Goal: Task Accomplishment & Management: Manage account settings

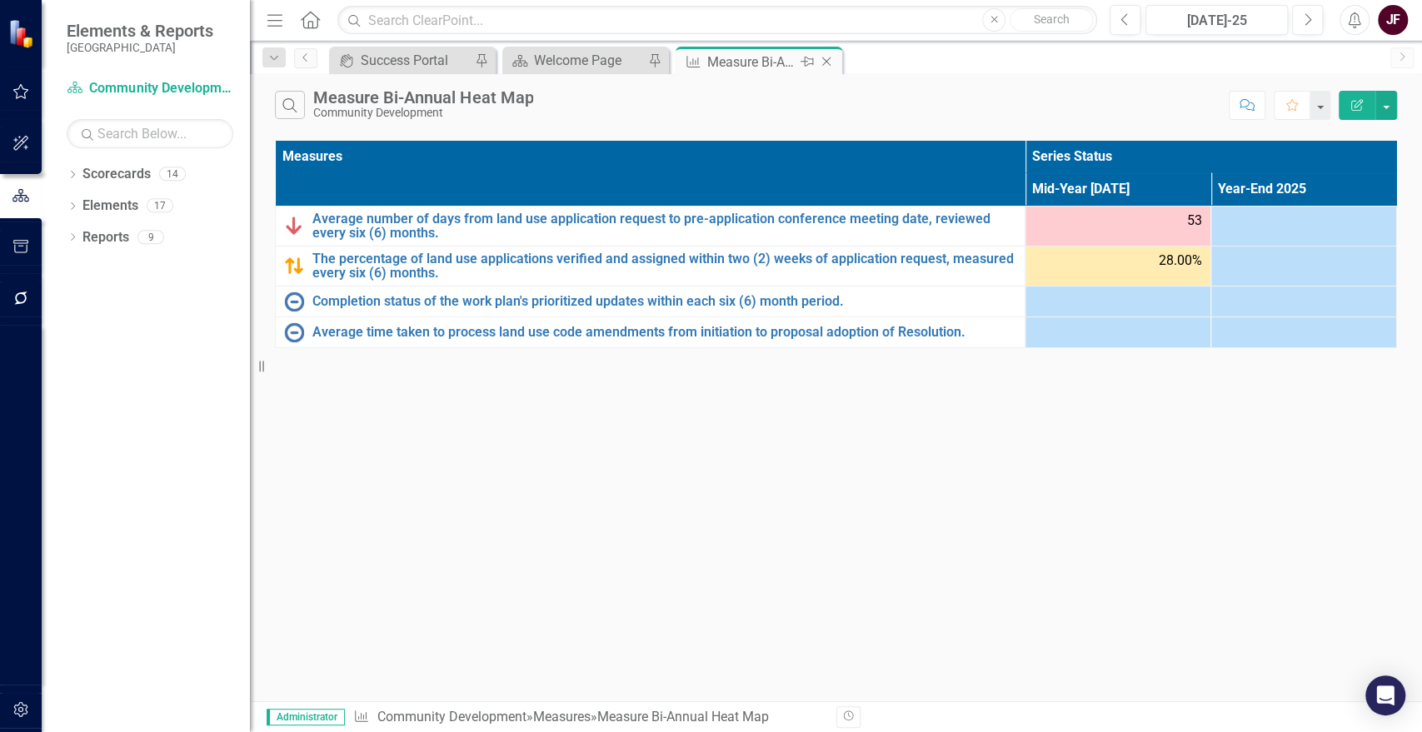
click at [827, 62] on icon "Close" at bounding box center [826, 61] width 17 height 13
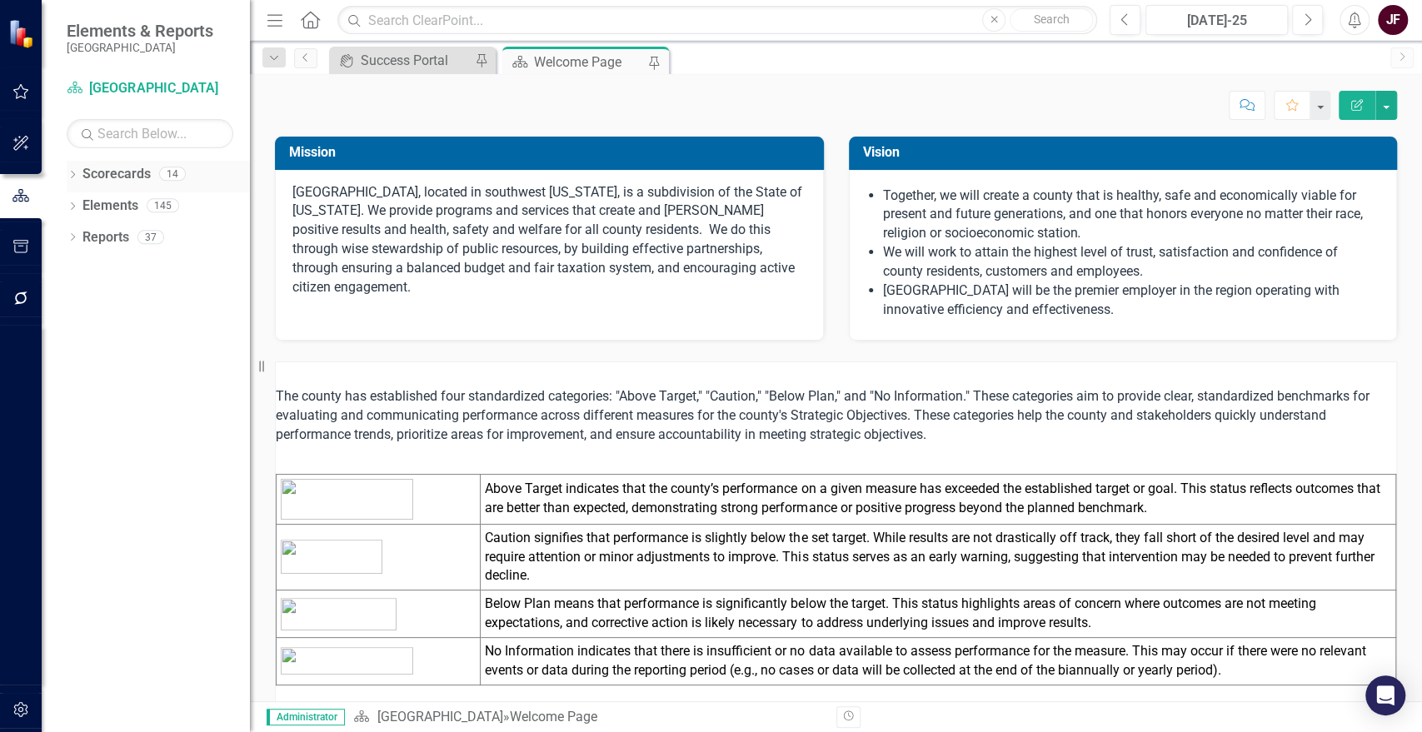
click at [67, 166] on div "Dropdown Scorecards 14" at bounding box center [158, 177] width 183 height 32
click at [75, 175] on icon "Dropdown" at bounding box center [73, 176] width 12 height 9
click at [82, 205] on icon "Dropdown" at bounding box center [81, 205] width 12 height 10
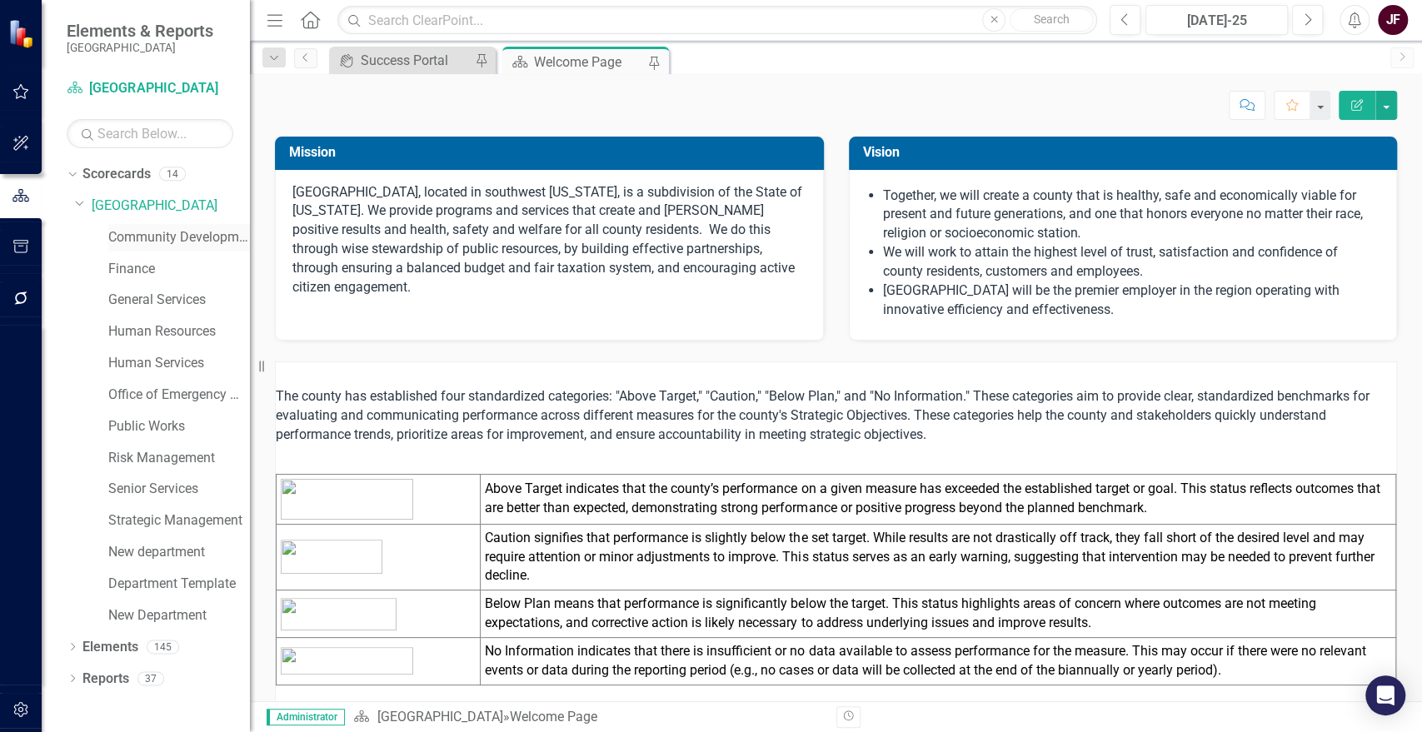
click at [166, 240] on link "Community Development" at bounding box center [179, 237] width 142 height 19
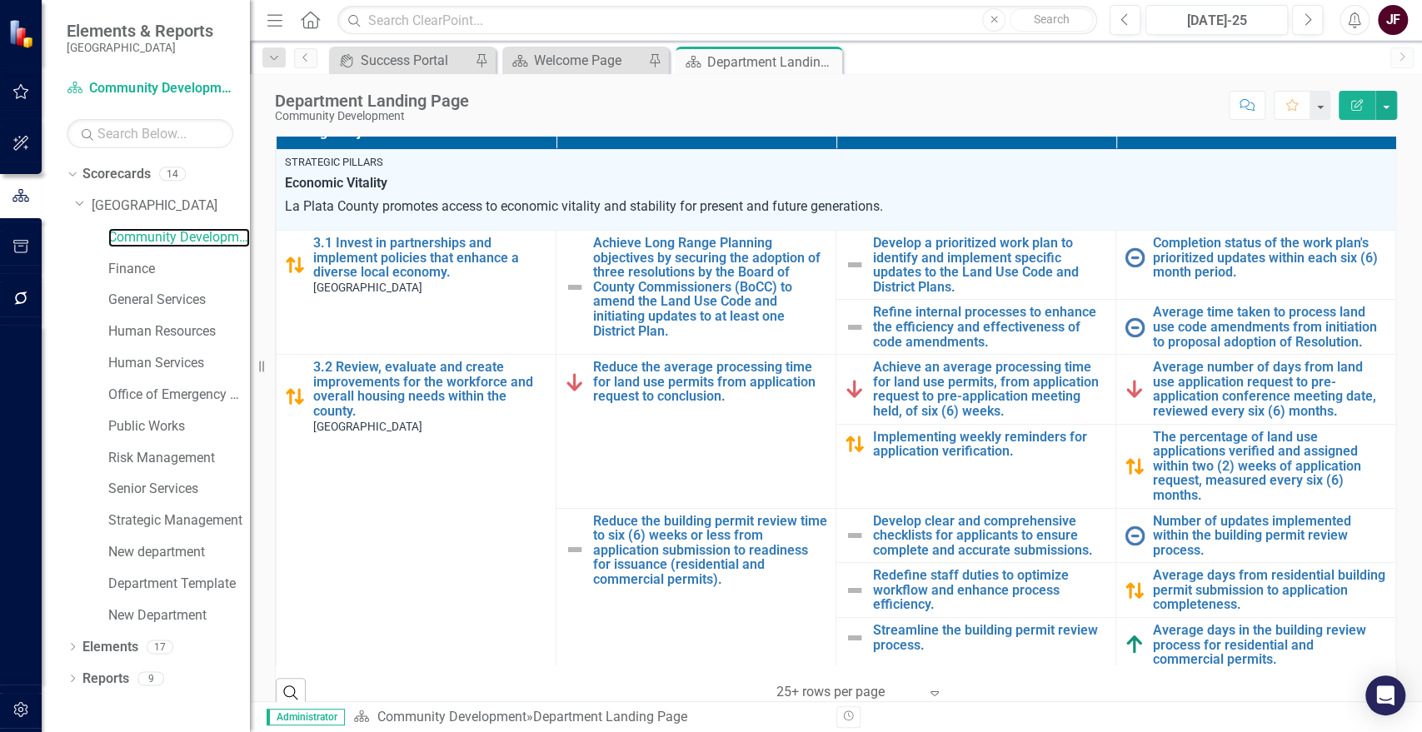
scroll to position [462, 0]
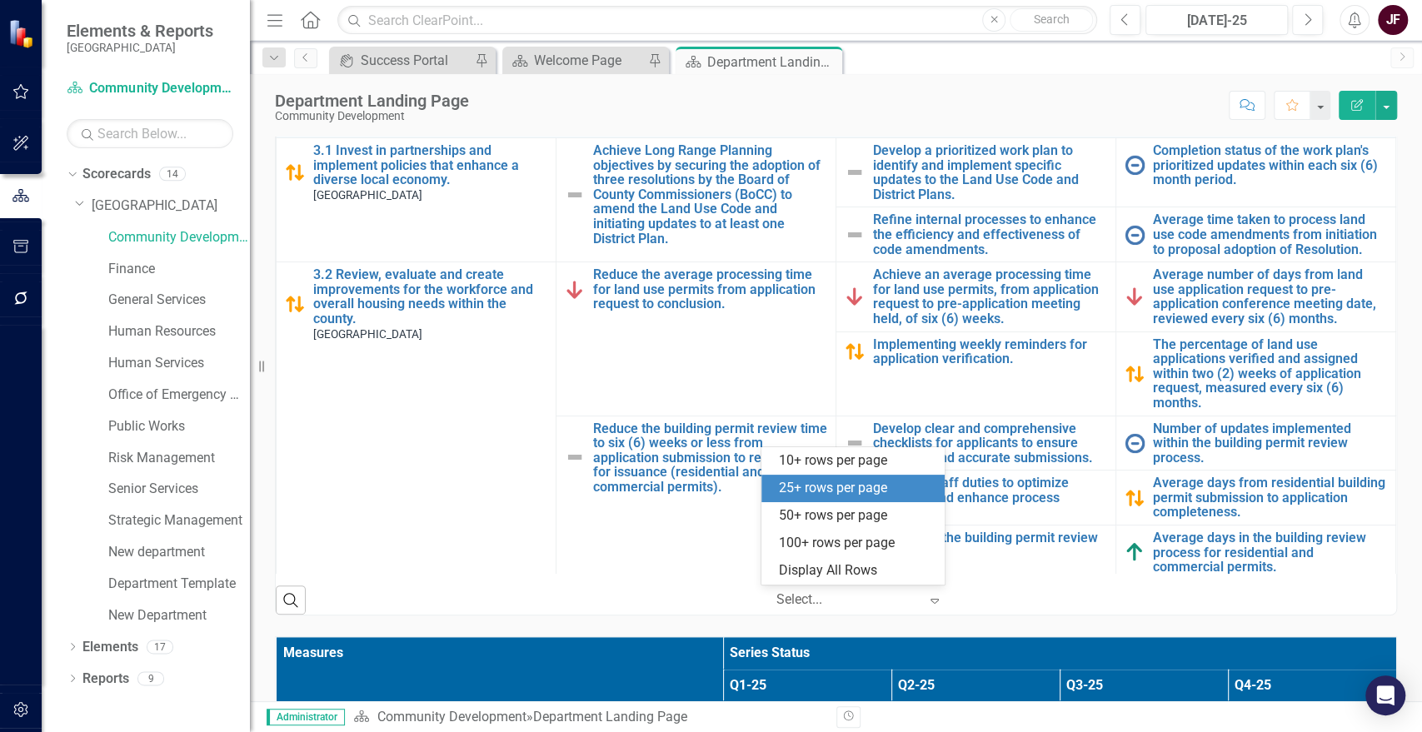
click at [916, 606] on div "Select..." at bounding box center [847, 600] width 158 height 29
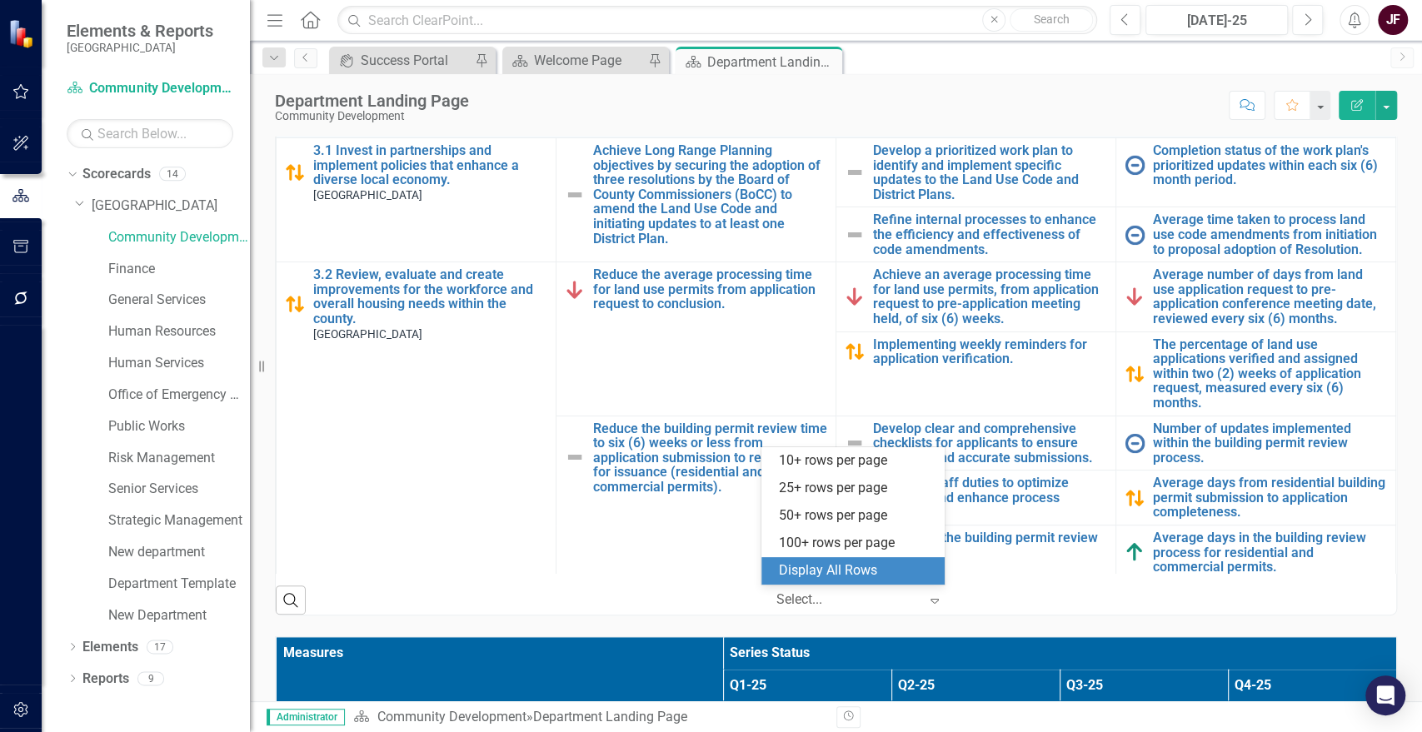
click at [789, 577] on div "Display All Rows" at bounding box center [856, 571] width 157 height 19
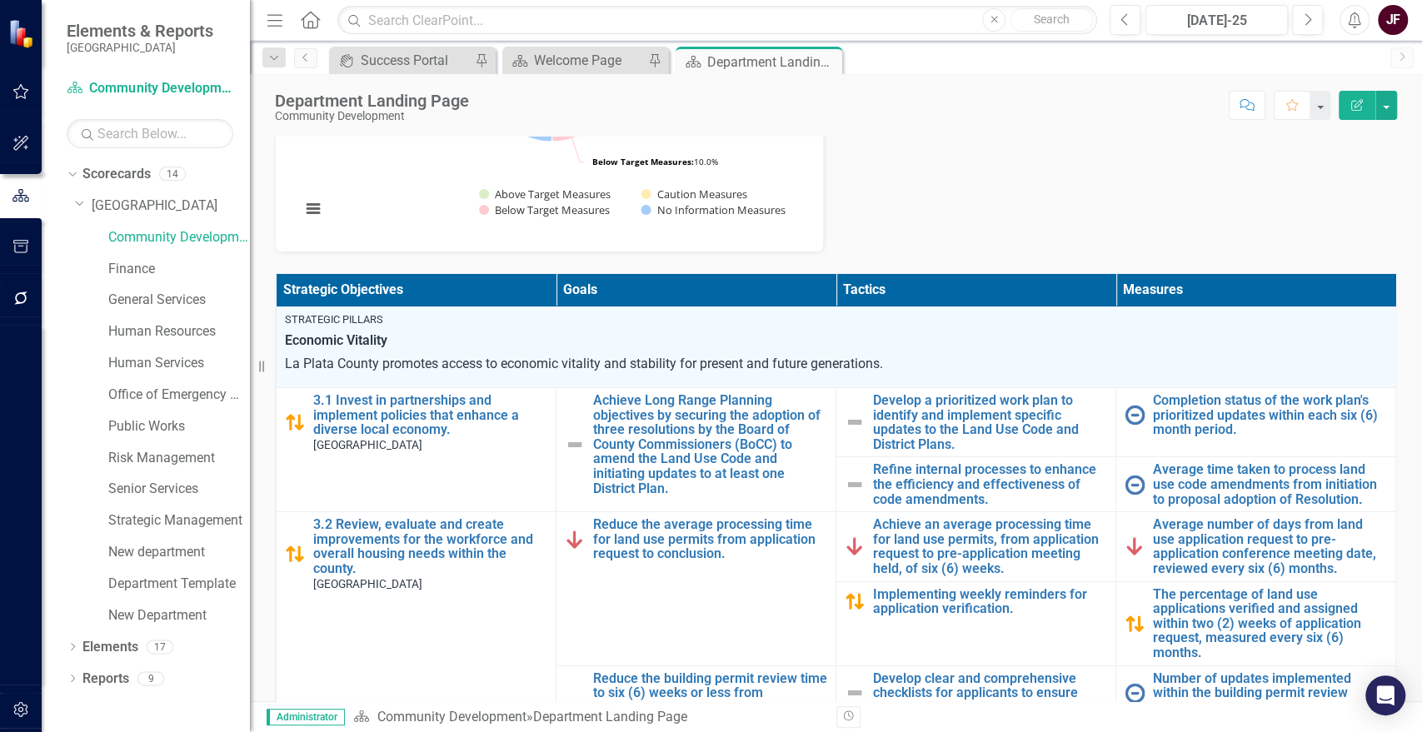
scroll to position [185, 0]
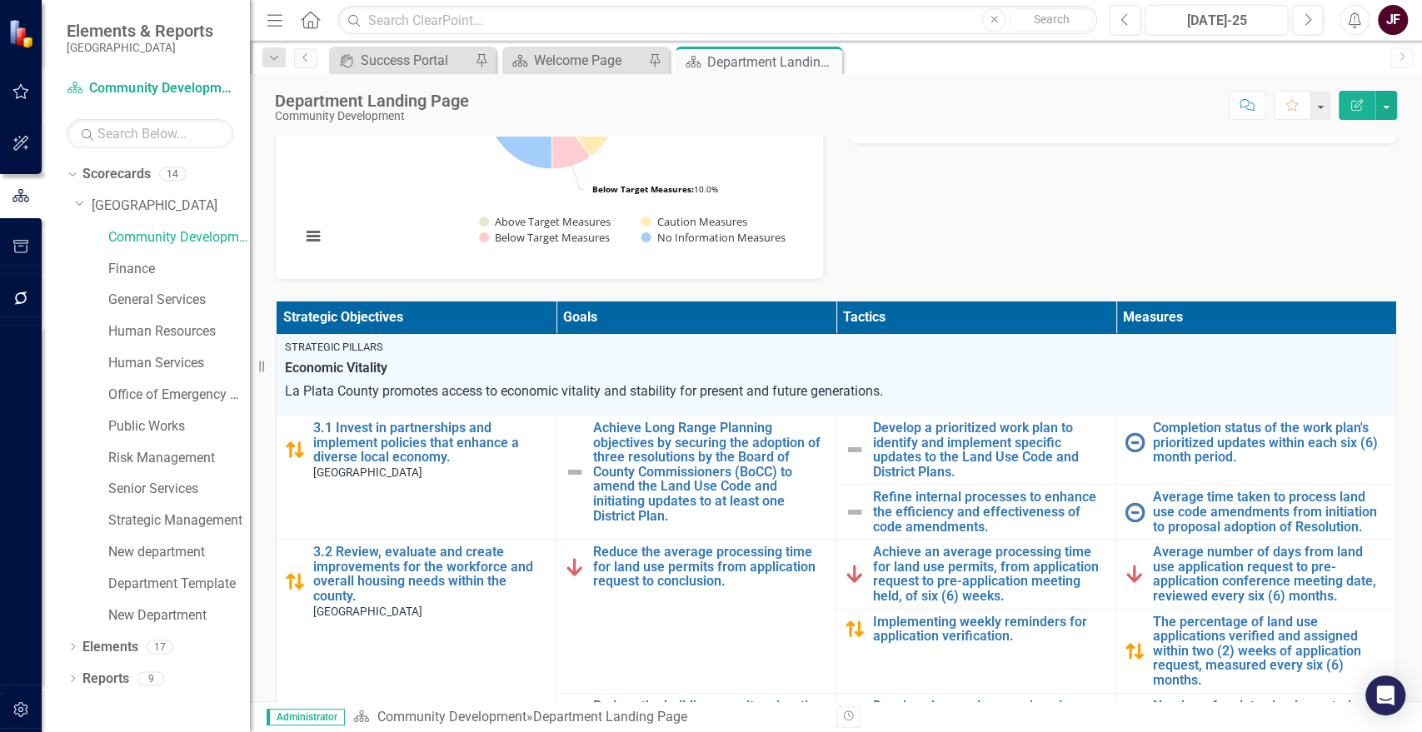
click at [1325, 314] on th "Measures" at bounding box center [1256, 318] width 280 height 32
click at [1013, 319] on th "Tactics" at bounding box center [977, 318] width 280 height 32
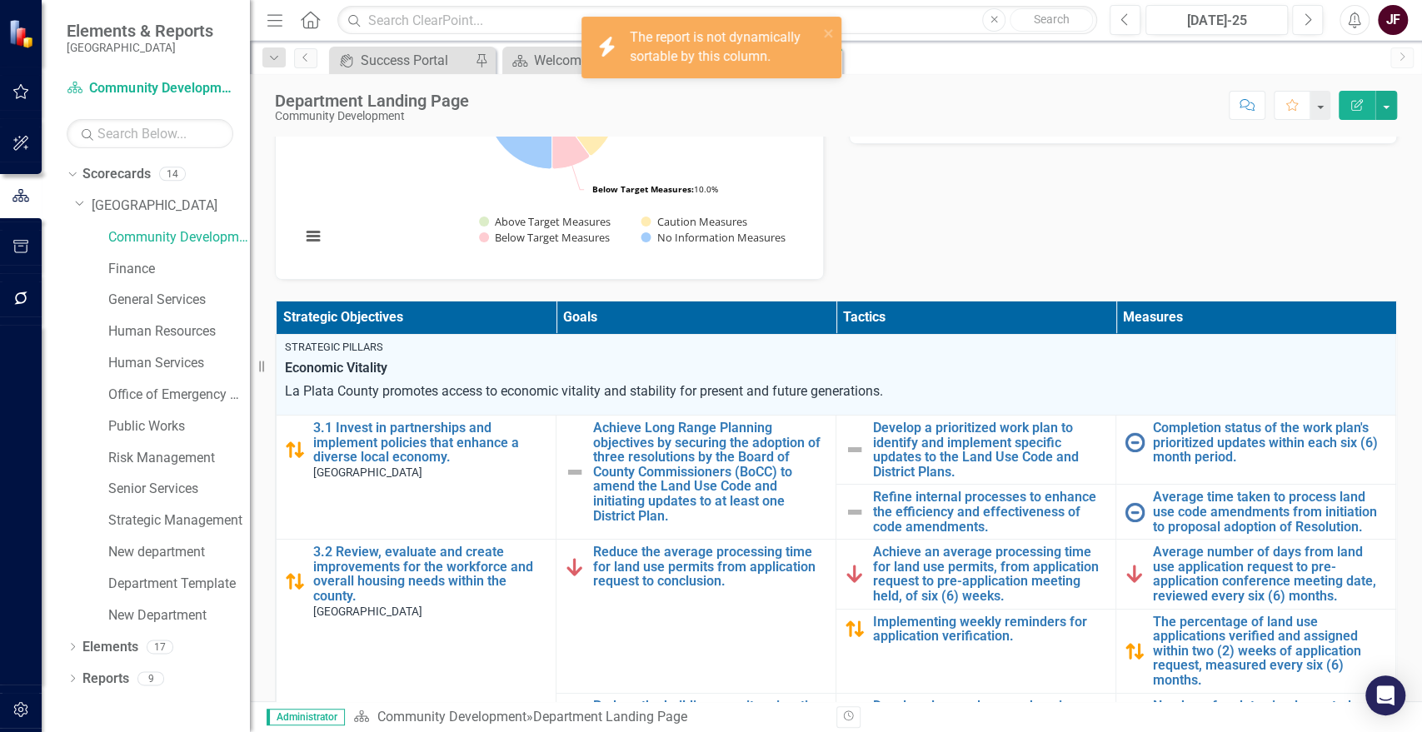
click at [1013, 319] on th "Tactics" at bounding box center [977, 318] width 280 height 32
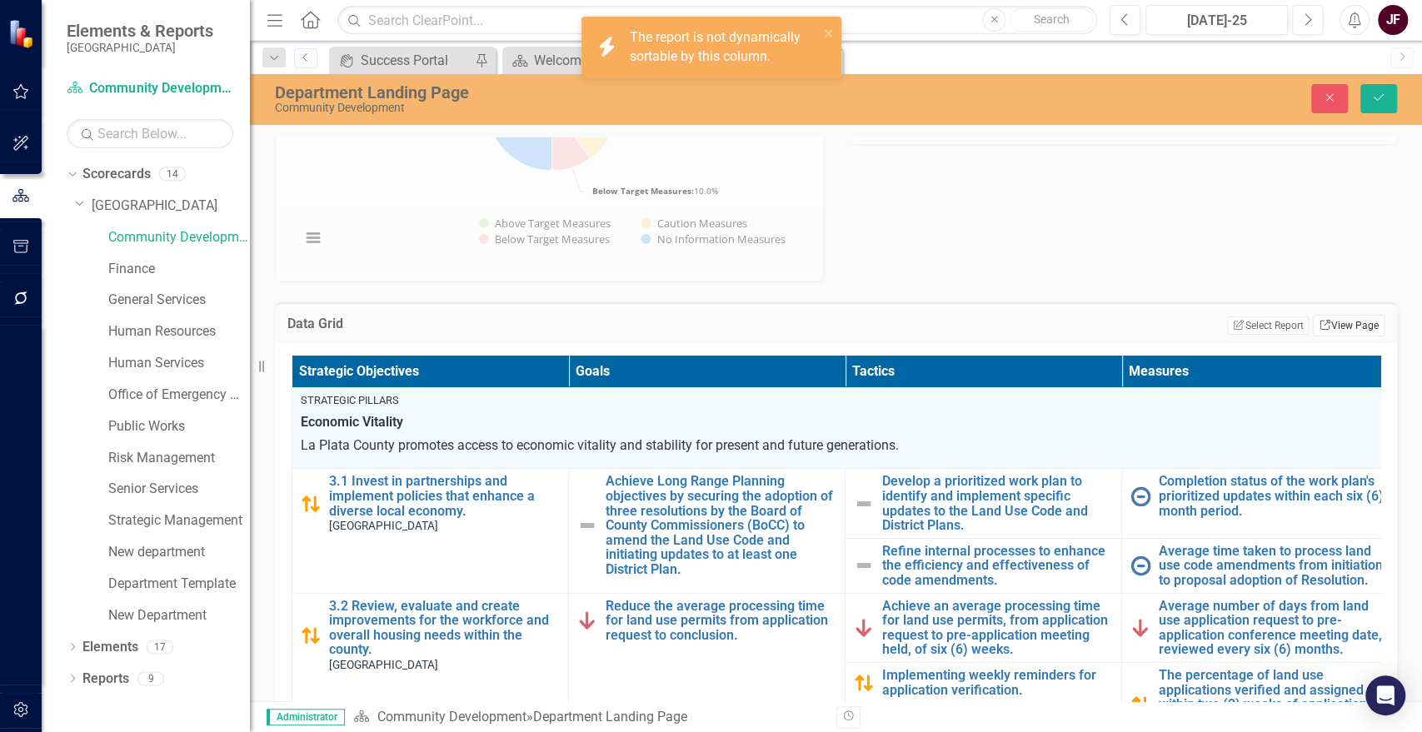
click at [1319, 322] on icon "Link" at bounding box center [1325, 325] width 12 height 10
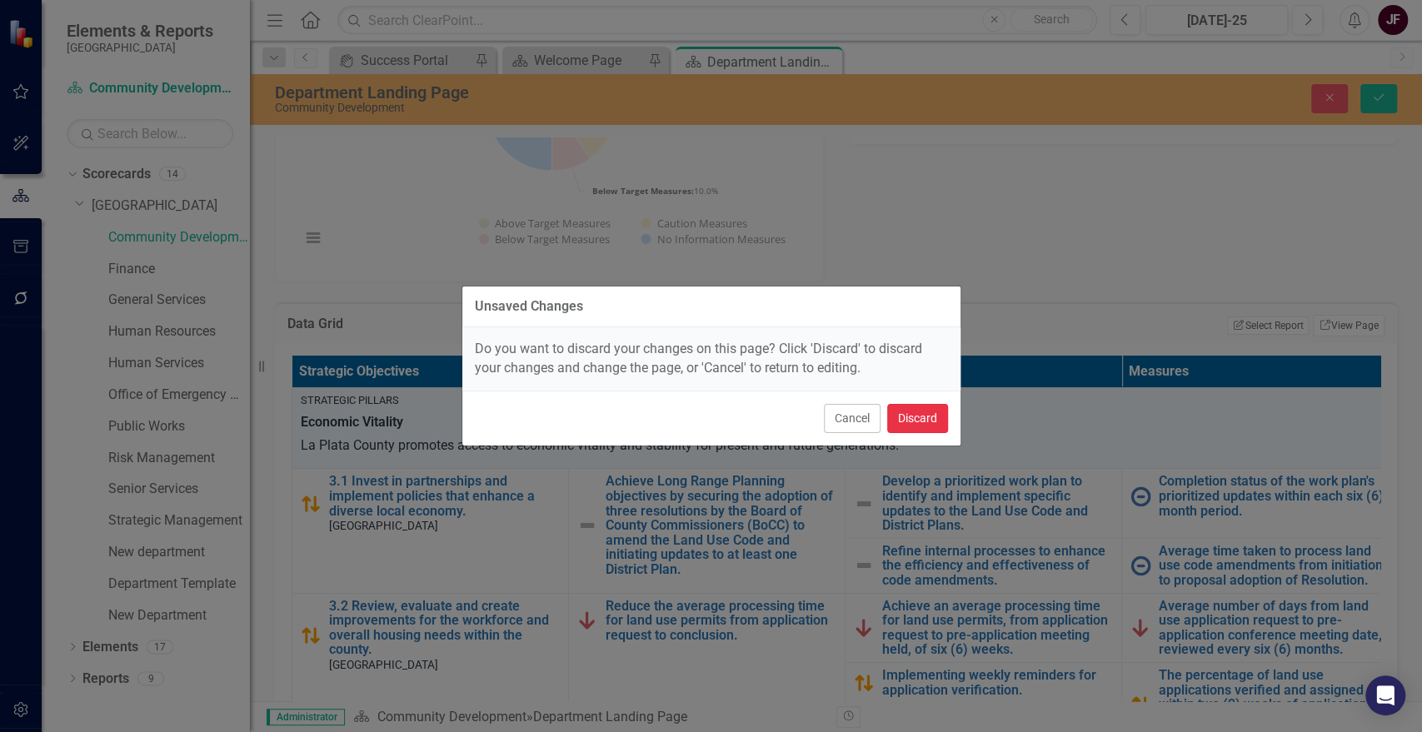
click at [923, 415] on button "Discard" at bounding box center [917, 418] width 61 height 29
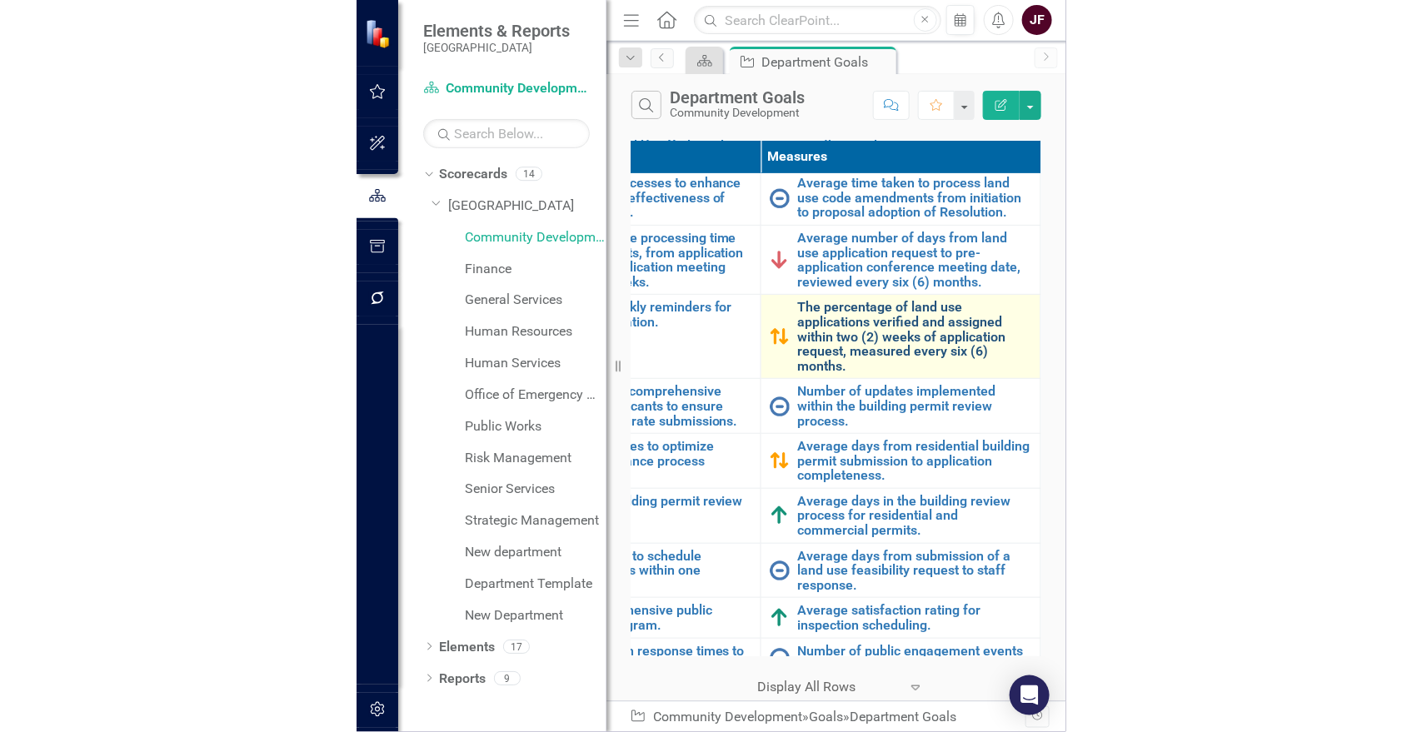
scroll to position [185, 722]
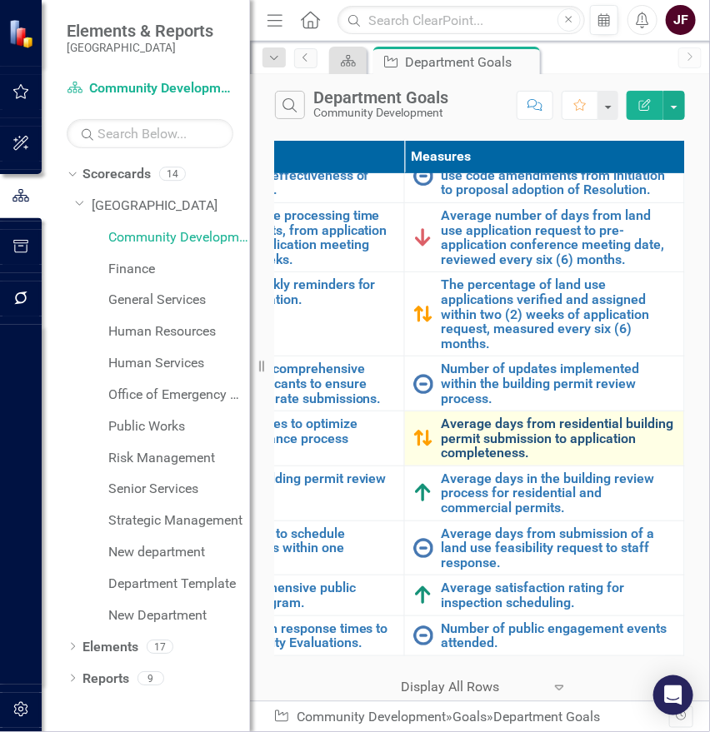
click at [475, 431] on link "Average days from residential building permit submission to application complet…" at bounding box center [559, 439] width 234 height 44
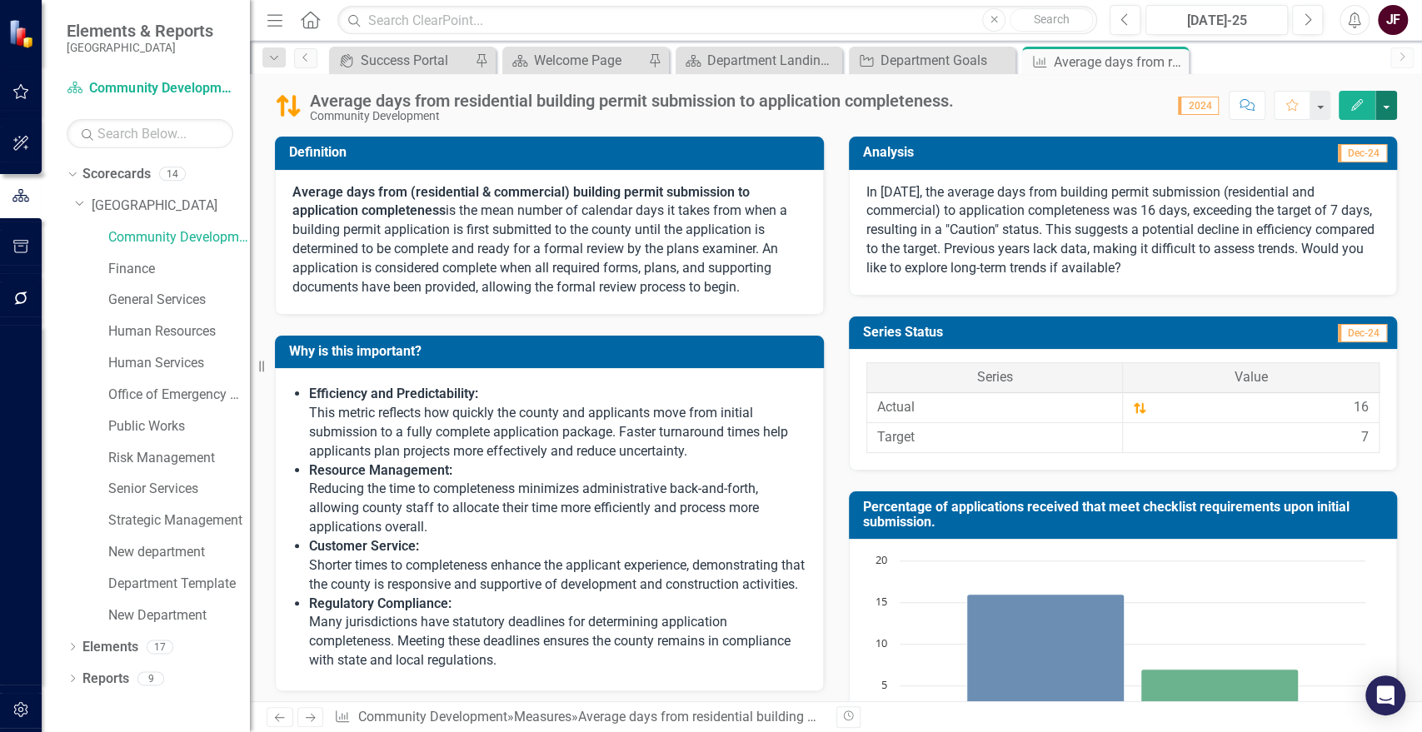
click at [1389, 109] on button "button" at bounding box center [1387, 105] width 22 height 29
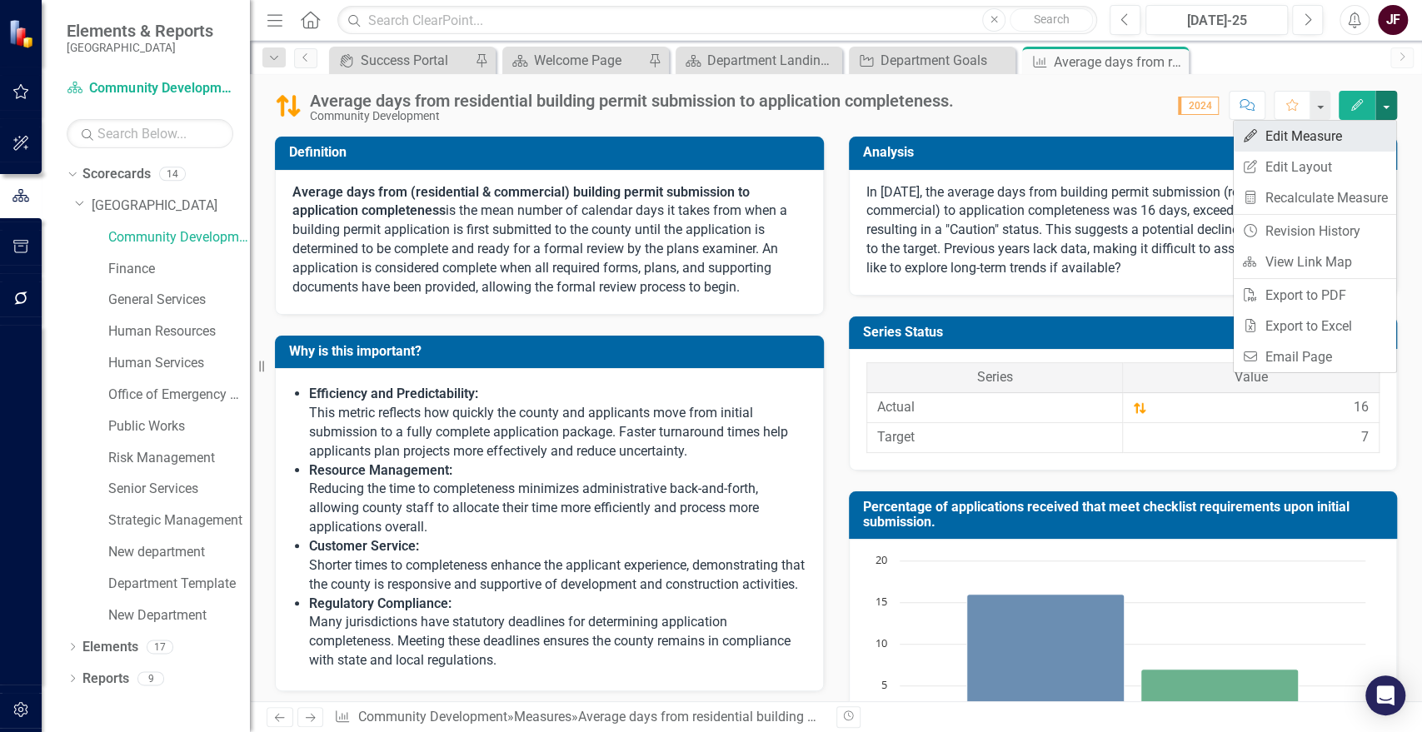
click at [1346, 128] on link "Edit Edit Measure" at bounding box center [1315, 136] width 162 height 31
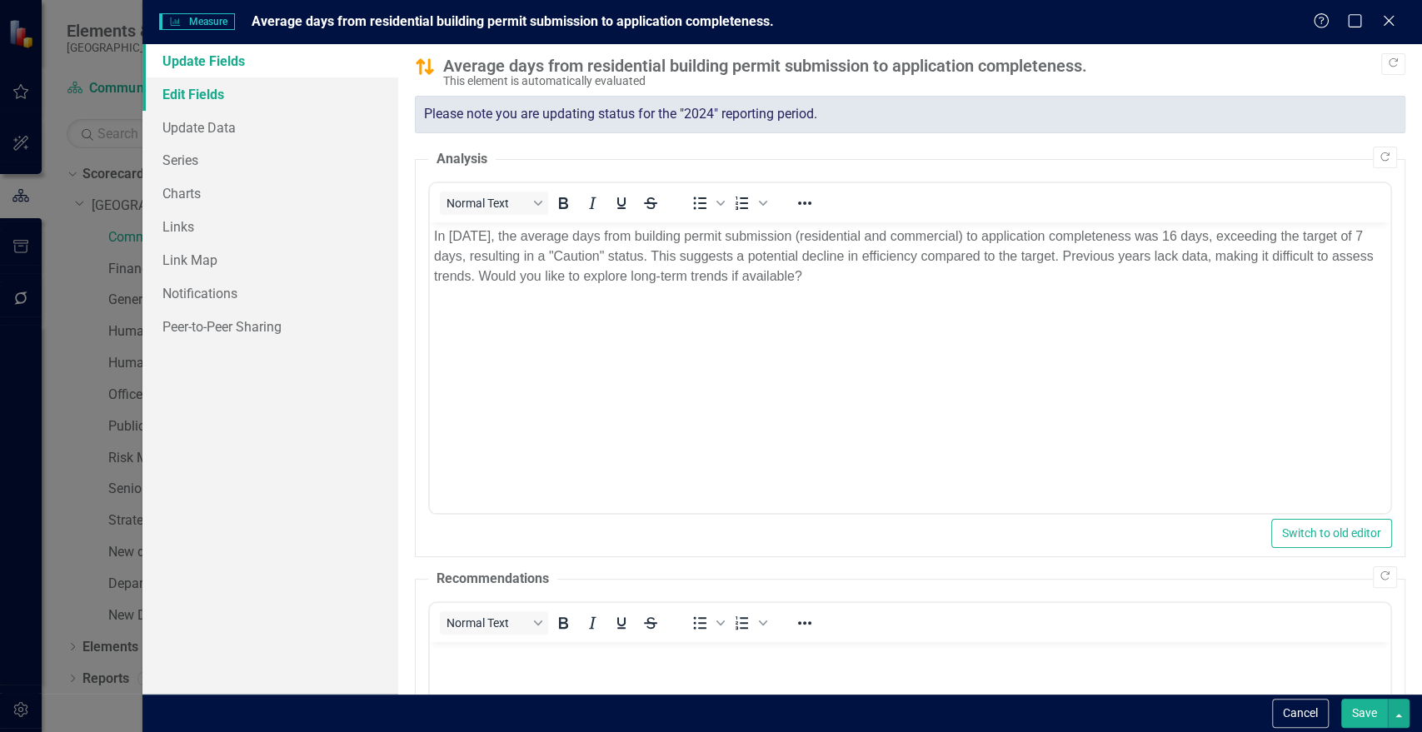
click at [220, 97] on link "Edit Fields" at bounding box center [270, 93] width 256 height 33
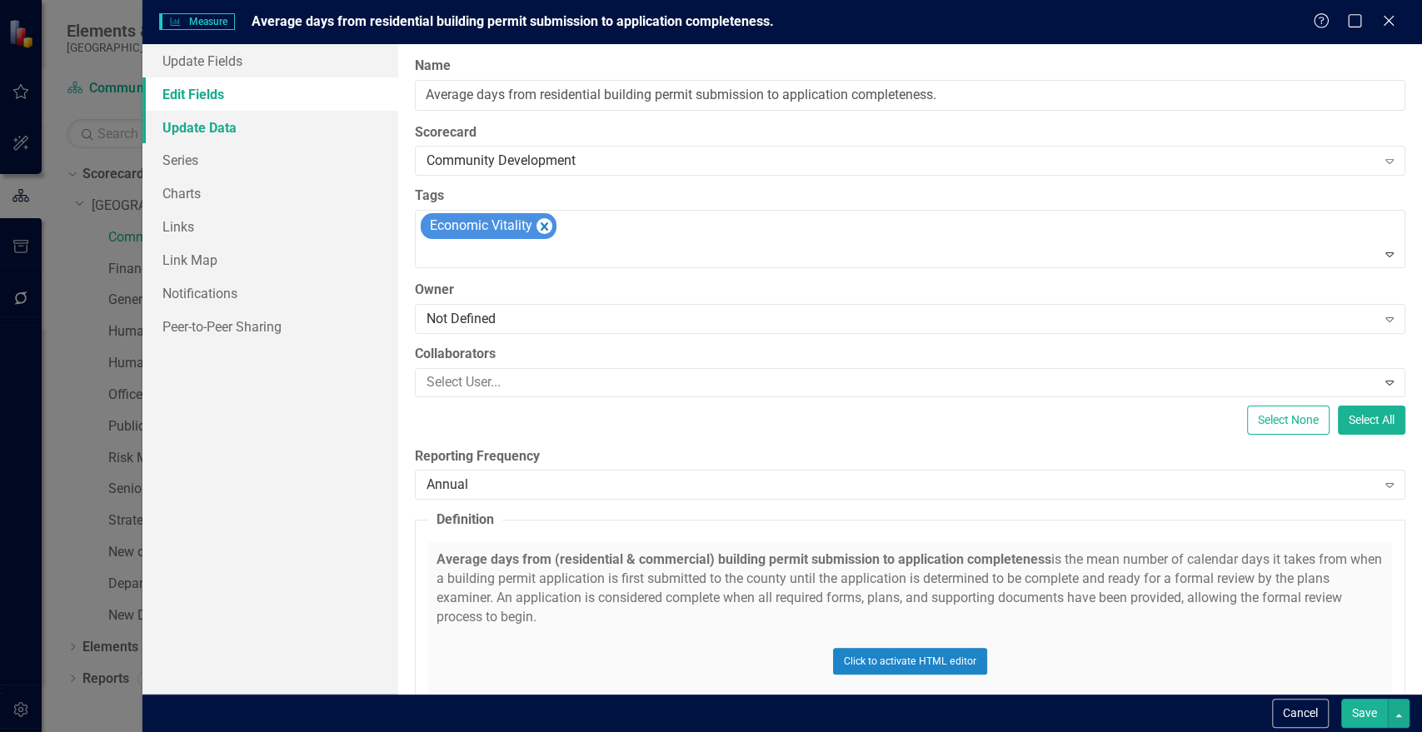
click at [200, 122] on link "Update Data" at bounding box center [270, 127] width 256 height 33
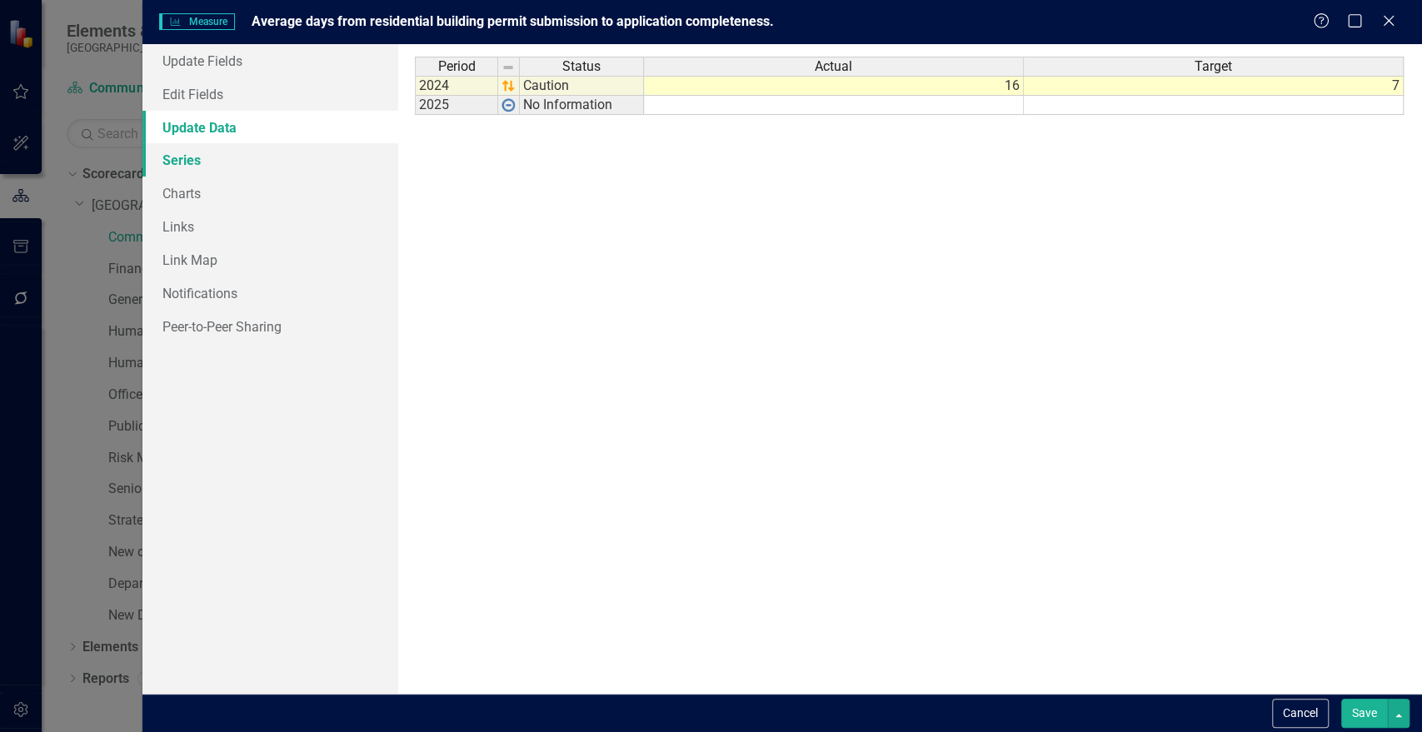
click at [197, 168] on link "Series" at bounding box center [270, 159] width 256 height 33
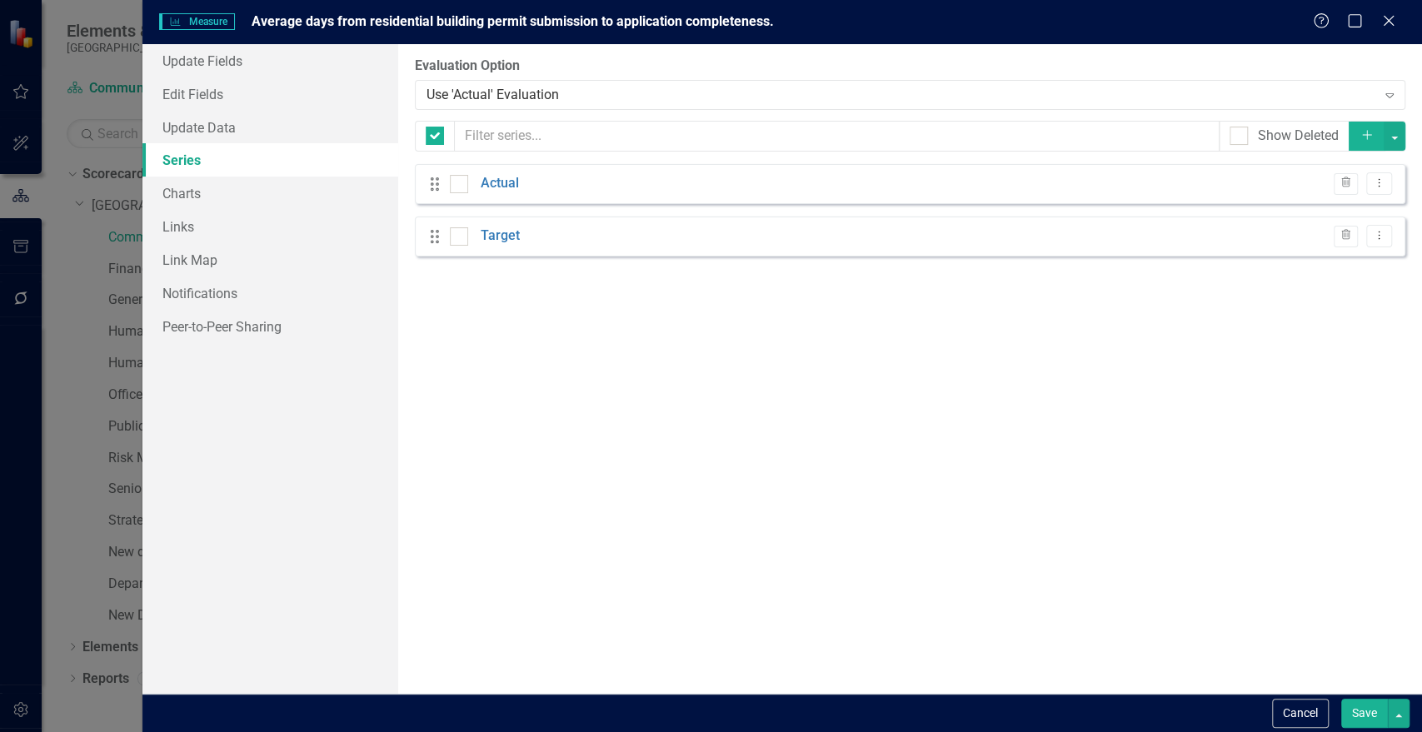
checkbox input "false"
click at [1380, 194] on button "Dropdown Menu" at bounding box center [1379, 183] width 26 height 22
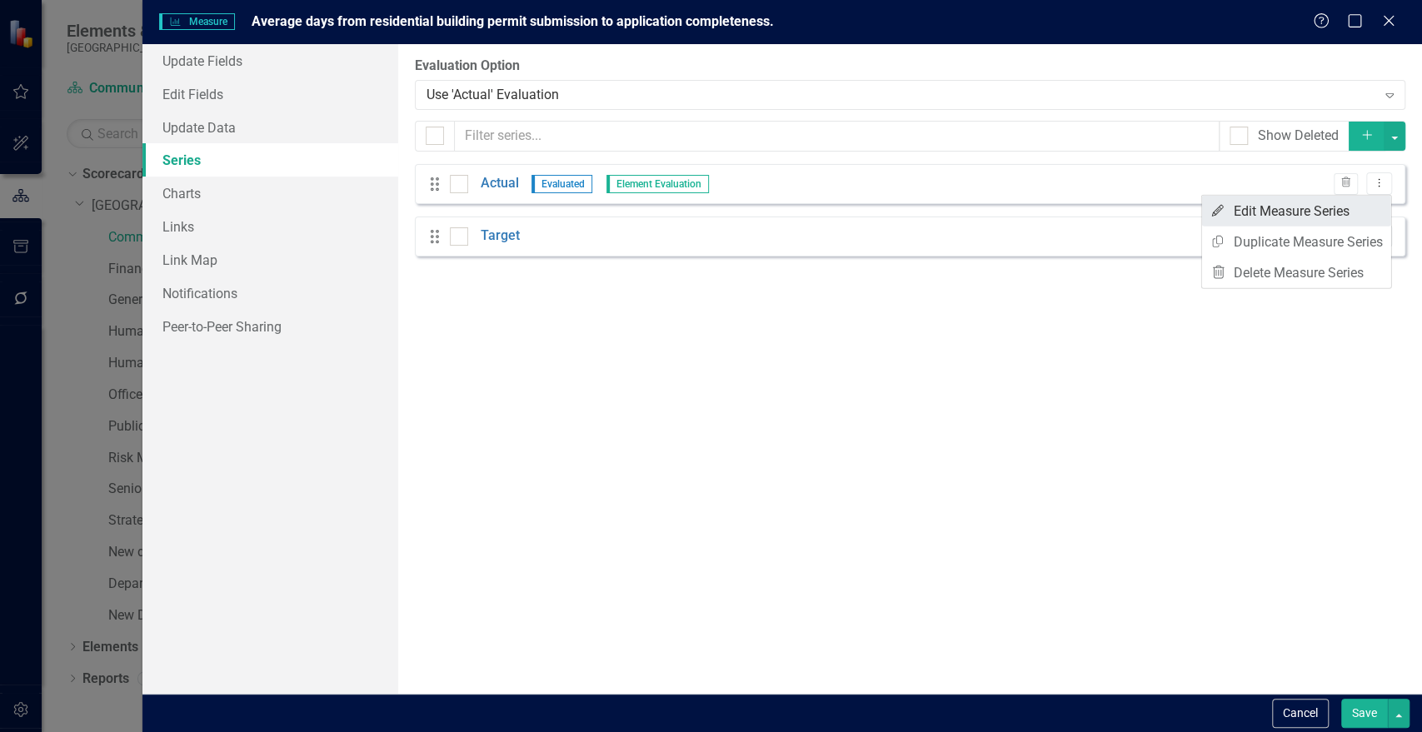
click at [1360, 208] on link "Edit Edit Measure Series" at bounding box center [1296, 211] width 189 height 31
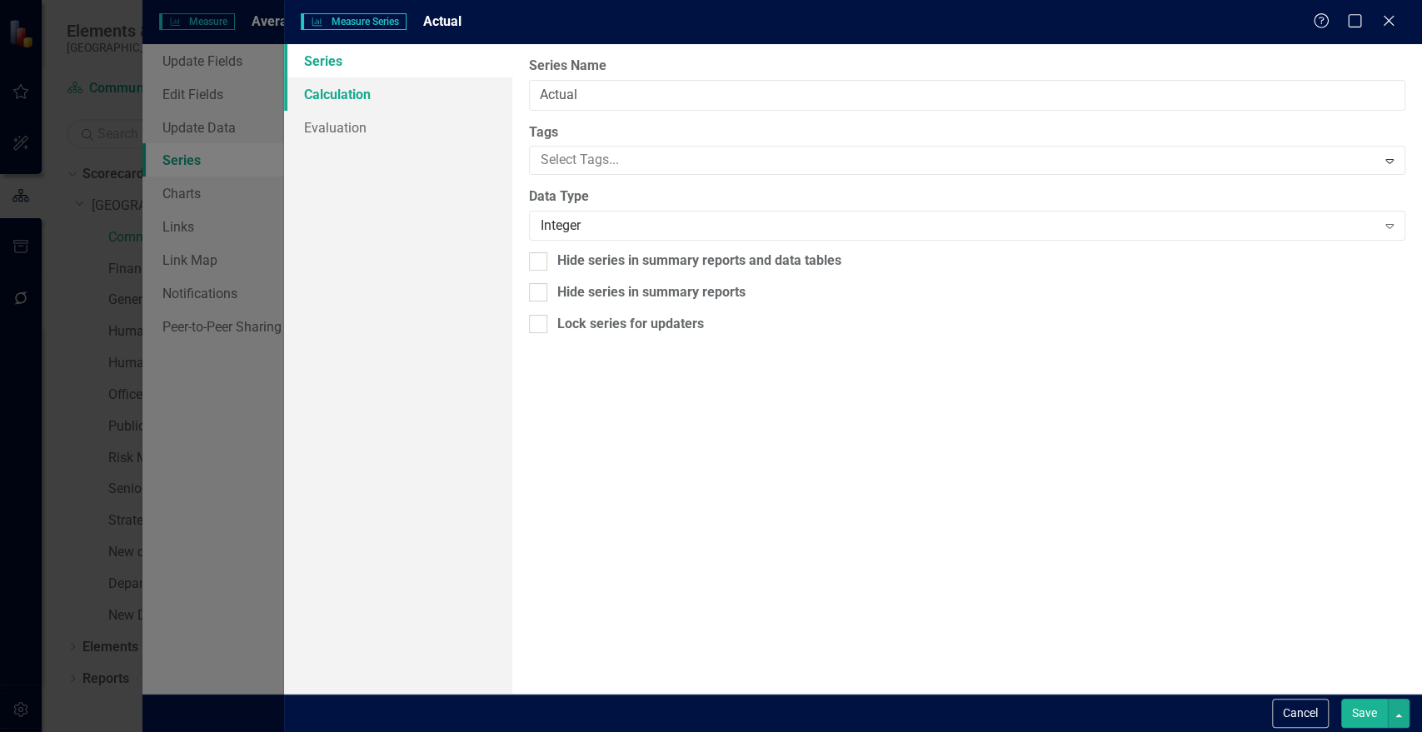
click at [364, 100] on link "Calculation" at bounding box center [397, 93] width 227 height 33
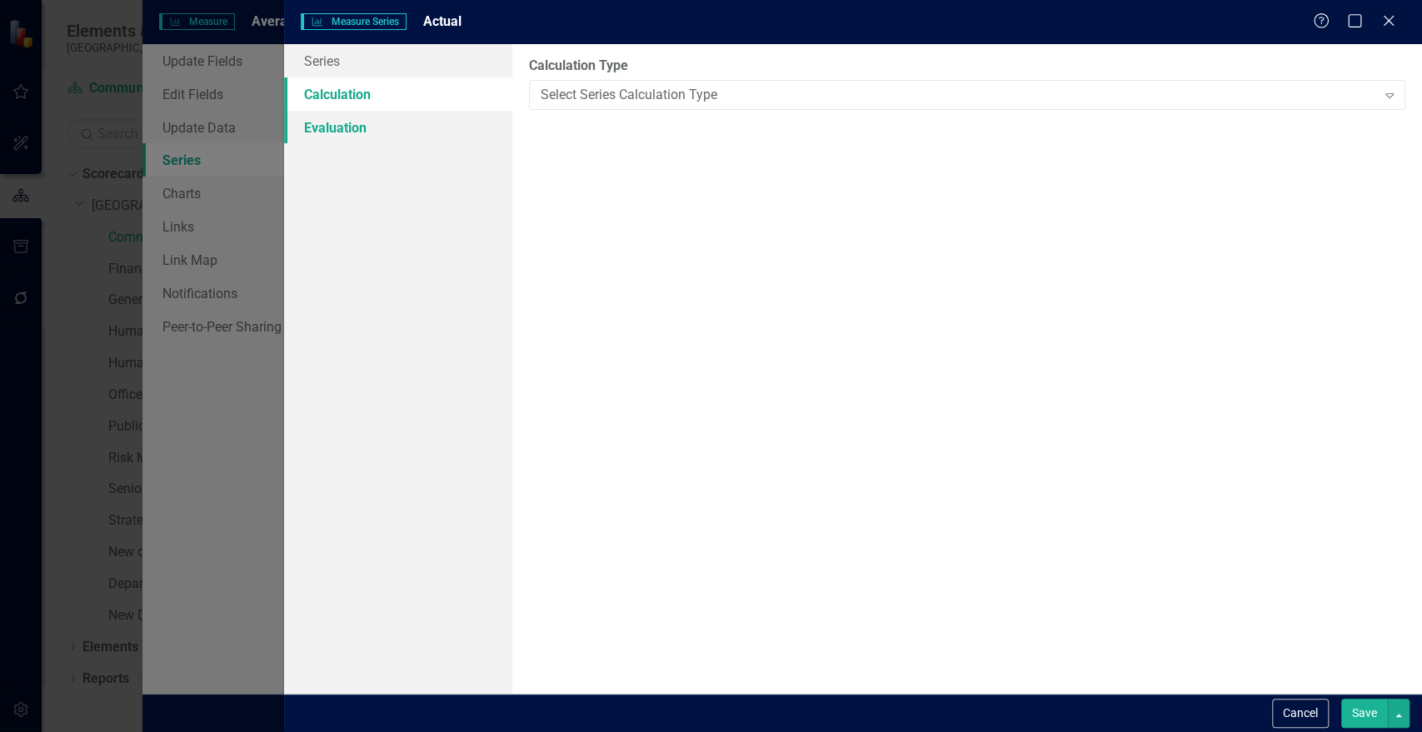
click at [366, 129] on link "Evaluation" at bounding box center [397, 127] width 227 height 33
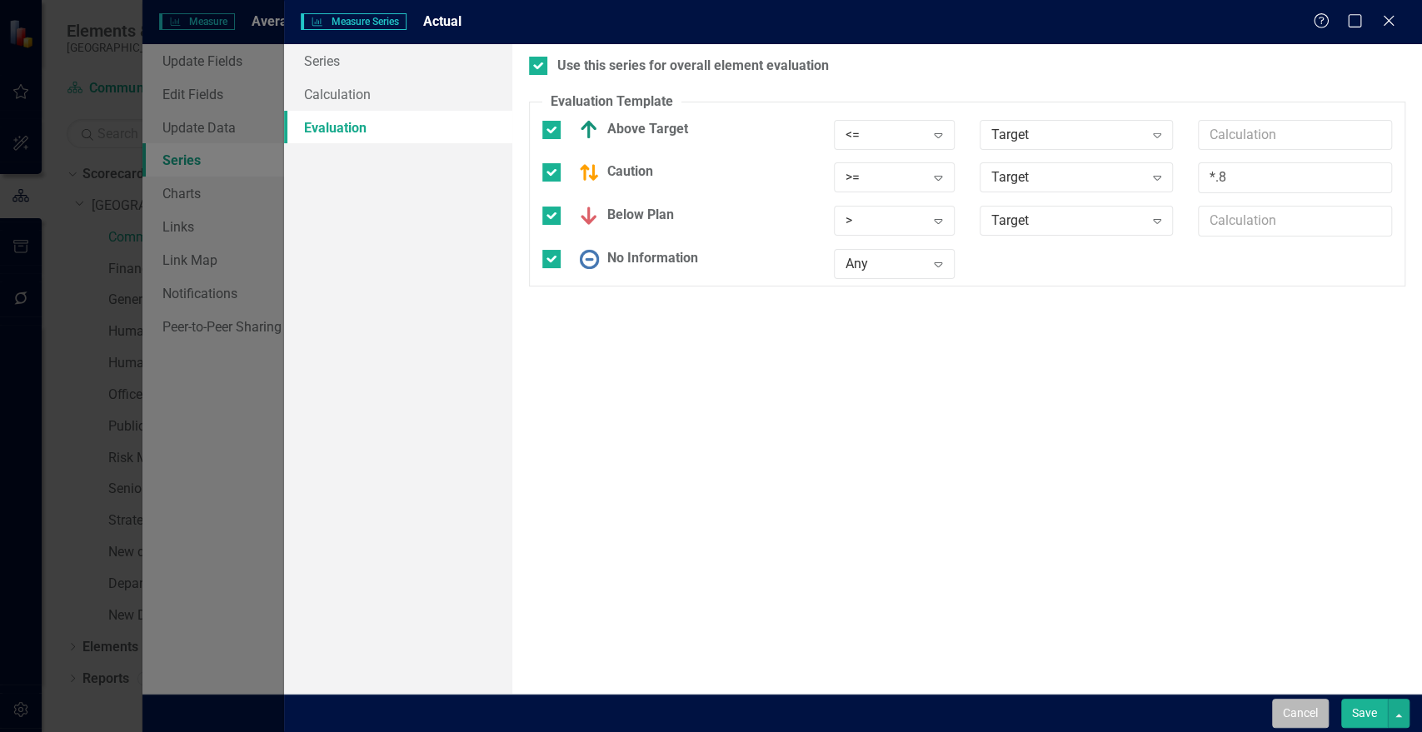
click at [1295, 709] on button "Cancel" at bounding box center [1300, 713] width 57 height 29
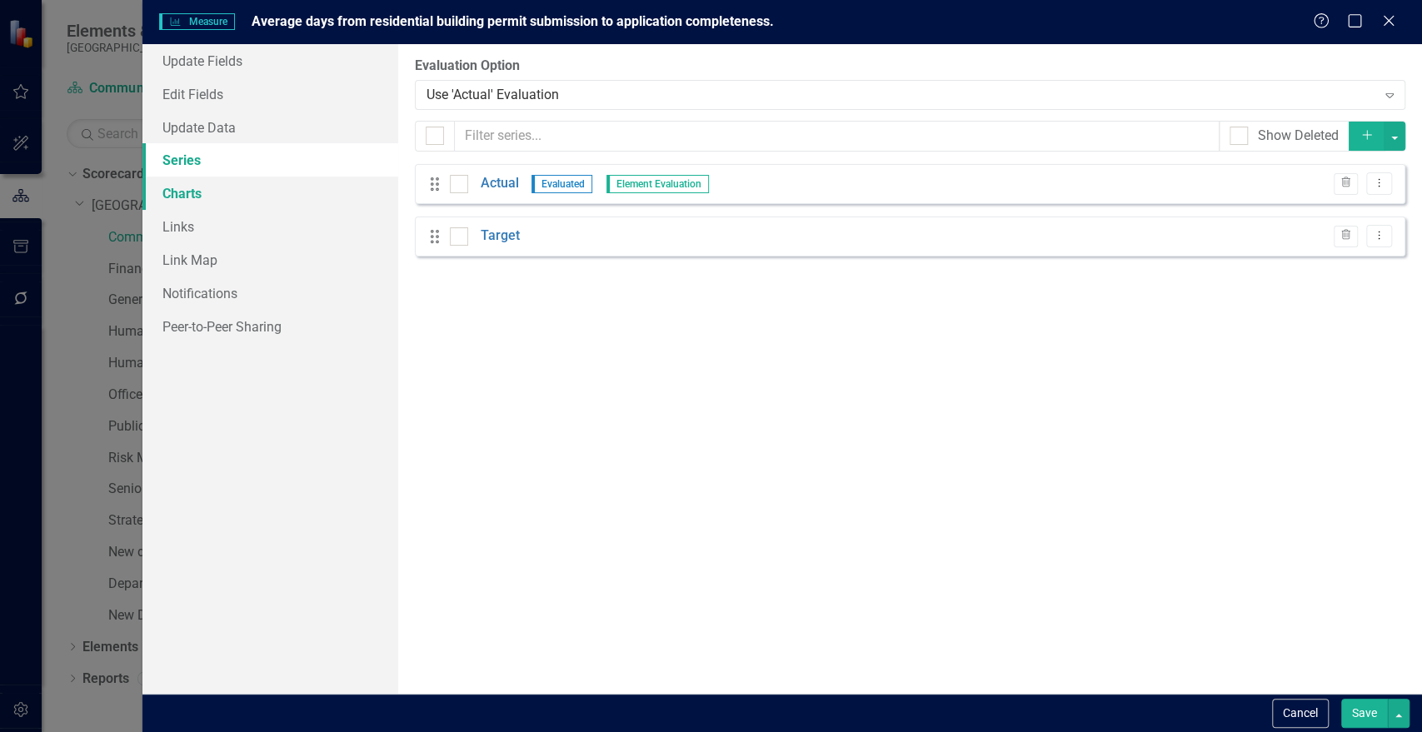
click at [182, 190] on link "Charts" at bounding box center [270, 193] width 256 height 33
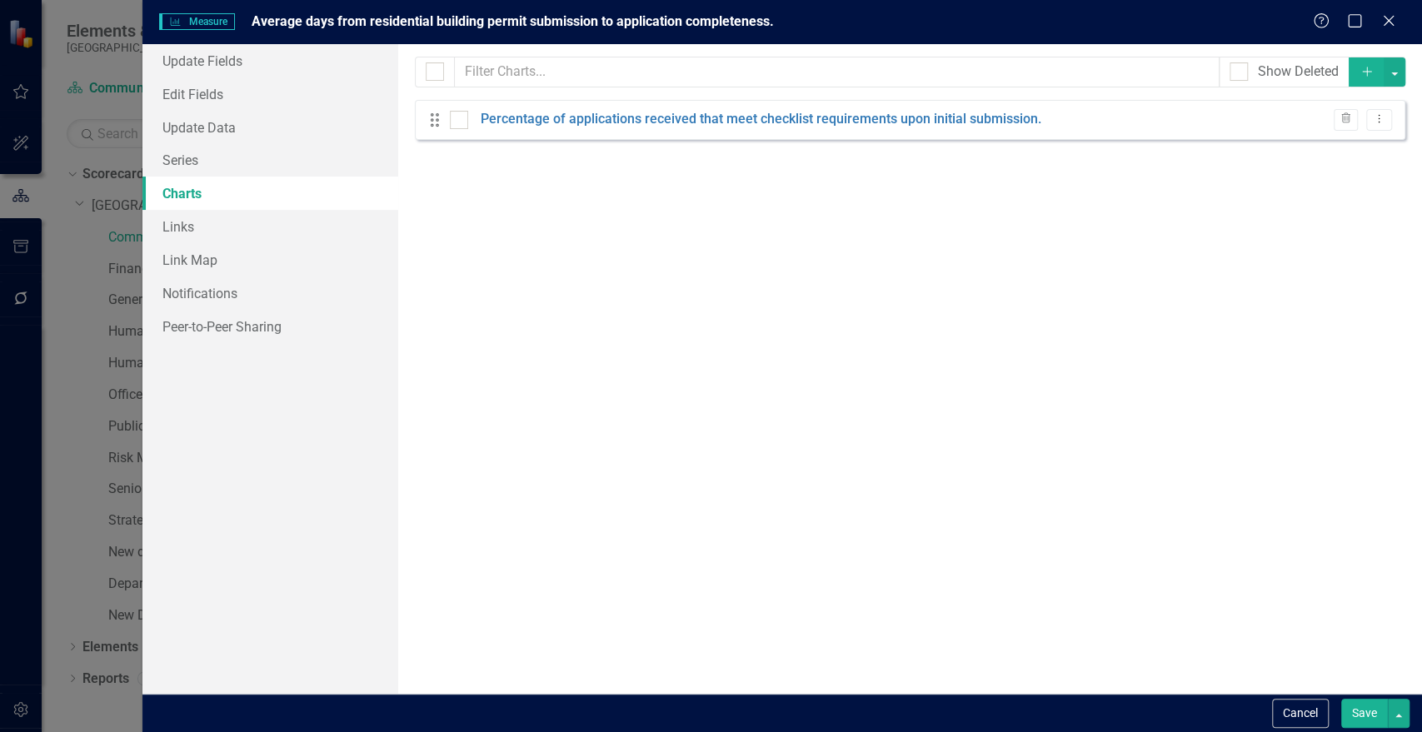
checkbox input "false"
click at [192, 225] on link "Links" at bounding box center [270, 226] width 256 height 33
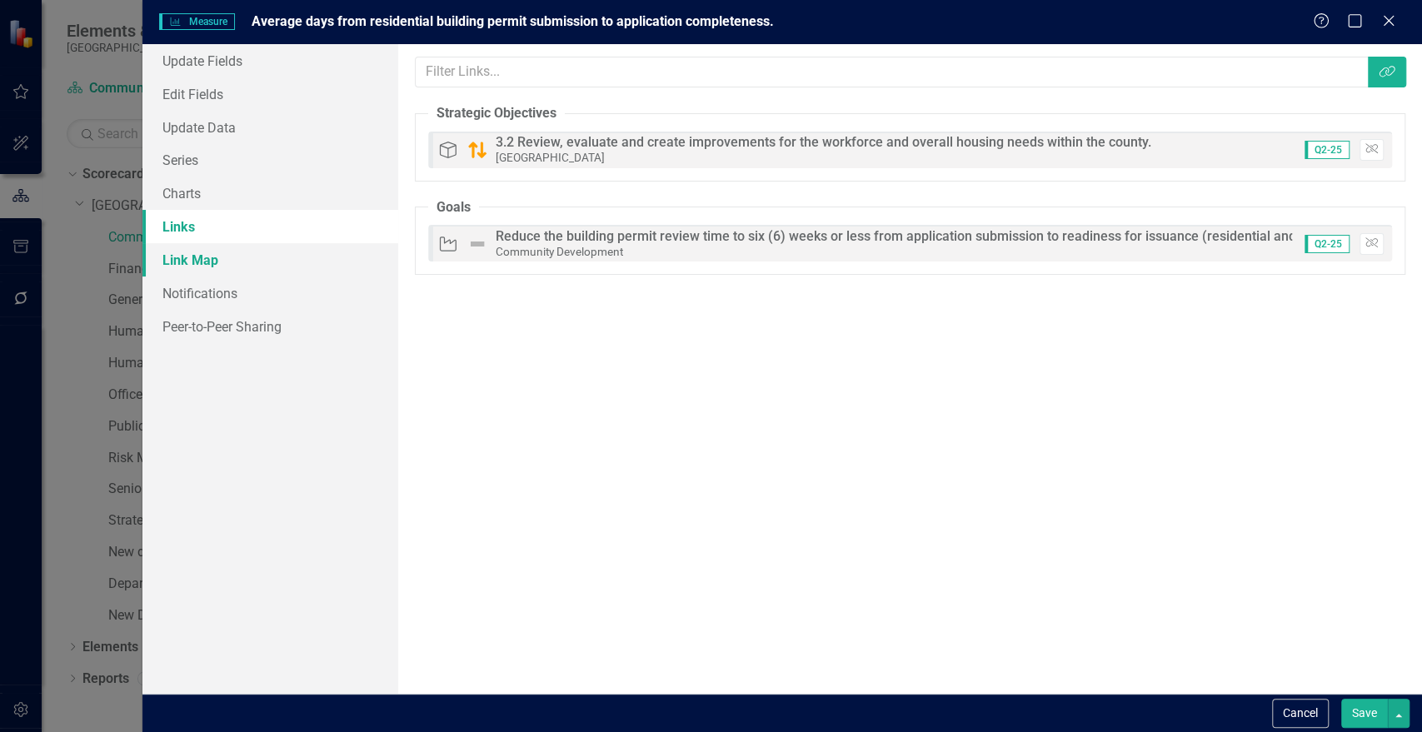
click at [192, 262] on link "Link Map" at bounding box center [270, 259] width 256 height 33
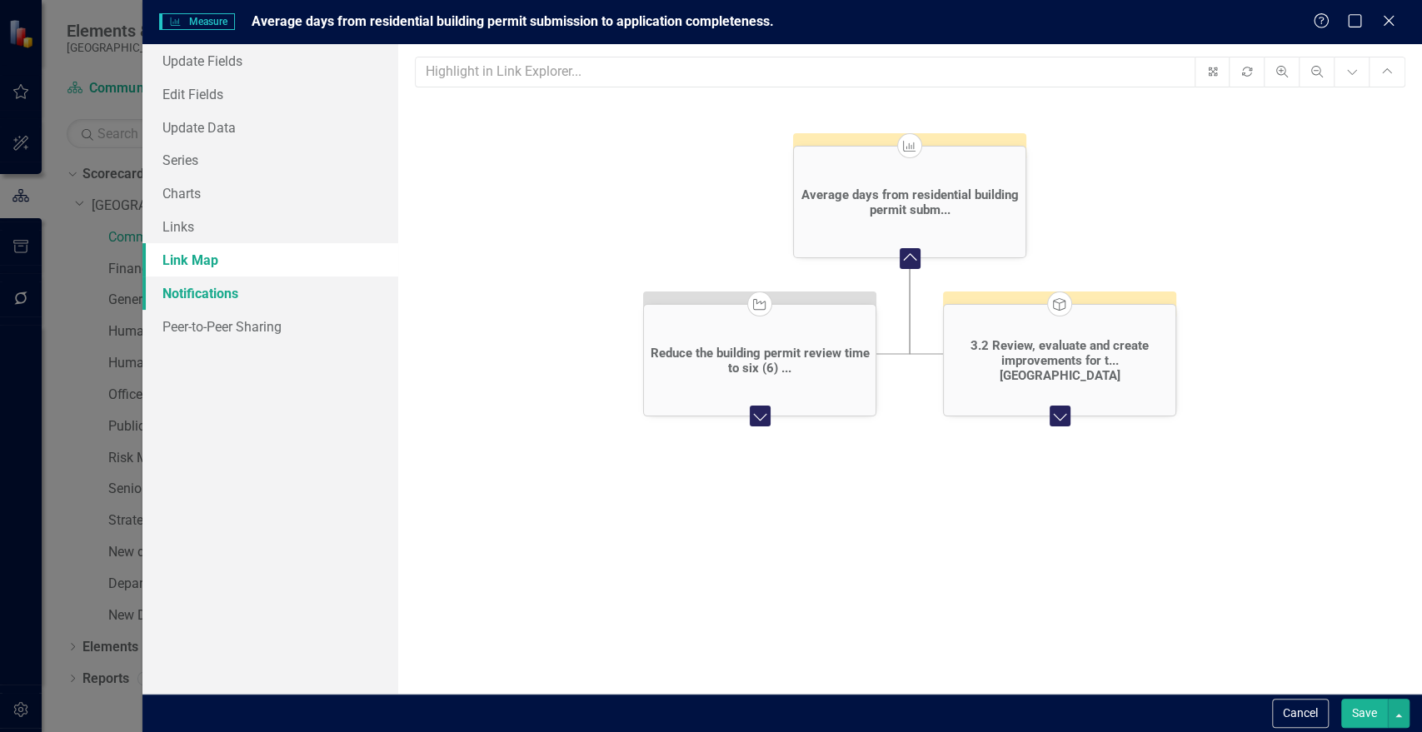
click at [208, 304] on link "Notifications" at bounding box center [270, 293] width 256 height 33
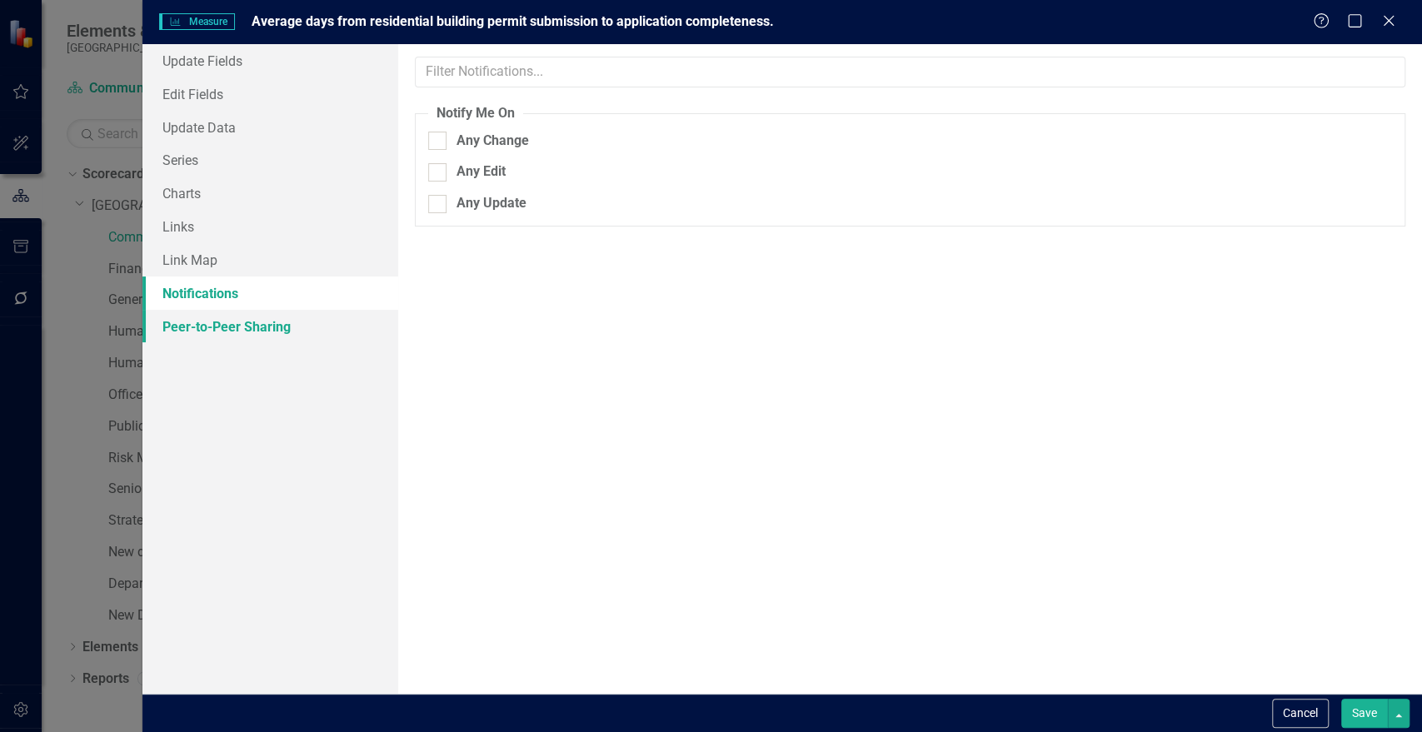
click at [207, 325] on link "Peer-to-Peer Sharing" at bounding box center [270, 326] width 256 height 33
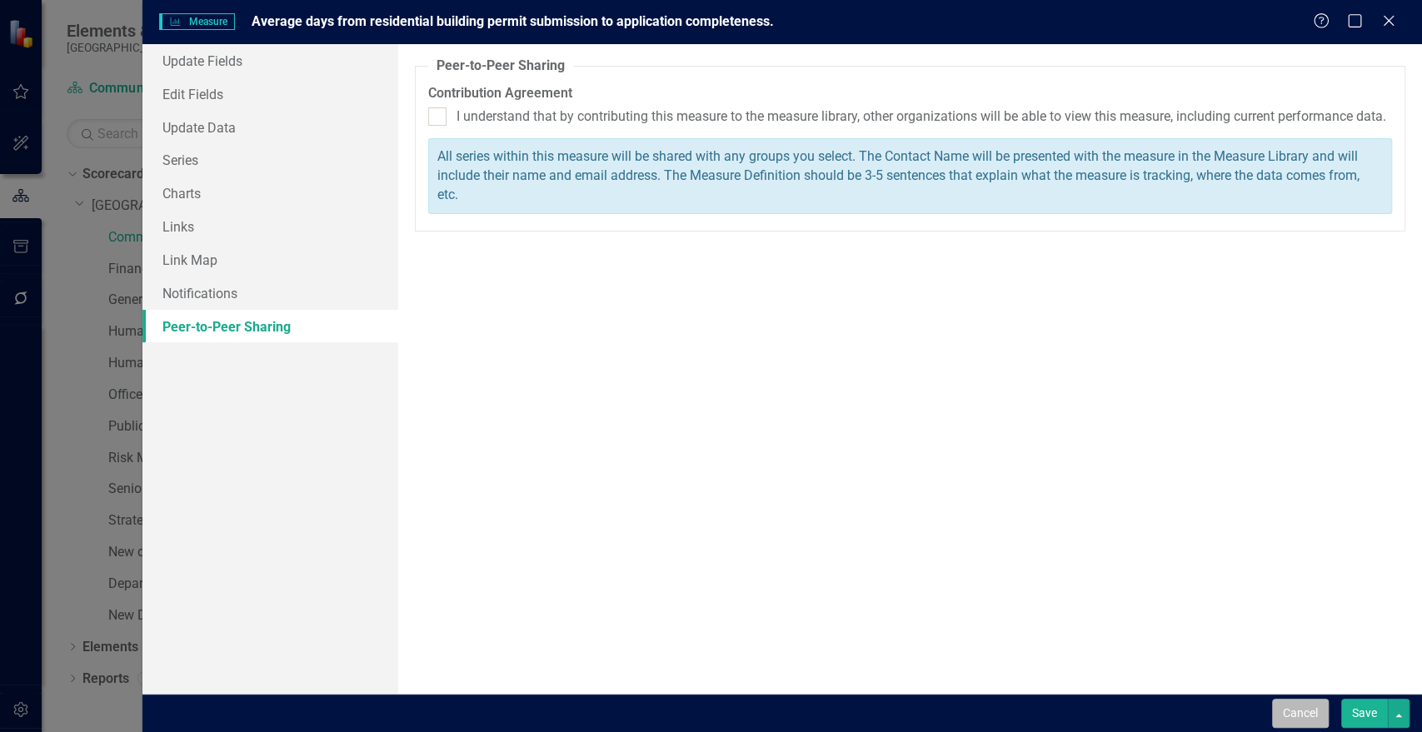
click at [1322, 708] on button "Cancel" at bounding box center [1300, 713] width 57 height 29
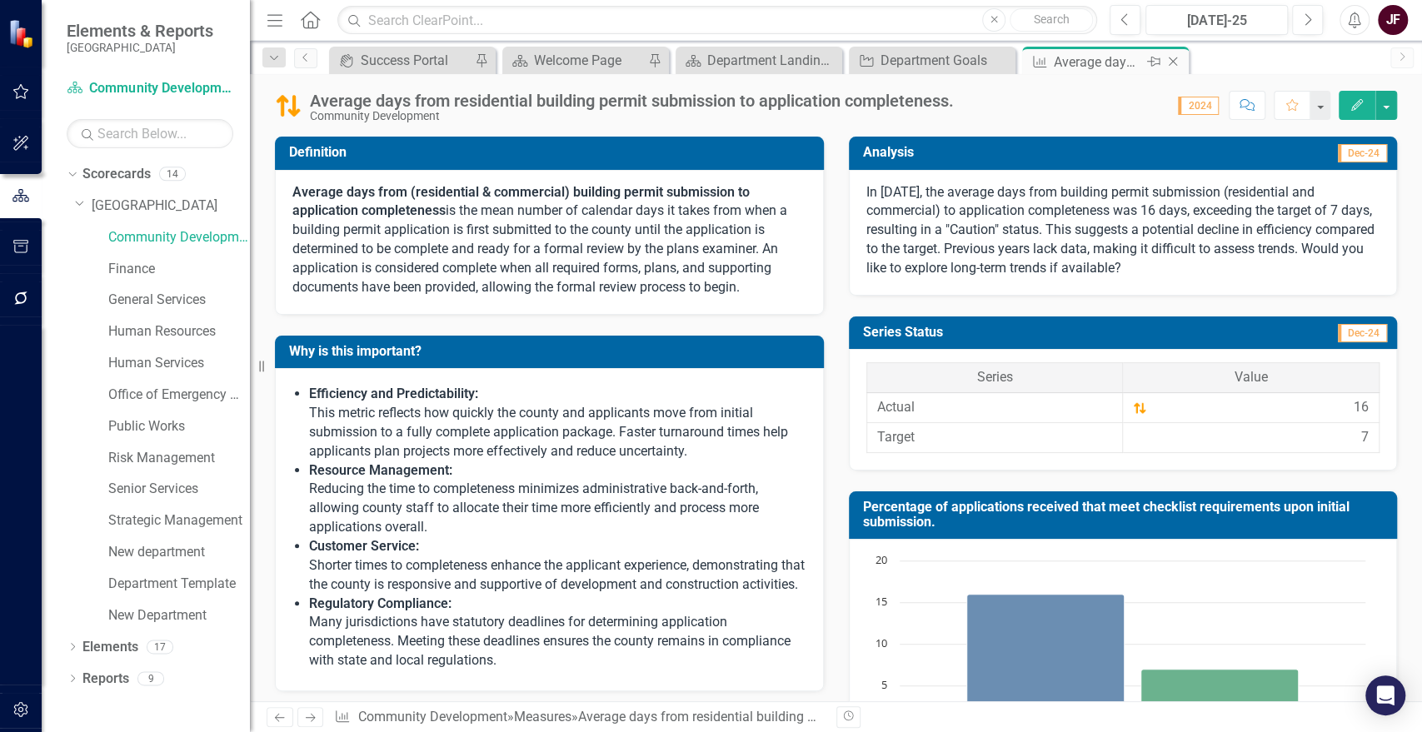
click at [1173, 60] on icon "Close" at bounding box center [1173, 61] width 17 height 13
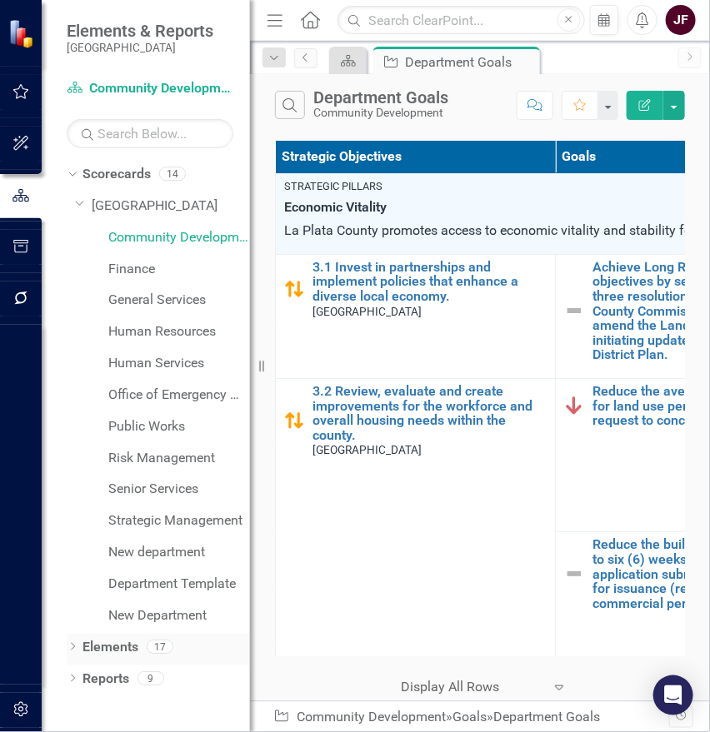
click at [90, 643] on link "Elements" at bounding box center [110, 647] width 56 height 19
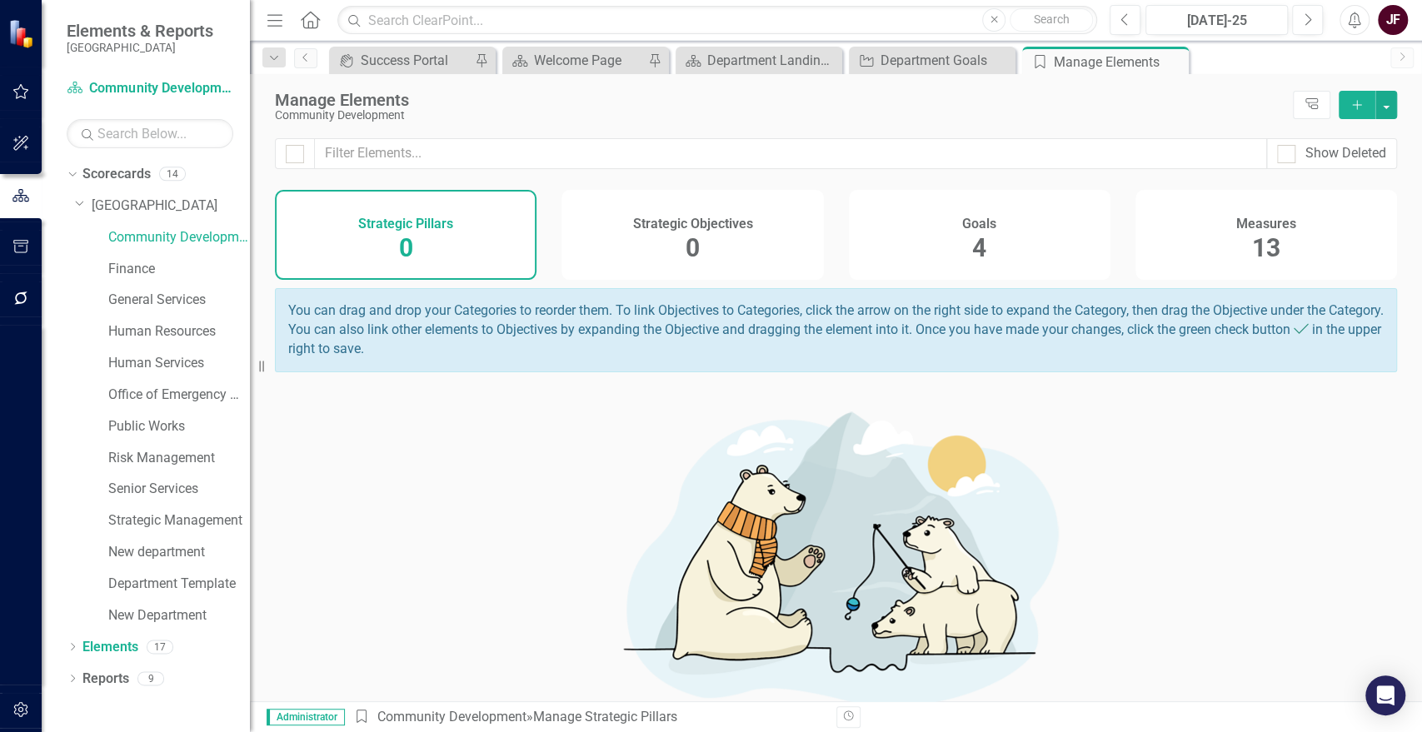
click at [1252, 234] on span "13" at bounding box center [1266, 247] width 28 height 29
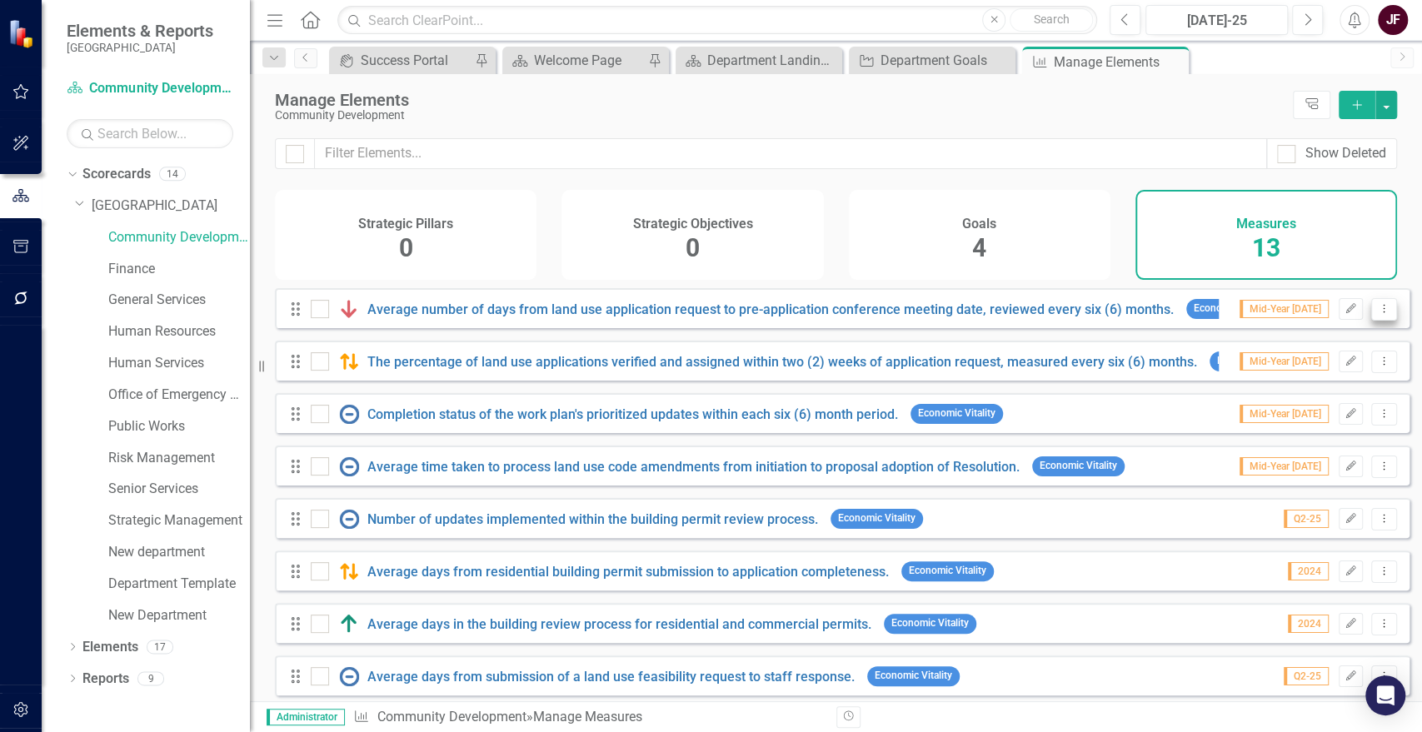
click at [1377, 314] on icon "Dropdown Menu" at bounding box center [1384, 308] width 14 height 11
click at [1368, 337] on link "Edit Edit Measure" at bounding box center [1310, 347] width 150 height 31
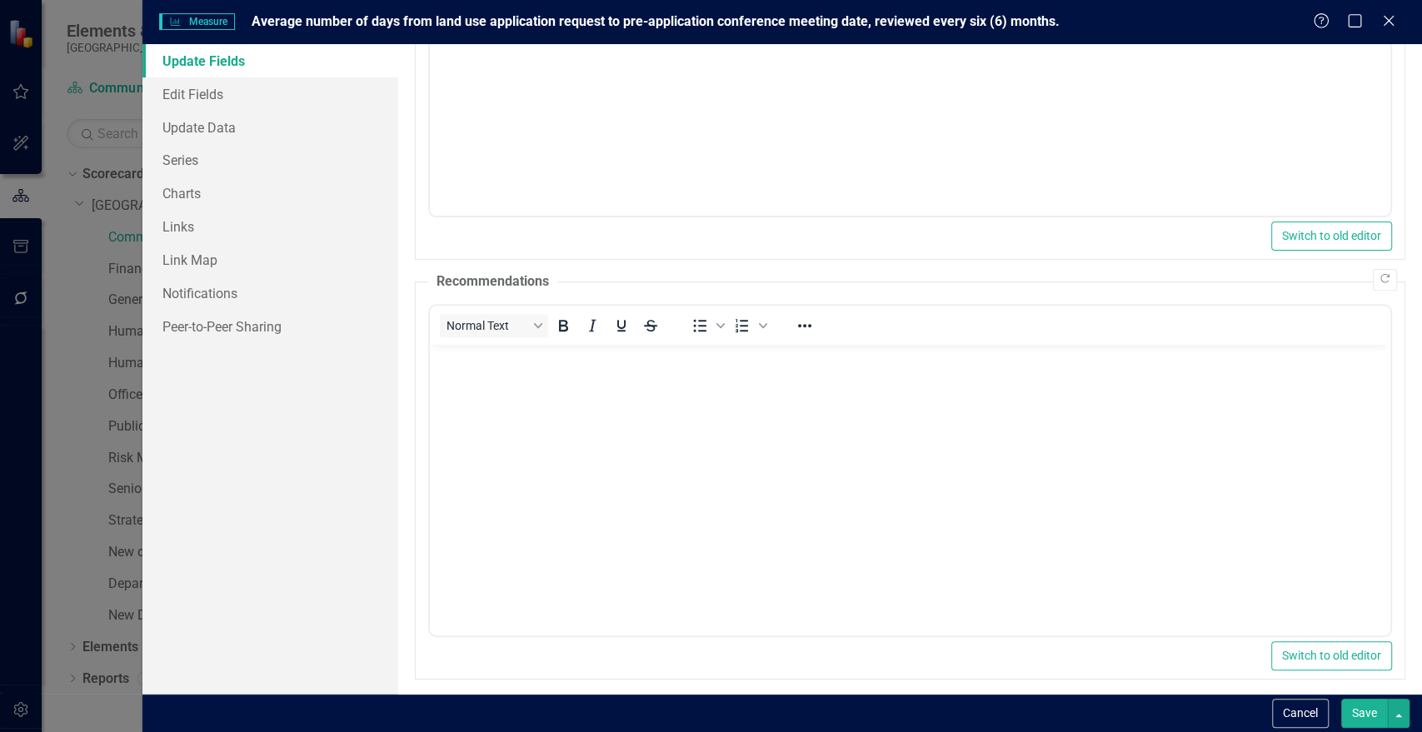
scroll to position [307, 0]
click at [223, 99] on link "Edit Fields" at bounding box center [270, 93] width 256 height 33
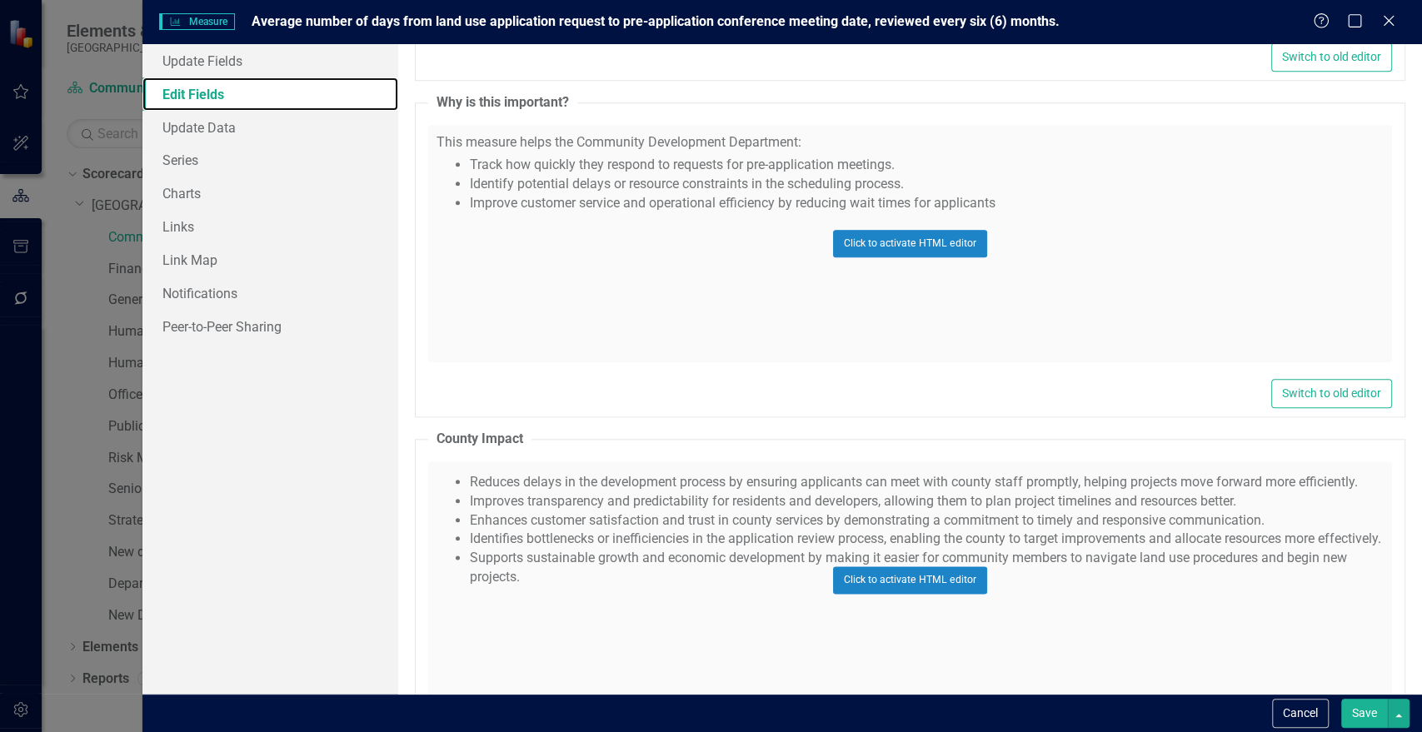
scroll to position [1173, 0]
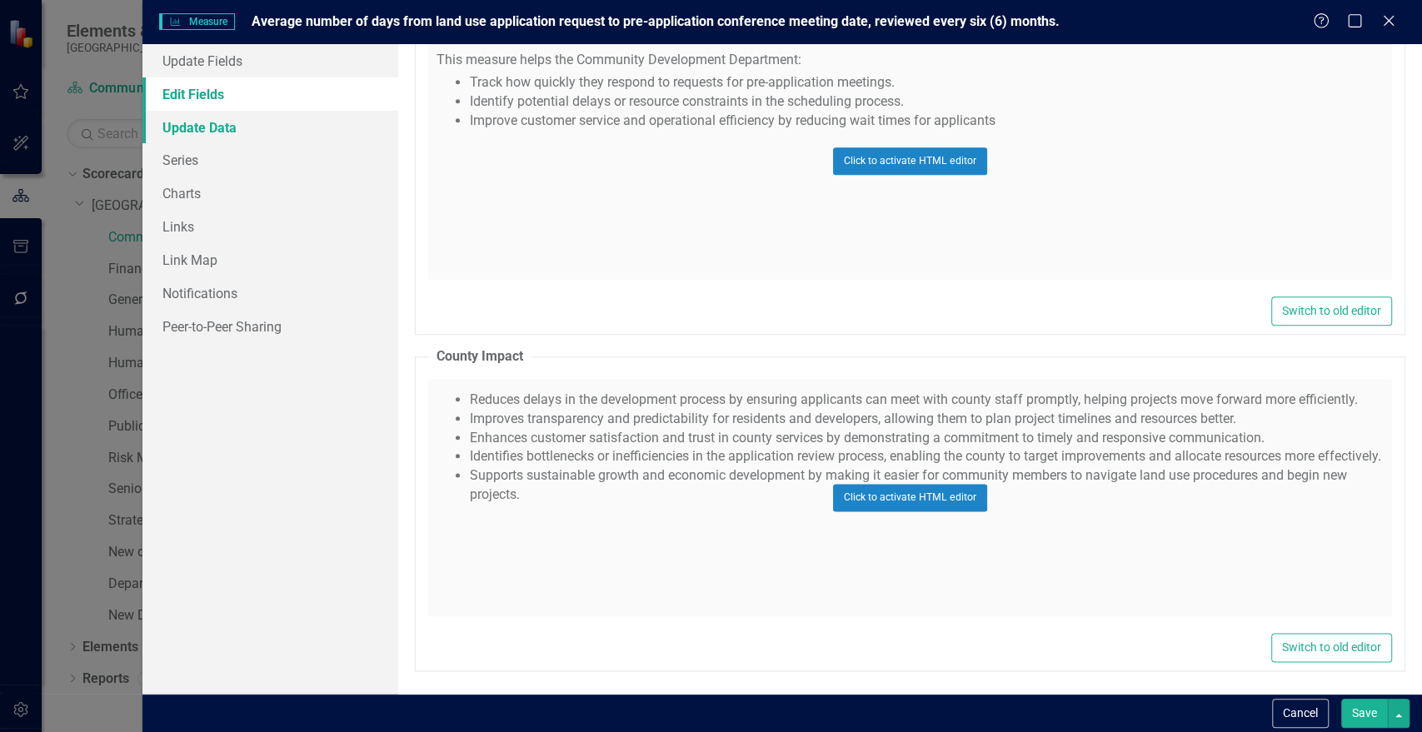
click at [229, 130] on link "Update Data" at bounding box center [270, 127] width 256 height 33
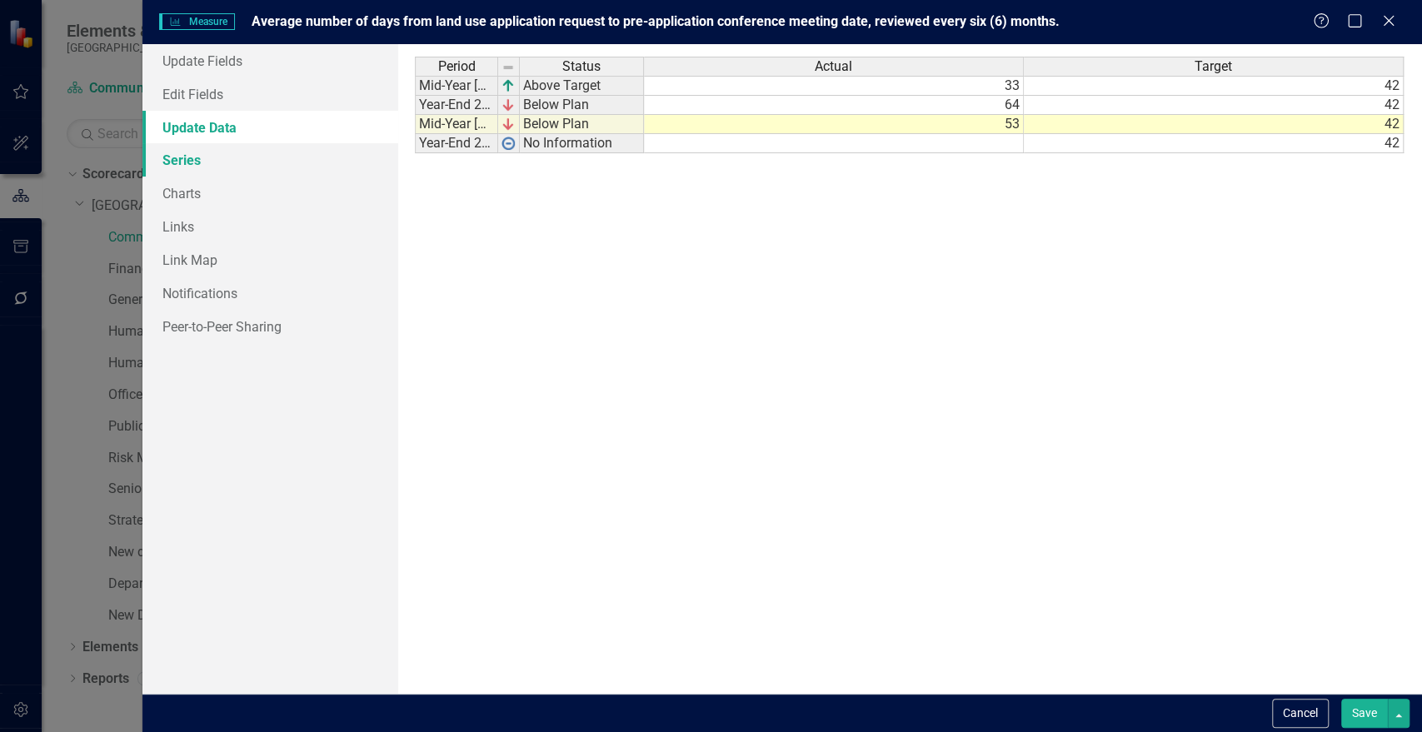
click at [214, 161] on link "Series" at bounding box center [270, 159] width 256 height 33
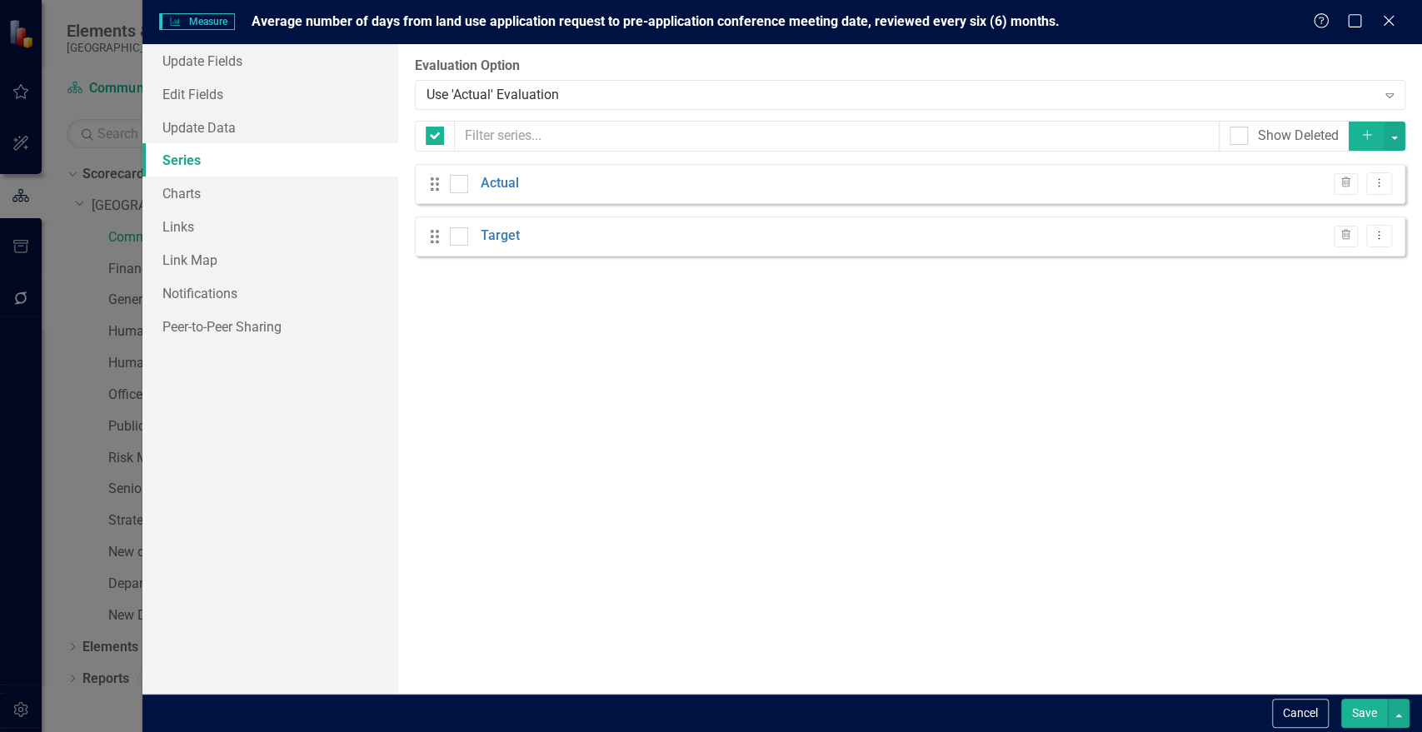
checkbox input "false"
click at [213, 191] on link "Charts" at bounding box center [270, 193] width 256 height 33
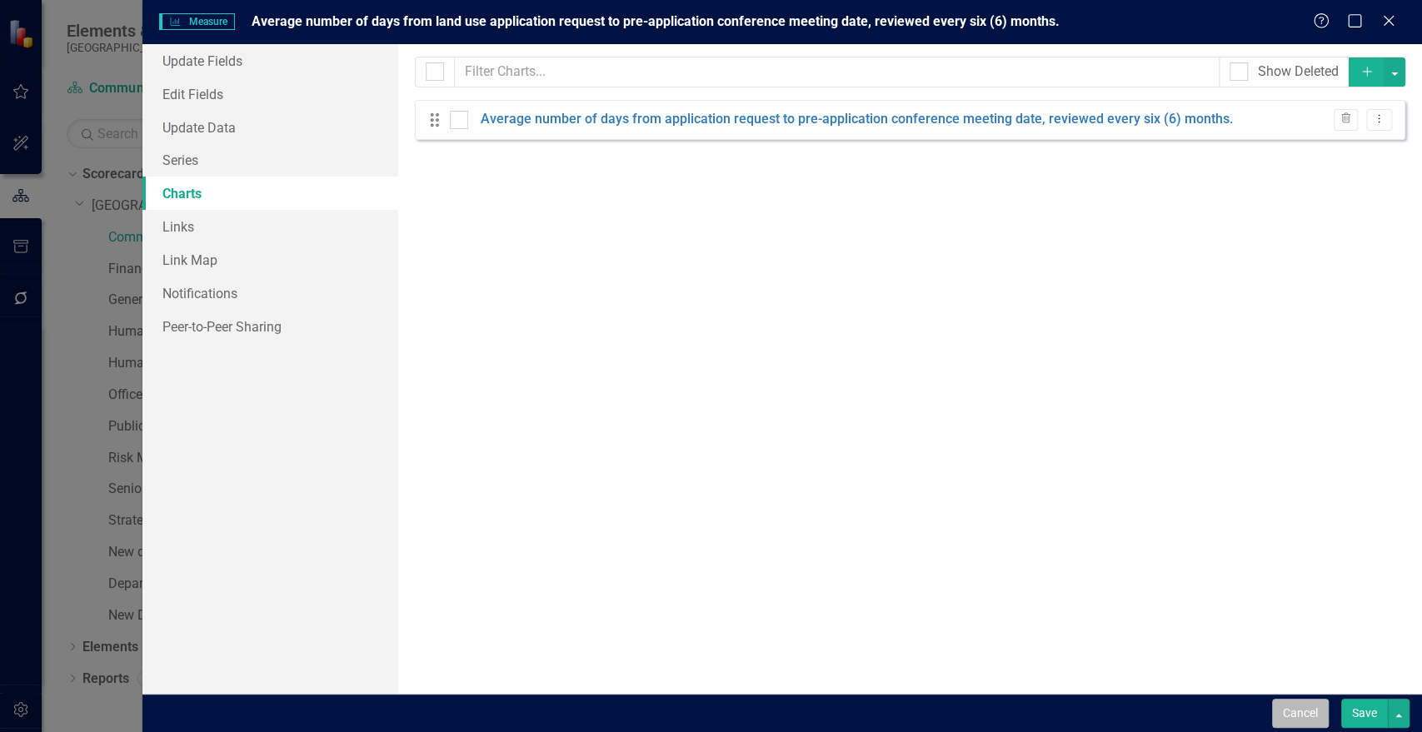
click at [1292, 711] on button "Cancel" at bounding box center [1300, 713] width 57 height 29
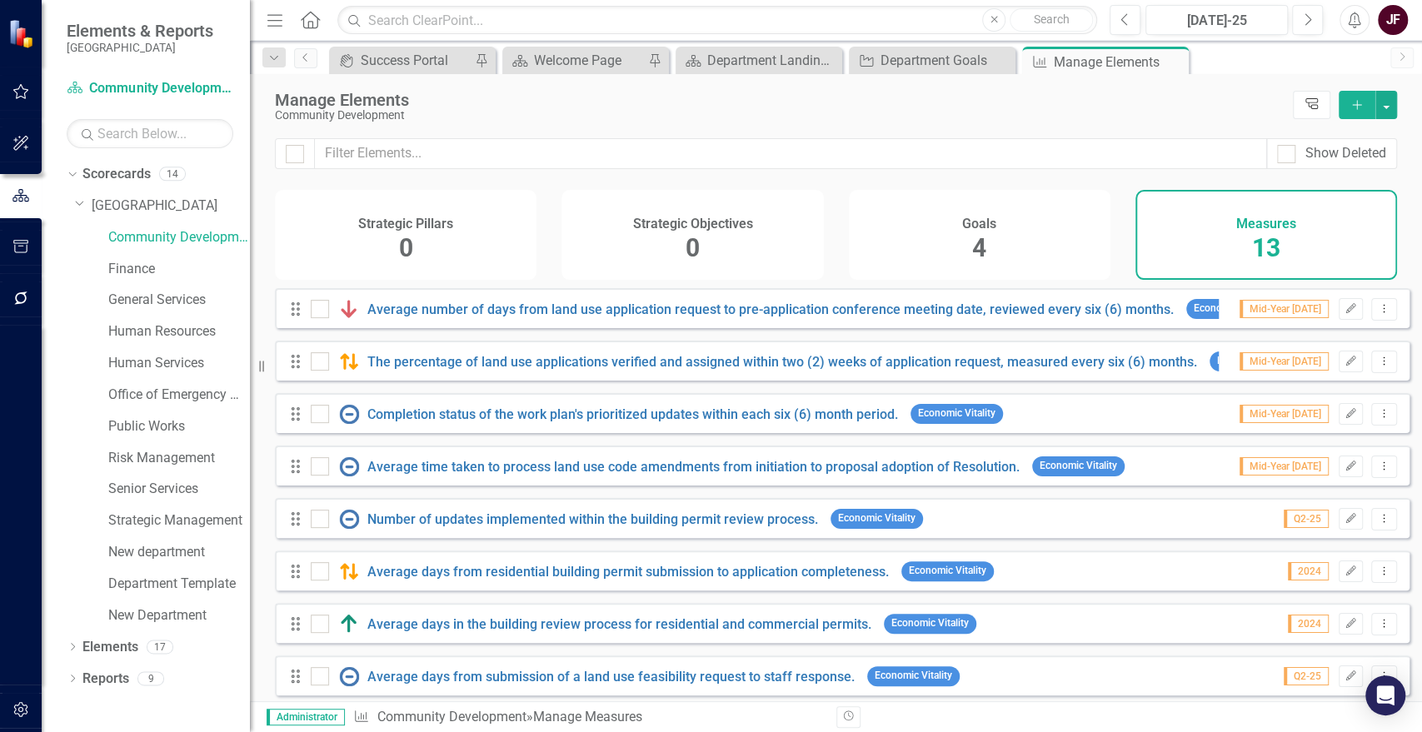
click at [1311, 113] on link "Tree Explorer" at bounding box center [1311, 105] width 37 height 28
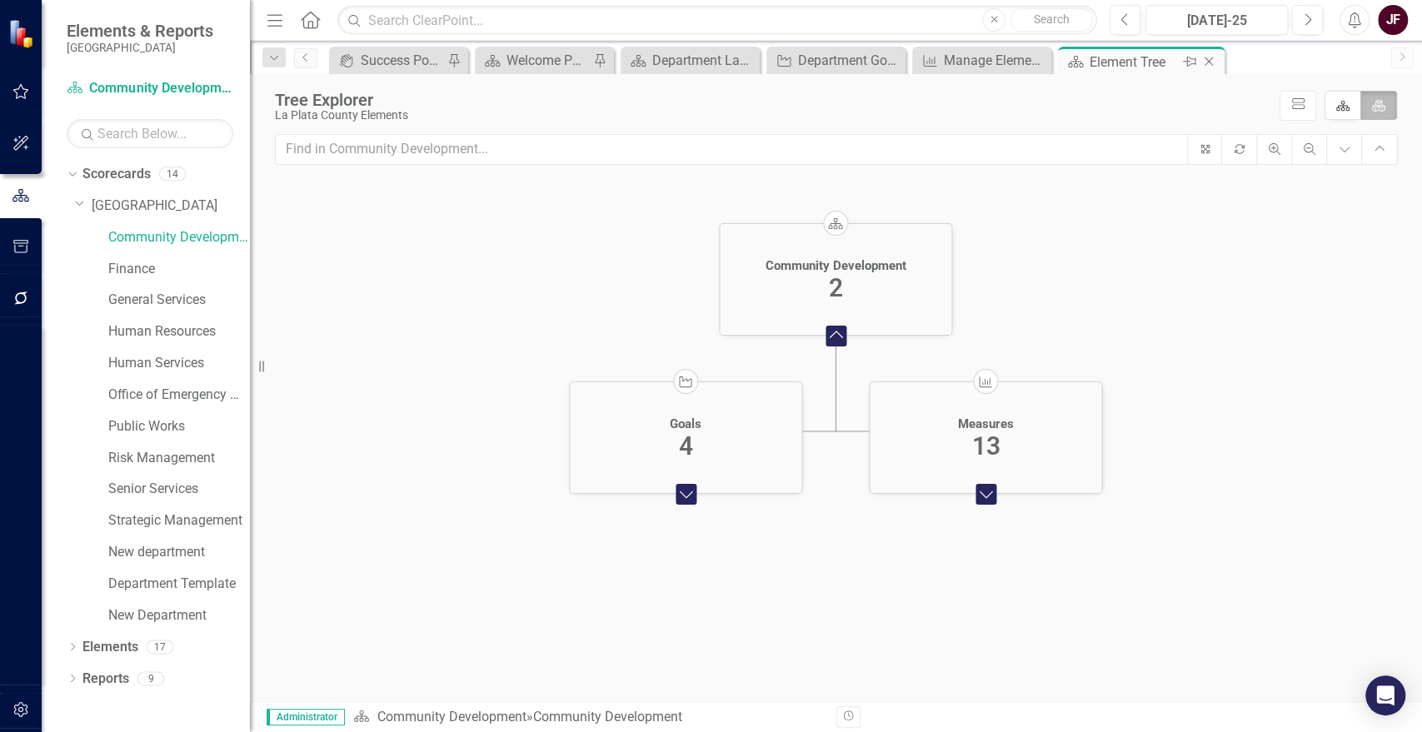
click at [1211, 59] on icon at bounding box center [1209, 61] width 9 height 9
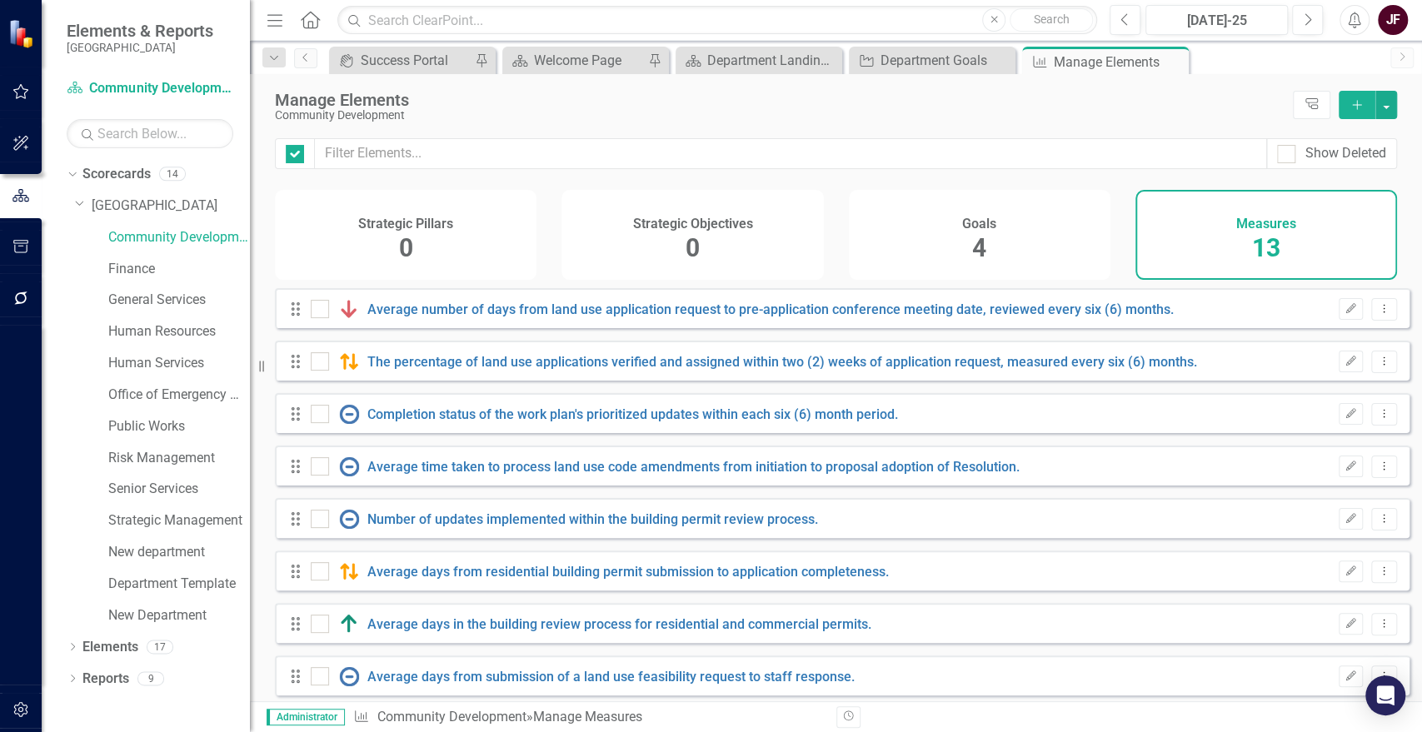
checkbox input "false"
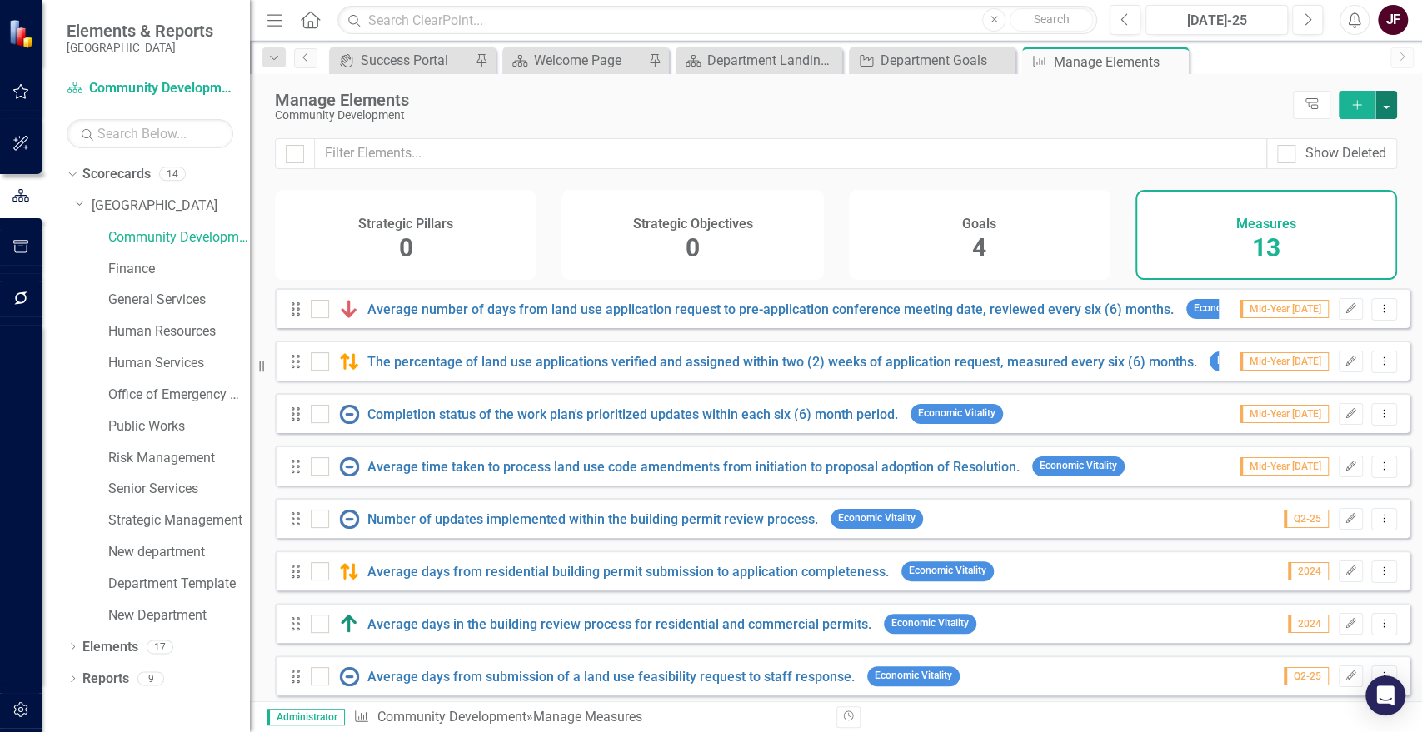
click at [1391, 109] on button "button" at bounding box center [1387, 105] width 22 height 28
click at [1229, 120] on div "Community Development" at bounding box center [780, 115] width 1010 height 12
click at [905, 59] on div "Department Goals" at bounding box center [936, 60] width 110 height 21
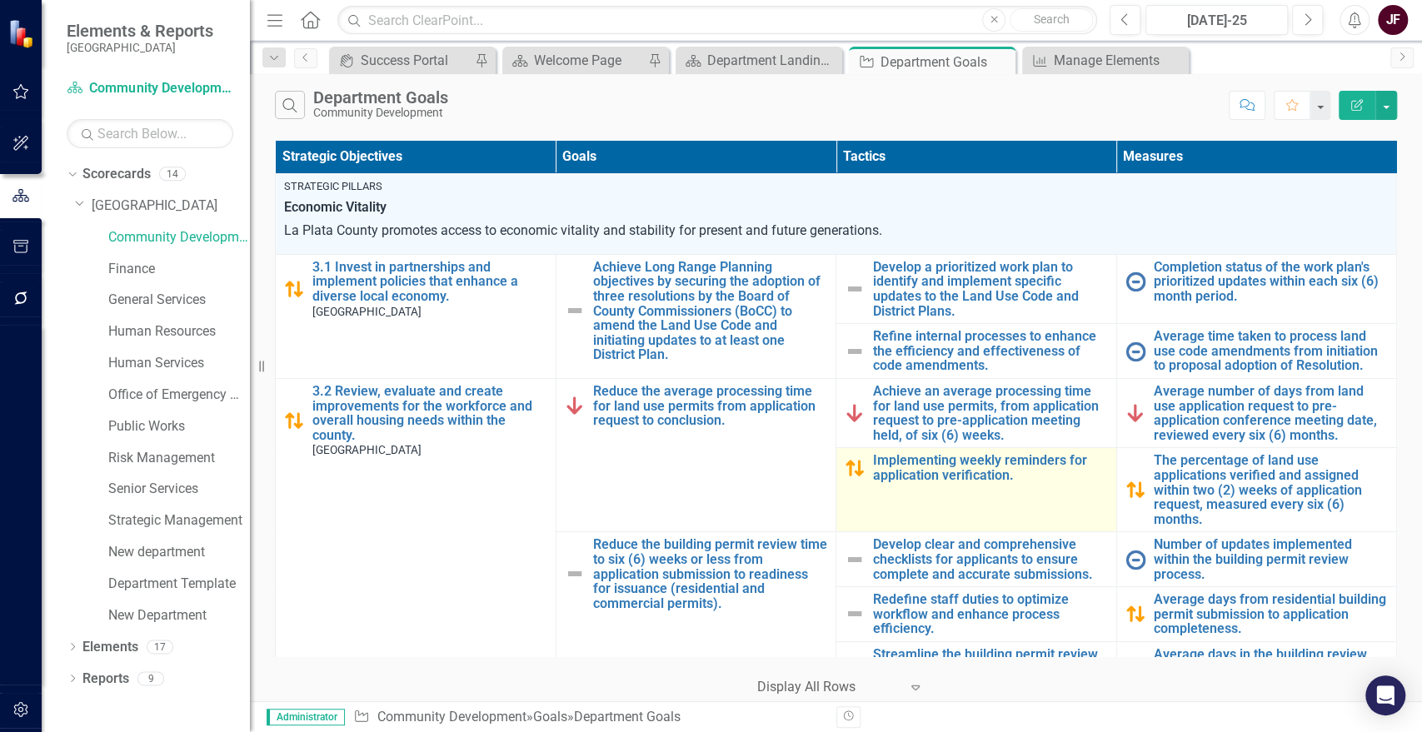
scroll to position [92, 10]
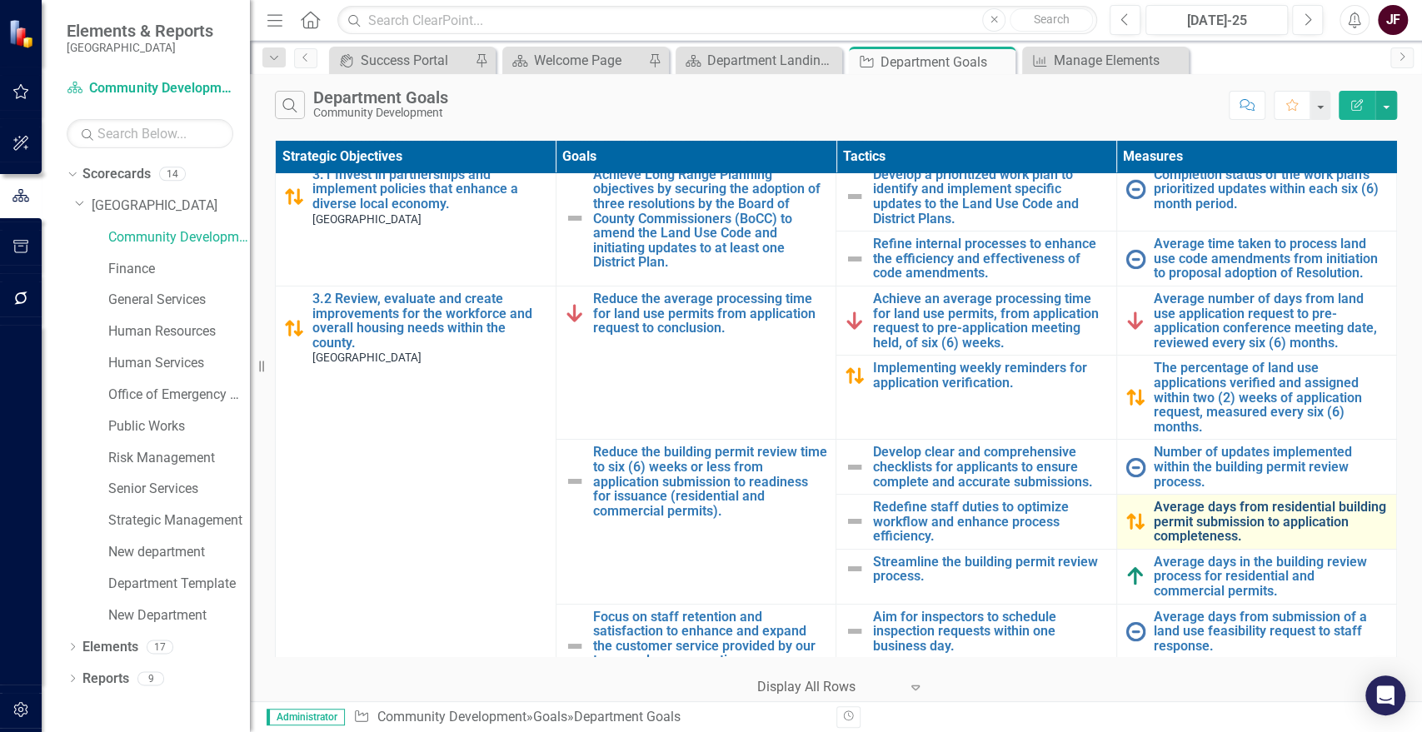
click at [1216, 537] on link "Average days from residential building permit submission to application complet…" at bounding box center [1271, 522] width 235 height 44
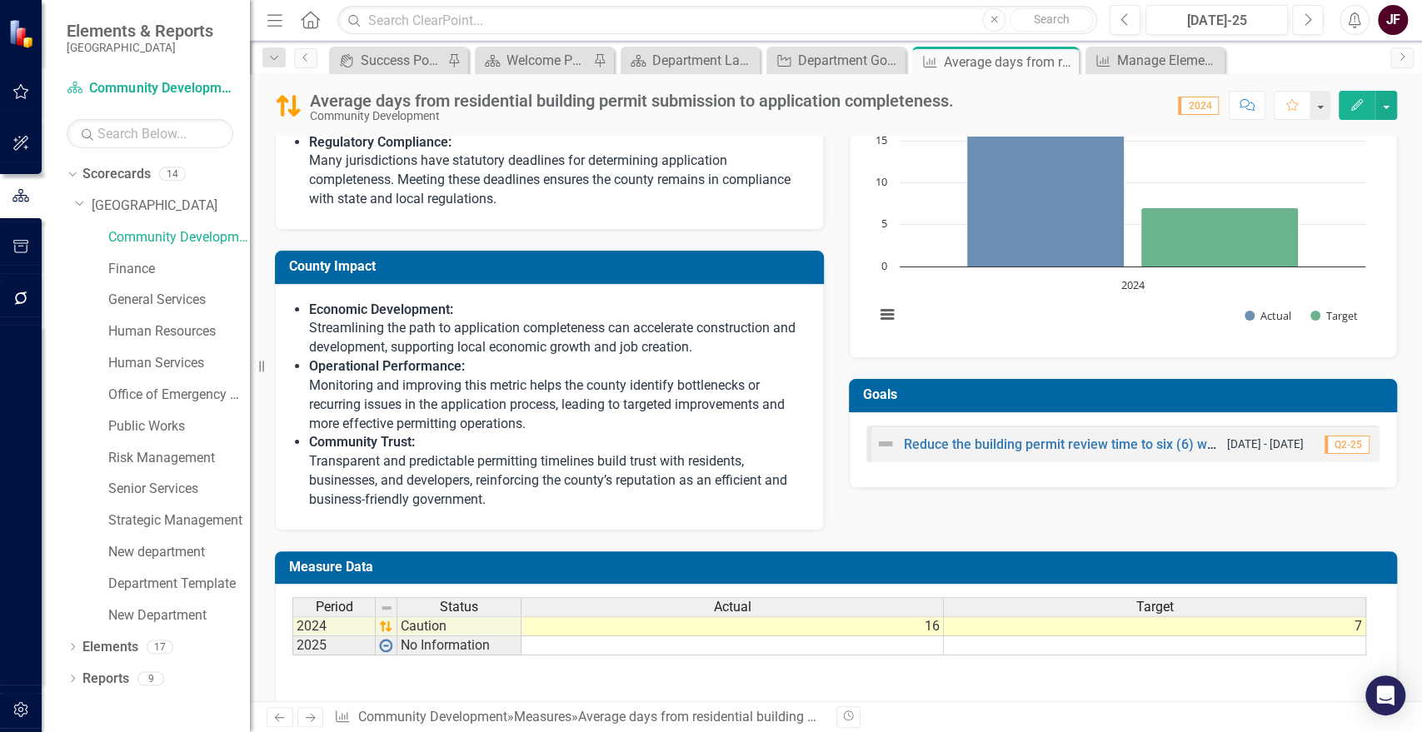
scroll to position [462, 0]
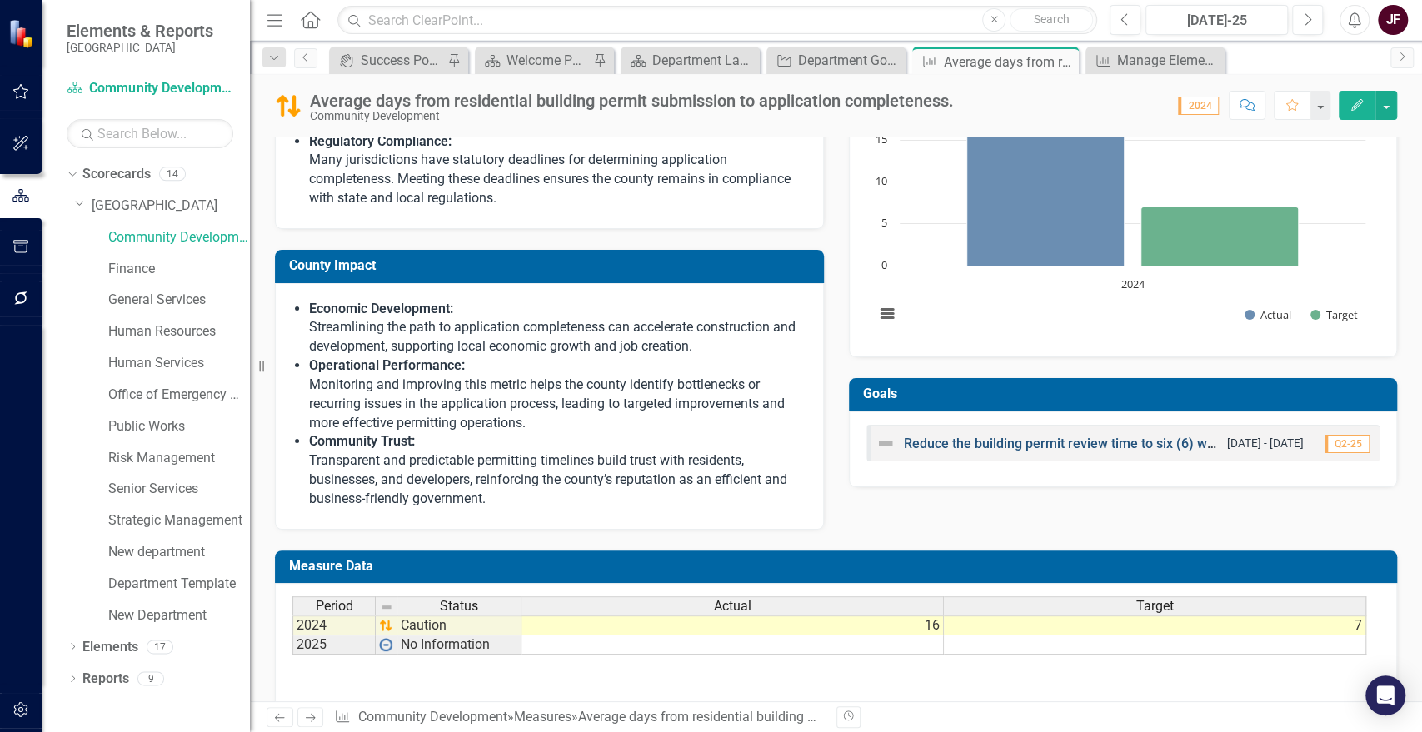
click at [1026, 447] on link "Reduce the building permit review time to six (6) weeks or less from applicatio…" at bounding box center [1370, 444] width 932 height 16
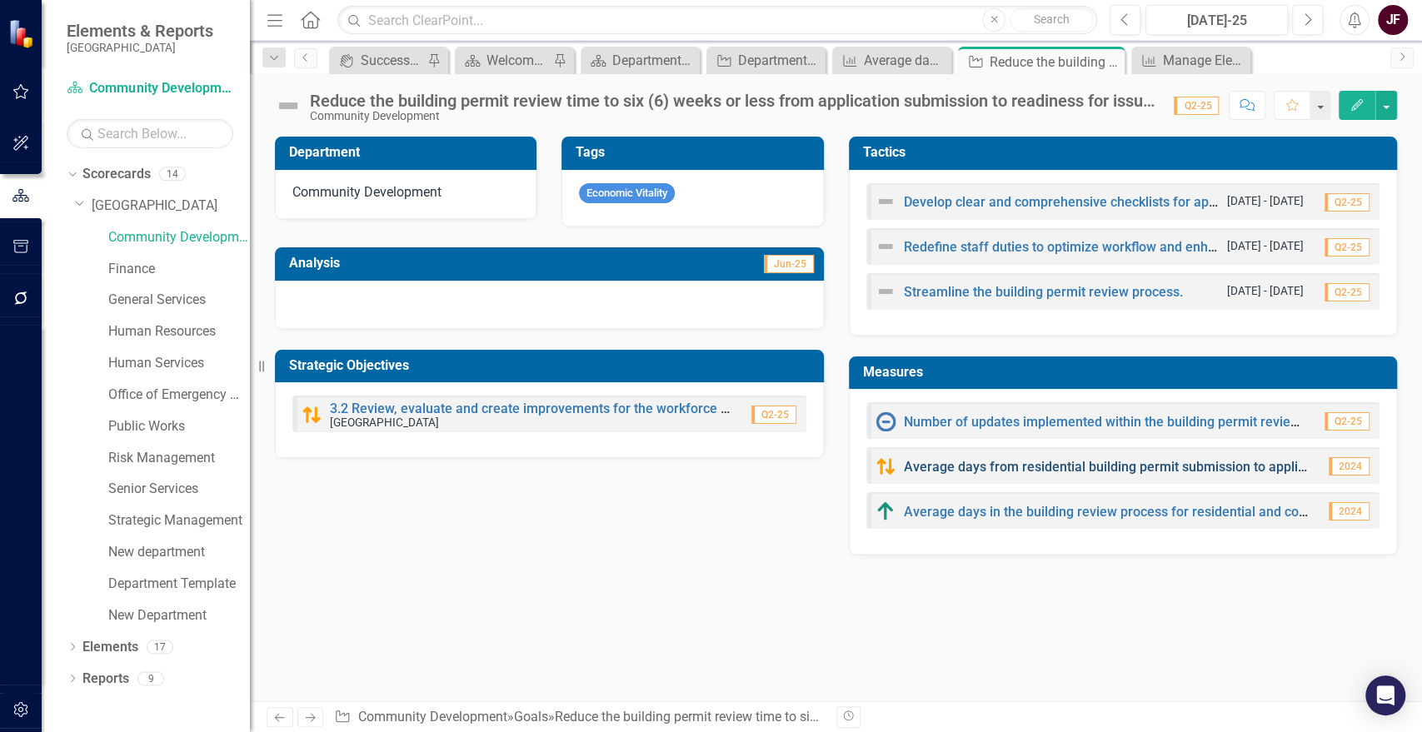
click at [1017, 465] on link "Average days from residential building permit submission to application complet…" at bounding box center [1165, 467] width 522 height 16
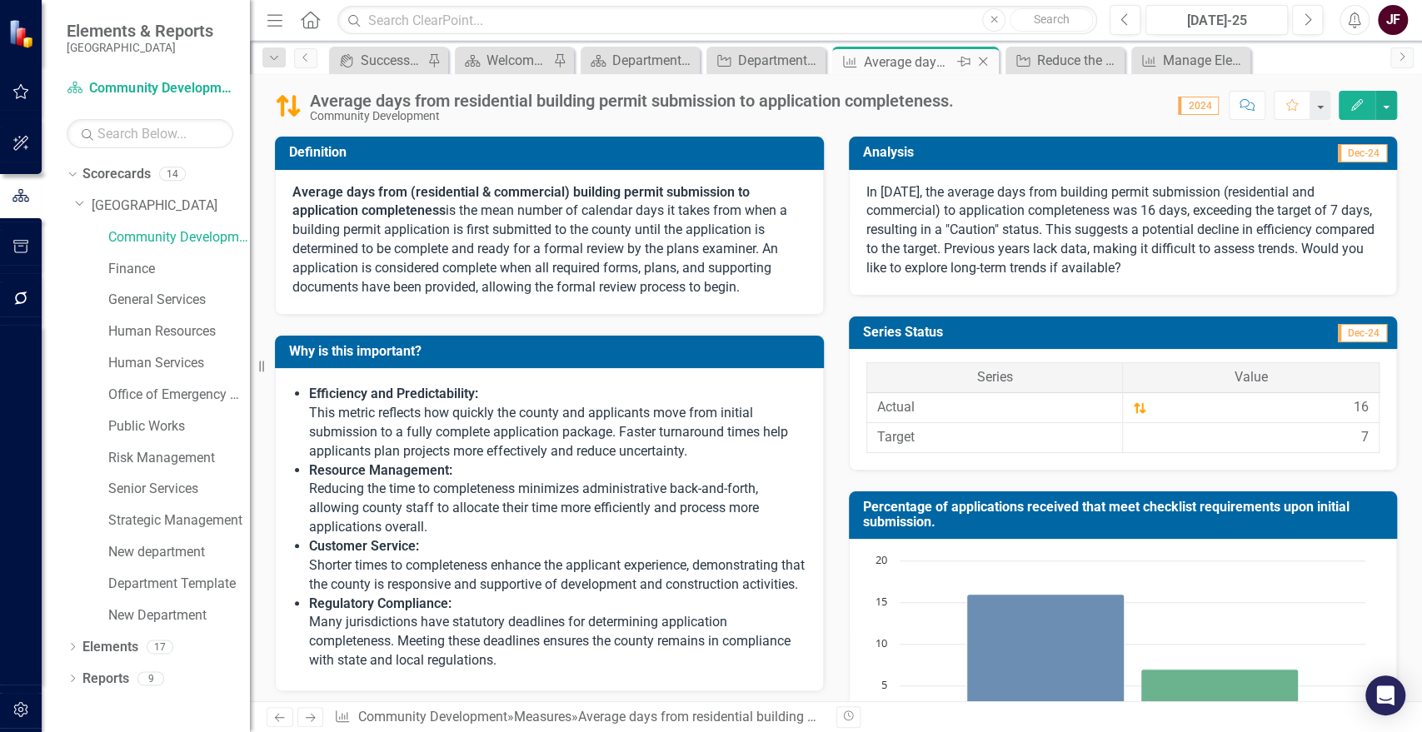
click at [982, 63] on icon "Close" at bounding box center [983, 61] width 17 height 13
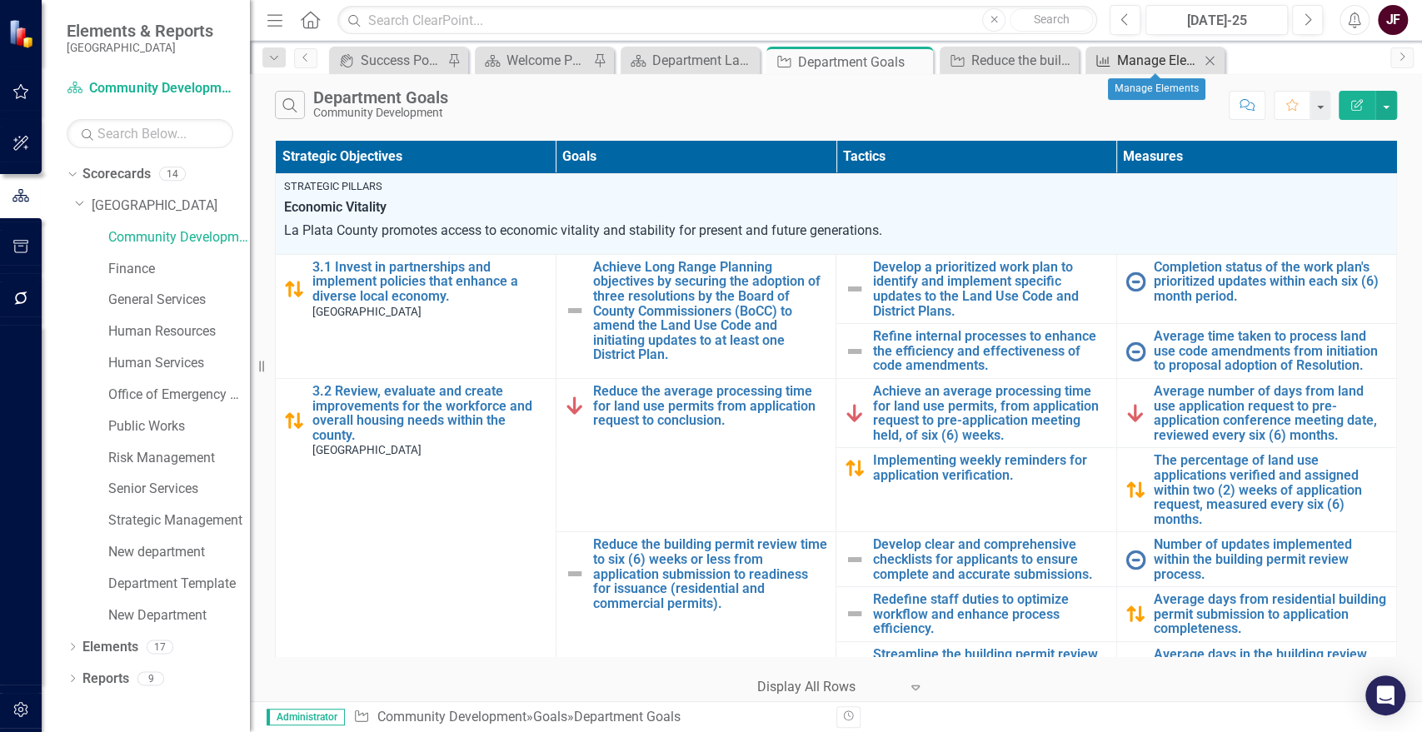
click at [1156, 59] on div "Manage Elements" at bounding box center [1158, 60] width 82 height 21
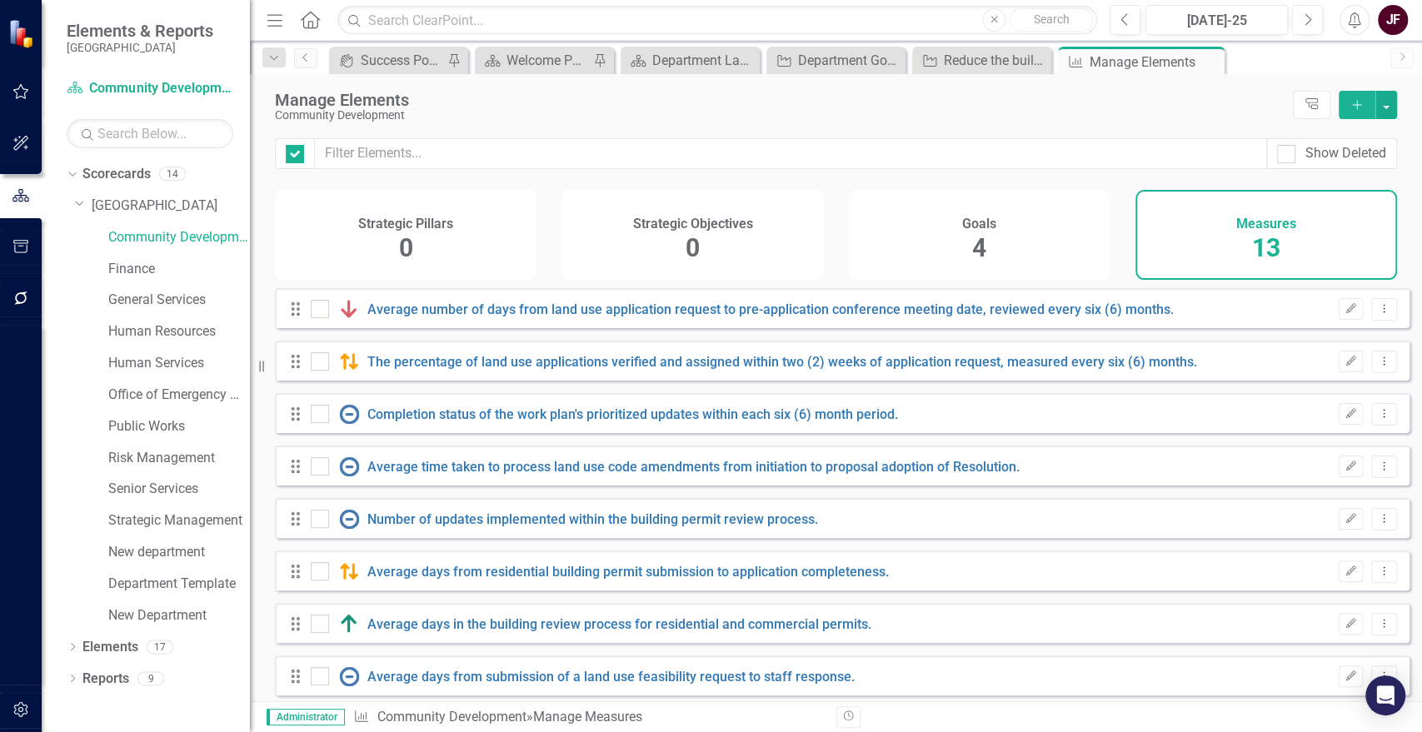
checkbox input "false"
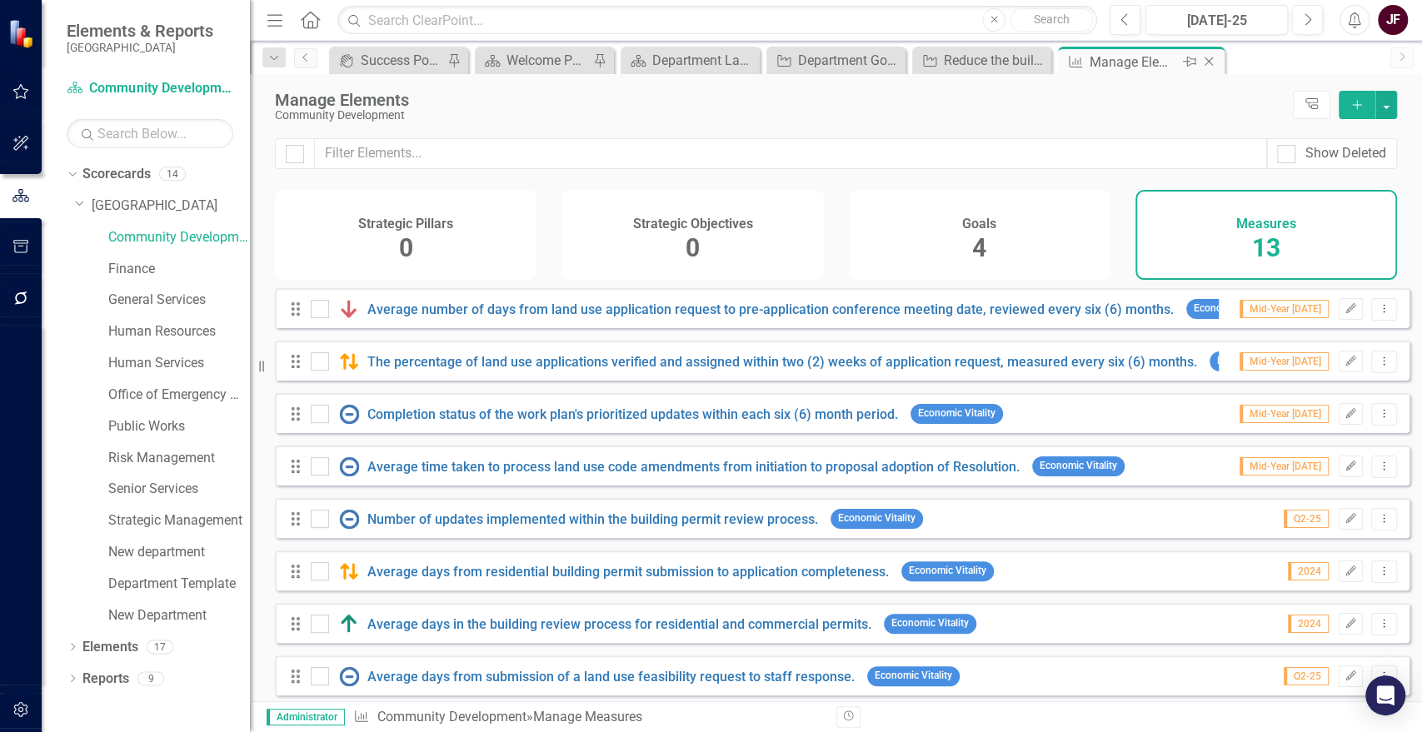
click at [1206, 58] on icon "Close" at bounding box center [1209, 61] width 17 height 13
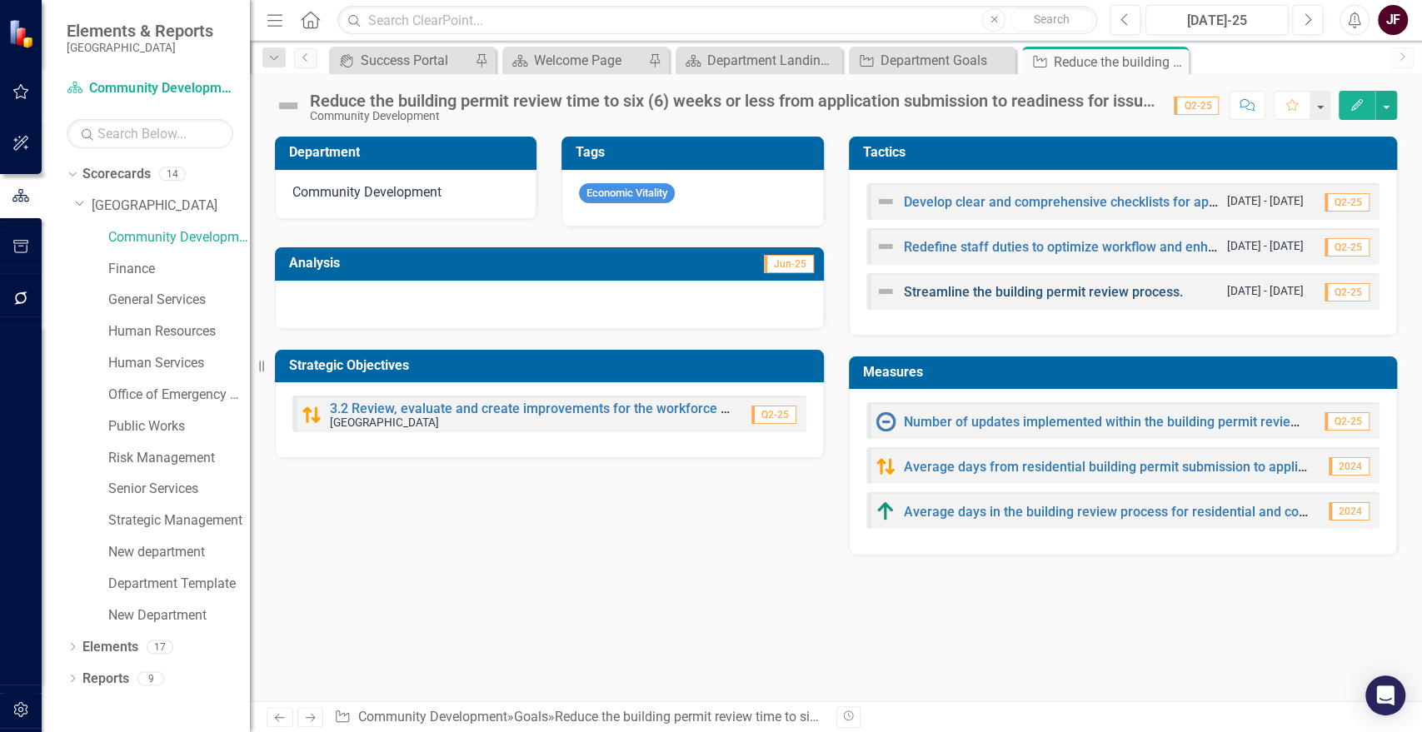
click at [908, 292] on link "Streamline the building permit review process." at bounding box center [1043, 292] width 279 height 16
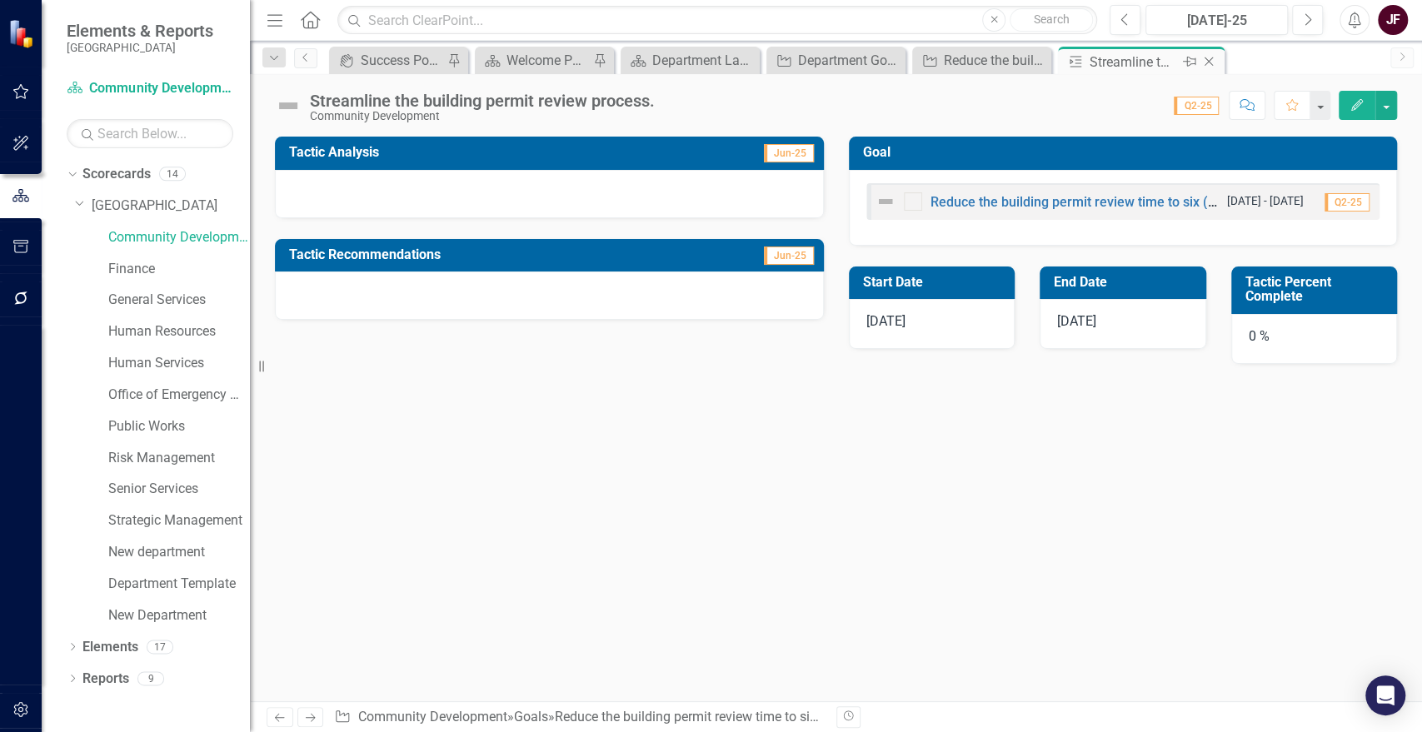
click at [1208, 65] on icon "Close" at bounding box center [1209, 61] width 17 height 13
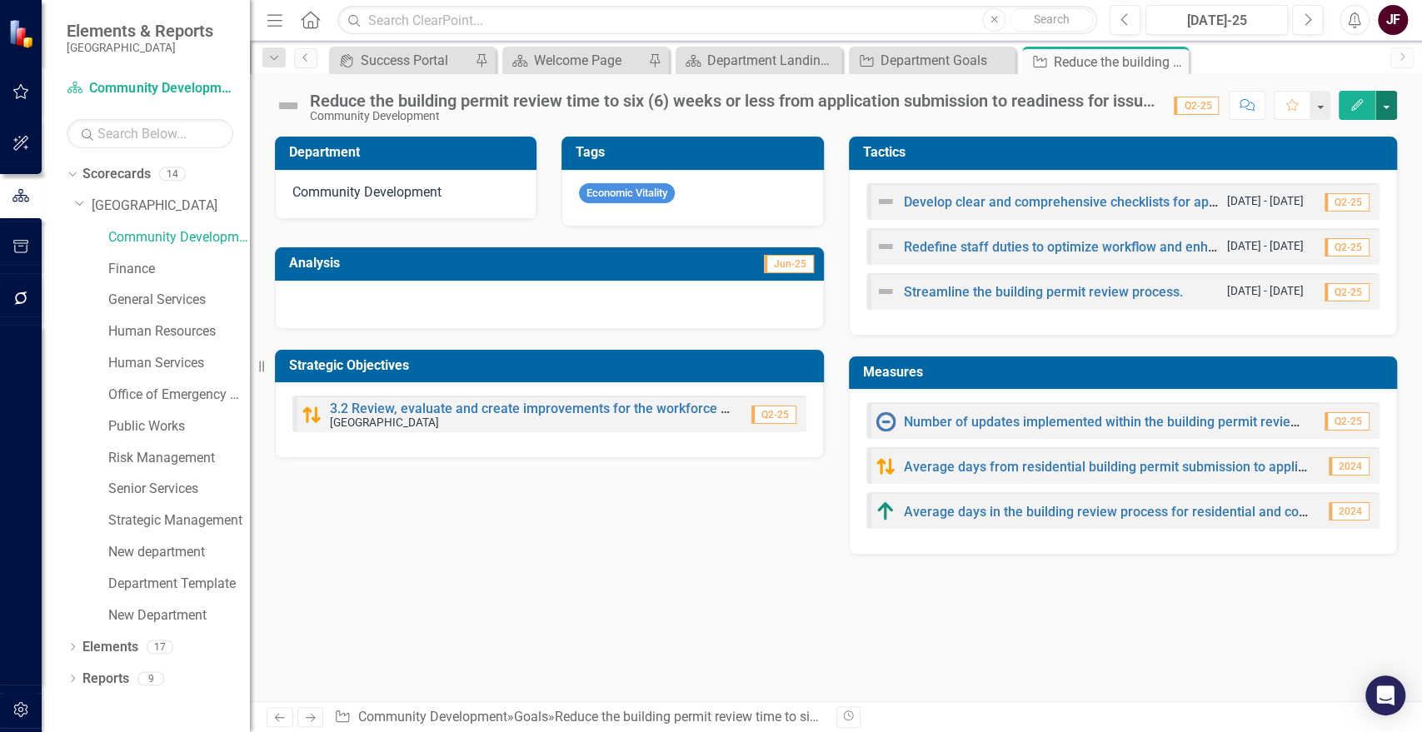
click at [1386, 107] on button "button" at bounding box center [1387, 105] width 22 height 29
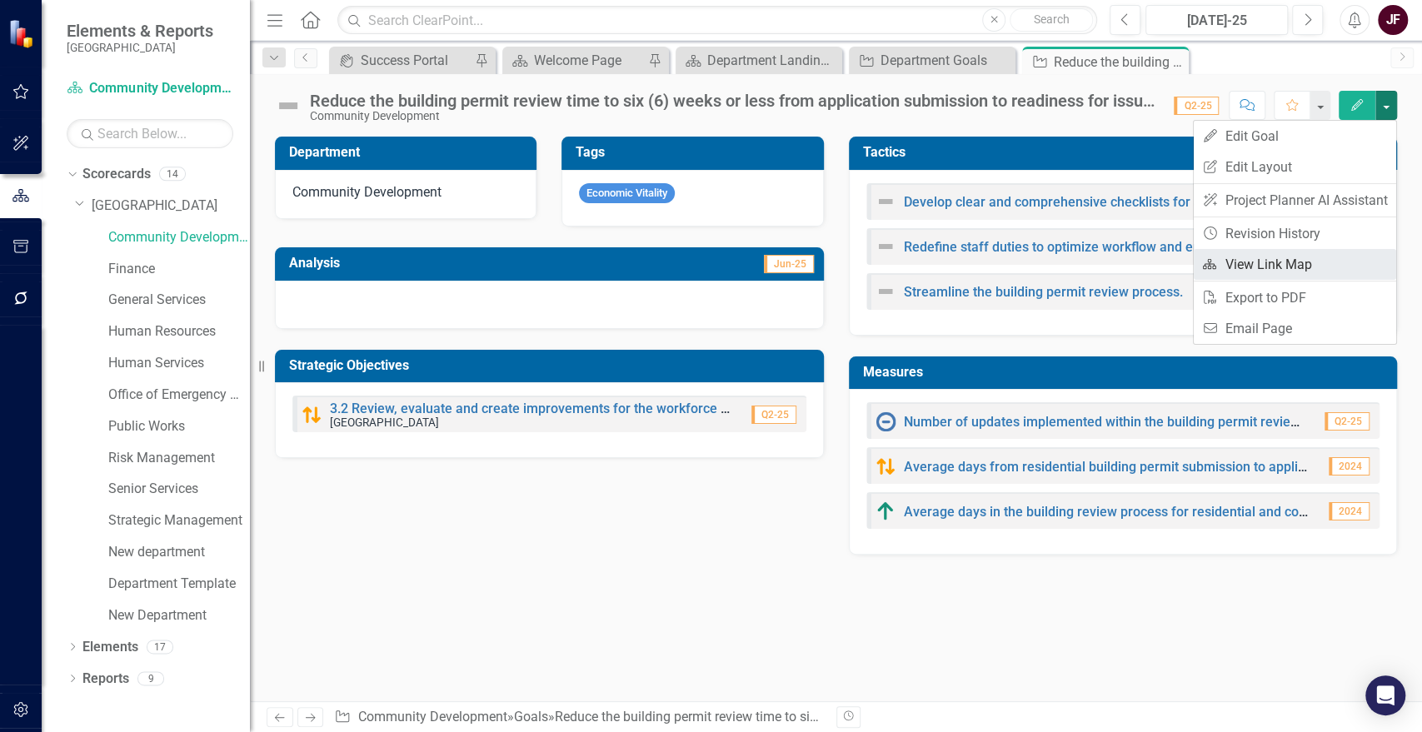
click at [1298, 251] on link "Link Map View Link Map" at bounding box center [1295, 264] width 202 height 31
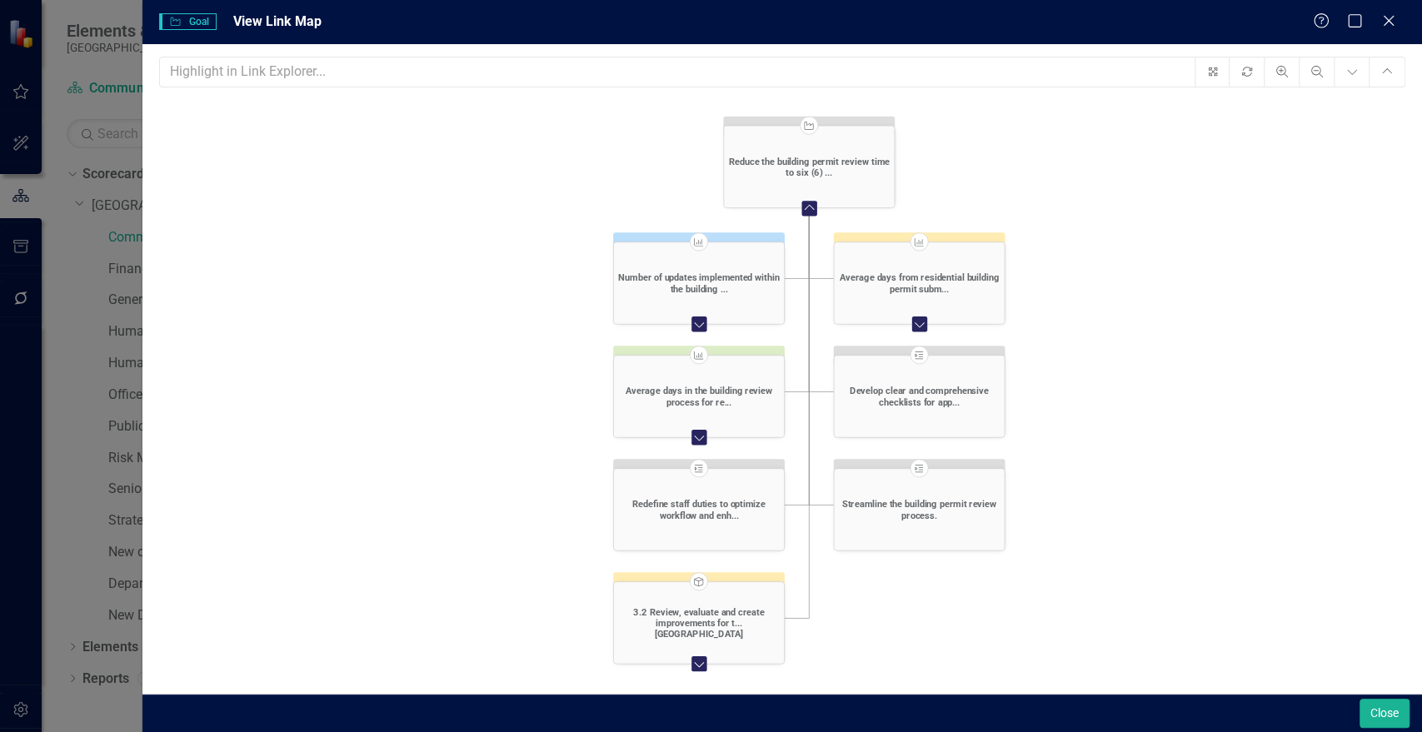
drag, startPoint x: 1230, startPoint y: 460, endPoint x: 1141, endPoint y: 361, distance: 133.3
click at [1141, 361] on icon "Goal Reduce the building permit review time to six (6) ... Collapse Chart Measu…" at bounding box center [782, 424] width 1246 height 649
click at [1387, 27] on icon "Close" at bounding box center [1388, 20] width 21 height 16
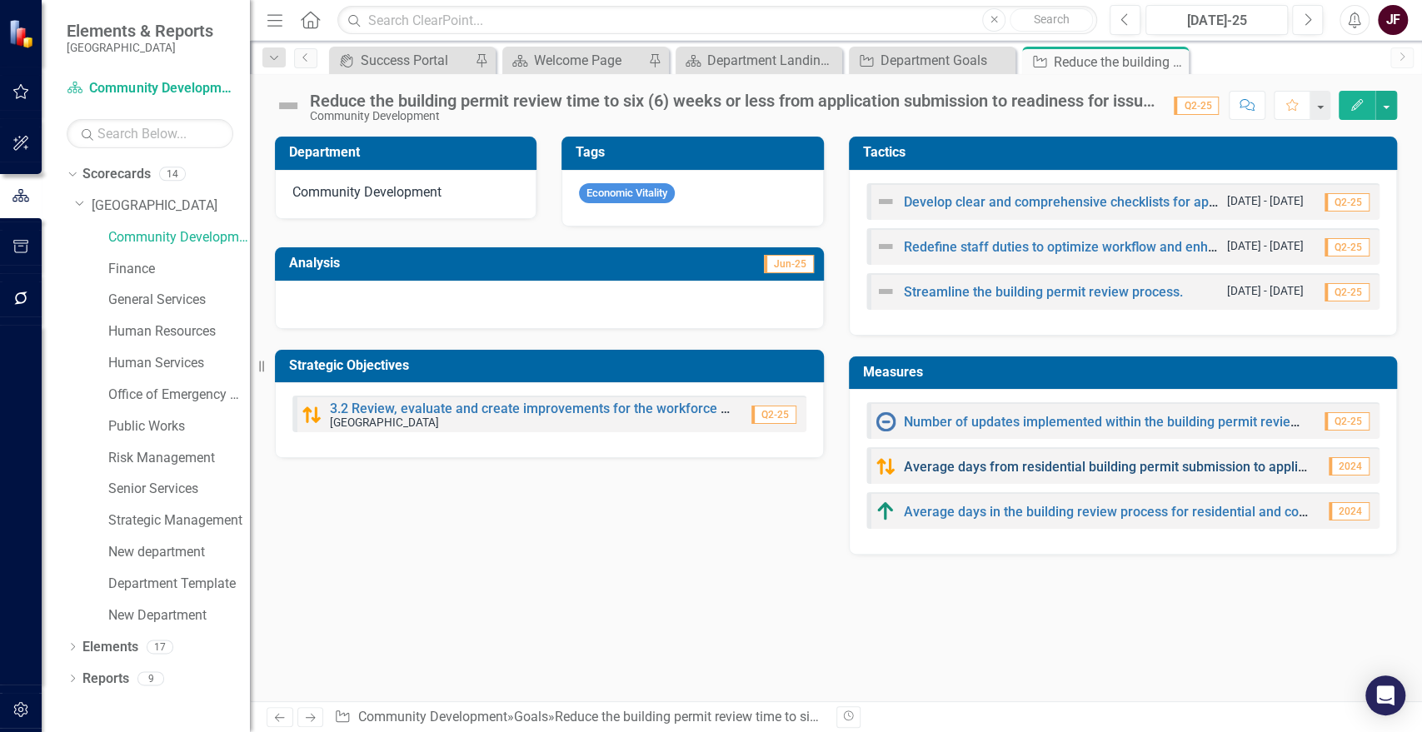
click at [1094, 465] on link "Average days from residential building permit submission to application complet…" at bounding box center [1165, 467] width 522 height 16
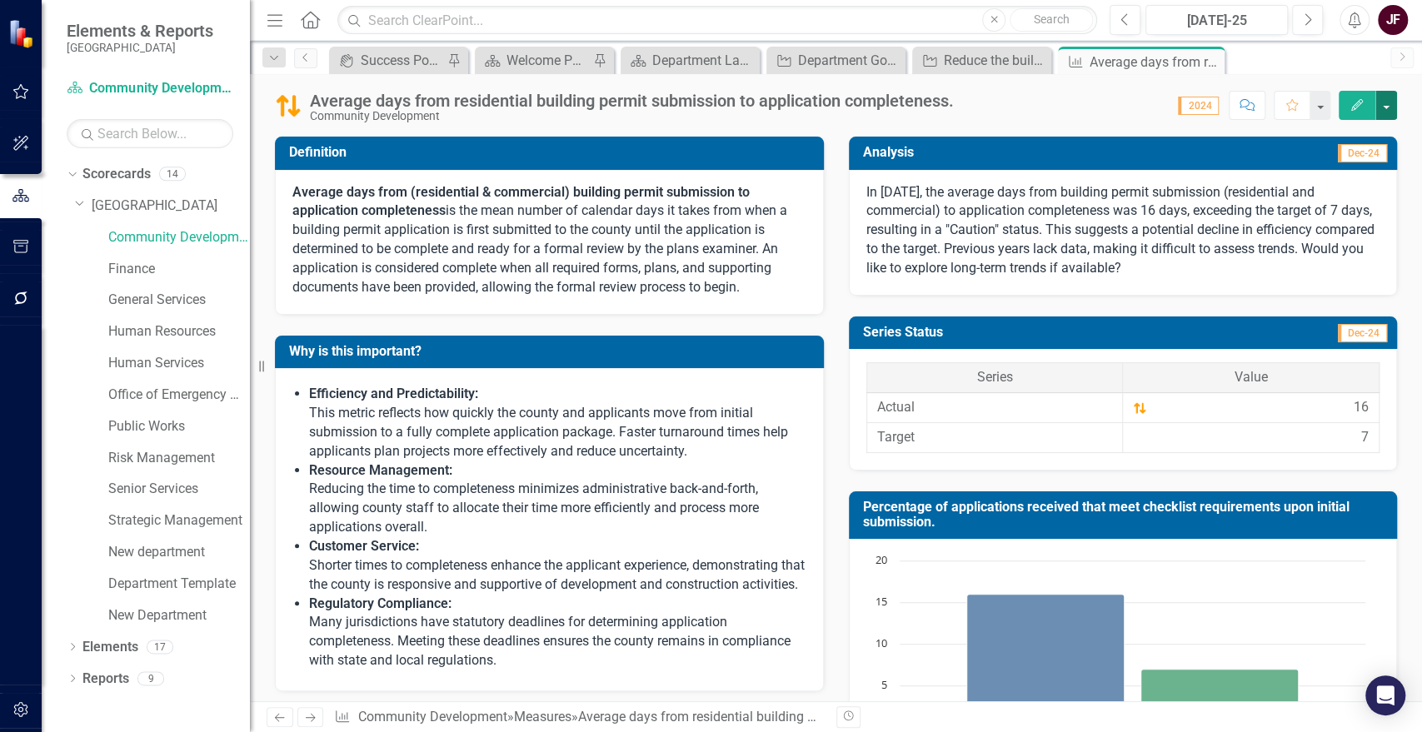
click at [1386, 115] on button "button" at bounding box center [1387, 105] width 22 height 29
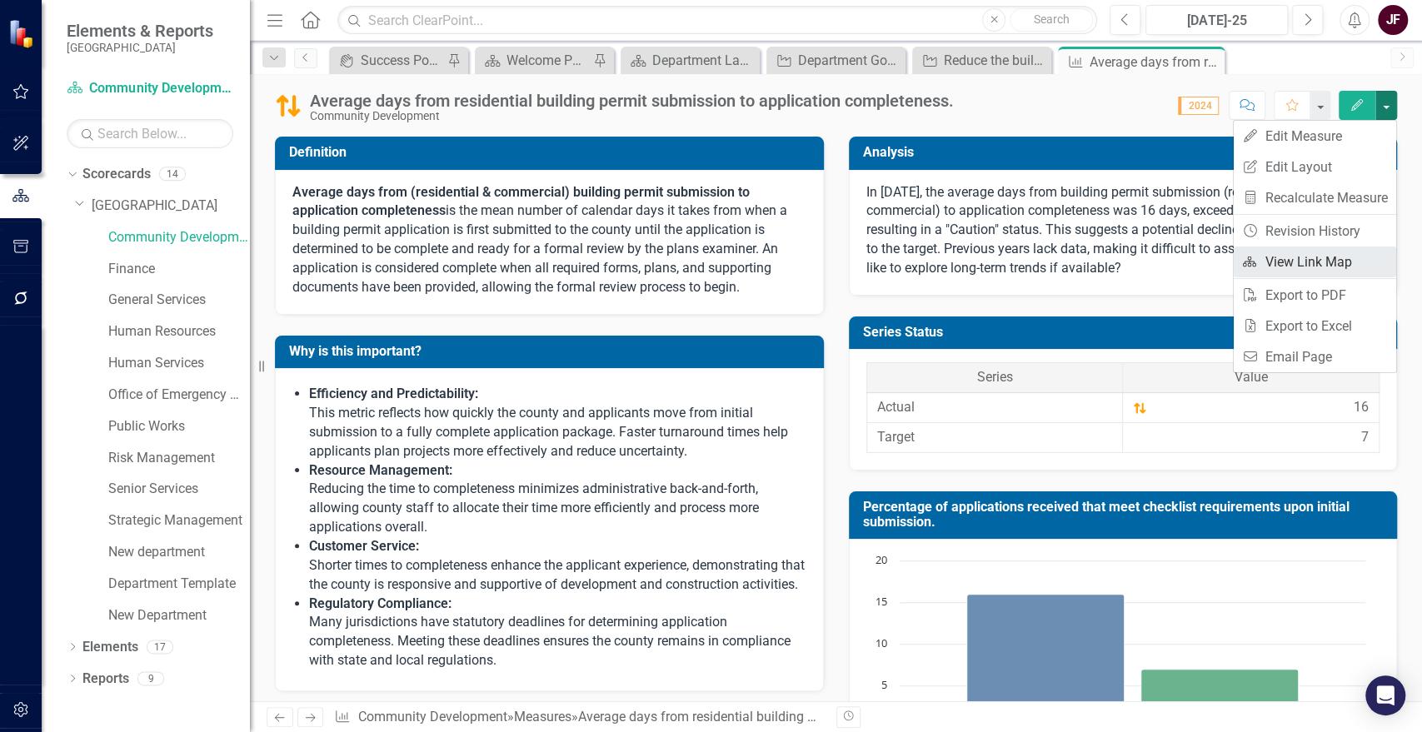
click at [1350, 261] on link "Link Map View Link Map" at bounding box center [1315, 262] width 162 height 31
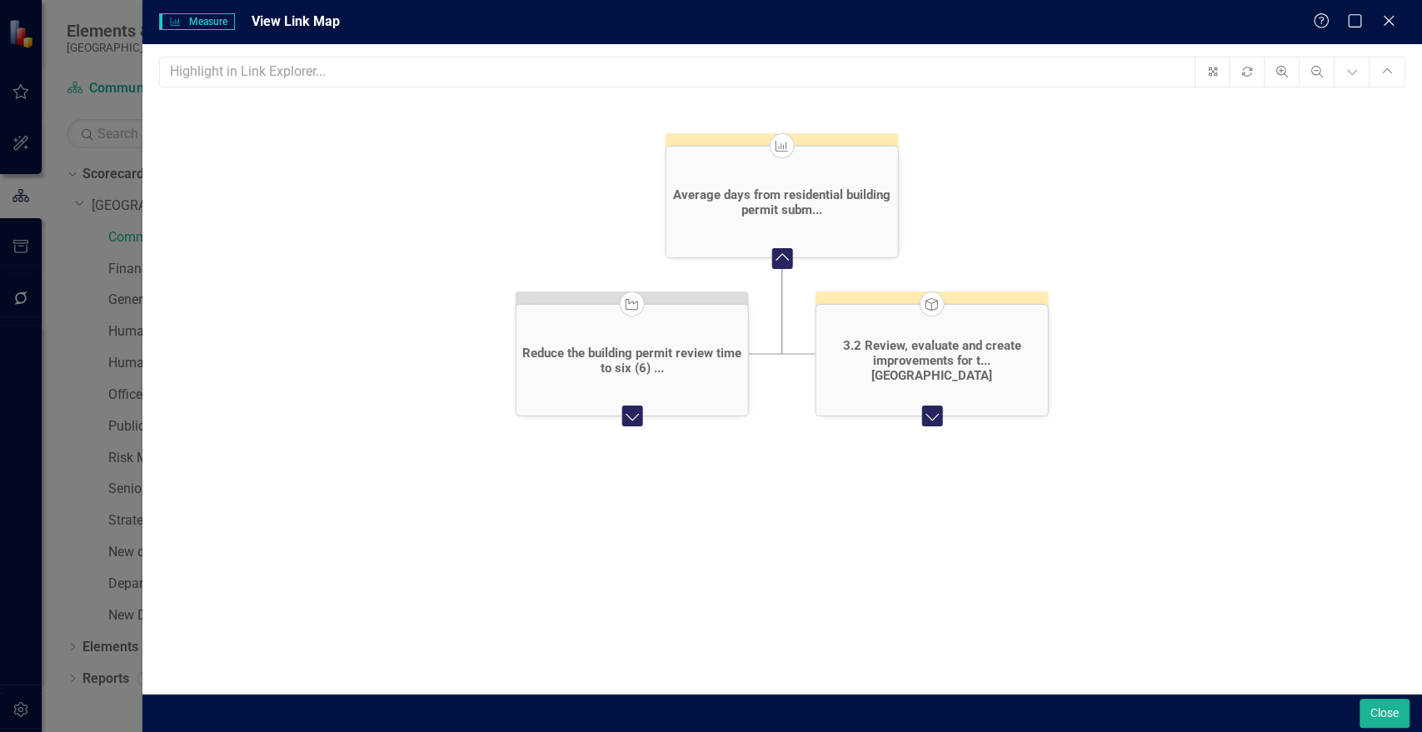
click at [633, 413] on icon "Expand Chart" at bounding box center [633, 415] width 22 height 17
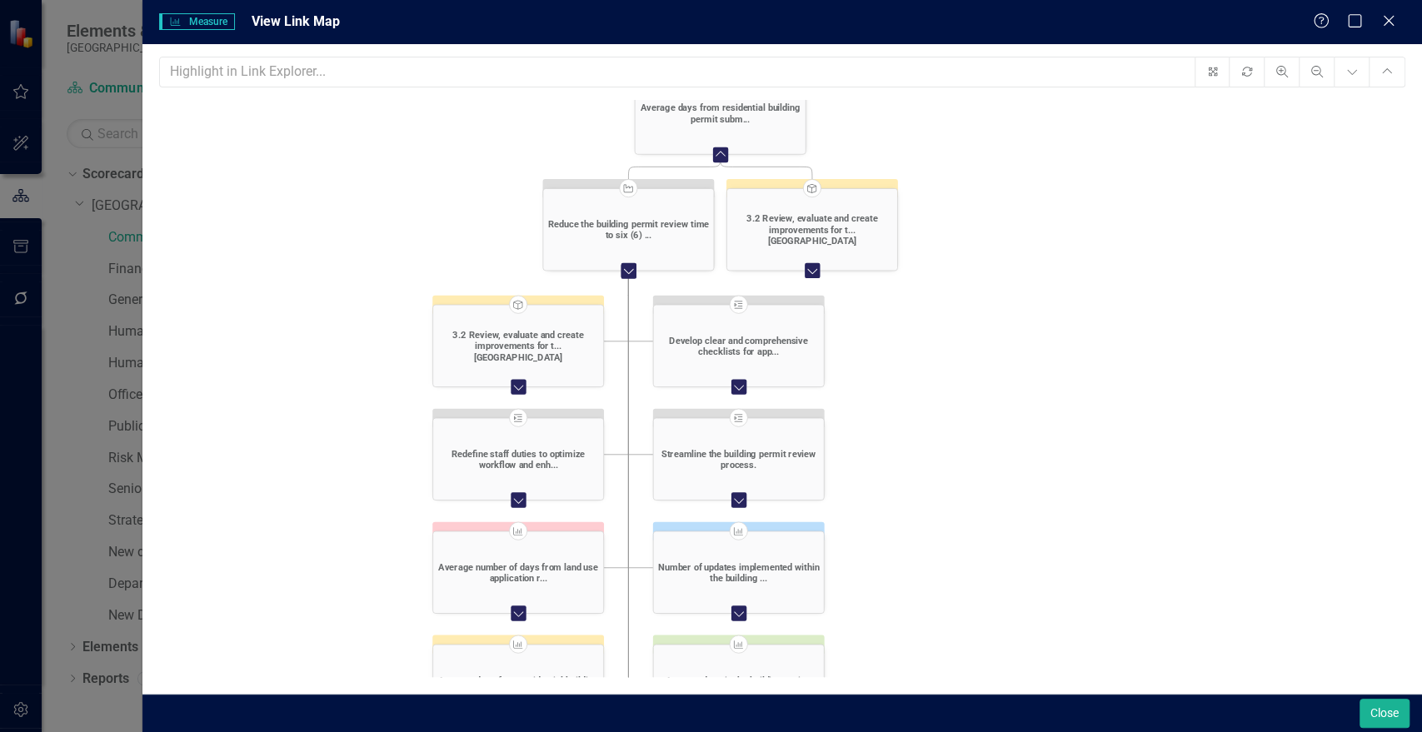
drag, startPoint x: 1211, startPoint y: 458, endPoint x: 1035, endPoint y: 304, distance: 233.8
click at [1035, 304] on icon "Measure Average days from residential building permit subm... Collapse Chart Go…" at bounding box center [782, 424] width 1246 height 649
click at [1385, 20] on icon "Close" at bounding box center [1388, 20] width 21 height 16
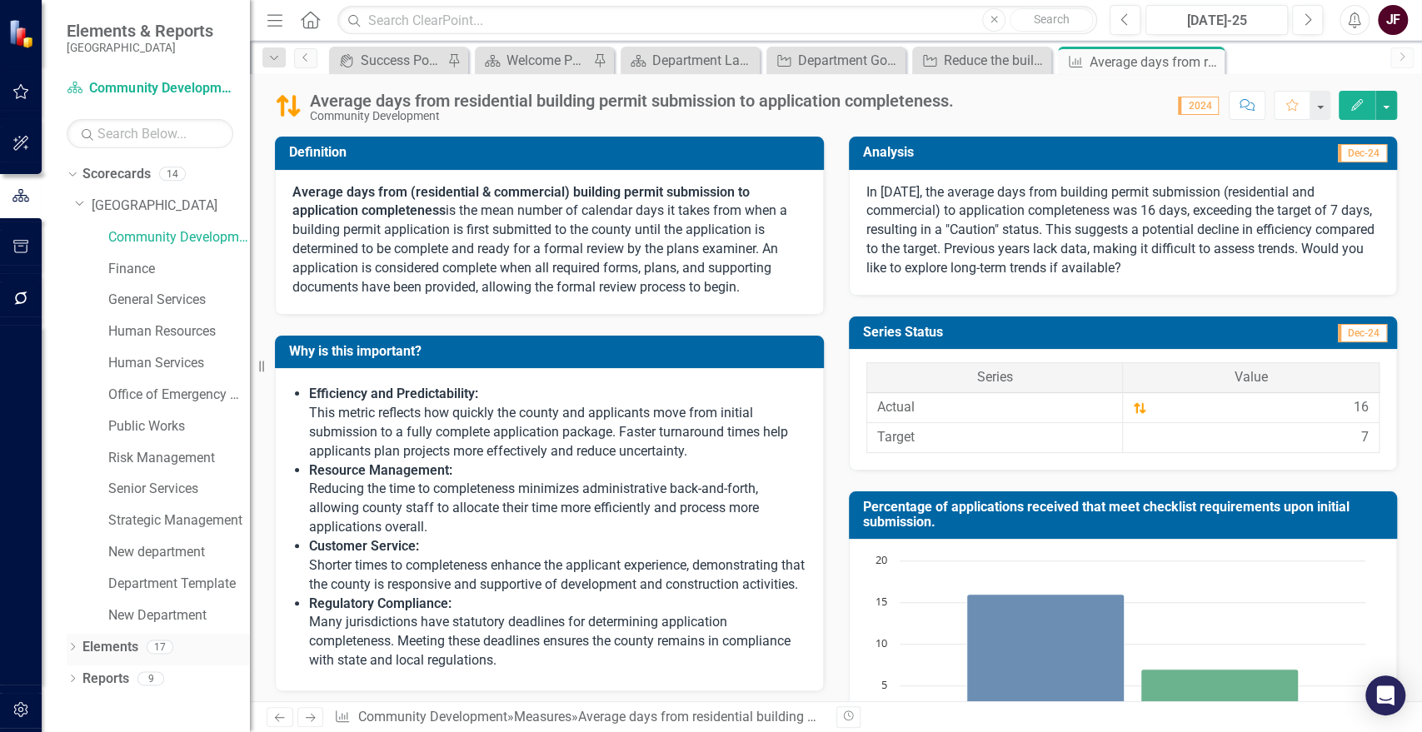
click at [127, 645] on link "Elements" at bounding box center [110, 647] width 56 height 19
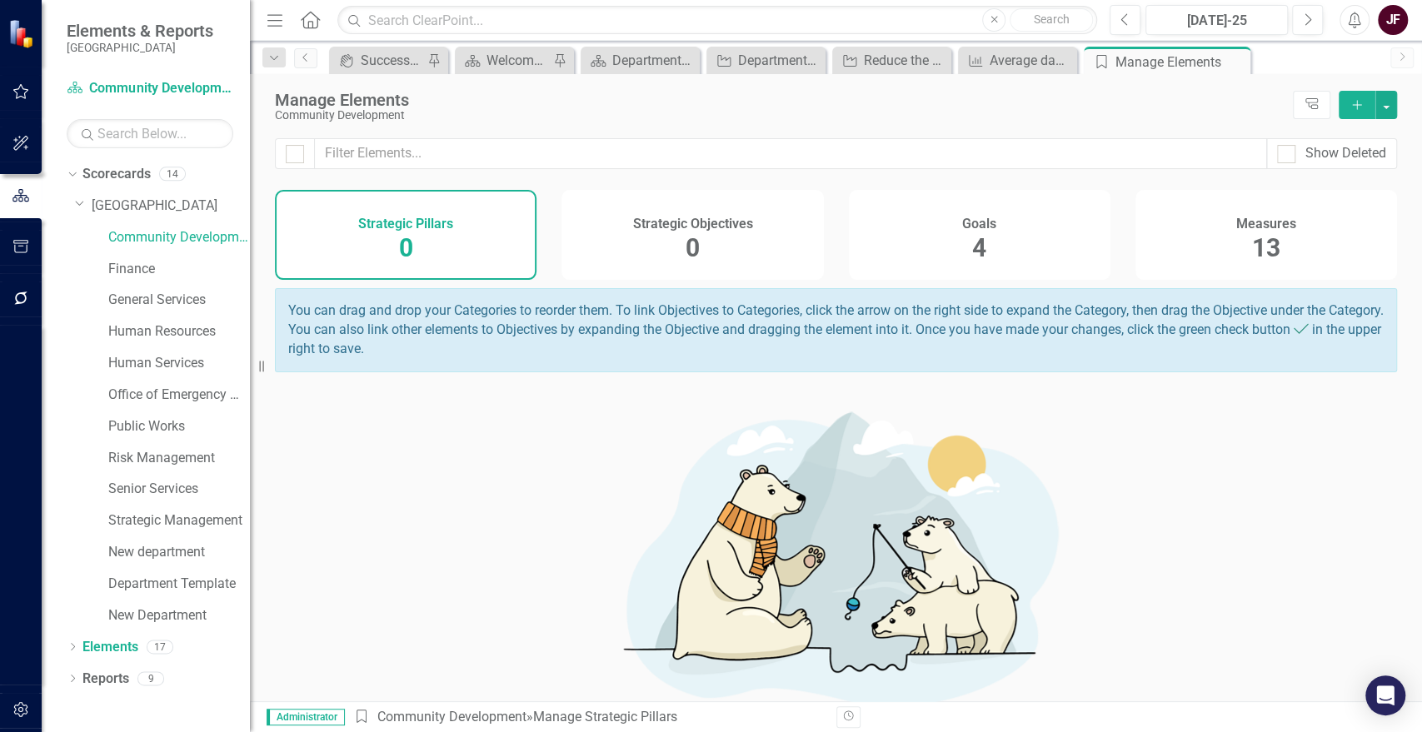
click at [1274, 245] on div "Measures 13" at bounding box center [1267, 235] width 262 height 90
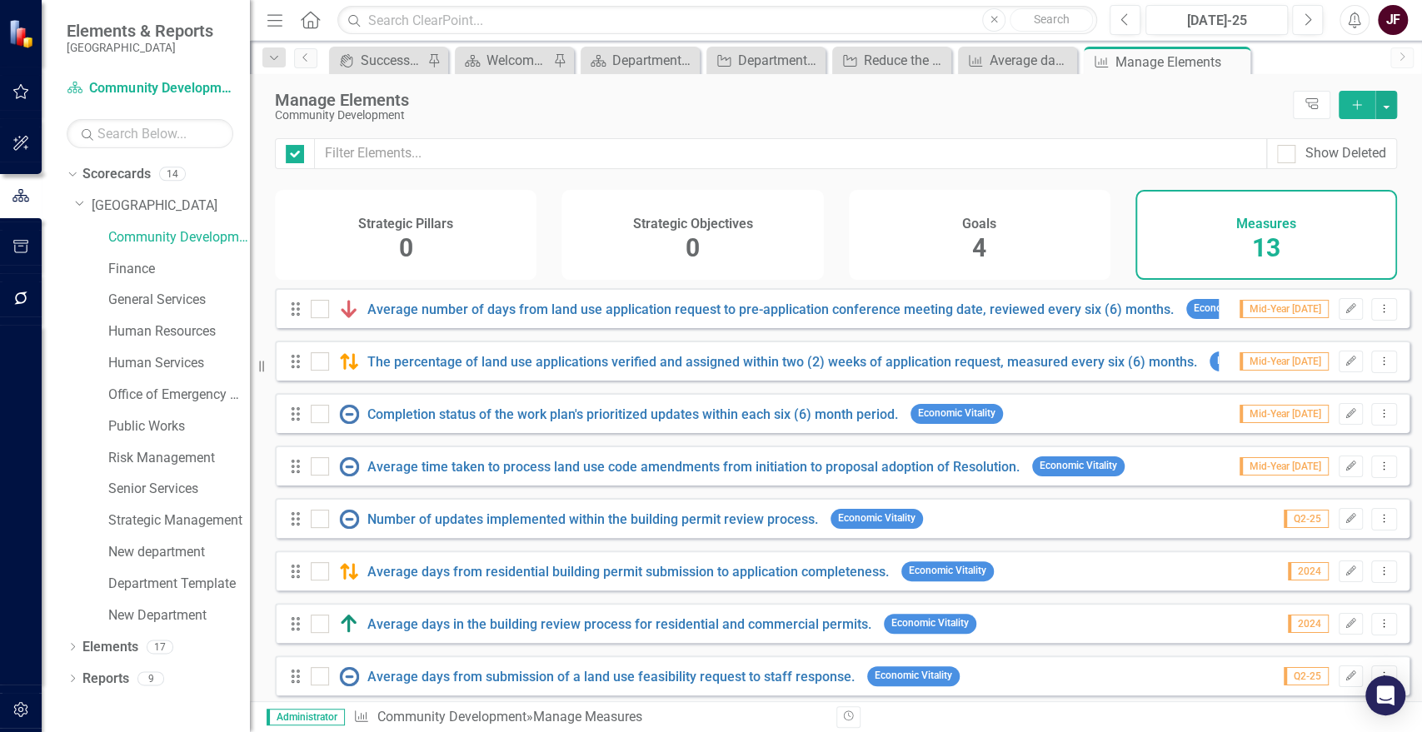
checkbox input "false"
click at [1345, 629] on icon "Edit" at bounding box center [1351, 624] width 12 height 10
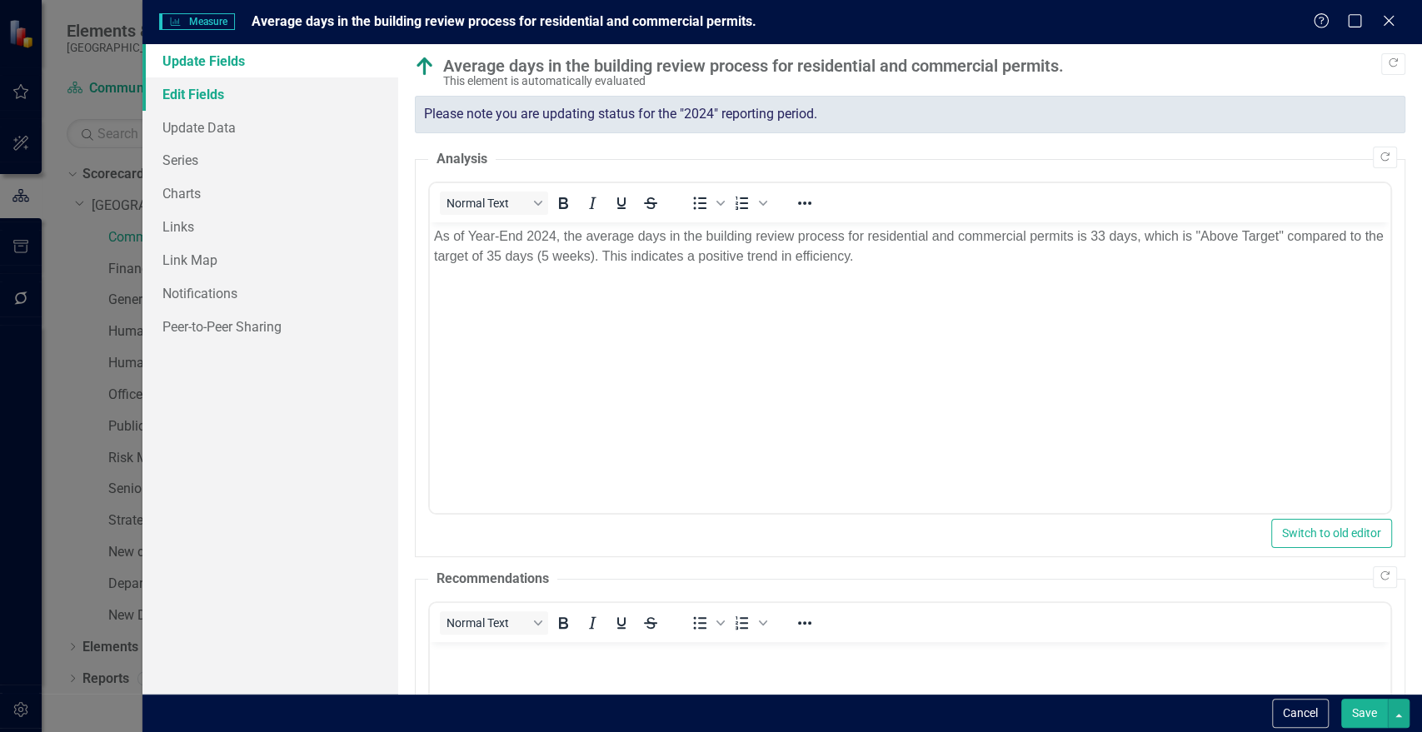
click at [211, 94] on link "Edit Fields" at bounding box center [270, 93] width 256 height 33
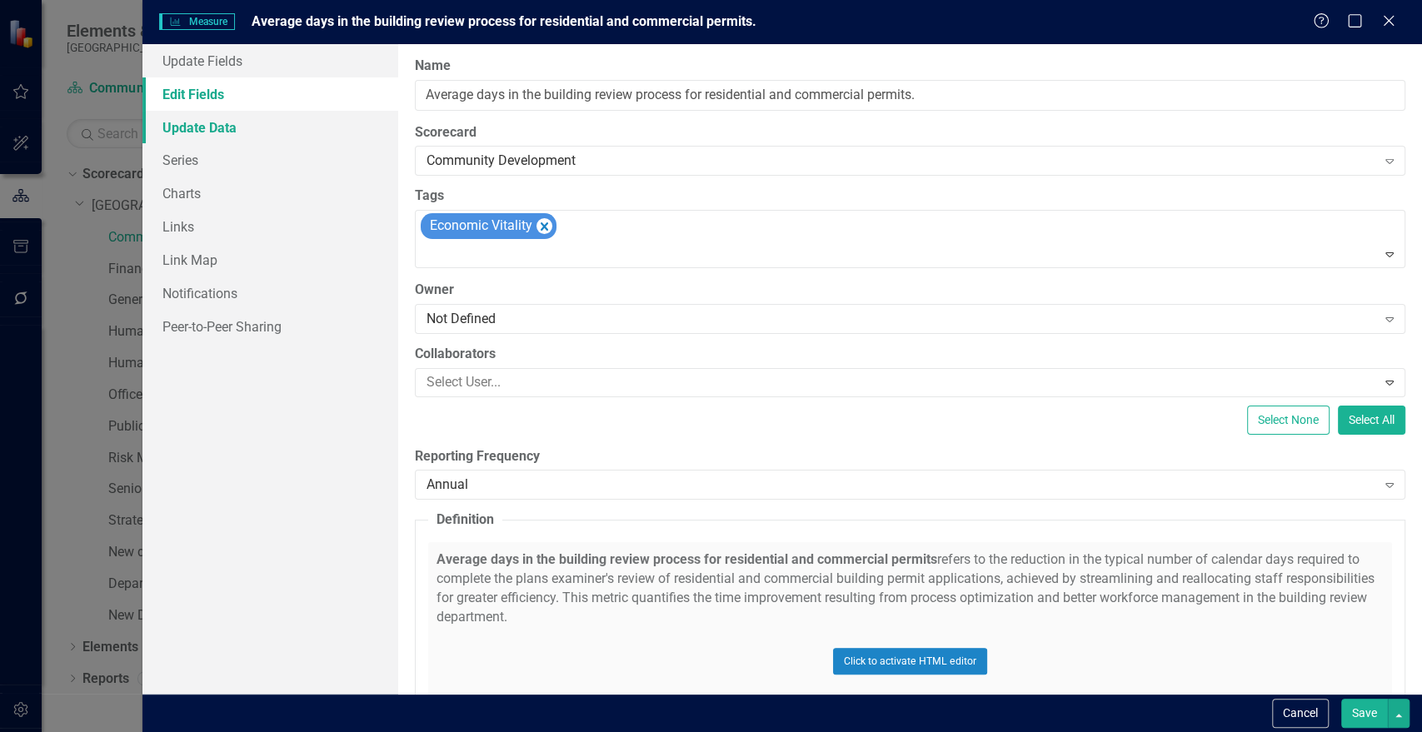
click at [208, 122] on link "Update Data" at bounding box center [270, 127] width 256 height 33
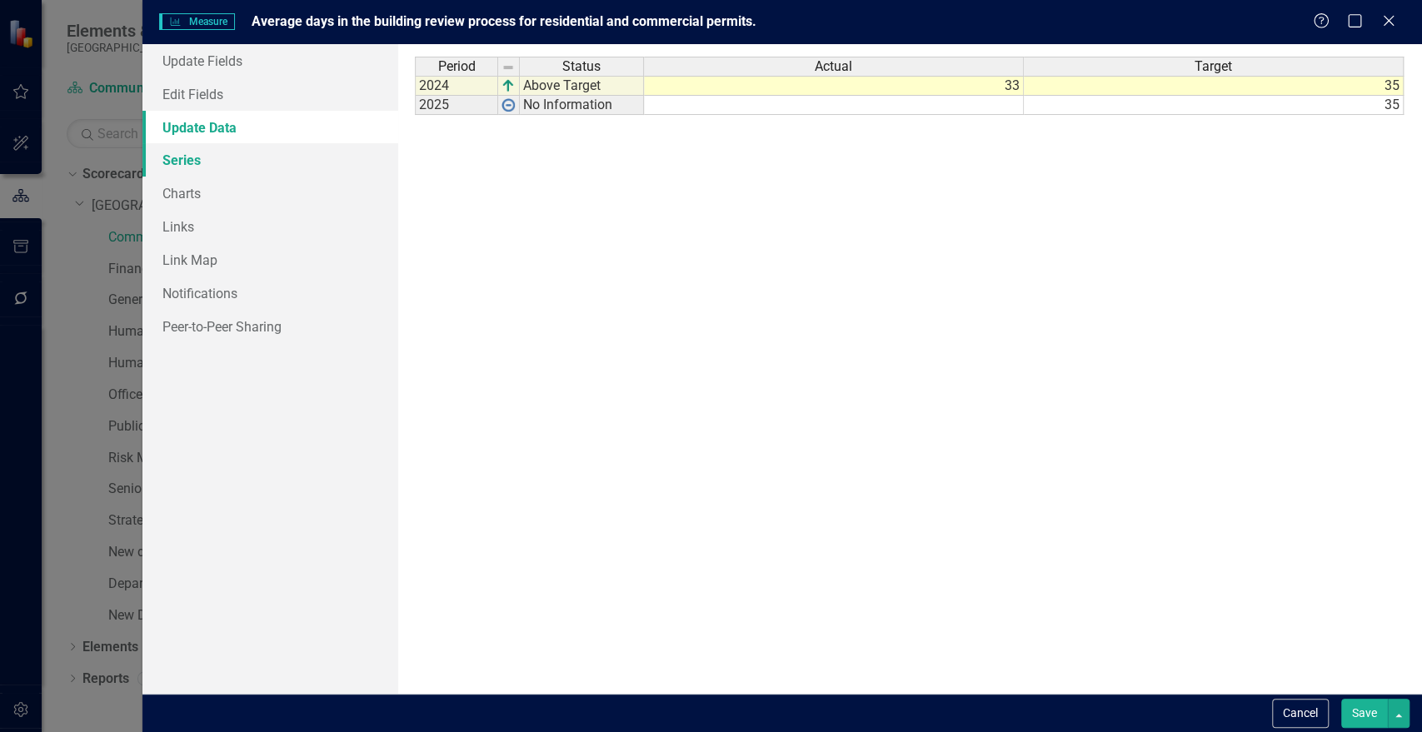
click at [210, 154] on link "Series" at bounding box center [270, 159] width 256 height 33
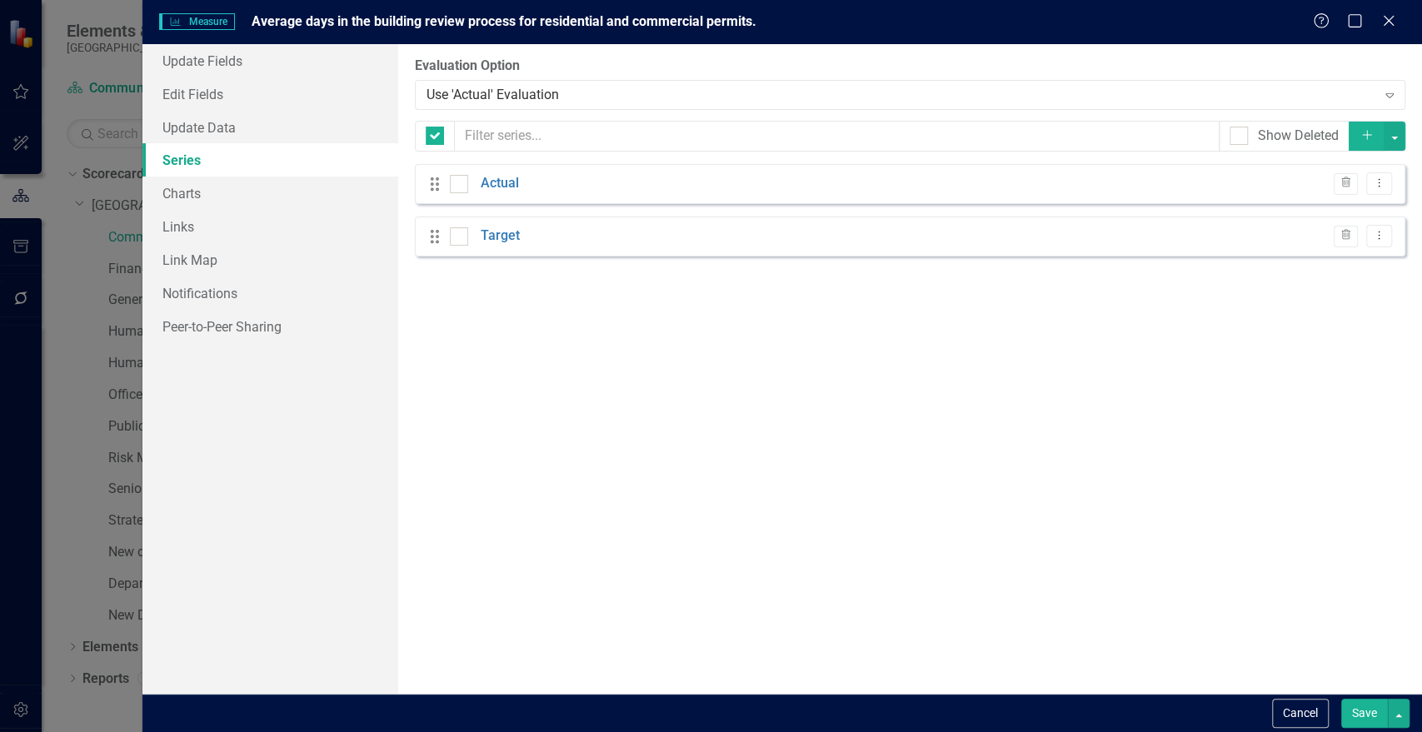
checkbox input "false"
click at [1297, 722] on button "Cancel" at bounding box center [1300, 713] width 57 height 29
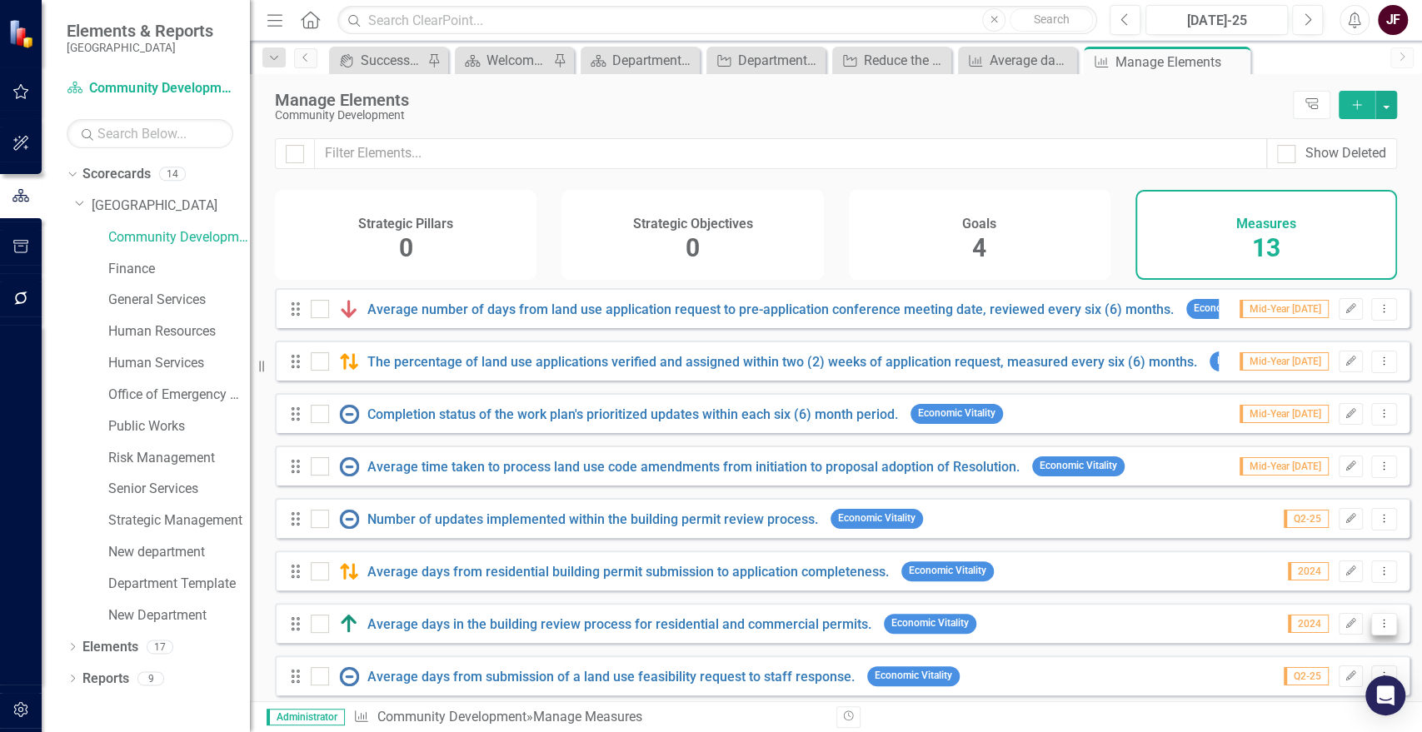
click at [1377, 629] on icon "Dropdown Menu" at bounding box center [1384, 623] width 14 height 11
click at [1336, 525] on link "Edit Edit Measure" at bounding box center [1310, 516] width 150 height 31
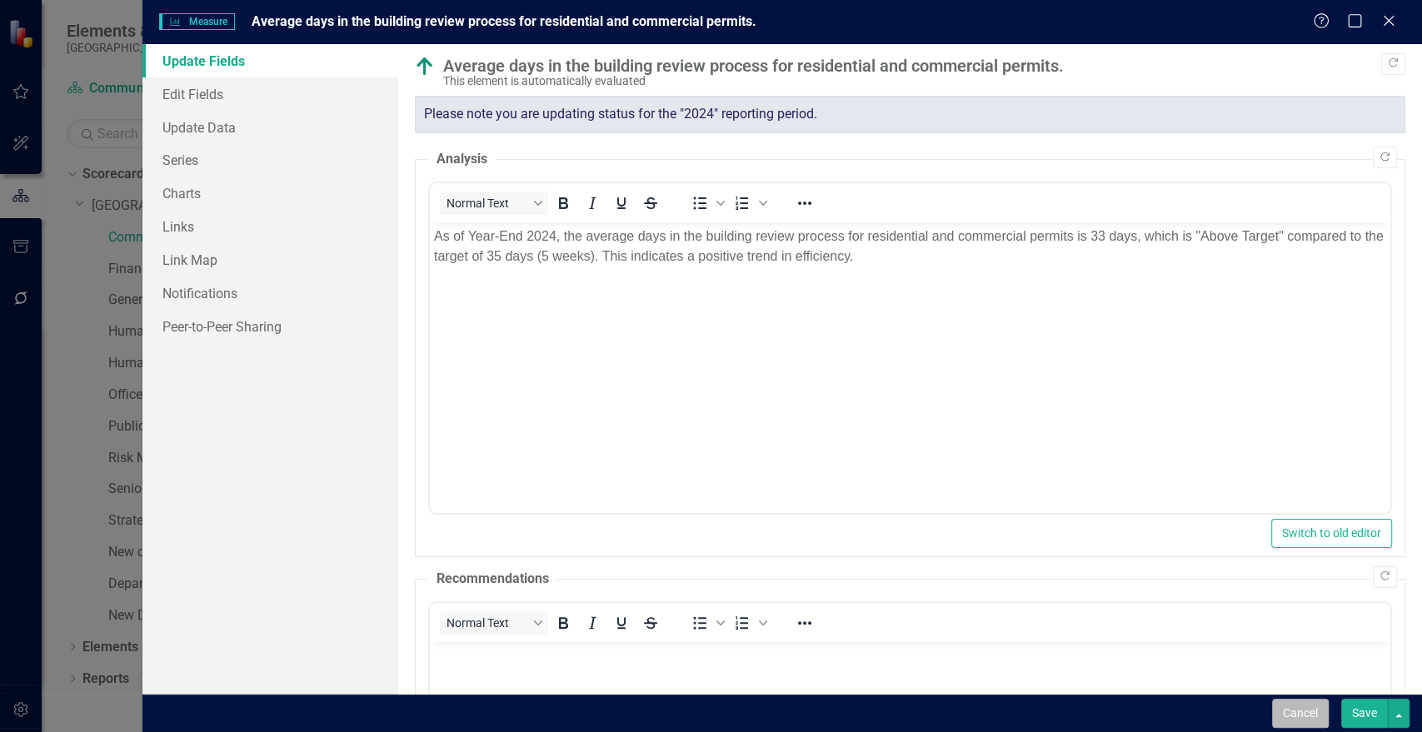
click at [1307, 710] on button "Cancel" at bounding box center [1300, 713] width 57 height 29
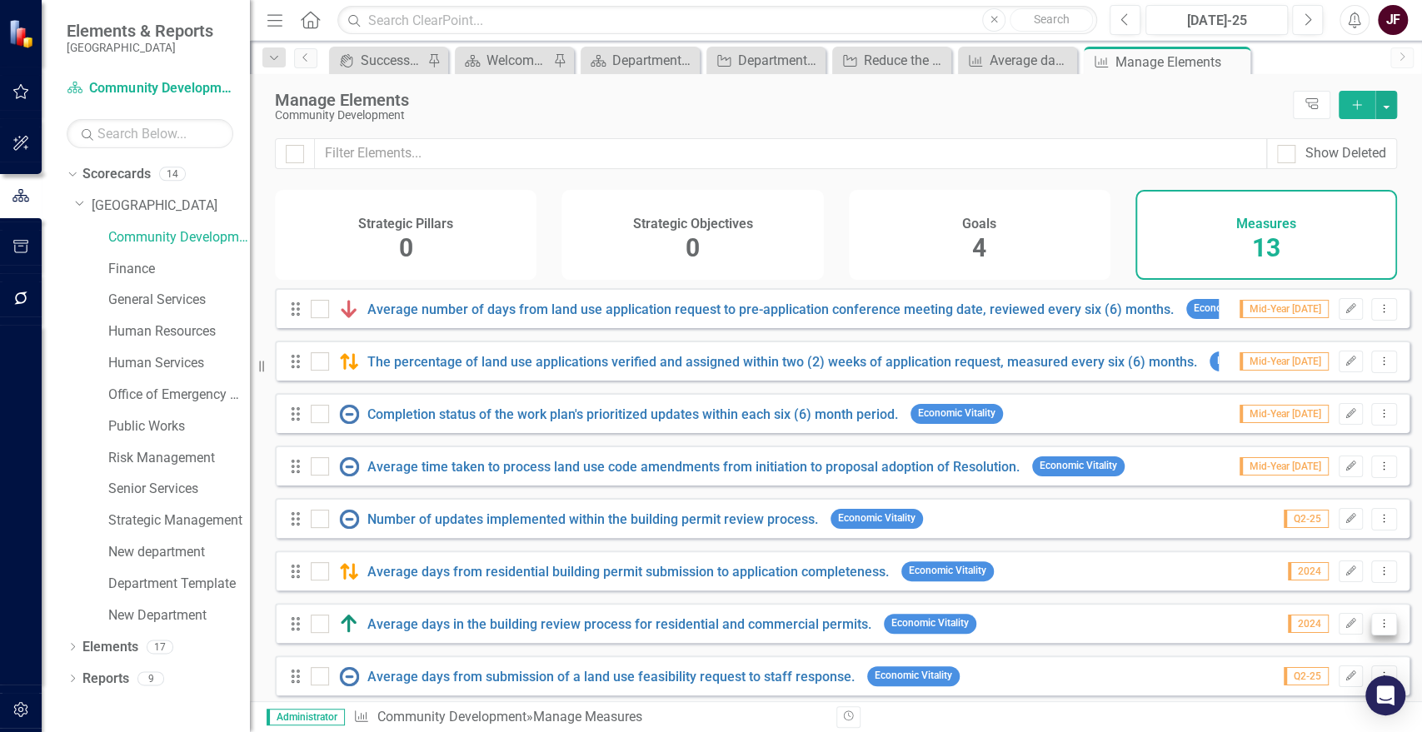
click at [1378, 636] on button "Dropdown Menu" at bounding box center [1384, 624] width 26 height 22
click at [1340, 525] on link "Edit Edit Measure" at bounding box center [1310, 516] width 150 height 31
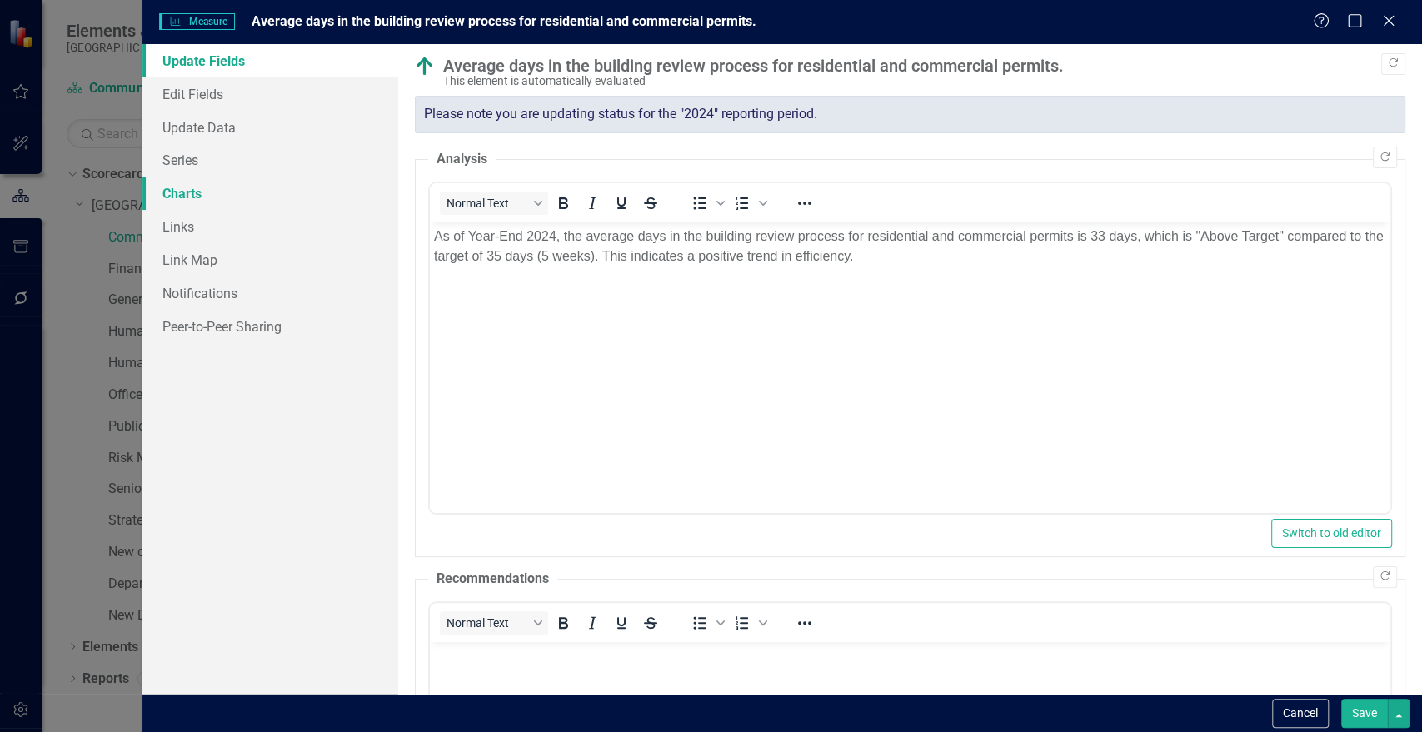
click at [177, 185] on link "Charts" at bounding box center [270, 193] width 256 height 33
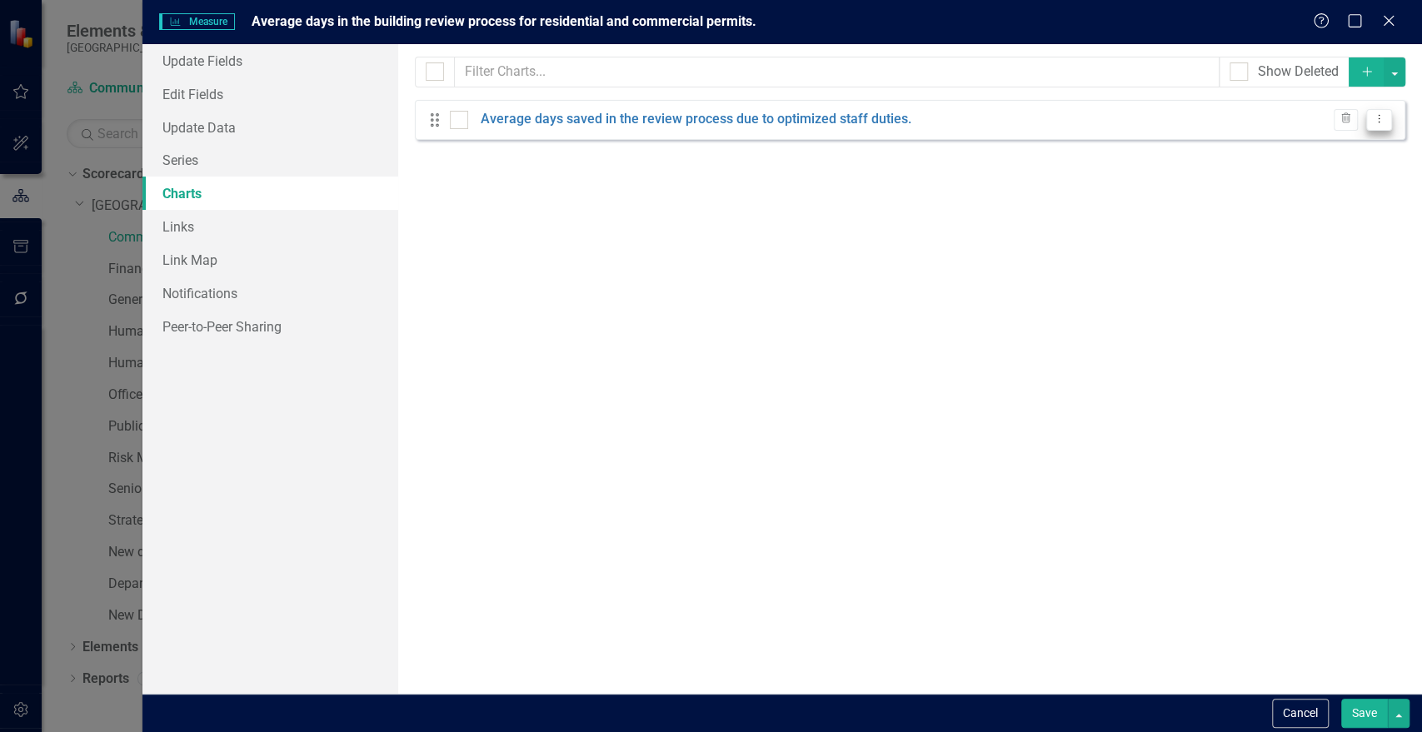
click at [1373, 121] on icon "Dropdown Menu" at bounding box center [1379, 118] width 14 height 11
click at [1338, 159] on link "Edit Edit Chart" at bounding box center [1326, 147] width 132 height 31
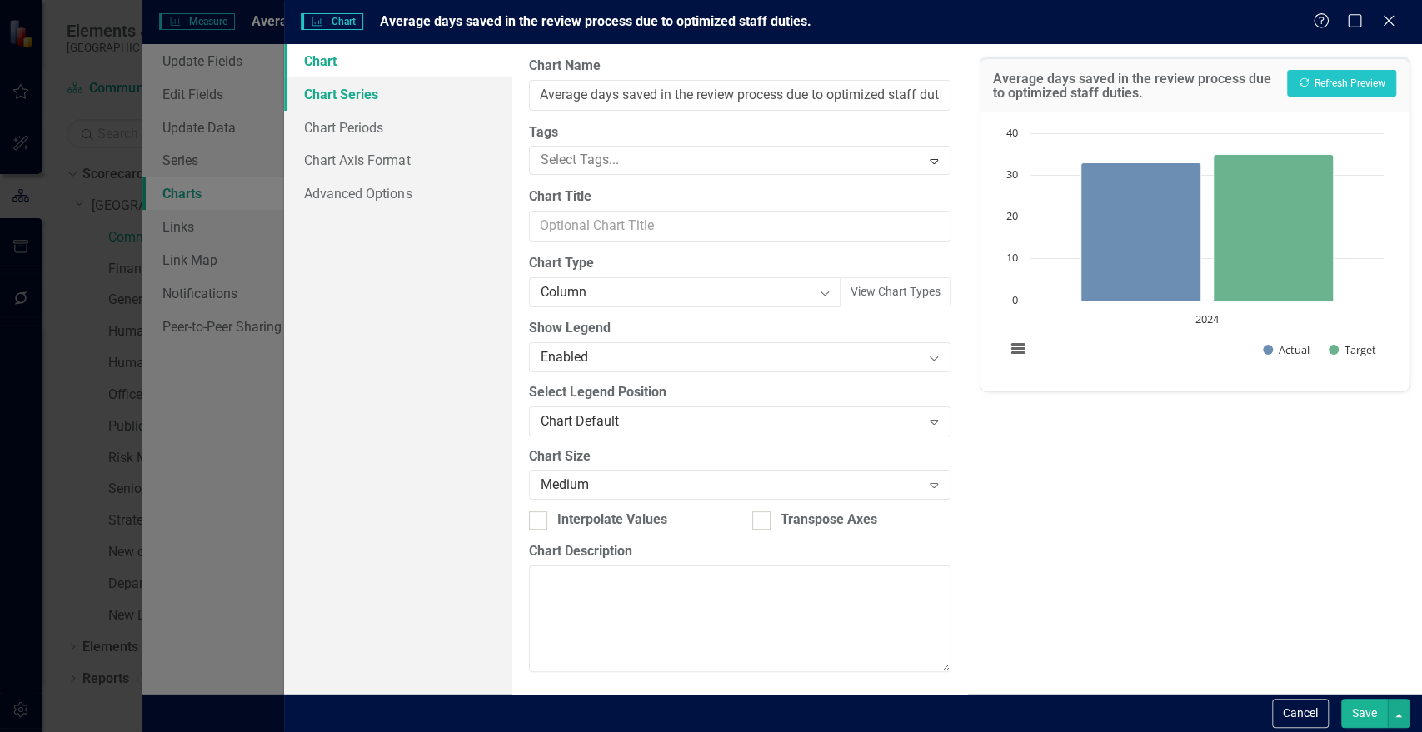
click at [332, 87] on link "Chart Series" at bounding box center [397, 93] width 227 height 33
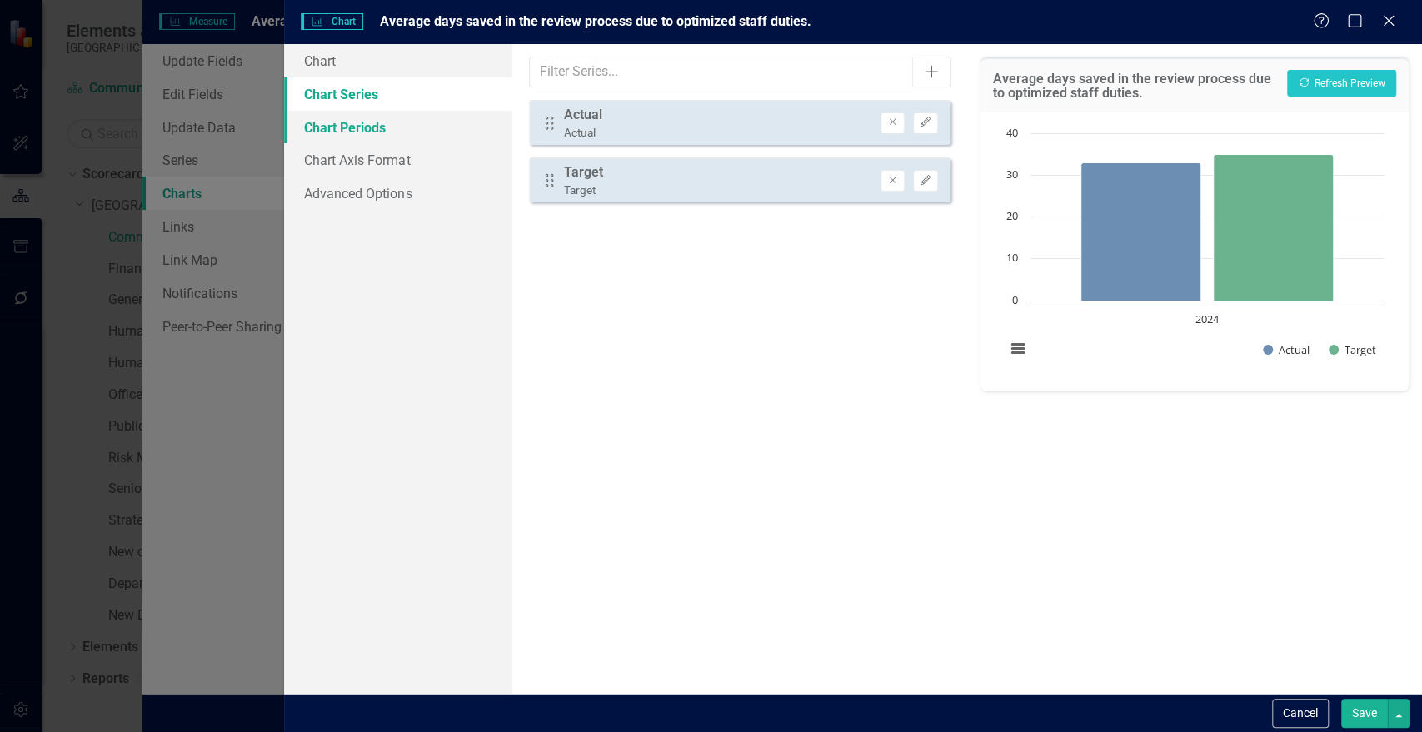
click at [347, 120] on link "Chart Periods" at bounding box center [397, 127] width 227 height 33
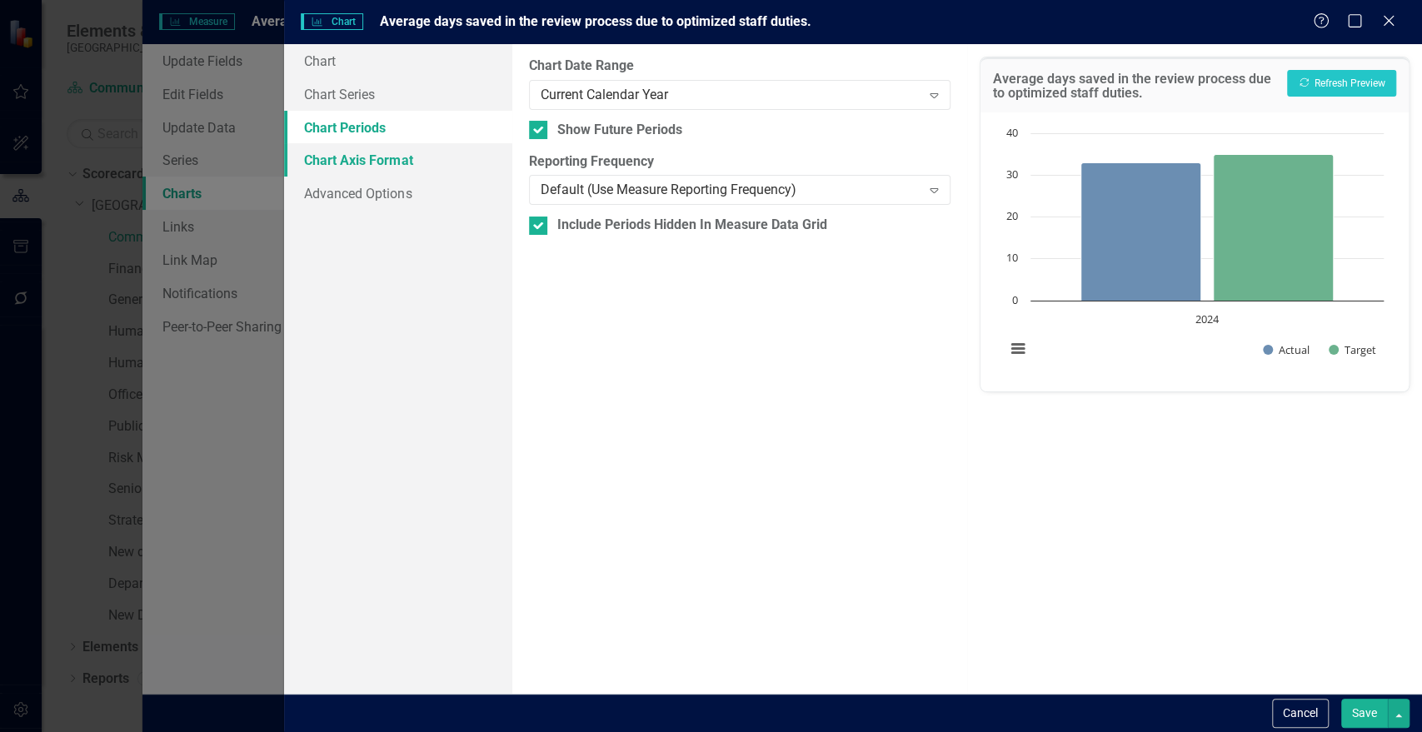
click at [344, 154] on link "Chart Axis Format" at bounding box center [397, 159] width 227 height 33
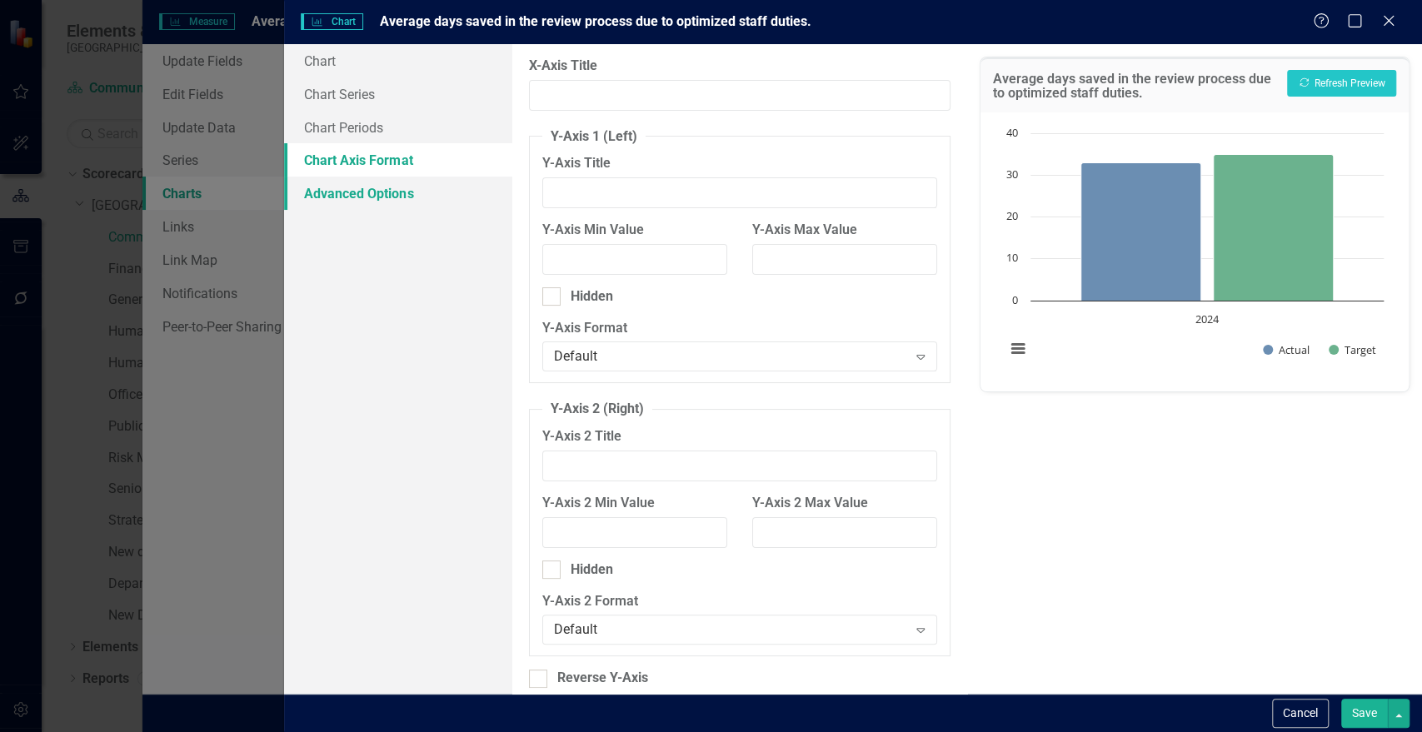
click at [343, 188] on link "Advanced Options" at bounding box center [397, 193] width 227 height 33
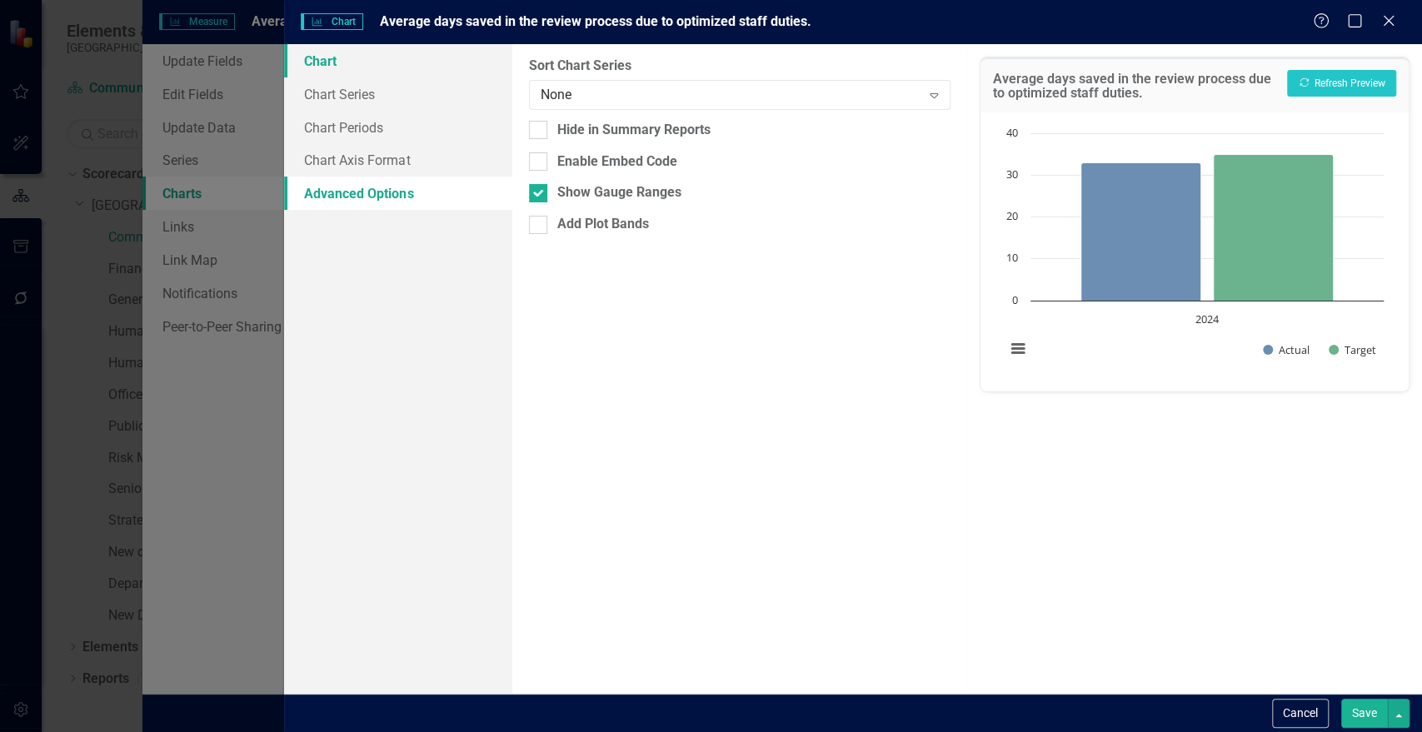
click at [327, 61] on link "Chart" at bounding box center [397, 60] width 227 height 33
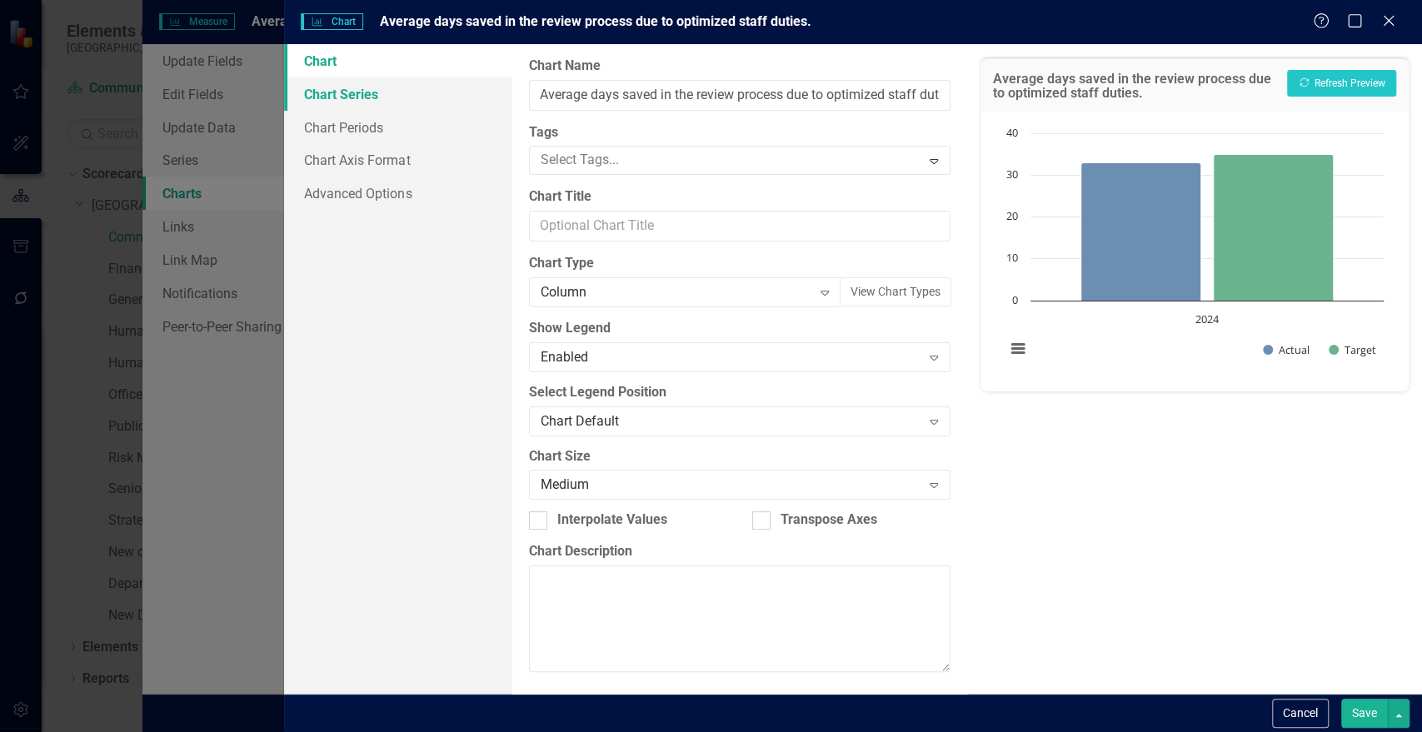
click at [323, 94] on link "Chart Series" at bounding box center [397, 93] width 227 height 33
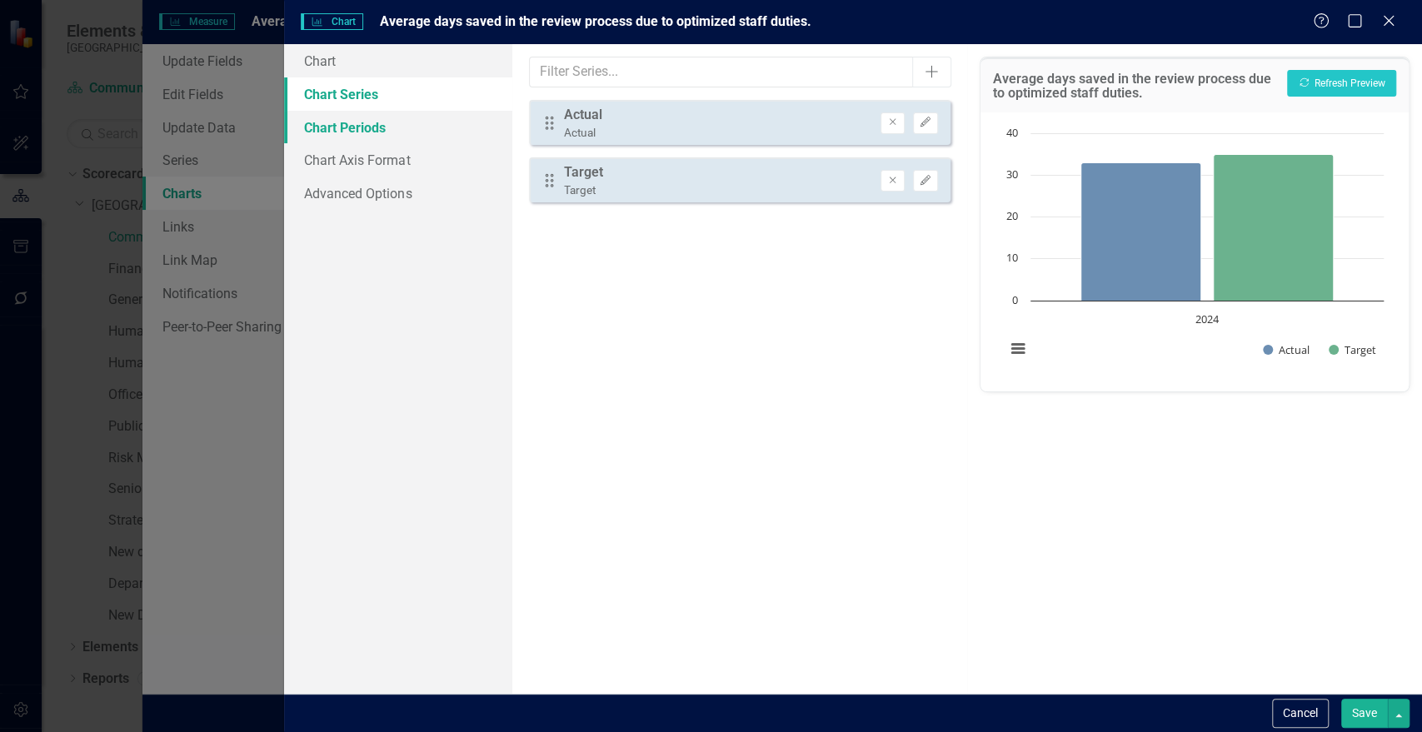
click at [327, 120] on link "Chart Periods" at bounding box center [397, 127] width 227 height 33
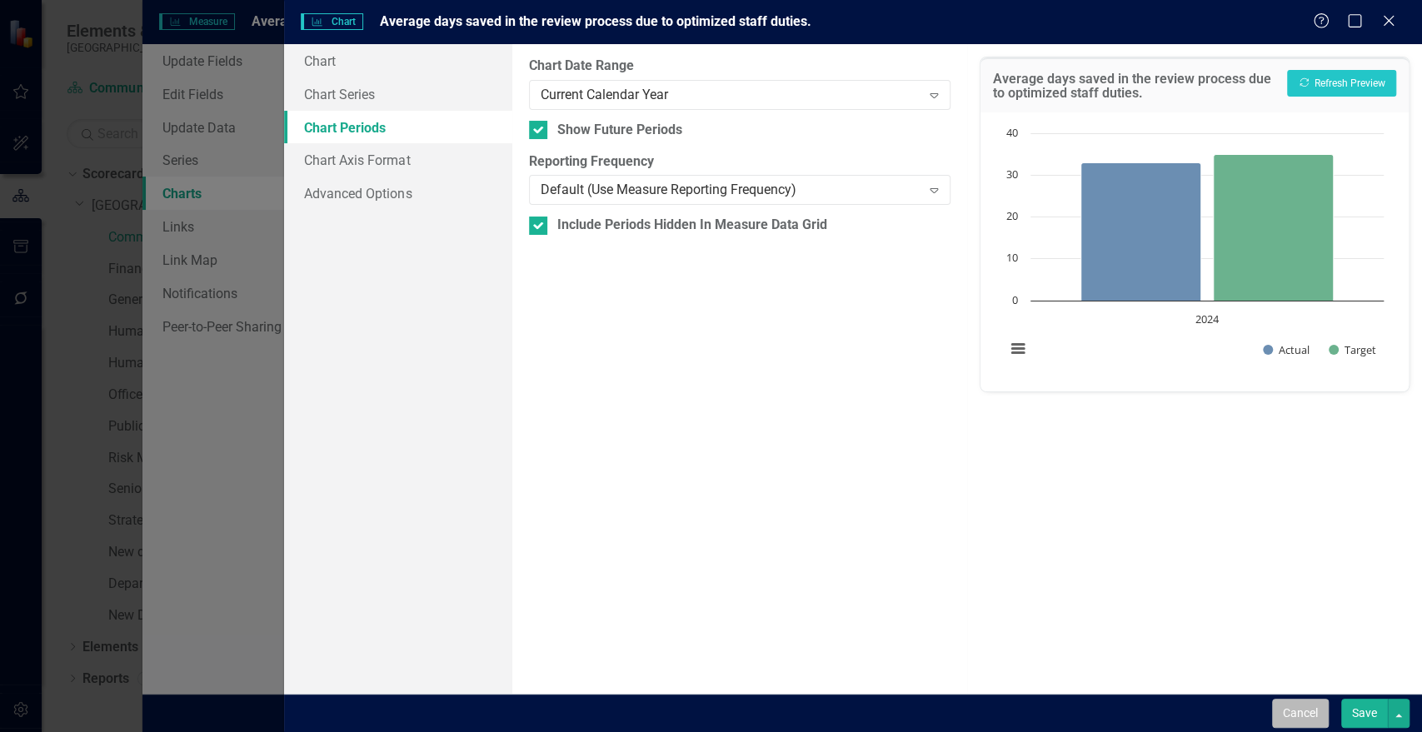
click at [1292, 719] on button "Cancel" at bounding box center [1300, 713] width 57 height 29
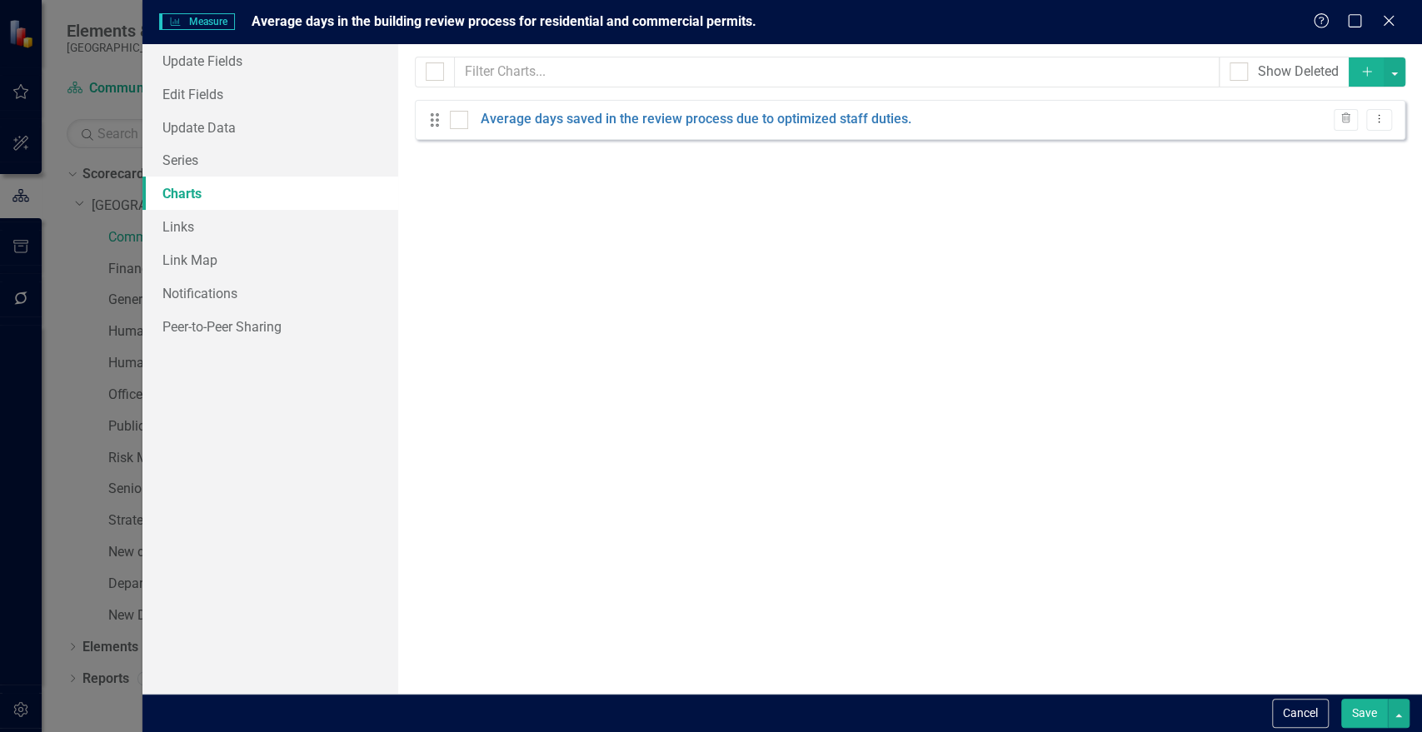
click at [1292, 719] on button "Cancel" at bounding box center [1300, 713] width 57 height 29
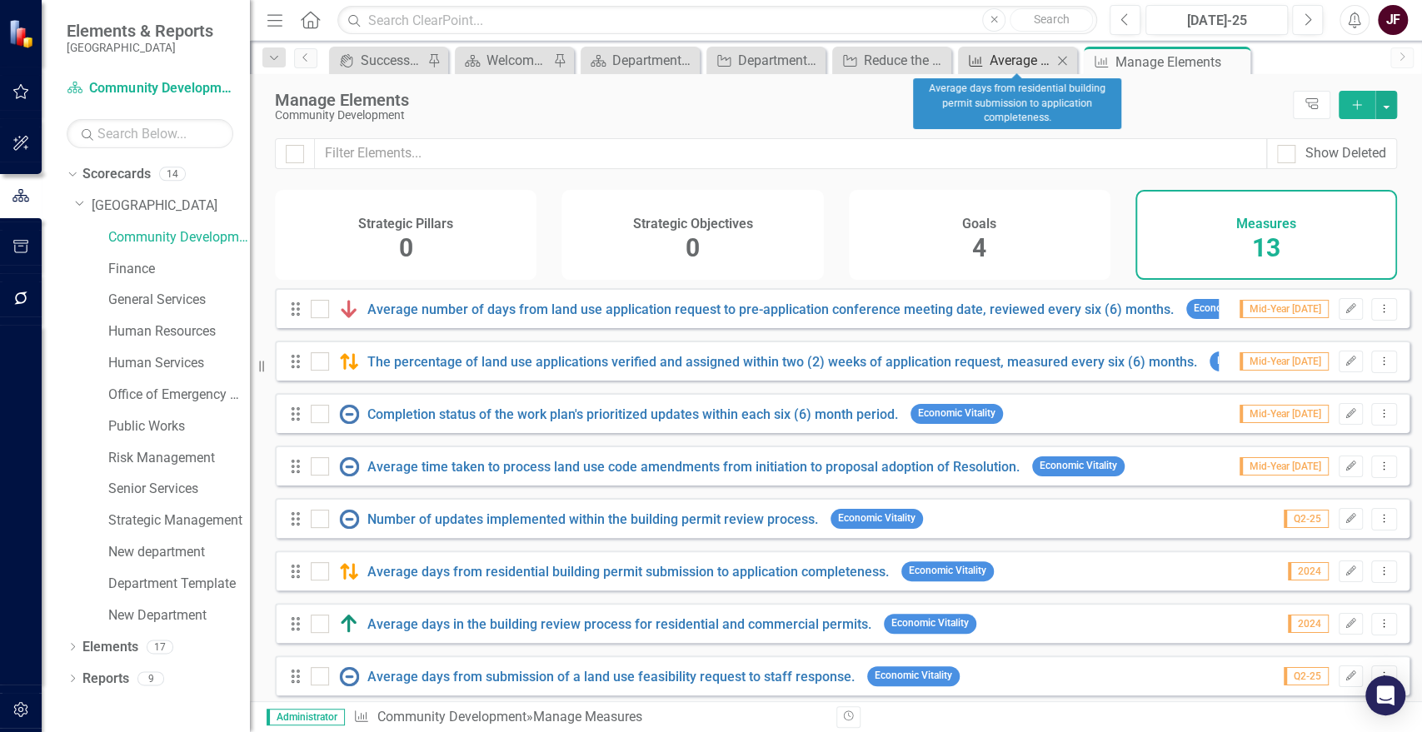
click at [1012, 62] on div "Average days from residential building permit submission to application complet…" at bounding box center [1021, 60] width 62 height 21
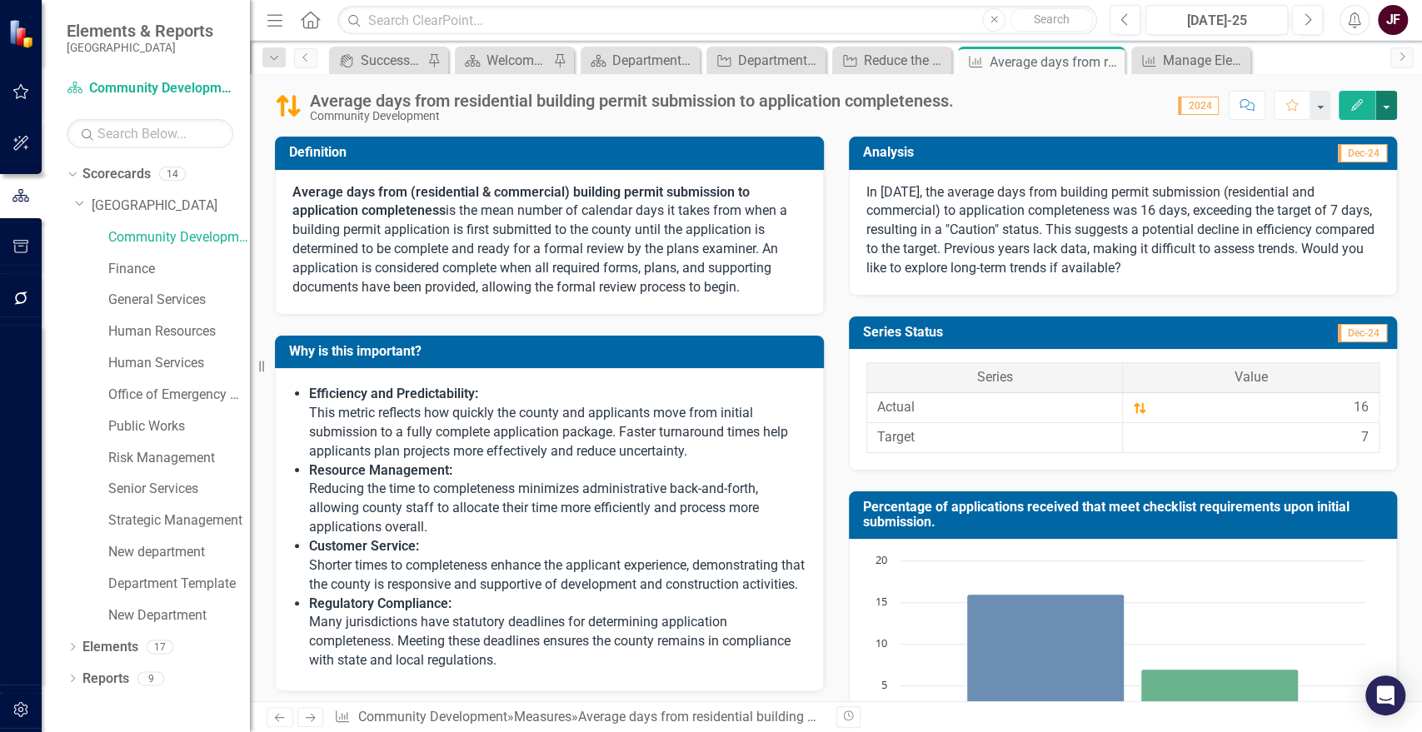
click at [1394, 102] on button "button" at bounding box center [1387, 105] width 22 height 29
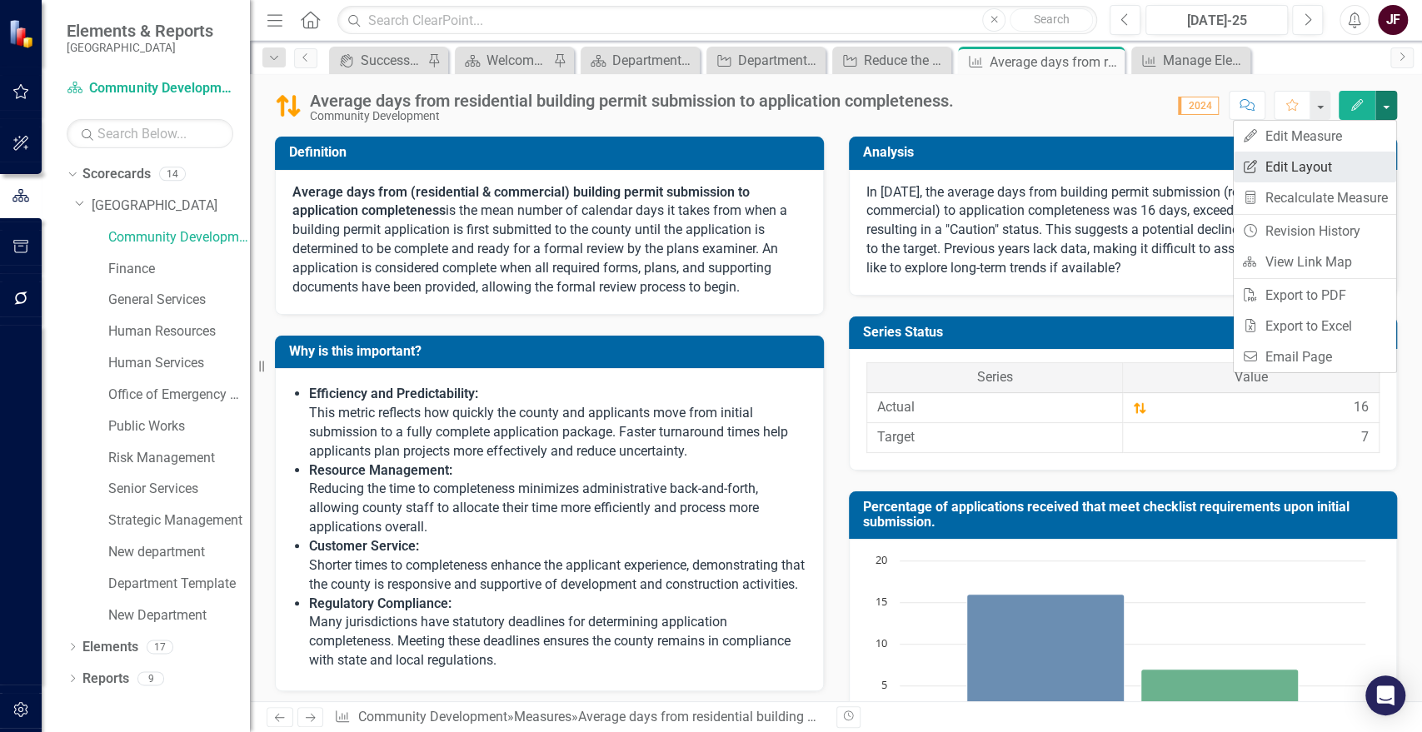
click at [1342, 169] on link "Edit Report Edit Layout" at bounding box center [1315, 167] width 162 height 31
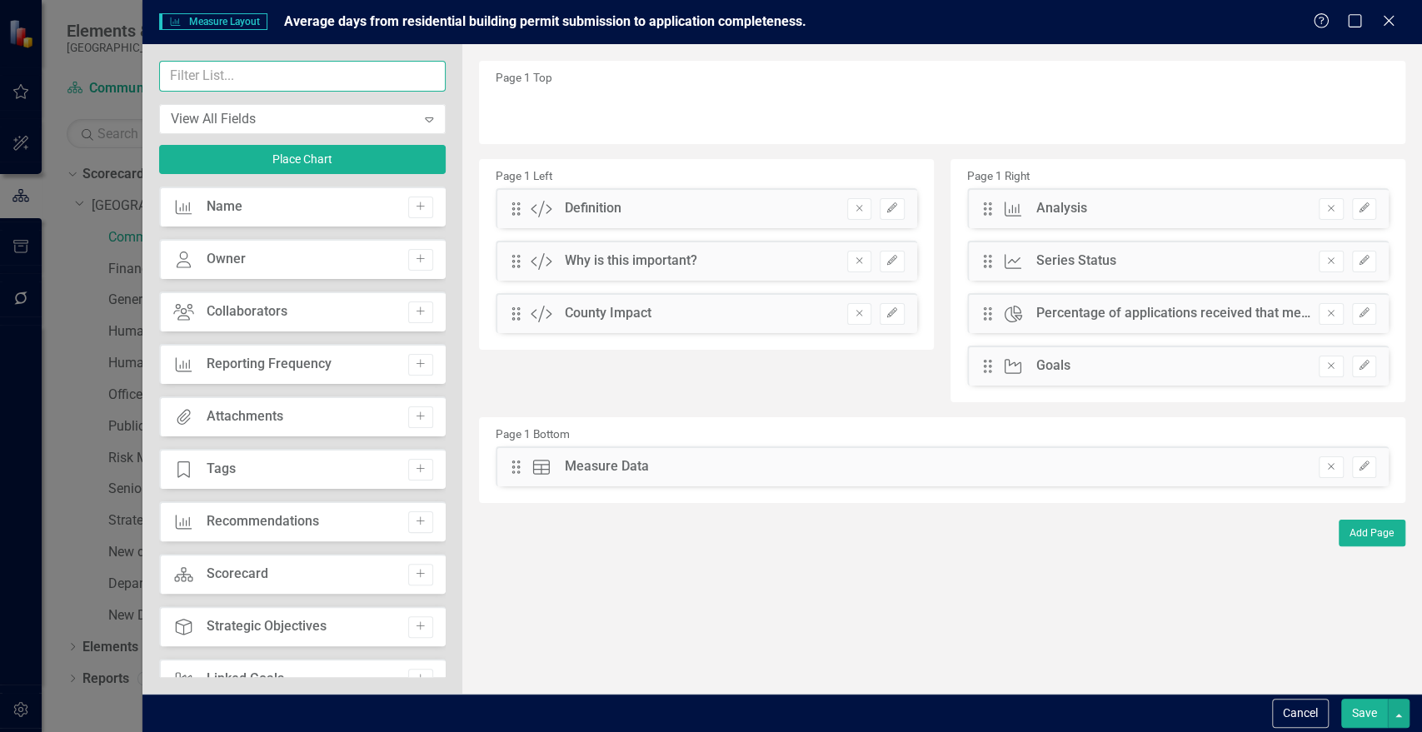
click at [338, 87] on input "text" at bounding box center [302, 76] width 287 height 31
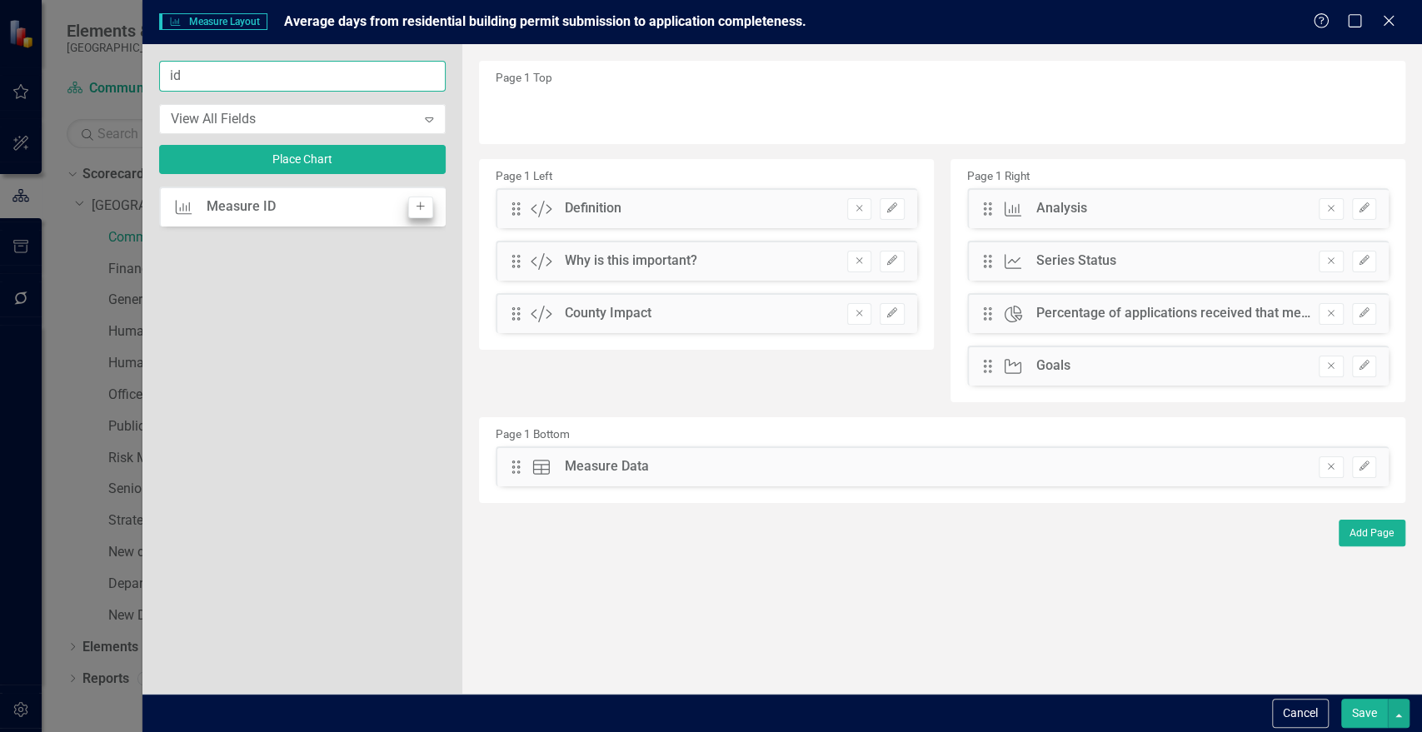
type input "id"
click at [427, 202] on button "Add" at bounding box center [420, 208] width 24 height 22
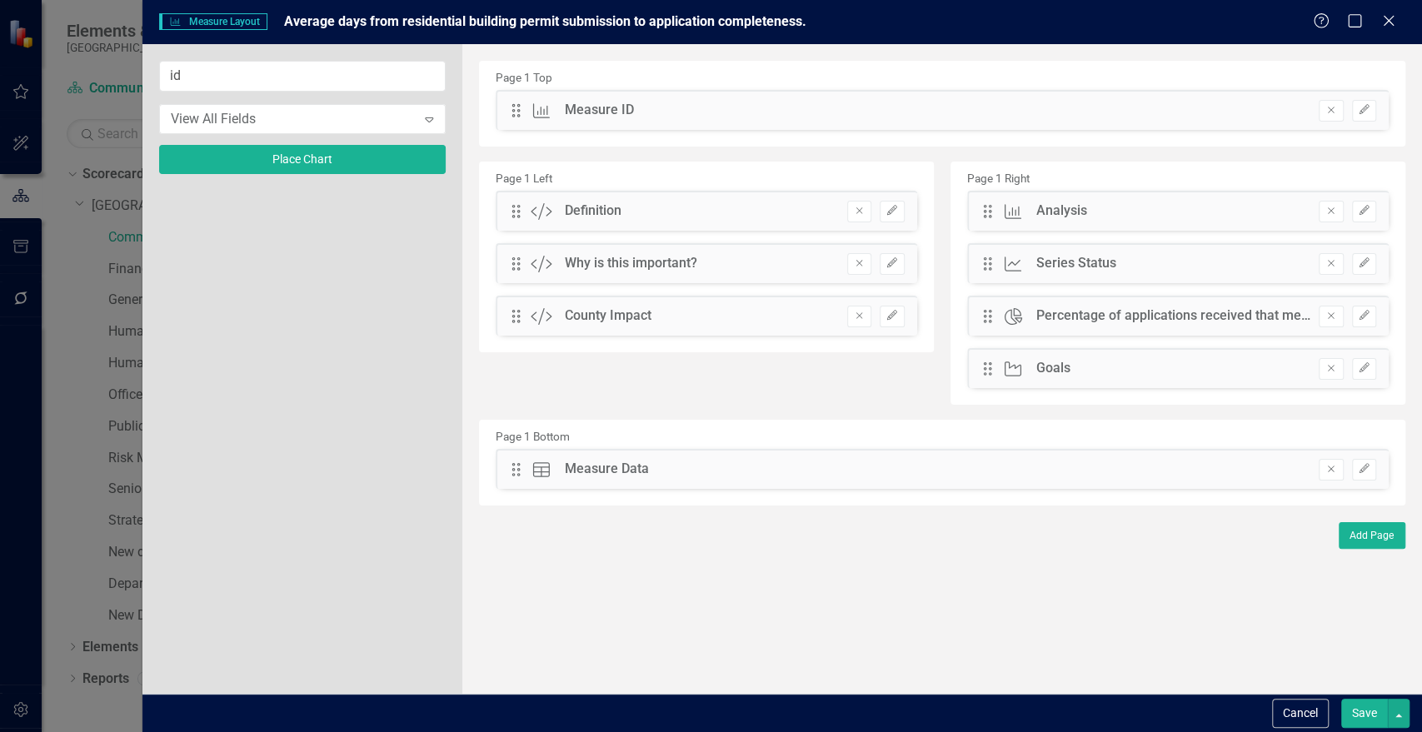
click at [1368, 714] on button "Save" at bounding box center [1364, 713] width 47 height 29
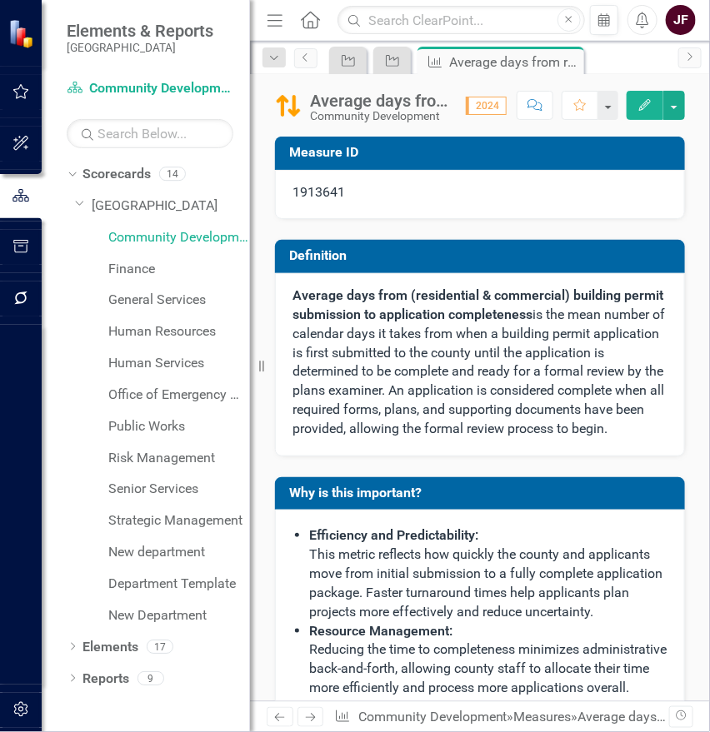
click at [394, 98] on div "Average days from residential building permit submission to application complet…" at bounding box center [379, 101] width 139 height 18
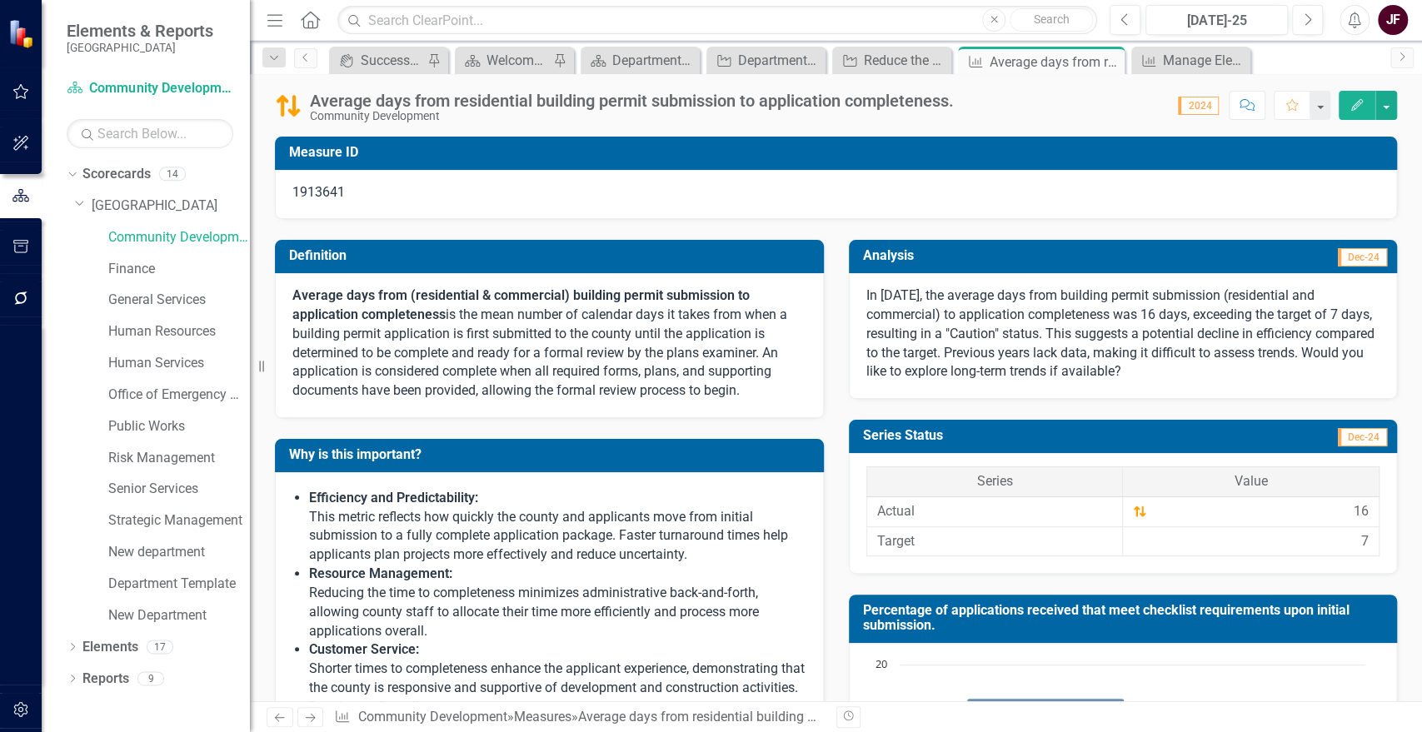
click at [962, 105] on div "Average days from residential building permit submission to application complet…" at bounding box center [636, 107] width 652 height 31
click at [951, 99] on div "Average days from residential building permit submission to application complet…" at bounding box center [632, 101] width 644 height 18
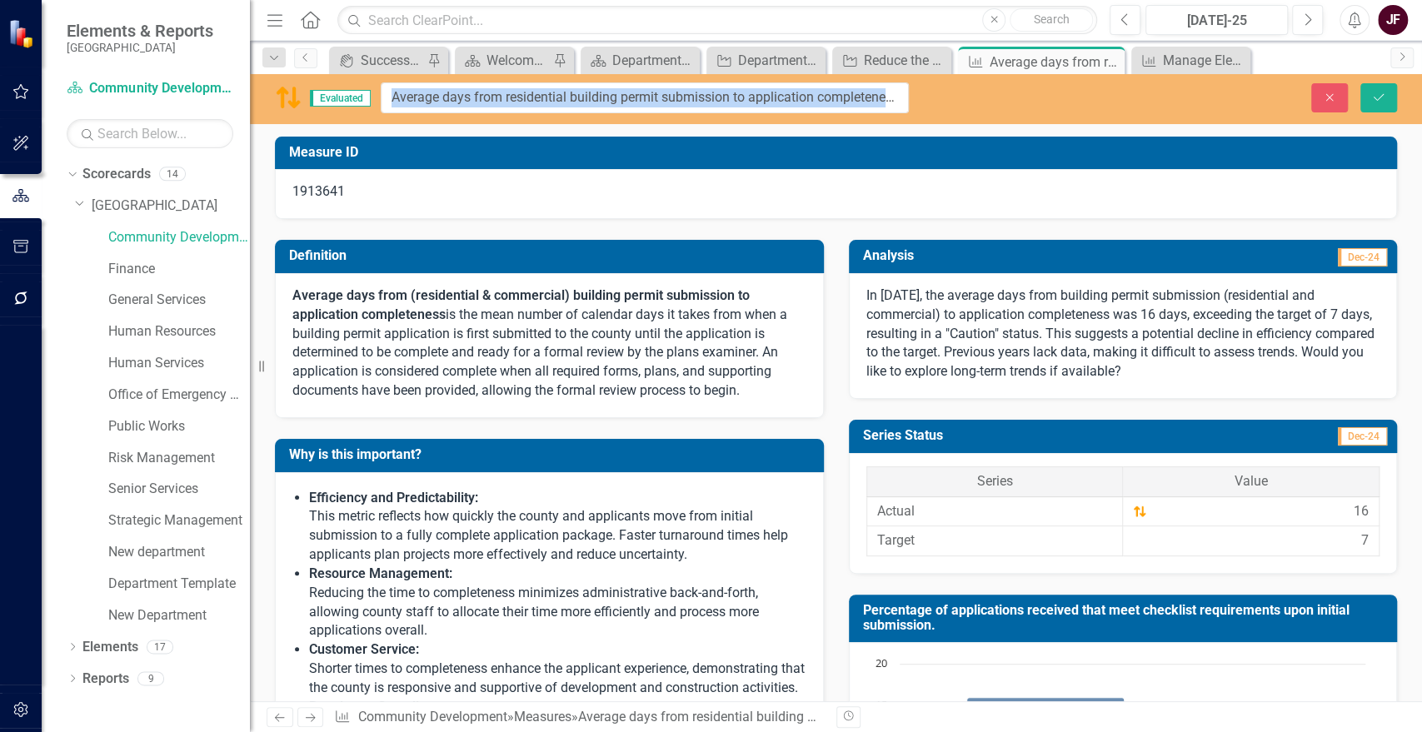
drag, startPoint x: 960, startPoint y: 99, endPoint x: 836, endPoint y: 93, distance: 124.3
drag, startPoint x: 390, startPoint y: 97, endPoint x: 947, endPoint y: 112, distance: 557.6
click at [947, 112] on div "Evaluated Average days from residential building permit submission to applicati…" at bounding box center [836, 97] width 1172 height 31
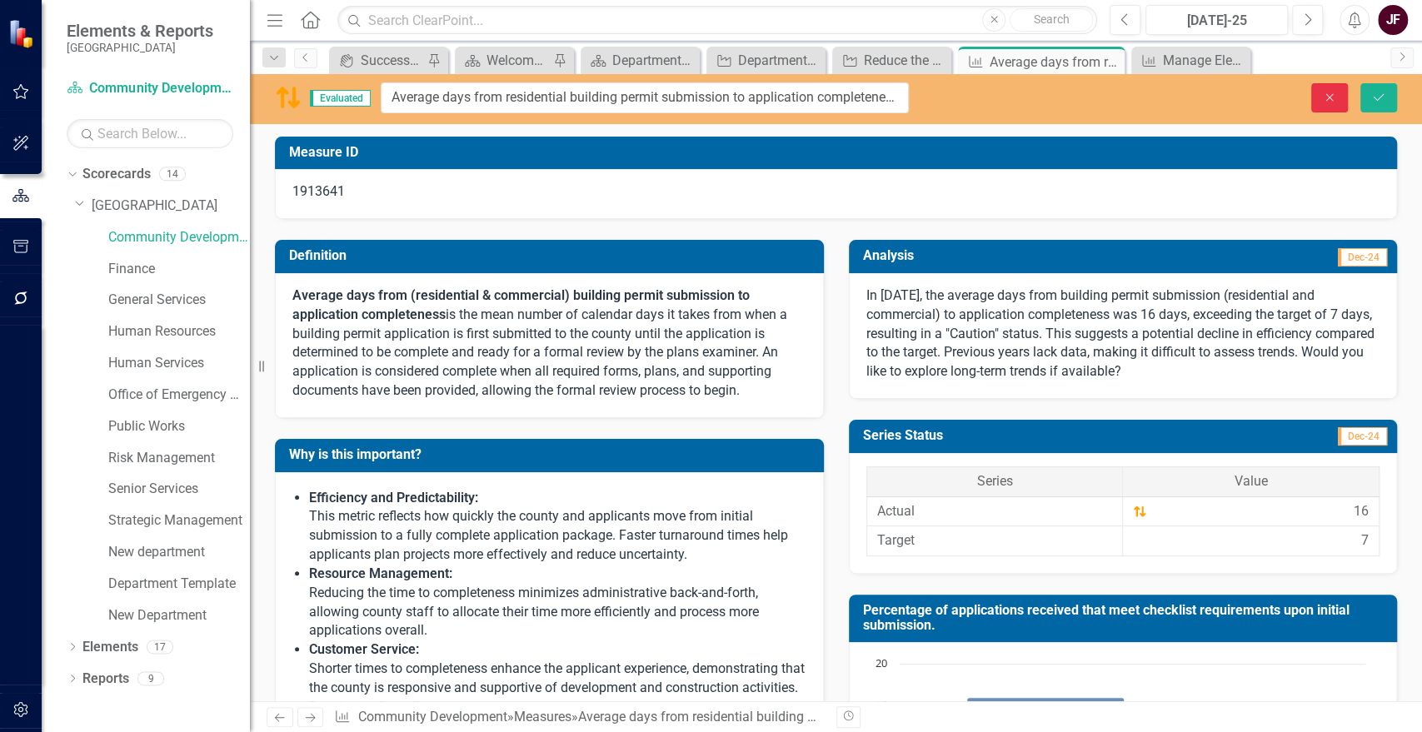
click at [1320, 98] on button "Close" at bounding box center [1329, 97] width 37 height 29
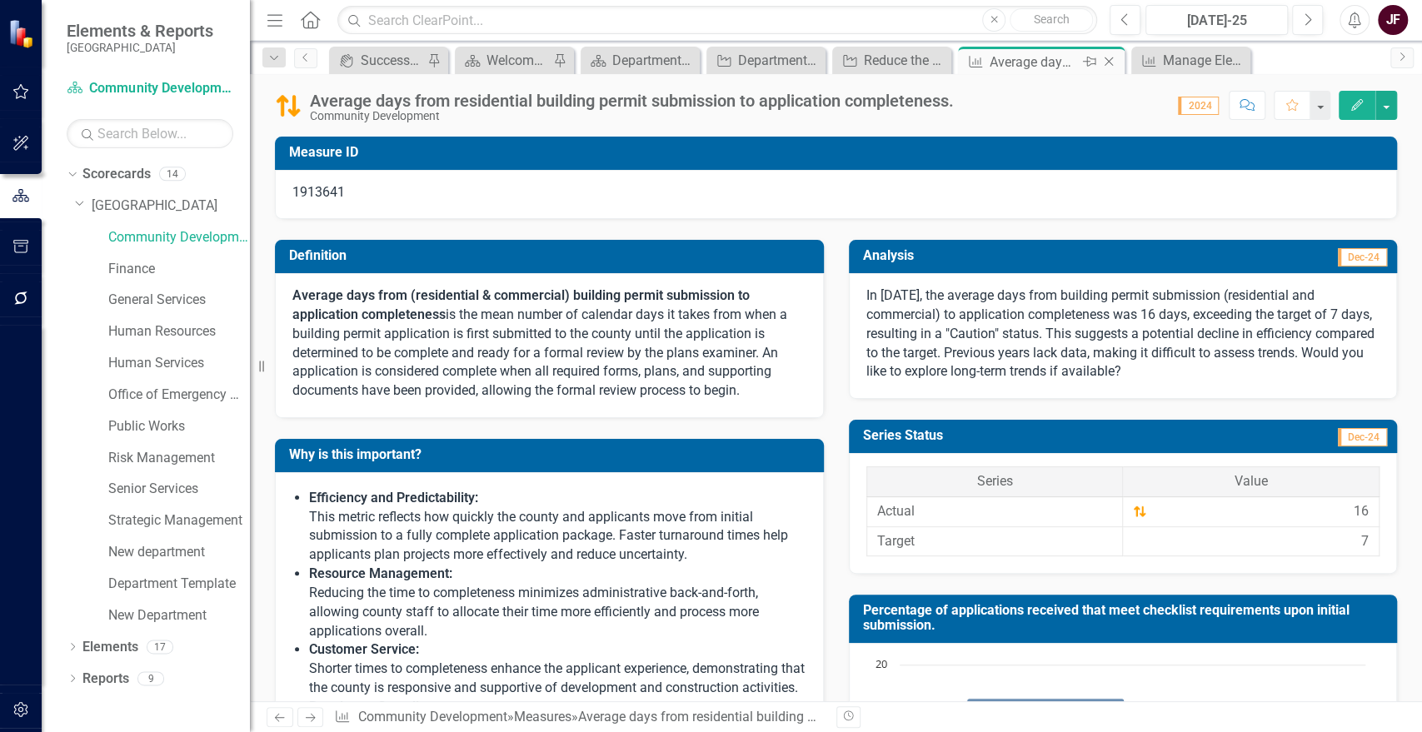
click at [1112, 62] on icon "Close" at bounding box center [1109, 61] width 17 height 13
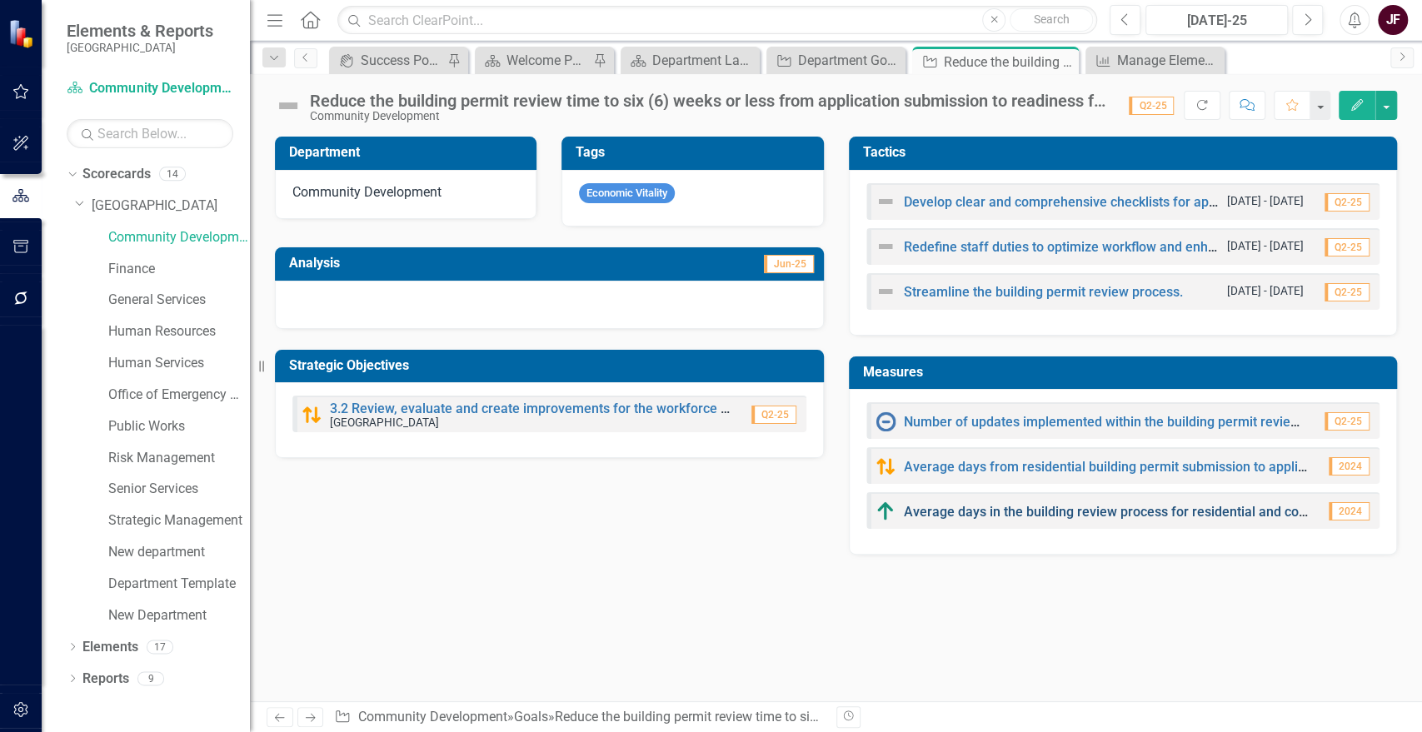
click at [1166, 509] on link "Average days in the building review process for residential and commercial perm…" at bounding box center [1156, 512] width 504 height 16
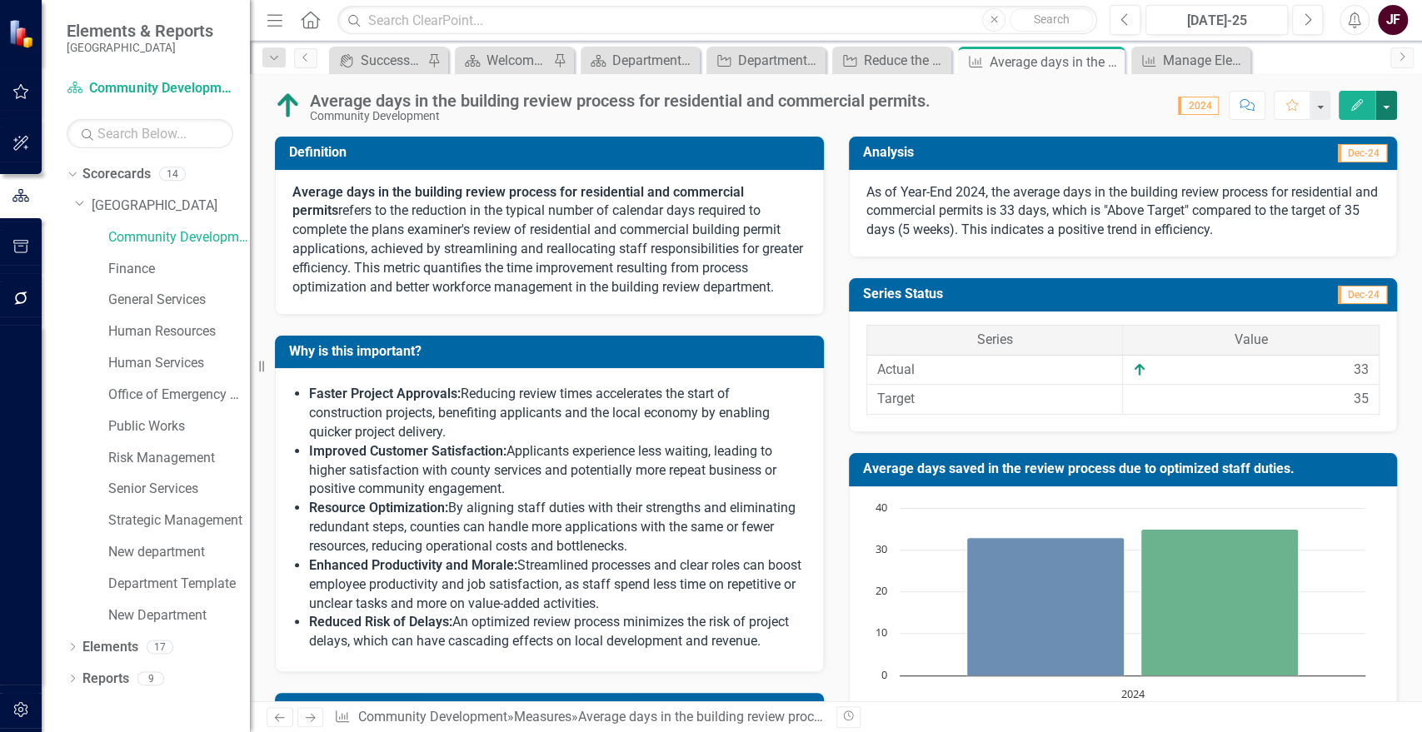
click at [1383, 103] on button "button" at bounding box center [1387, 105] width 22 height 29
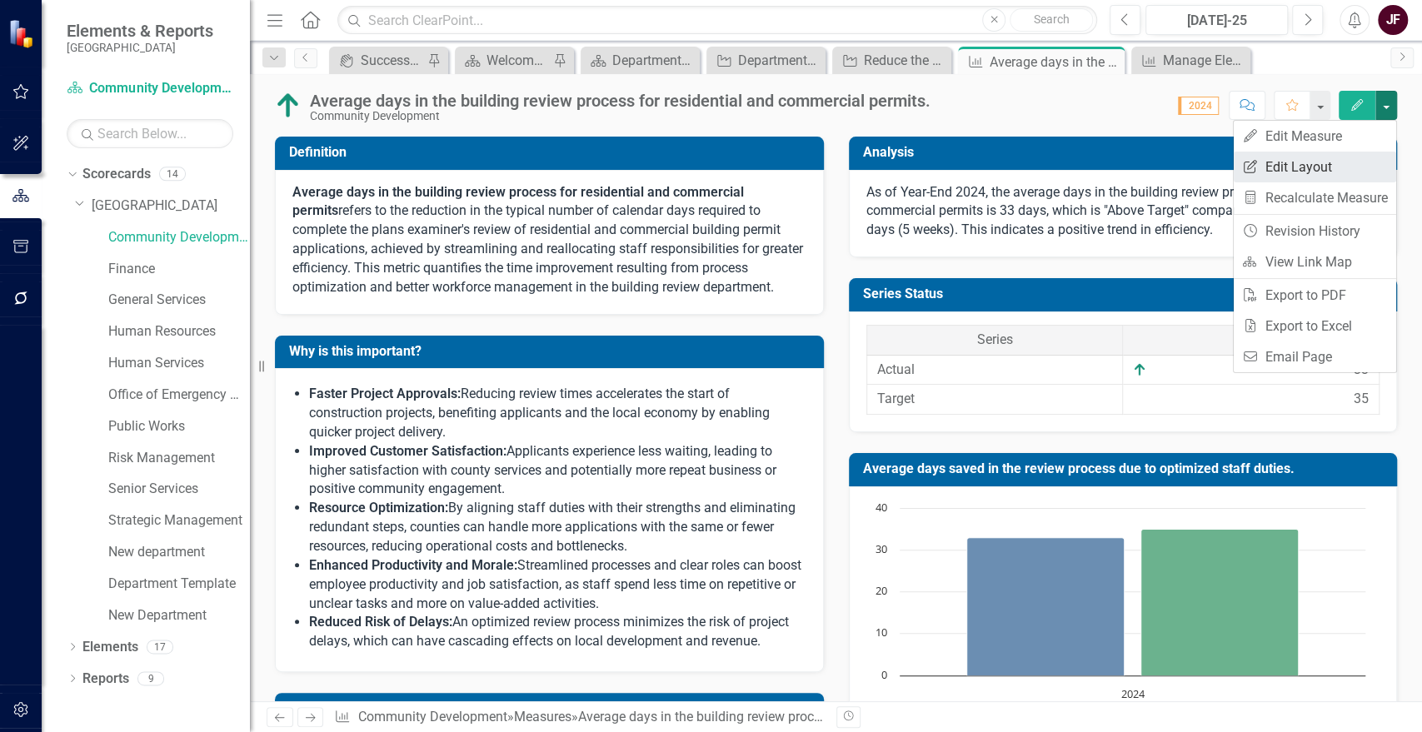
click at [1340, 176] on link "Edit Report Edit Layout" at bounding box center [1315, 167] width 162 height 31
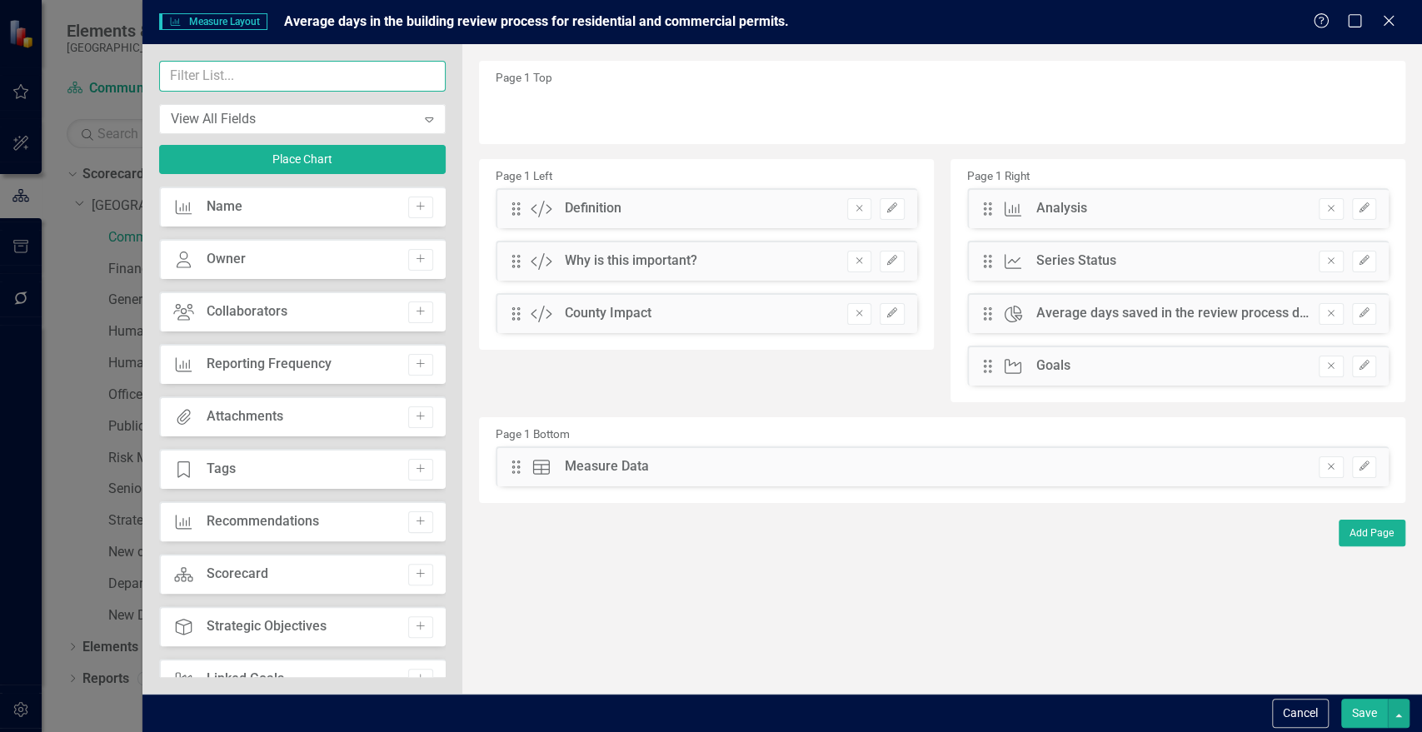
click at [377, 82] on input "text" at bounding box center [302, 76] width 287 height 31
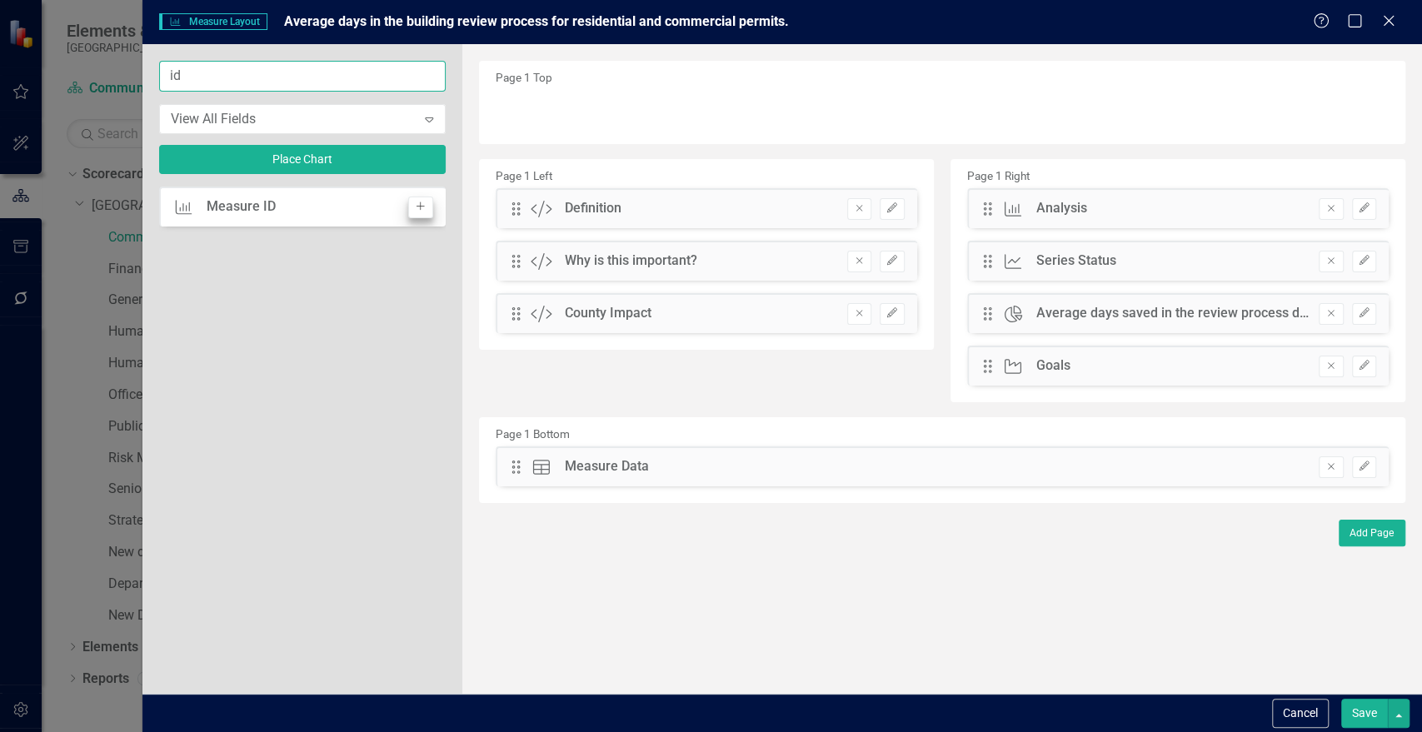
type input "id"
click at [415, 202] on icon "Add" at bounding box center [420, 207] width 12 height 10
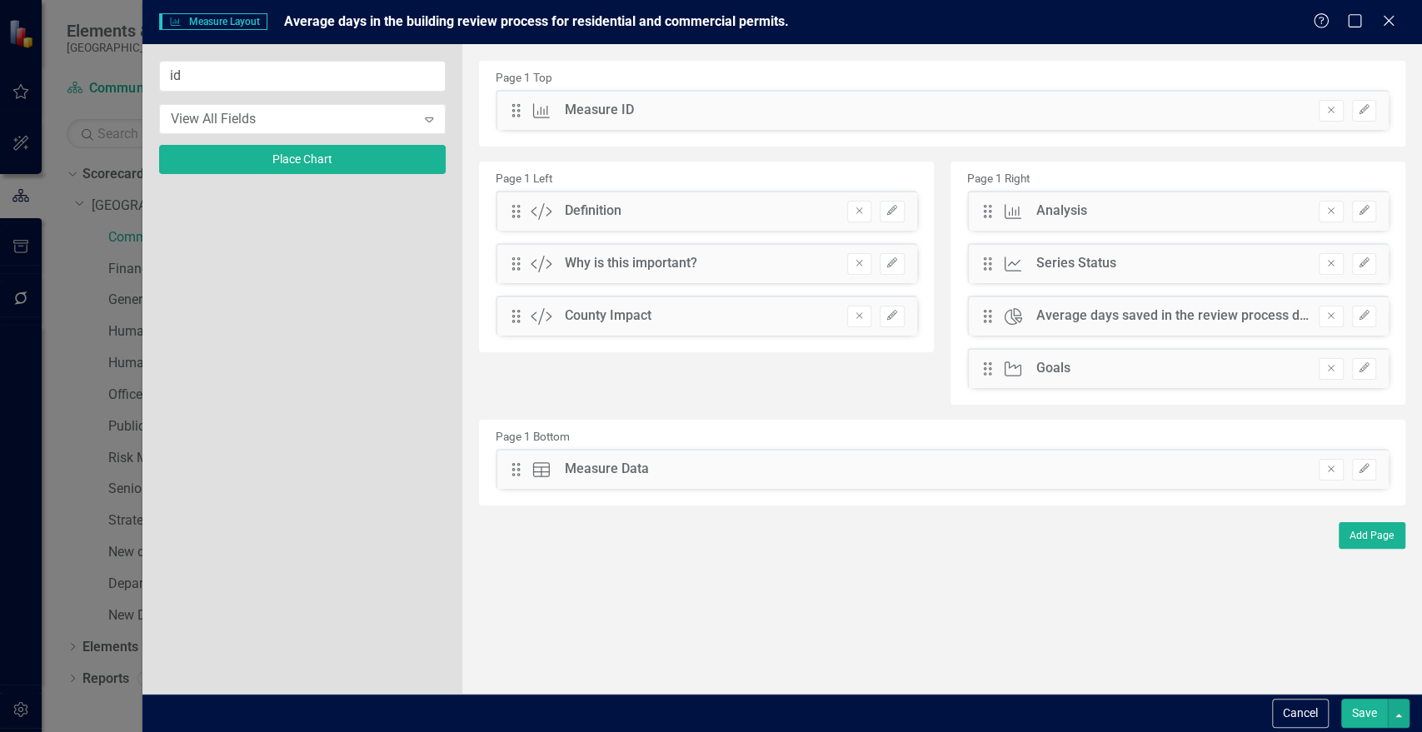
click at [1351, 718] on button "Save" at bounding box center [1364, 713] width 47 height 29
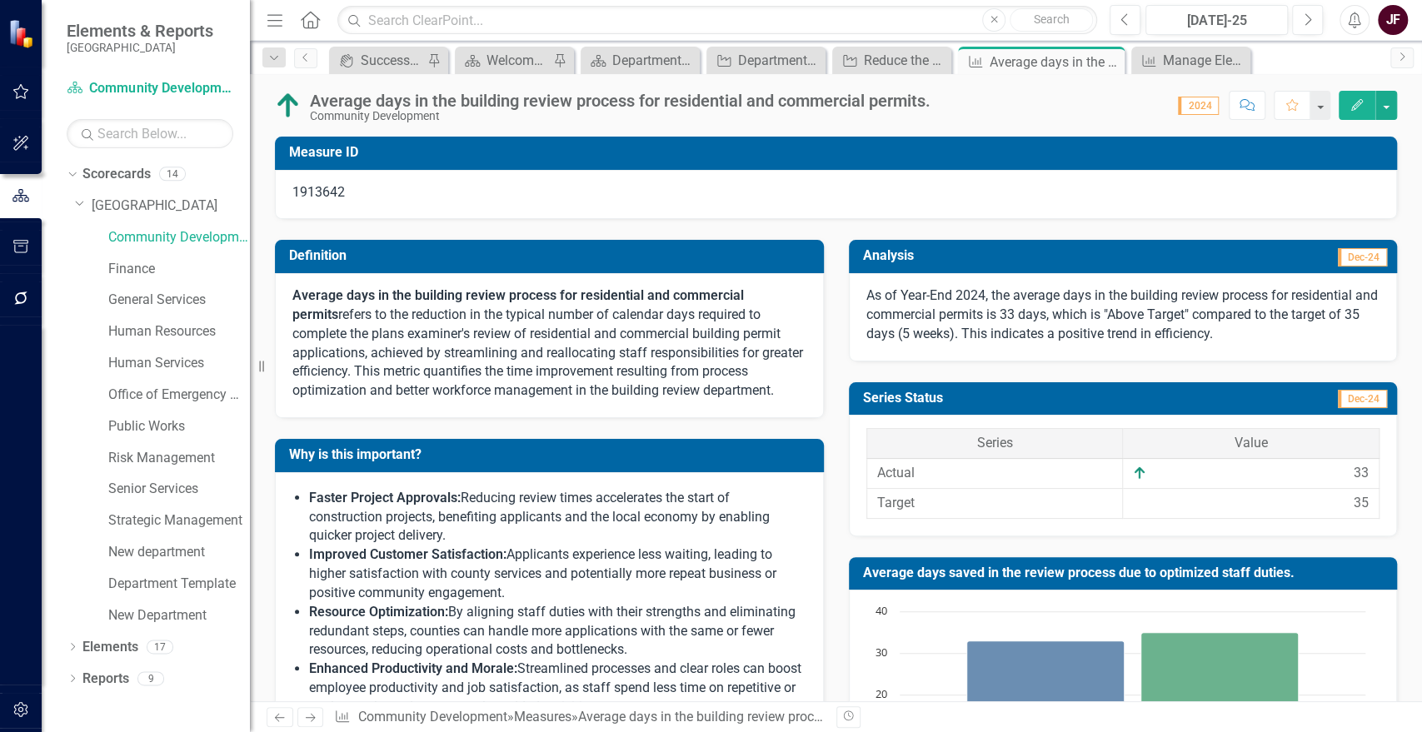
click at [936, 99] on div "Average days in the building review process for residential and commercial perm…" at bounding box center [624, 107] width 629 height 31
click at [929, 106] on div "Average days in the building review process for residential and commercial perm…" at bounding box center [620, 101] width 621 height 18
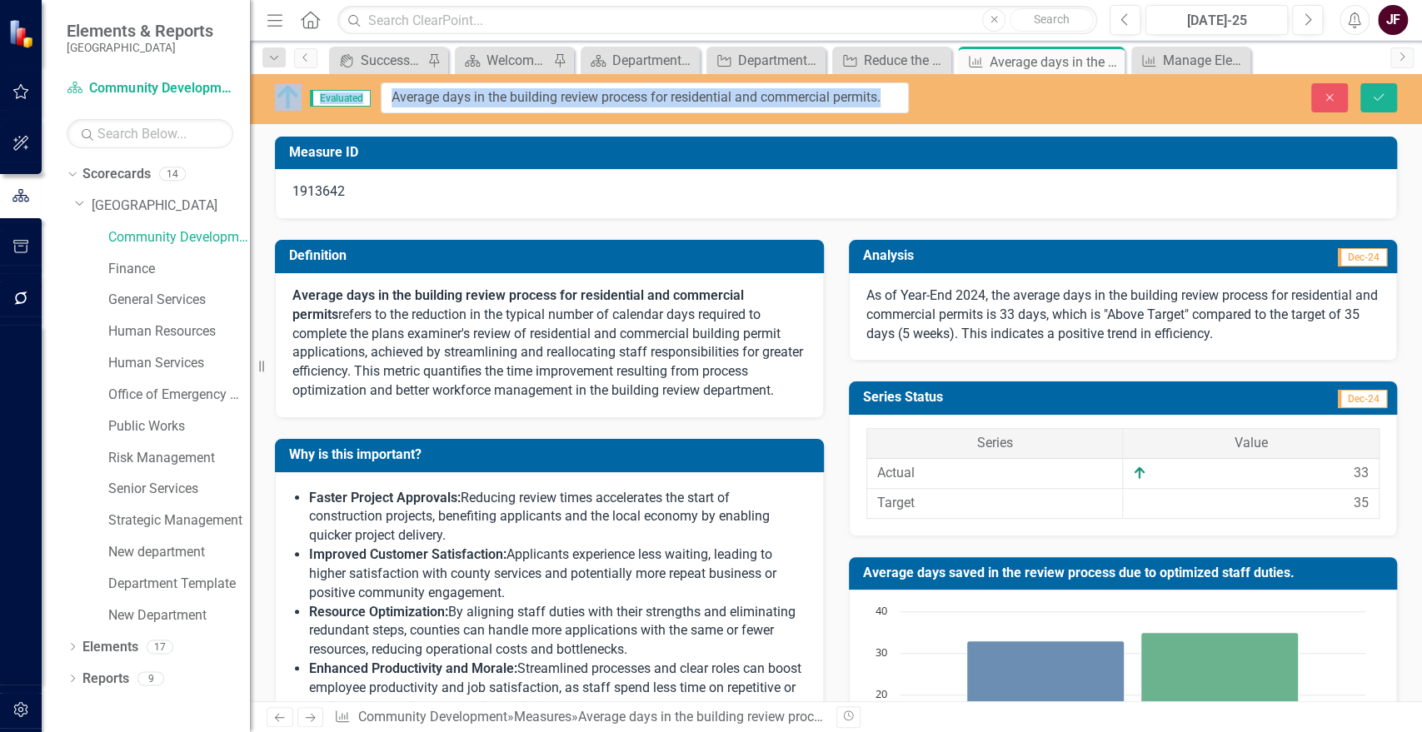
drag, startPoint x: 932, startPoint y: 104, endPoint x: 700, endPoint y: 92, distance: 232.8
click at [388, 101] on input "Average days in the building review process for residential and commercial perm…" at bounding box center [645, 97] width 528 height 31
drag, startPoint x: 390, startPoint y: 99, endPoint x: 955, endPoint y: 126, distance: 565.5
click at [955, 126] on div "Evaluated Average days in the building review process for residential and comme…" at bounding box center [836, 387] width 1172 height 627
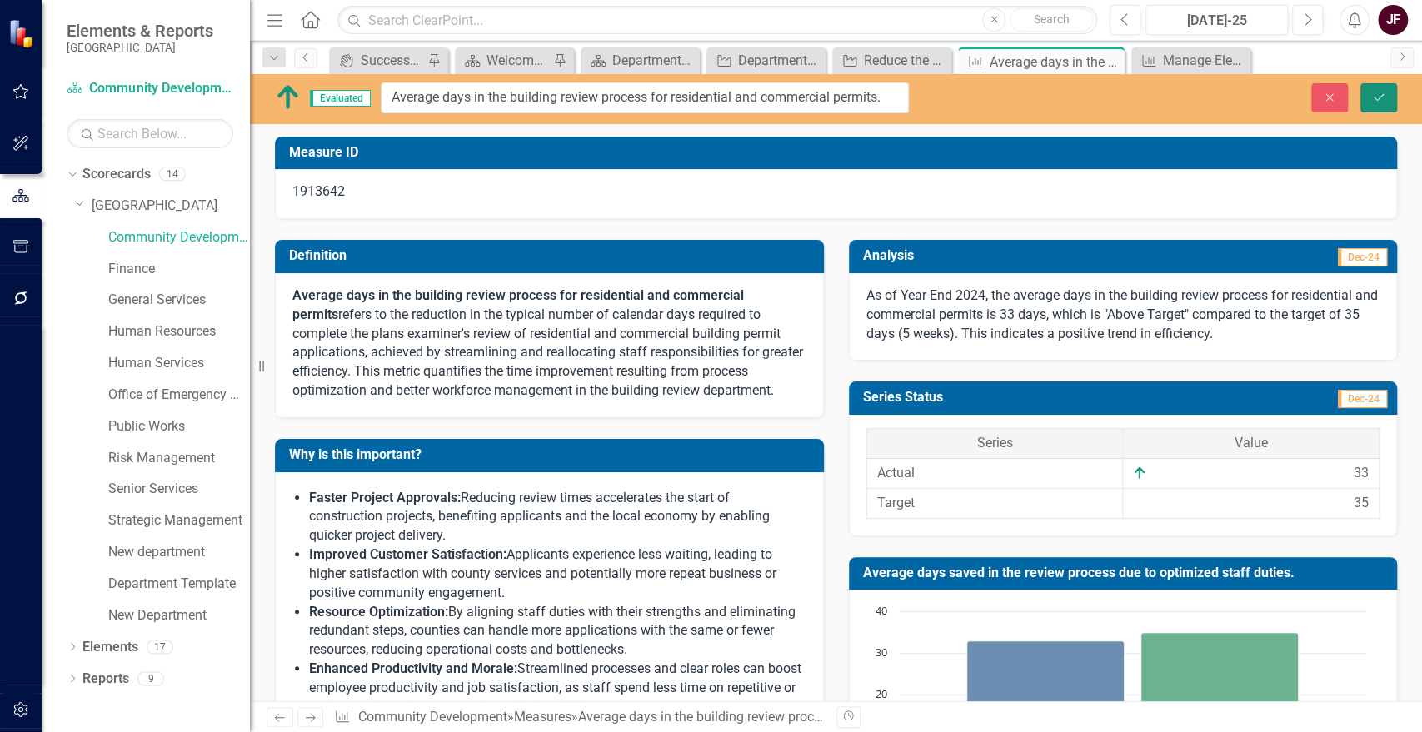
click at [1375, 92] on icon "Save" at bounding box center [1378, 98] width 15 height 12
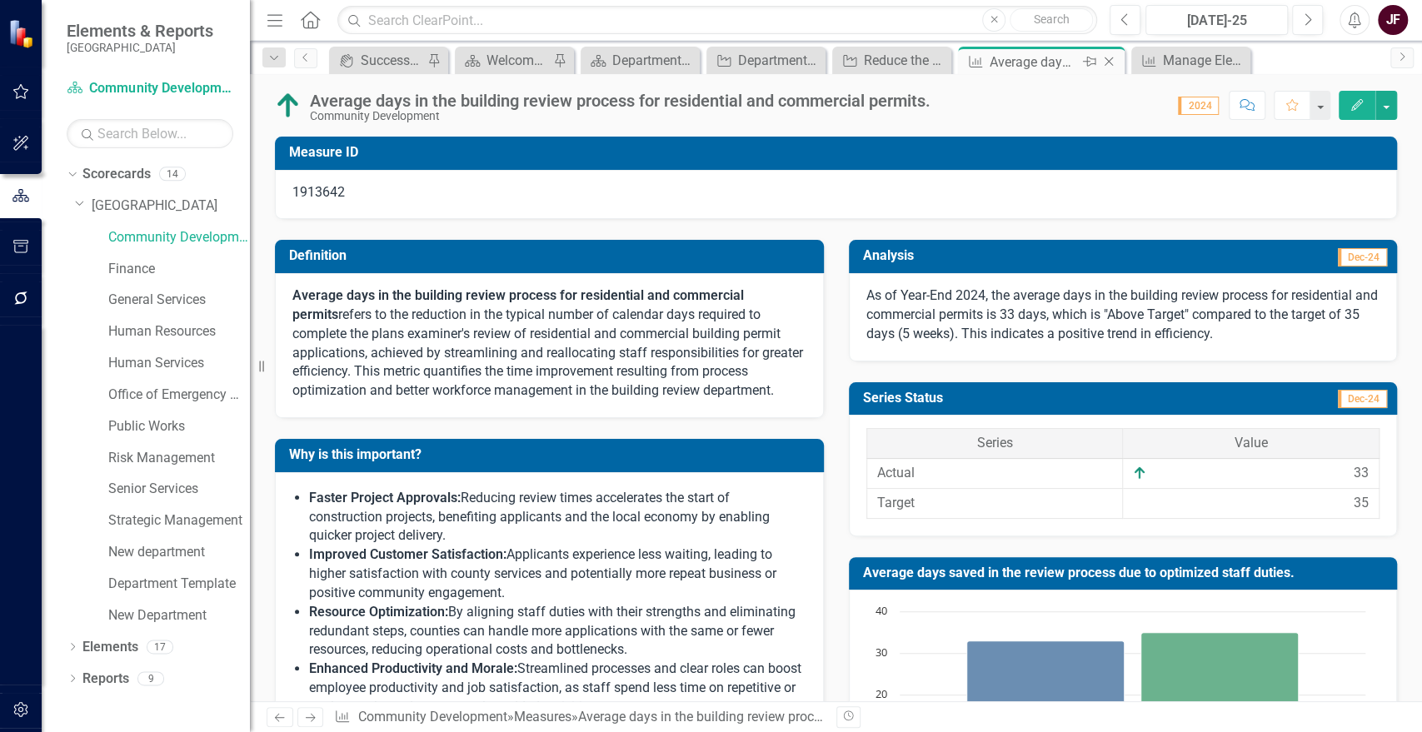
click at [1116, 59] on icon "Close" at bounding box center [1109, 61] width 17 height 13
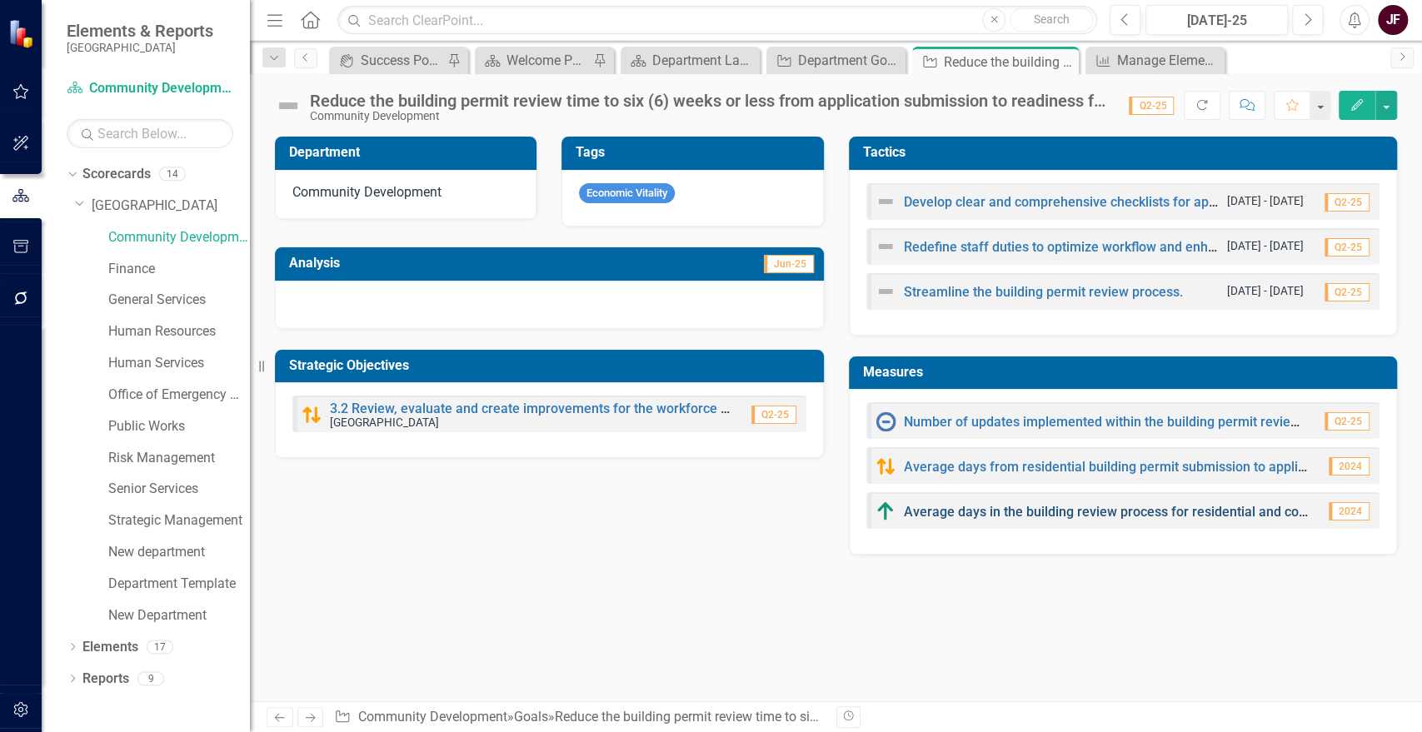
click at [1058, 506] on link "Average days in the building review process for residential and commercial perm…" at bounding box center [1156, 512] width 504 height 16
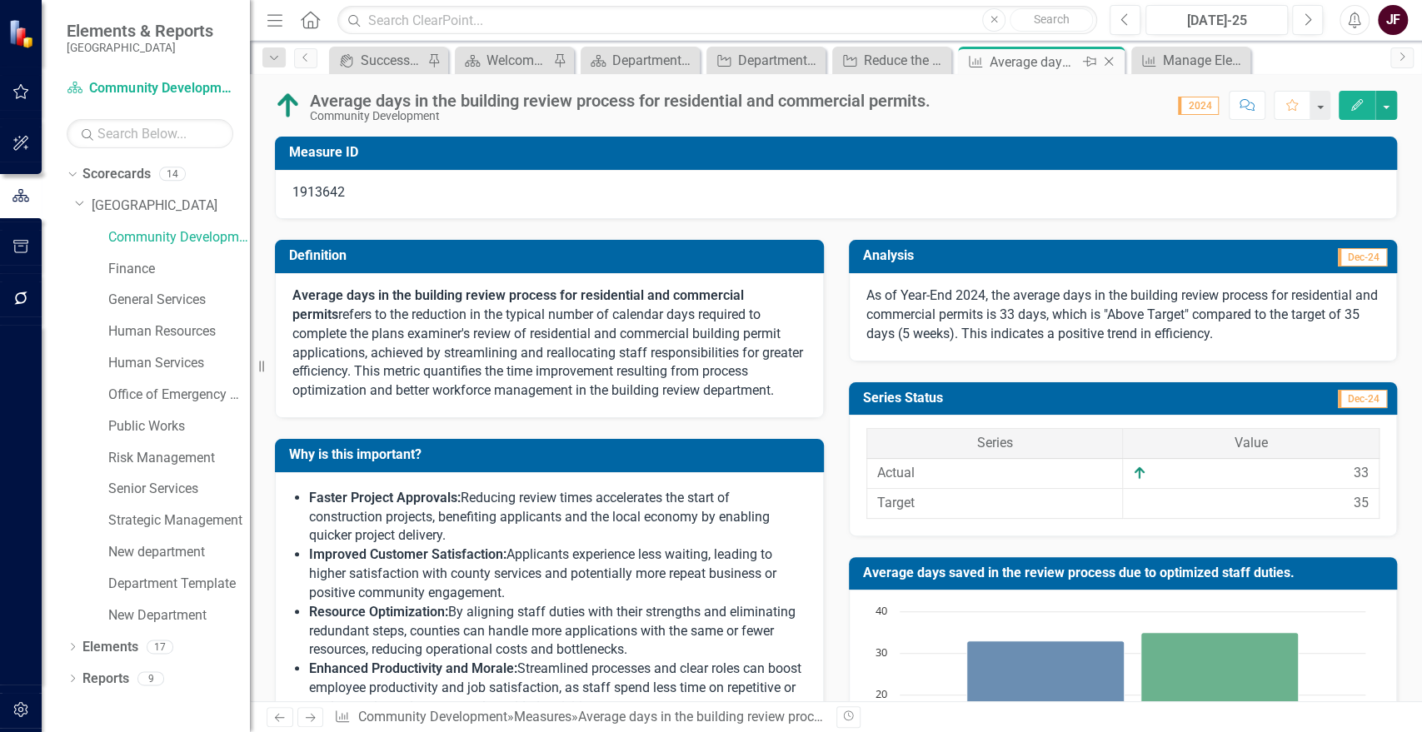
click at [1112, 59] on icon "Close" at bounding box center [1109, 61] width 17 height 13
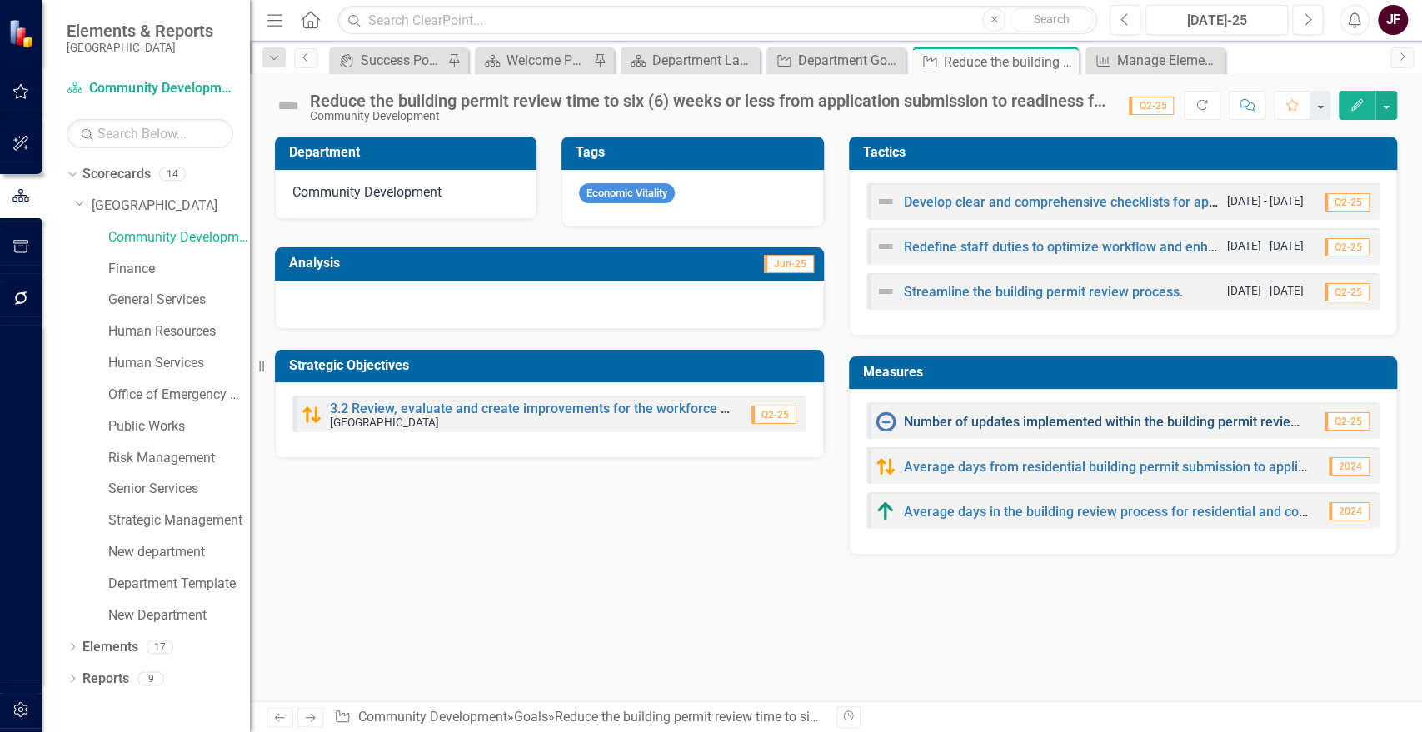
click at [1010, 425] on link "Number of updates implemented within the building permit review process." at bounding box center [1129, 422] width 451 height 16
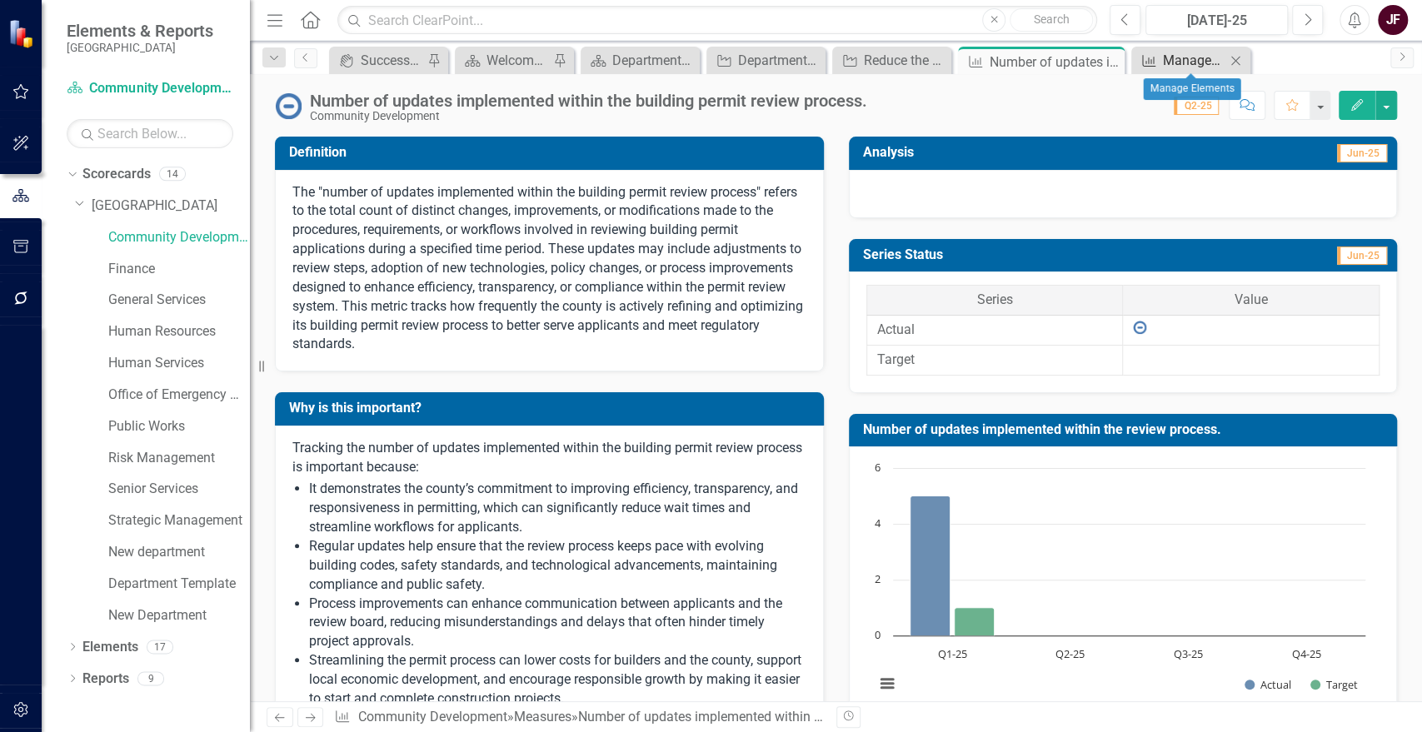
click at [1196, 55] on div "Manage Elements" at bounding box center [1194, 60] width 62 height 21
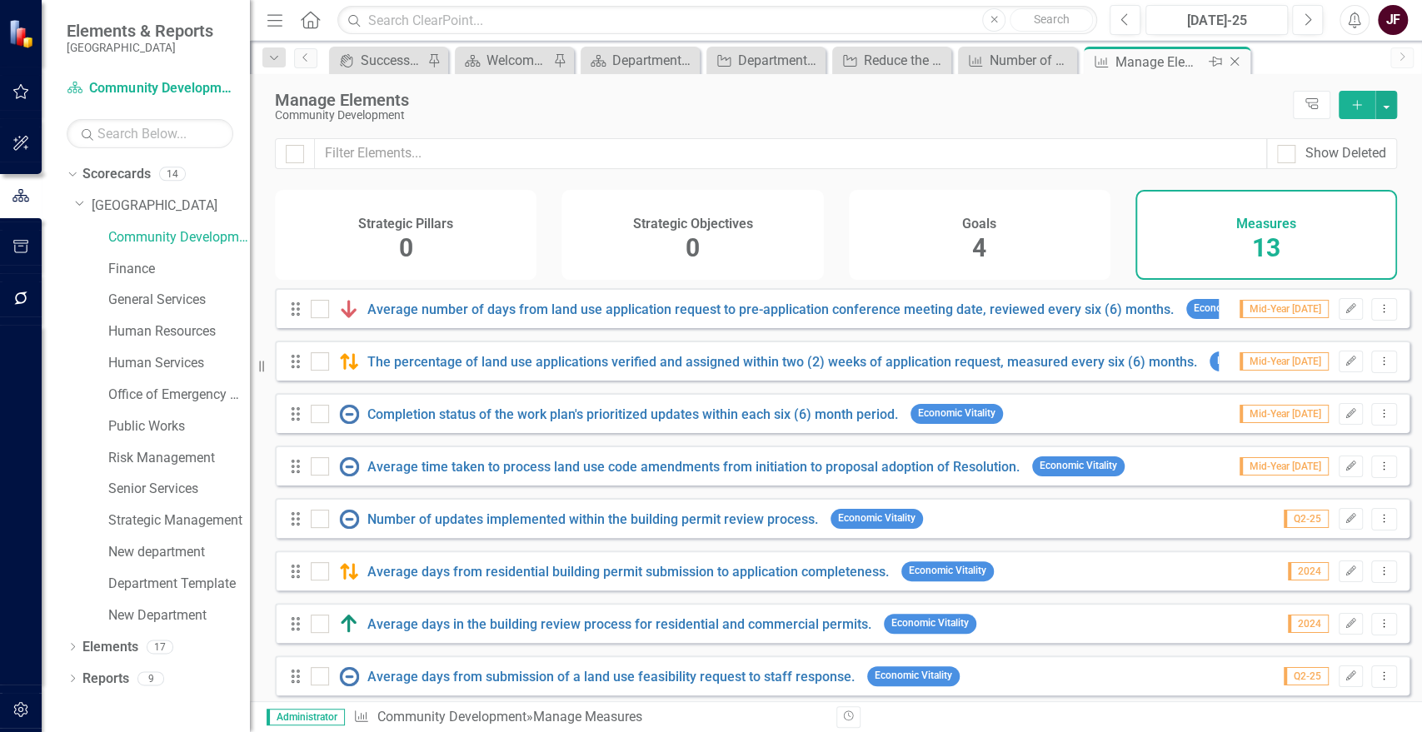
checkbox input "false"
click at [1066, 62] on icon at bounding box center [1062, 60] width 9 height 9
click at [492, 580] on link "Average days from residential building permit submission to application complet…" at bounding box center [628, 572] width 522 height 16
click at [490, 632] on link "Average days in the building review process for residential and commercial perm…" at bounding box center [619, 625] width 504 height 16
click at [1388, 105] on button "button" at bounding box center [1387, 105] width 22 height 28
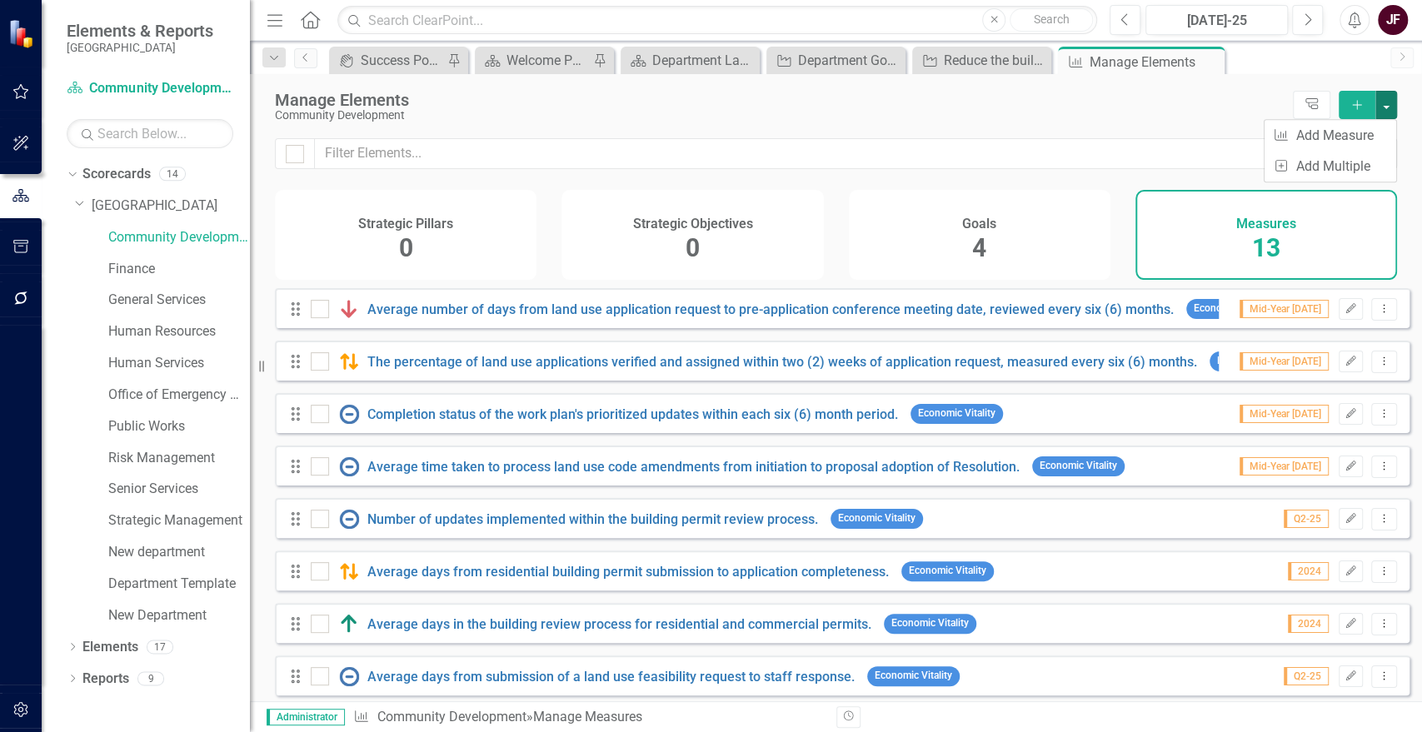
click at [1402, 121] on div "Manage Elements Community Development Tree Explorer Add" at bounding box center [836, 106] width 1172 height 64
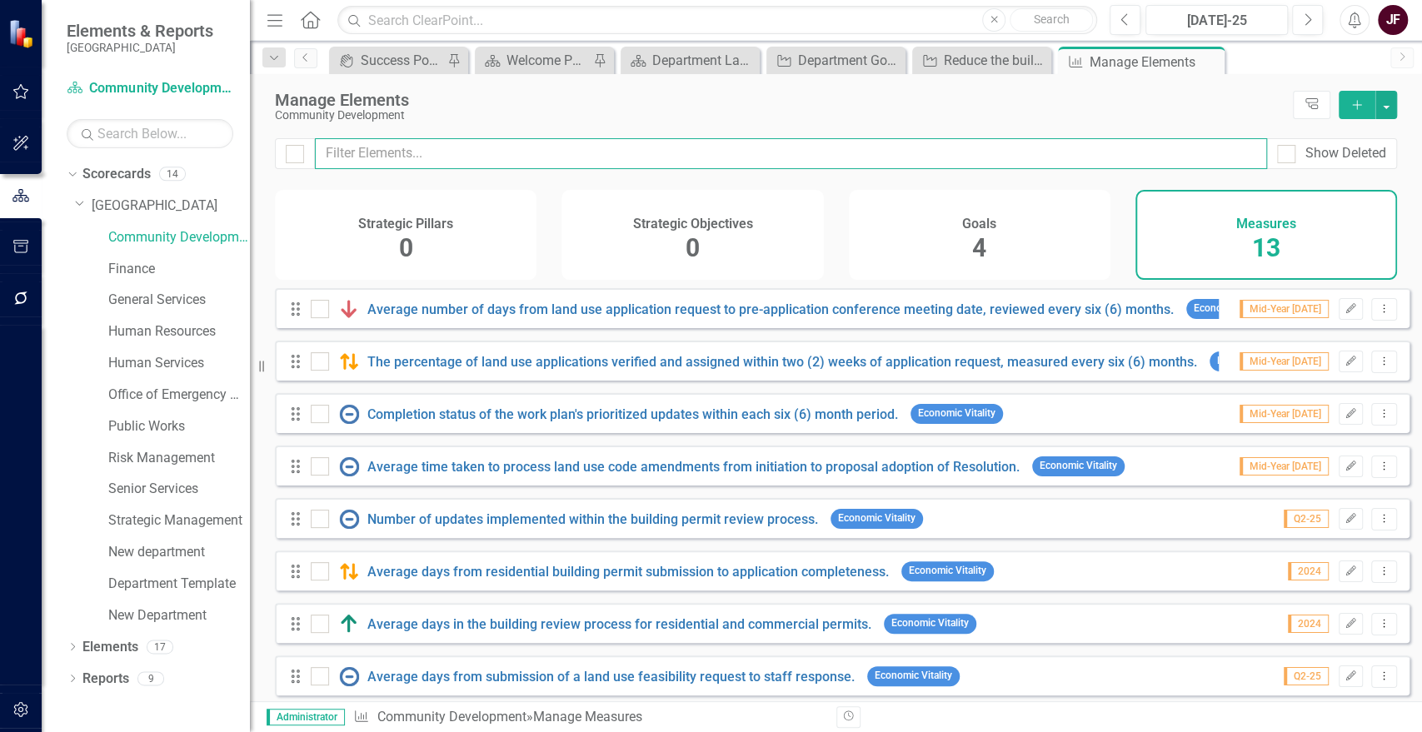
click at [851, 154] on input "text" at bounding box center [791, 153] width 952 height 31
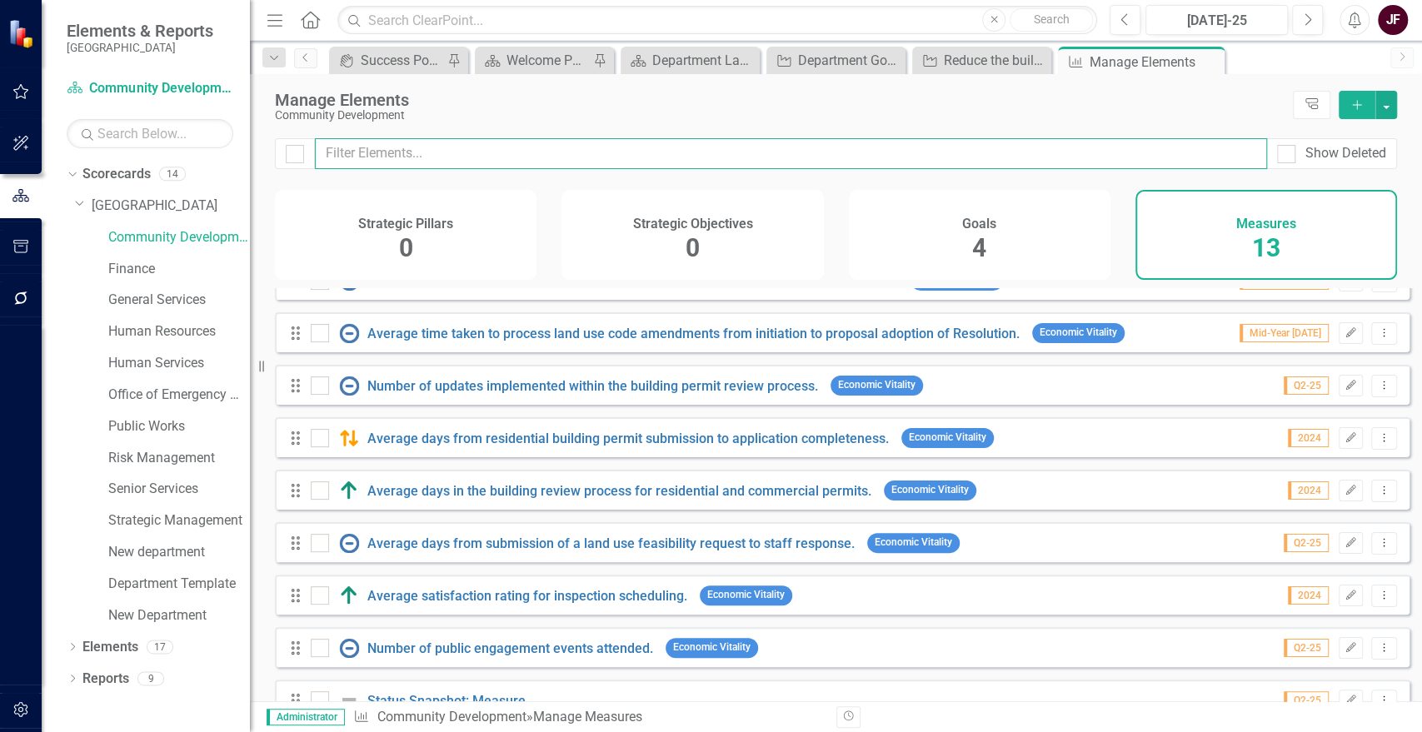
scroll to position [129, 0]
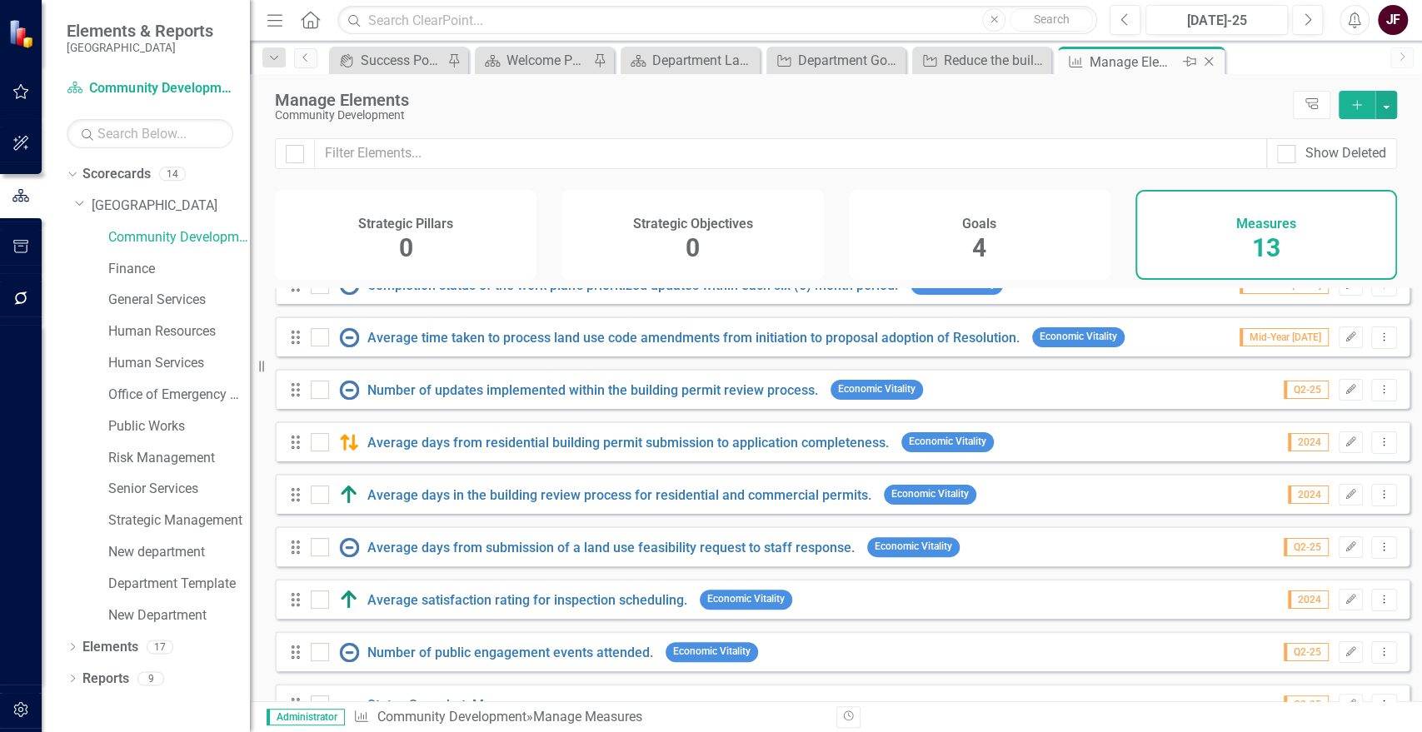
click at [1206, 62] on icon "Close" at bounding box center [1209, 61] width 17 height 13
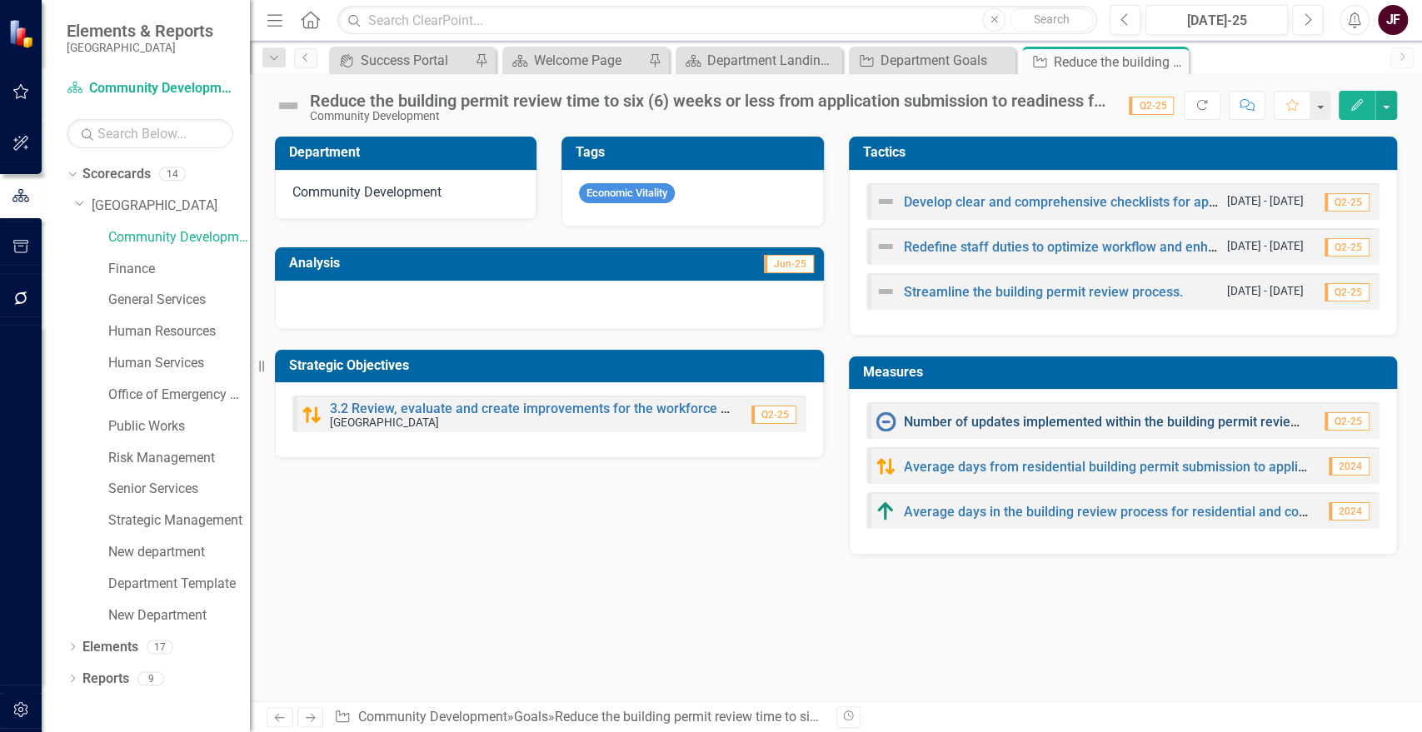
click at [1183, 422] on link "Number of updates implemented within the building permit review process." at bounding box center [1129, 422] width 451 height 16
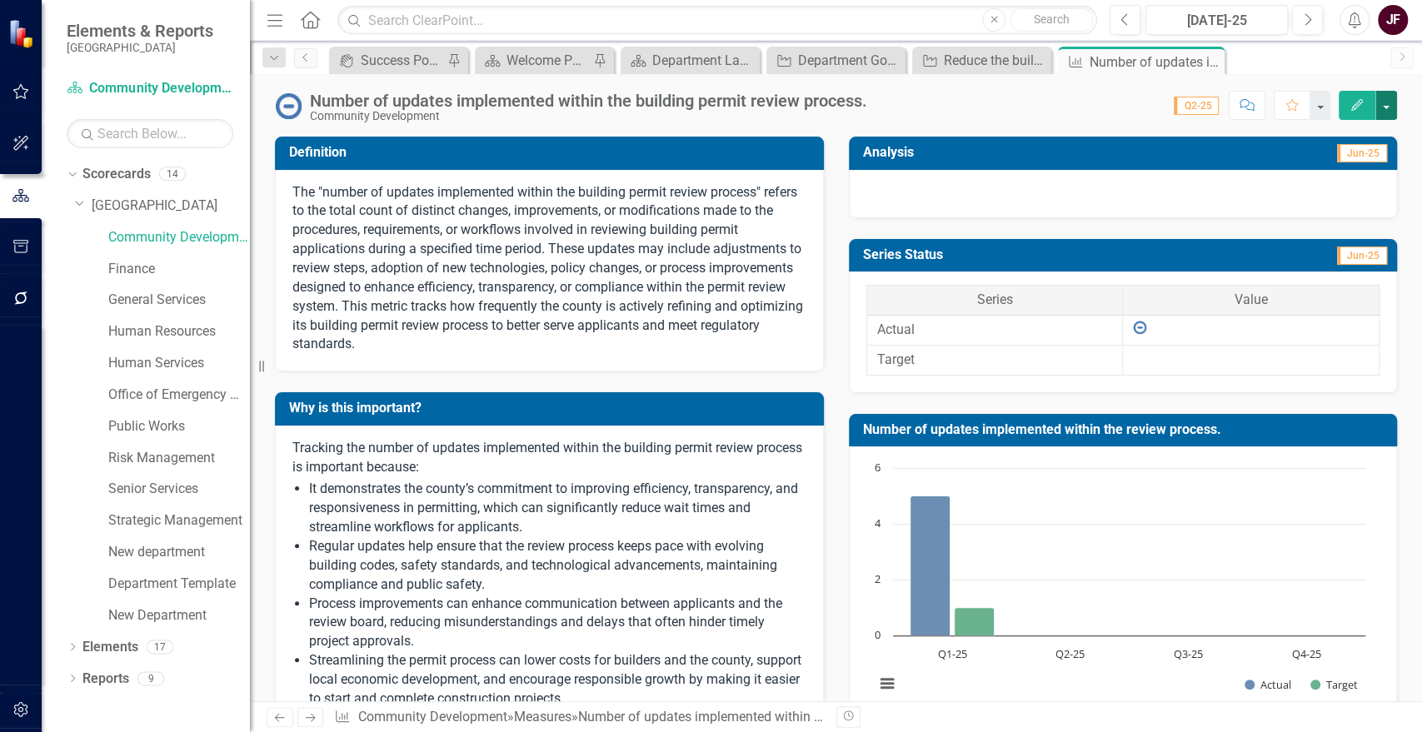
click at [1386, 98] on button "button" at bounding box center [1387, 105] width 22 height 29
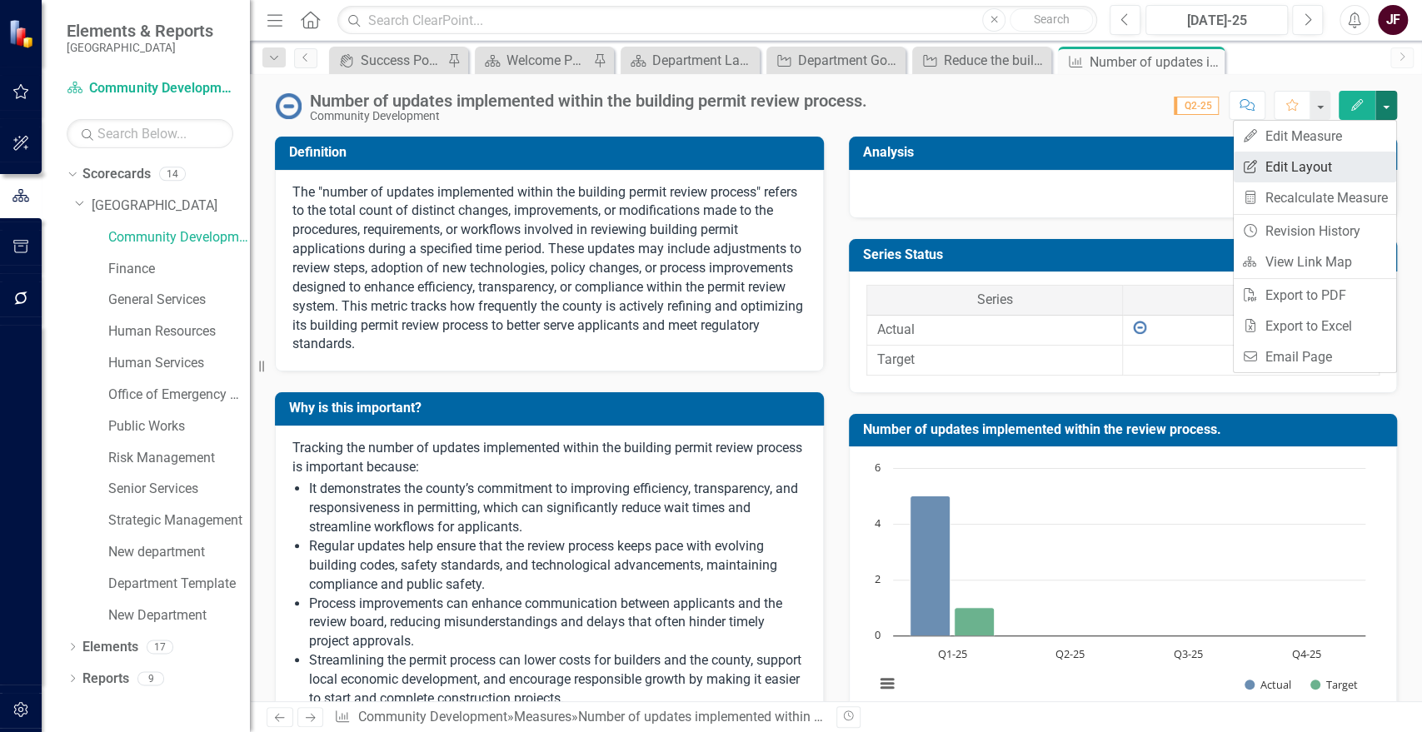
click at [1306, 172] on link "Edit Report Edit Layout" at bounding box center [1315, 167] width 162 height 31
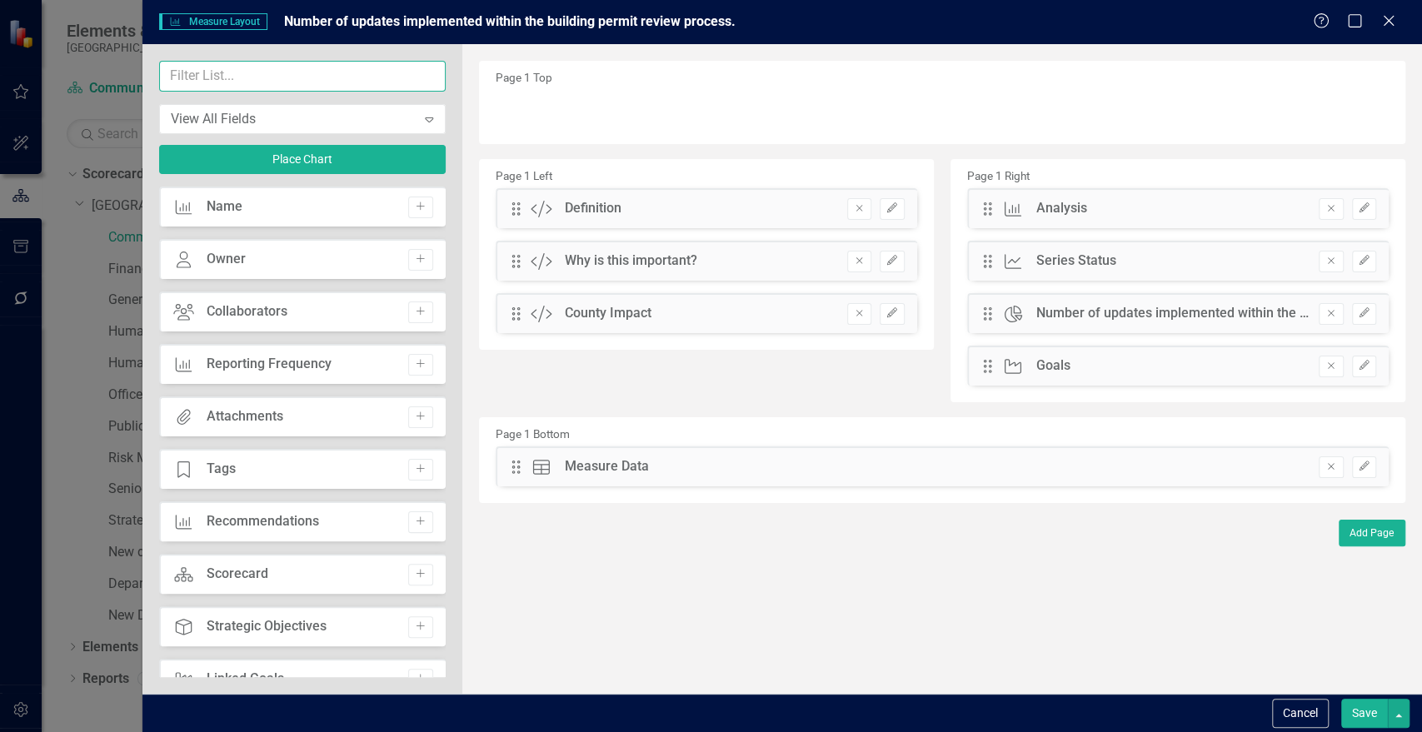
click at [333, 66] on input "text" at bounding box center [302, 76] width 287 height 31
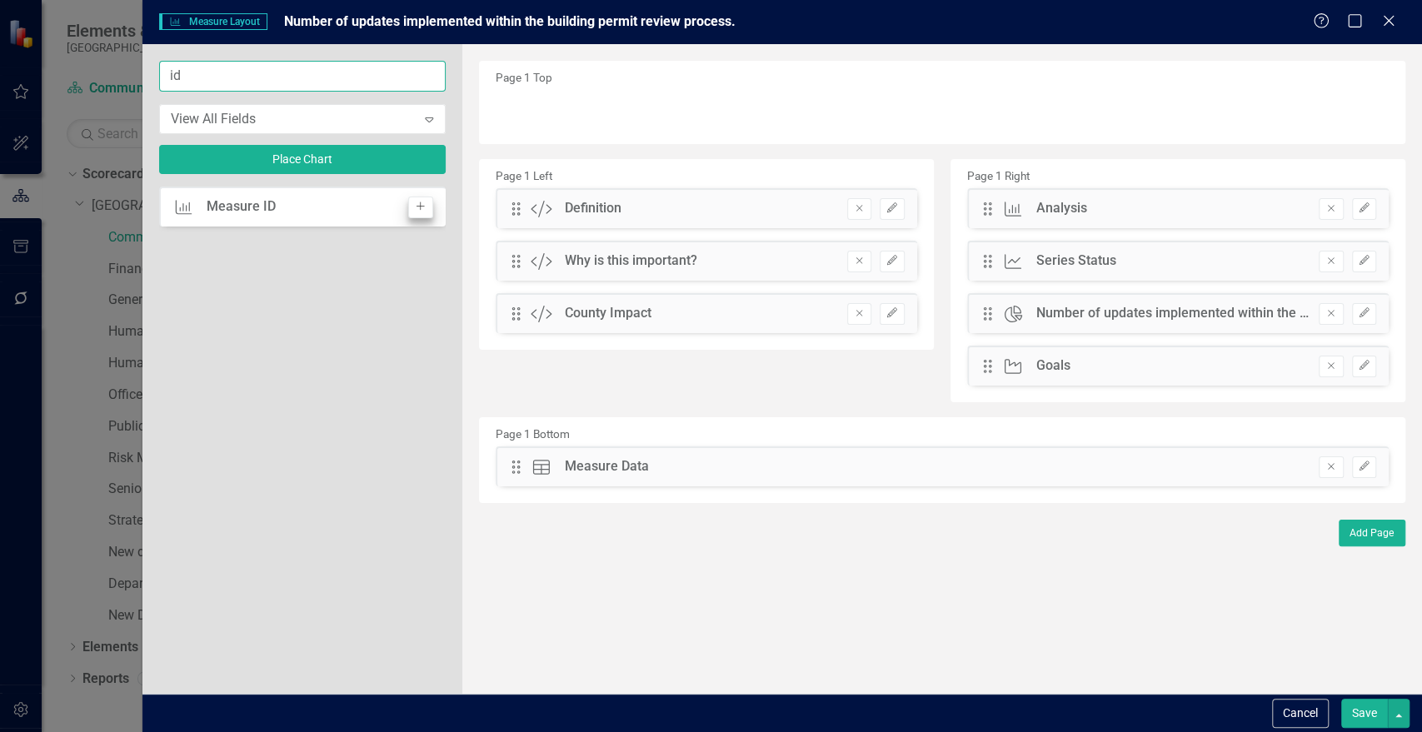
type input "id"
click at [417, 208] on icon "Add" at bounding box center [420, 207] width 12 height 10
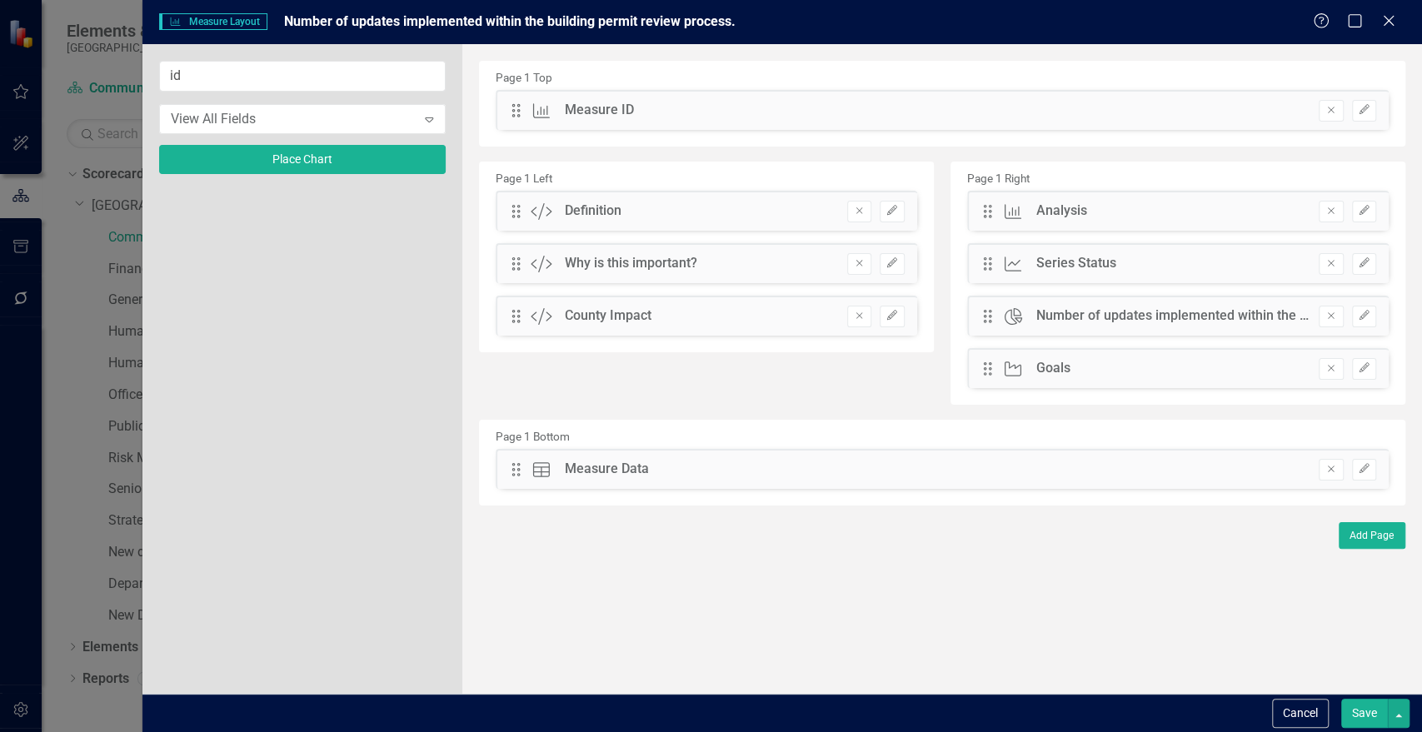
click at [1355, 712] on button "Save" at bounding box center [1364, 713] width 47 height 29
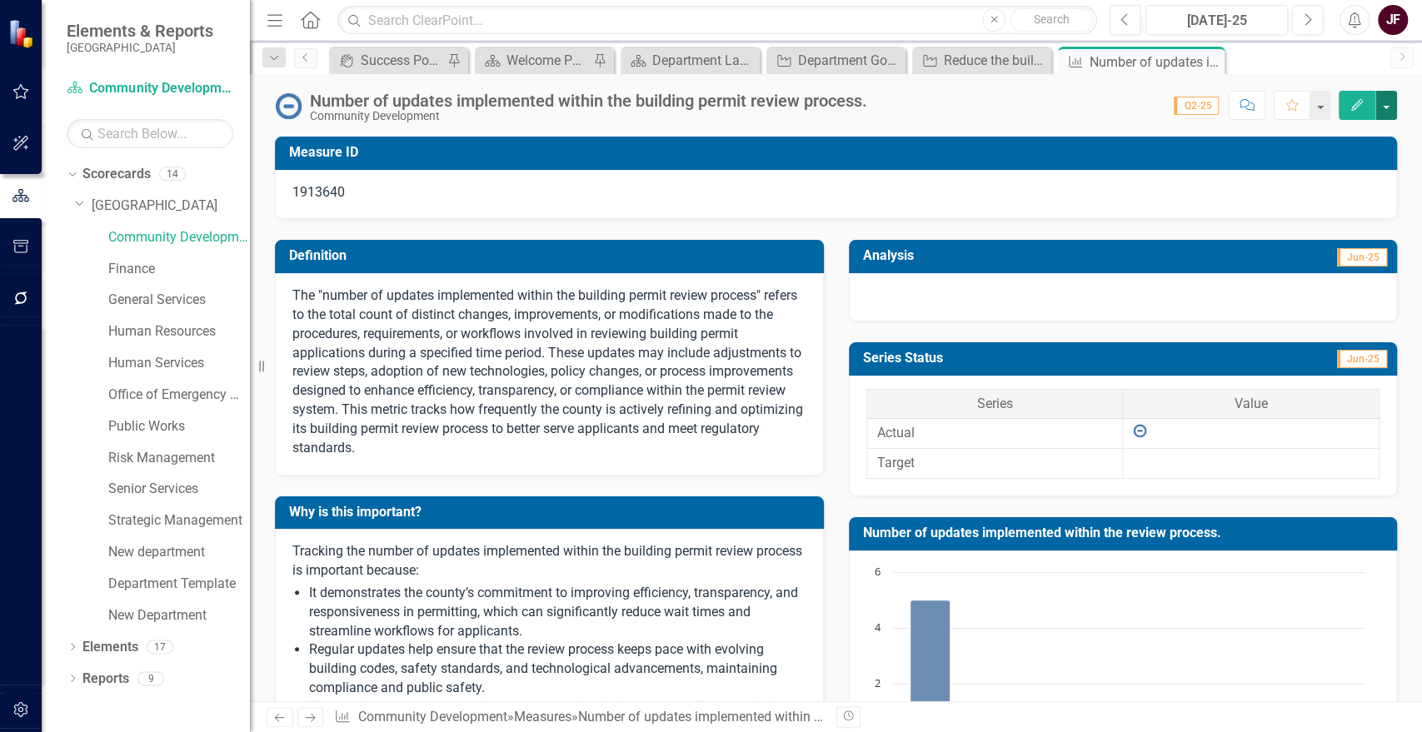
click at [1386, 102] on button "button" at bounding box center [1387, 105] width 22 height 29
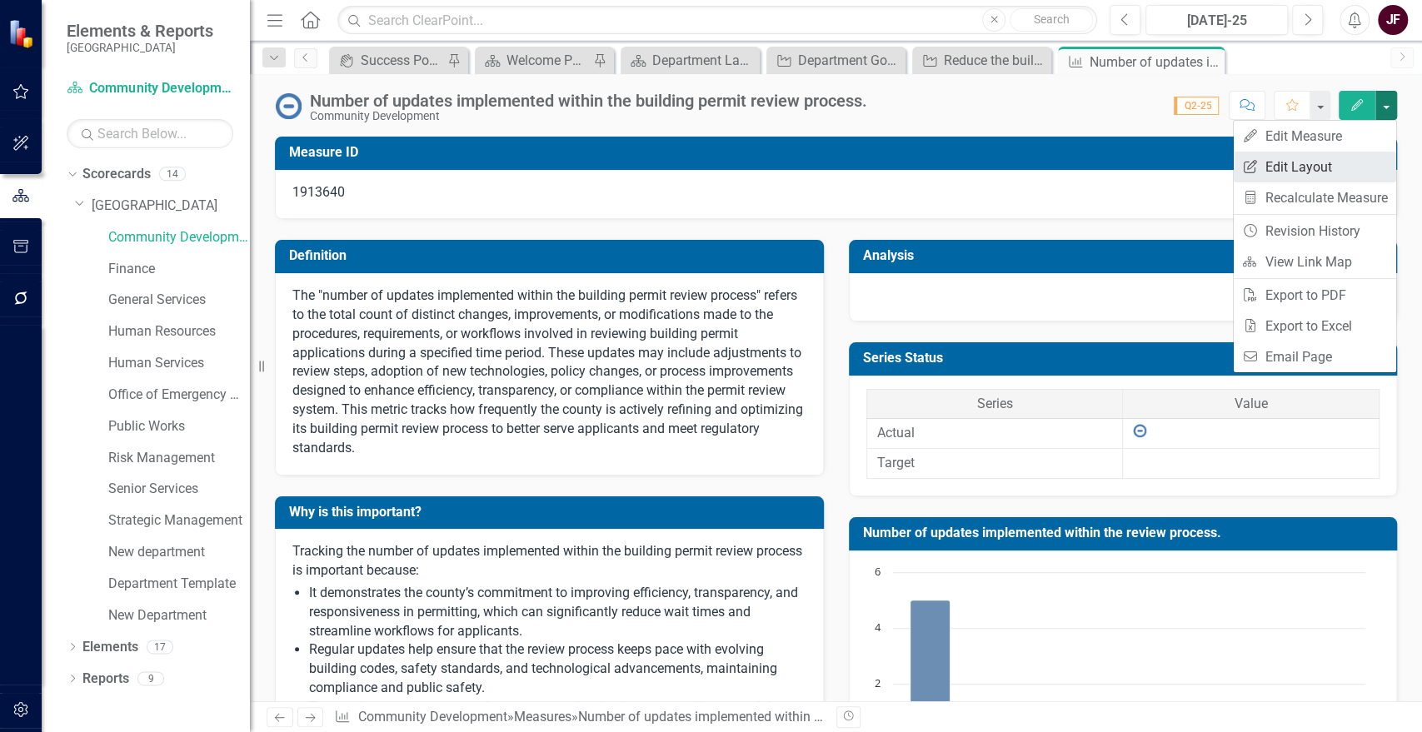
click at [1322, 160] on link "Edit Report Edit Layout" at bounding box center [1315, 167] width 162 height 31
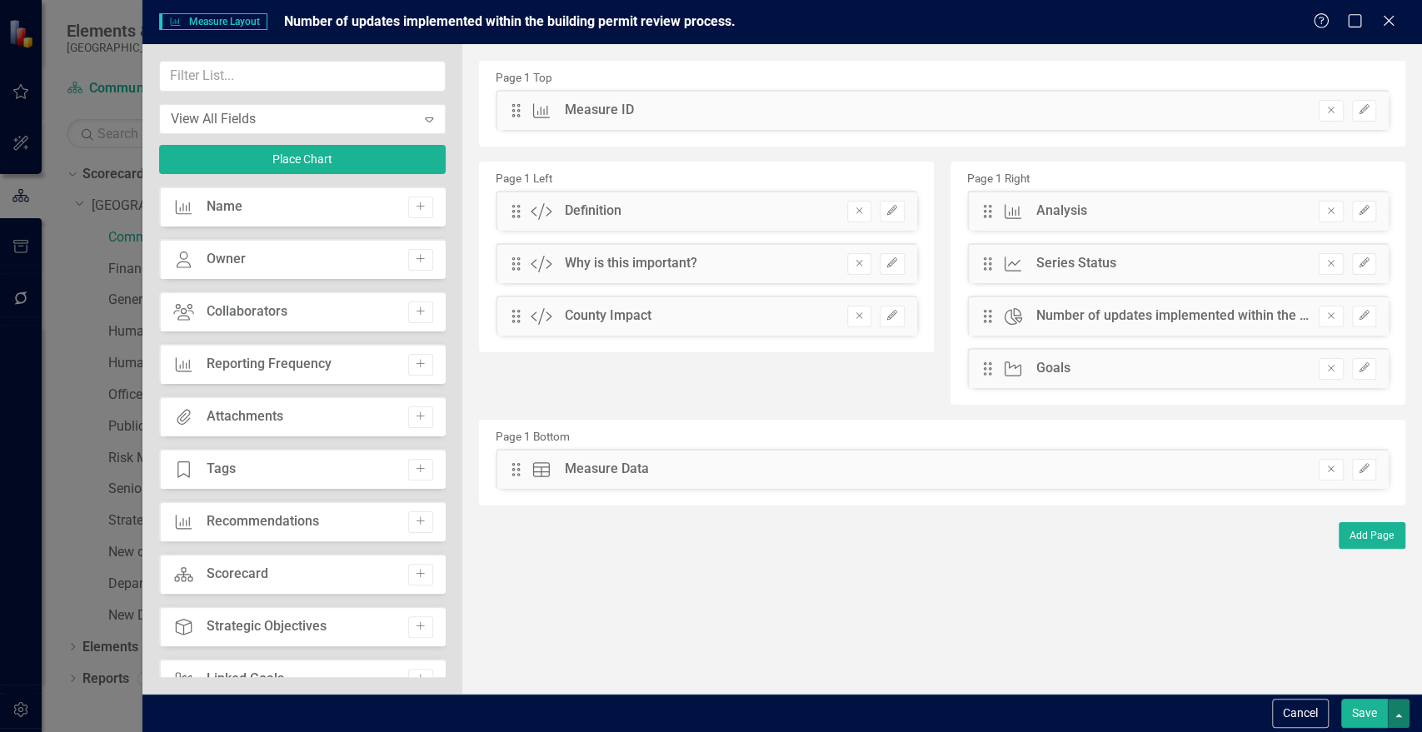
click at [1402, 713] on button "button" at bounding box center [1399, 713] width 22 height 29
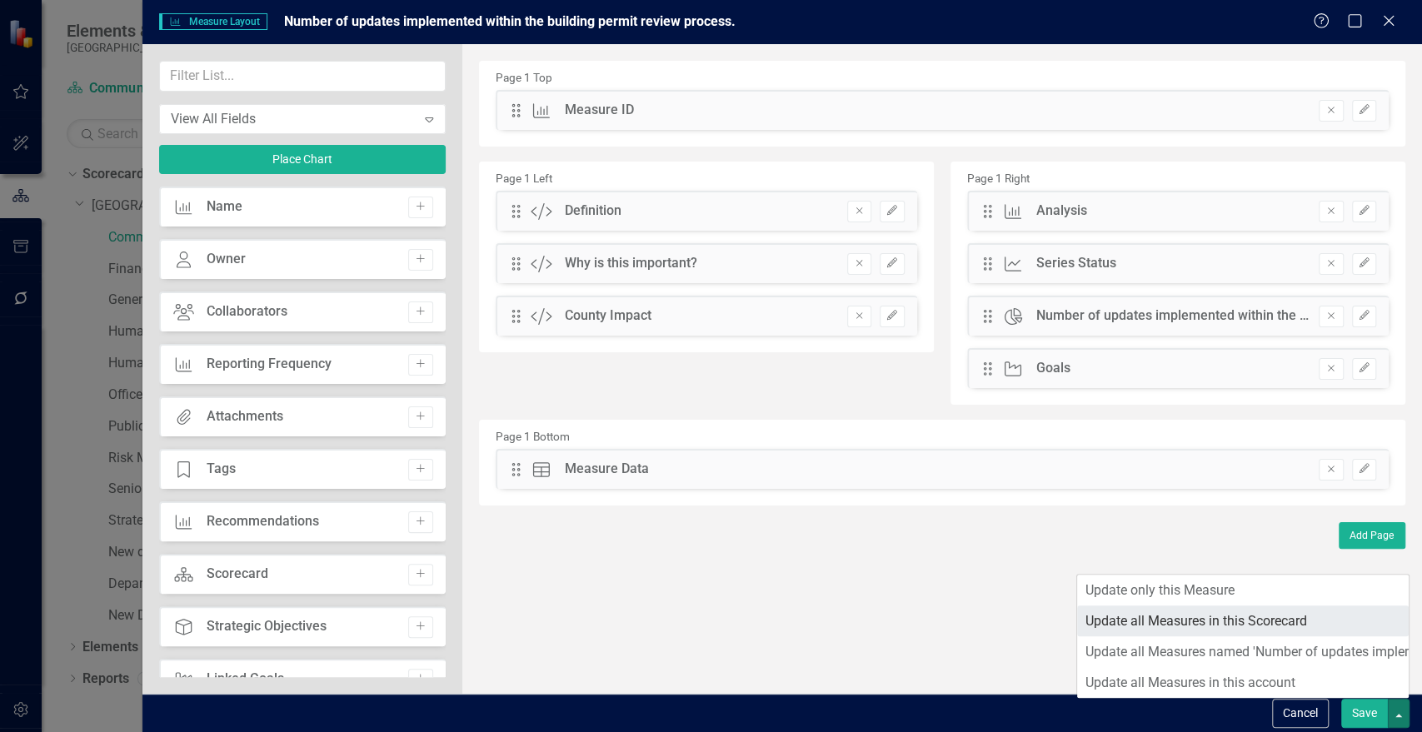
click at [1135, 617] on link "Update all Measures in this Scorecard" at bounding box center [1243, 621] width 332 height 31
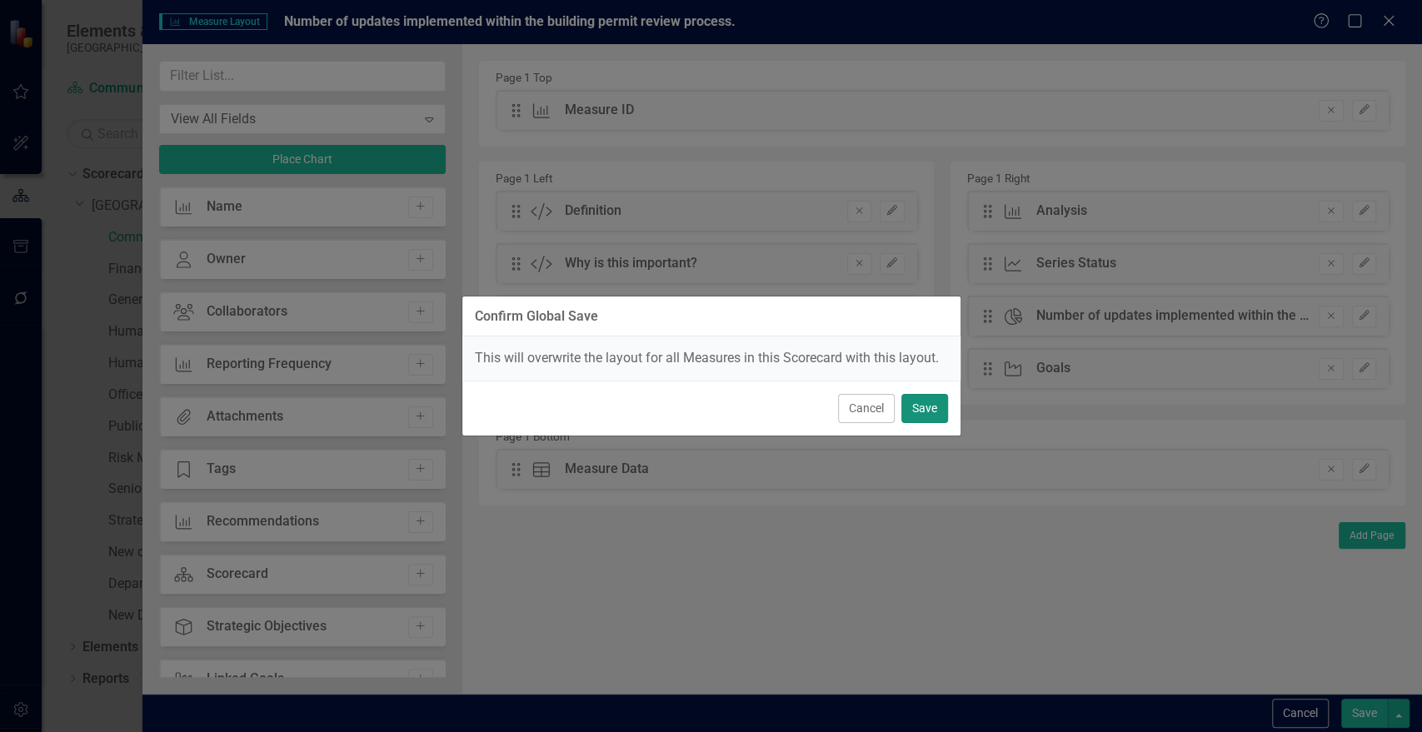
click at [914, 414] on button "Save" at bounding box center [924, 408] width 47 height 29
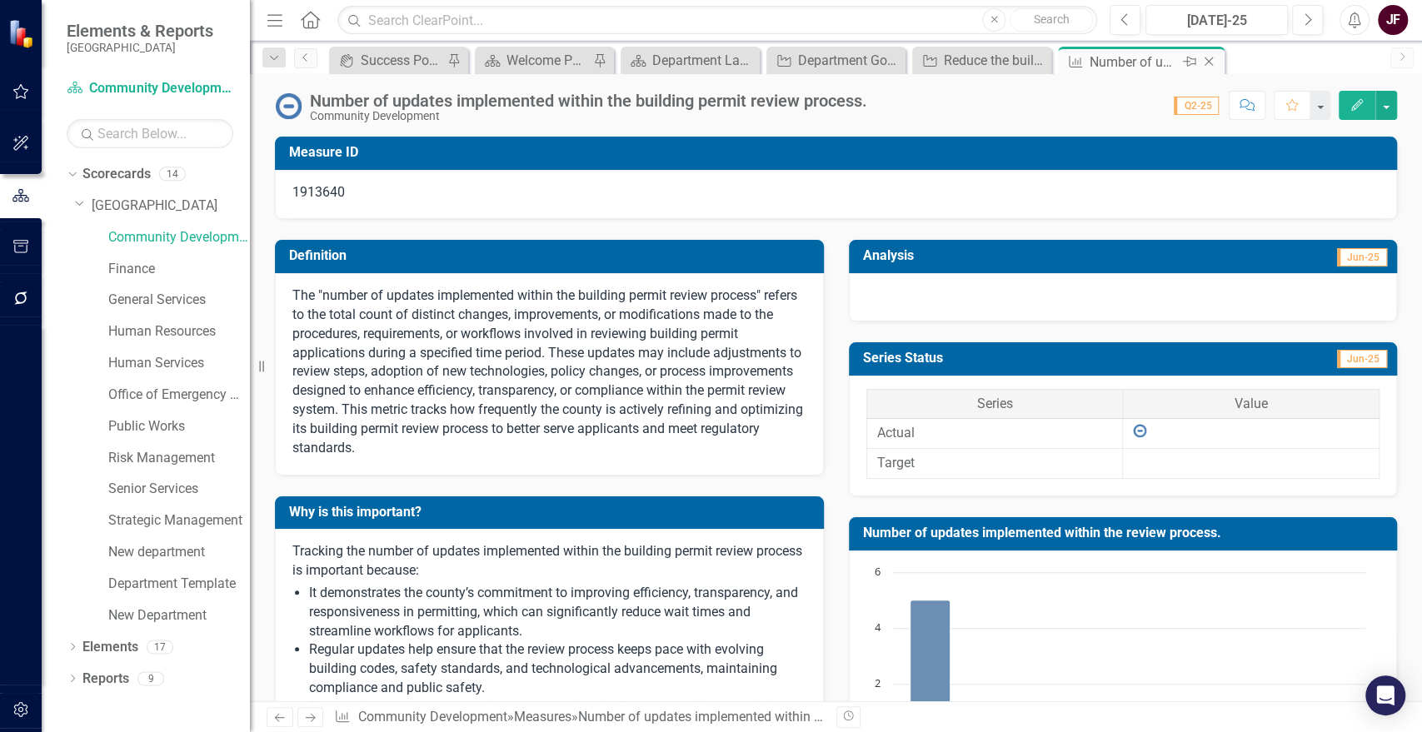
click at [1211, 60] on icon "Close" at bounding box center [1209, 61] width 17 height 13
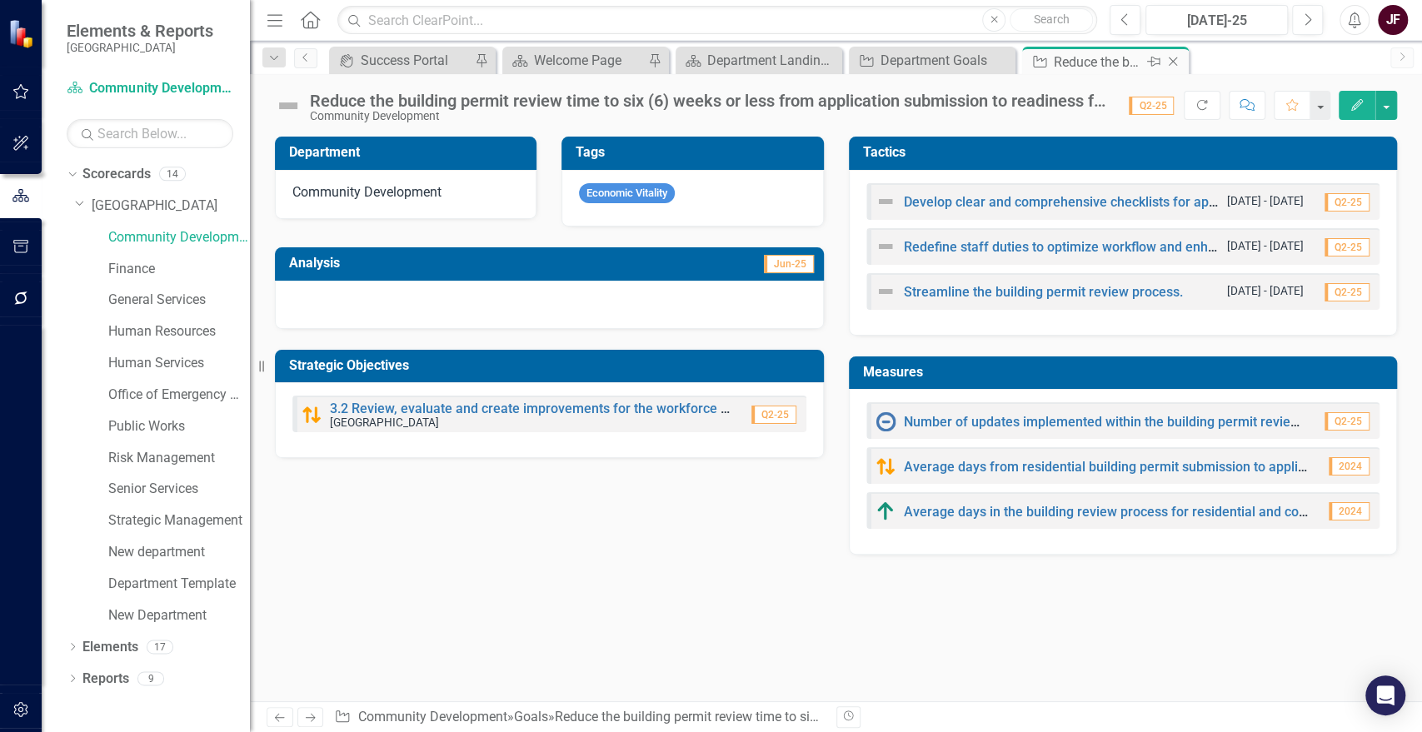
click at [1176, 60] on icon "Close" at bounding box center [1173, 61] width 17 height 13
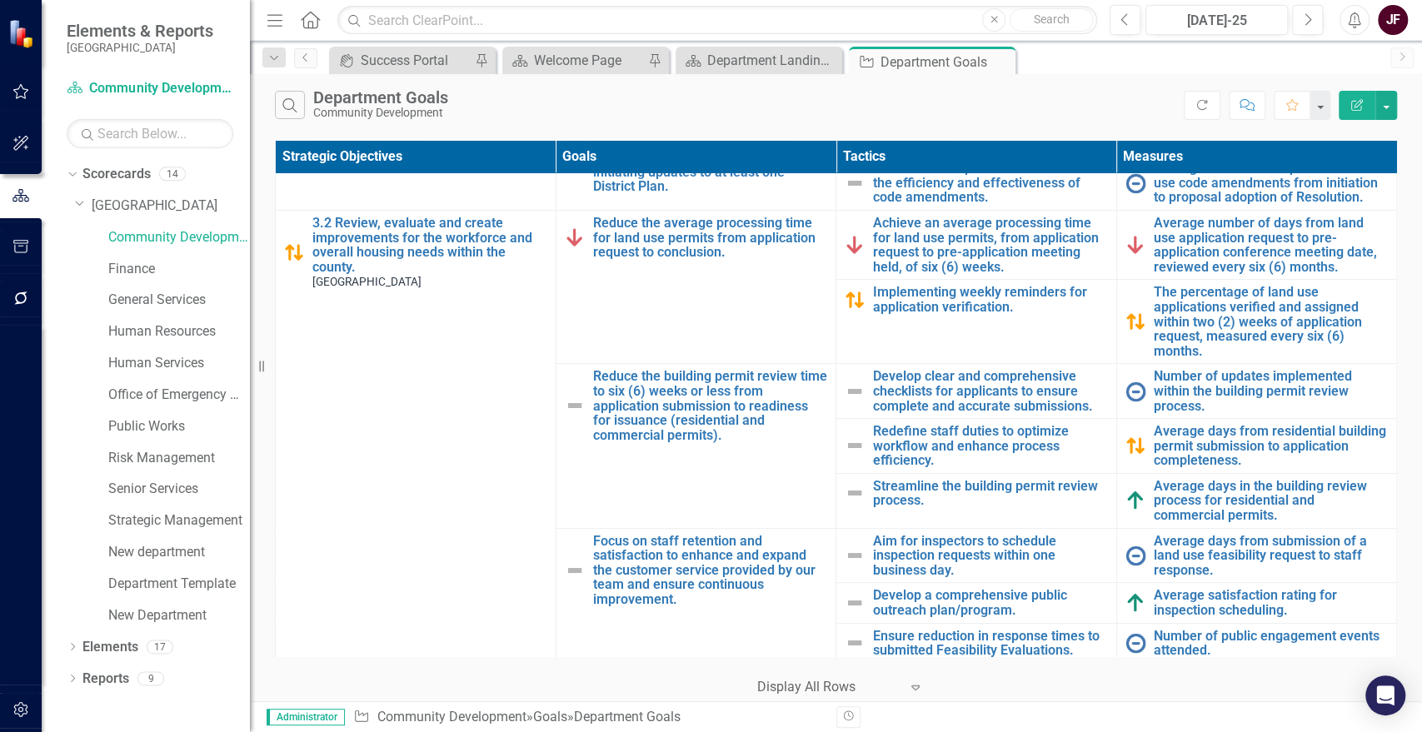
scroll to position [186, 0]
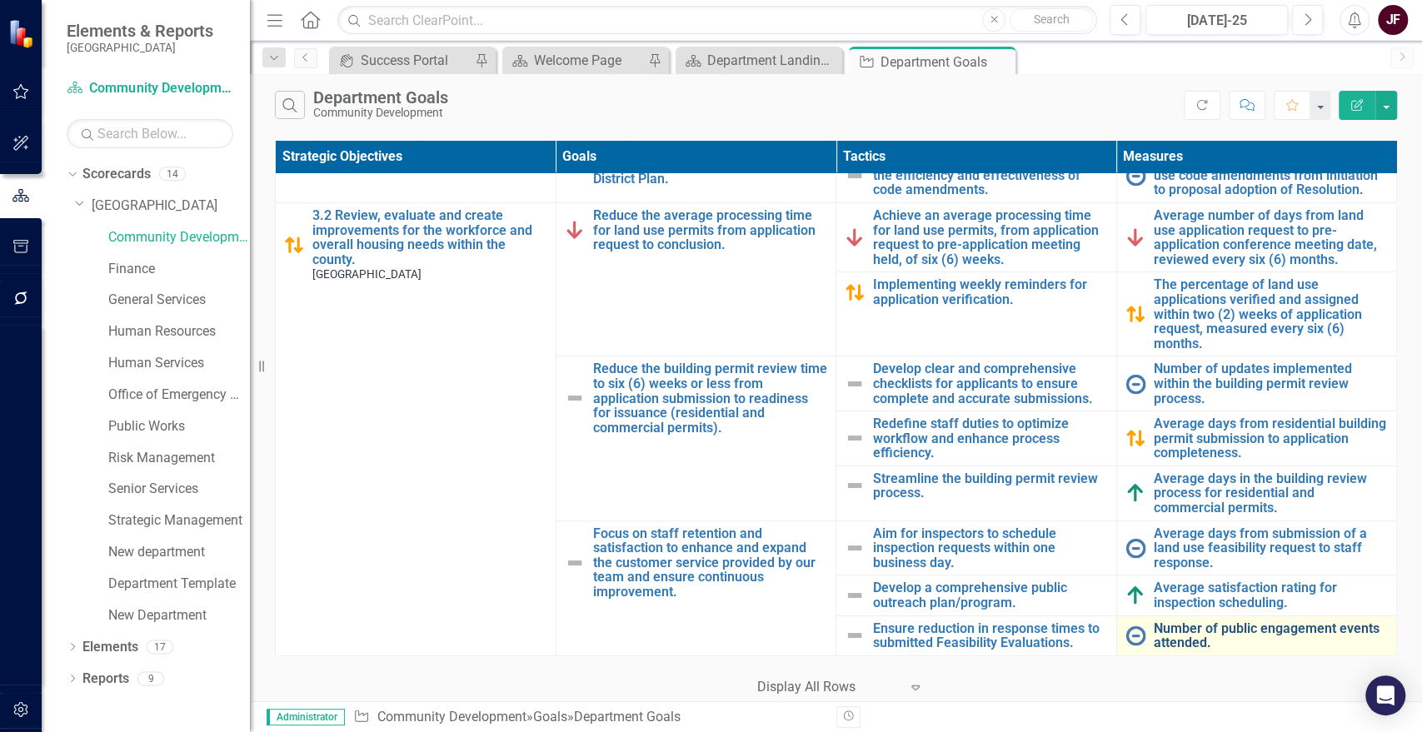
click at [1233, 629] on link "Number of public engagement events attended." at bounding box center [1271, 636] width 235 height 29
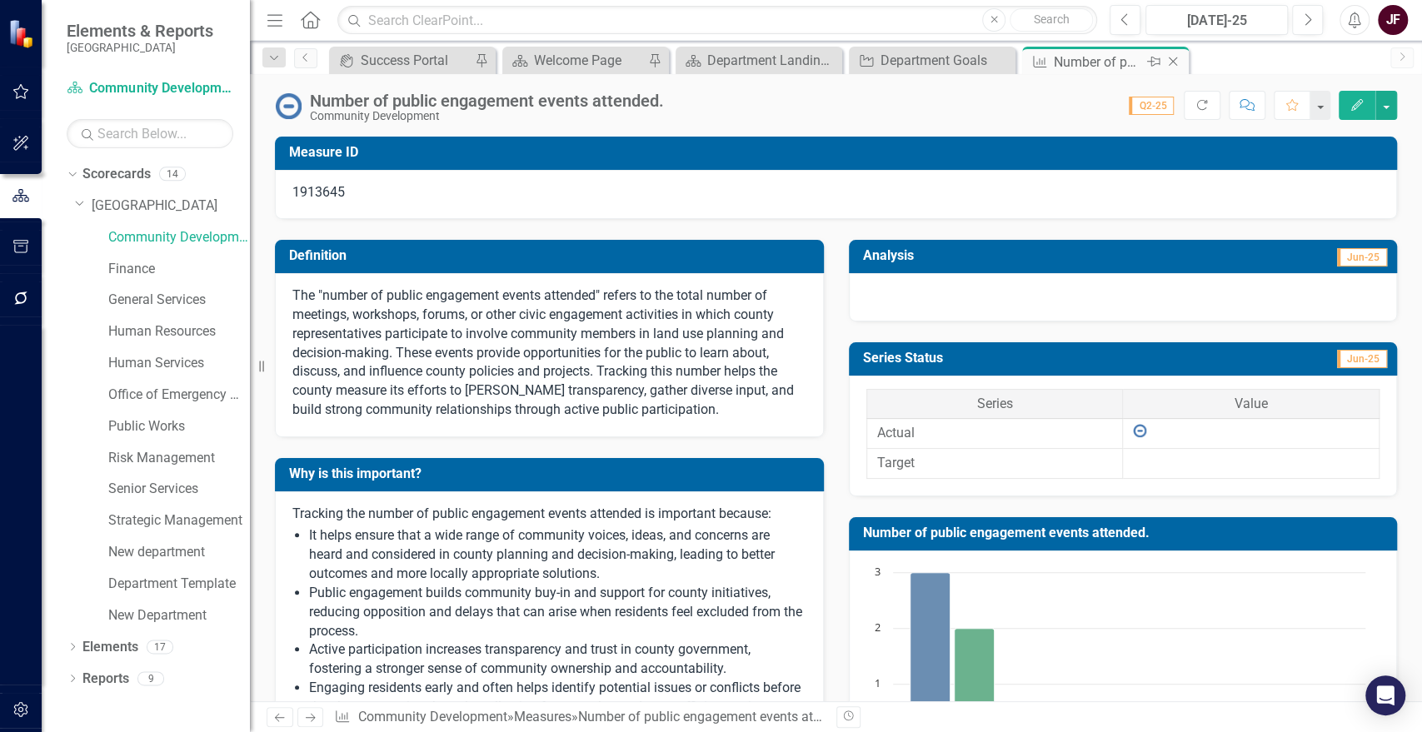
click at [1174, 60] on icon "Close" at bounding box center [1173, 61] width 17 height 13
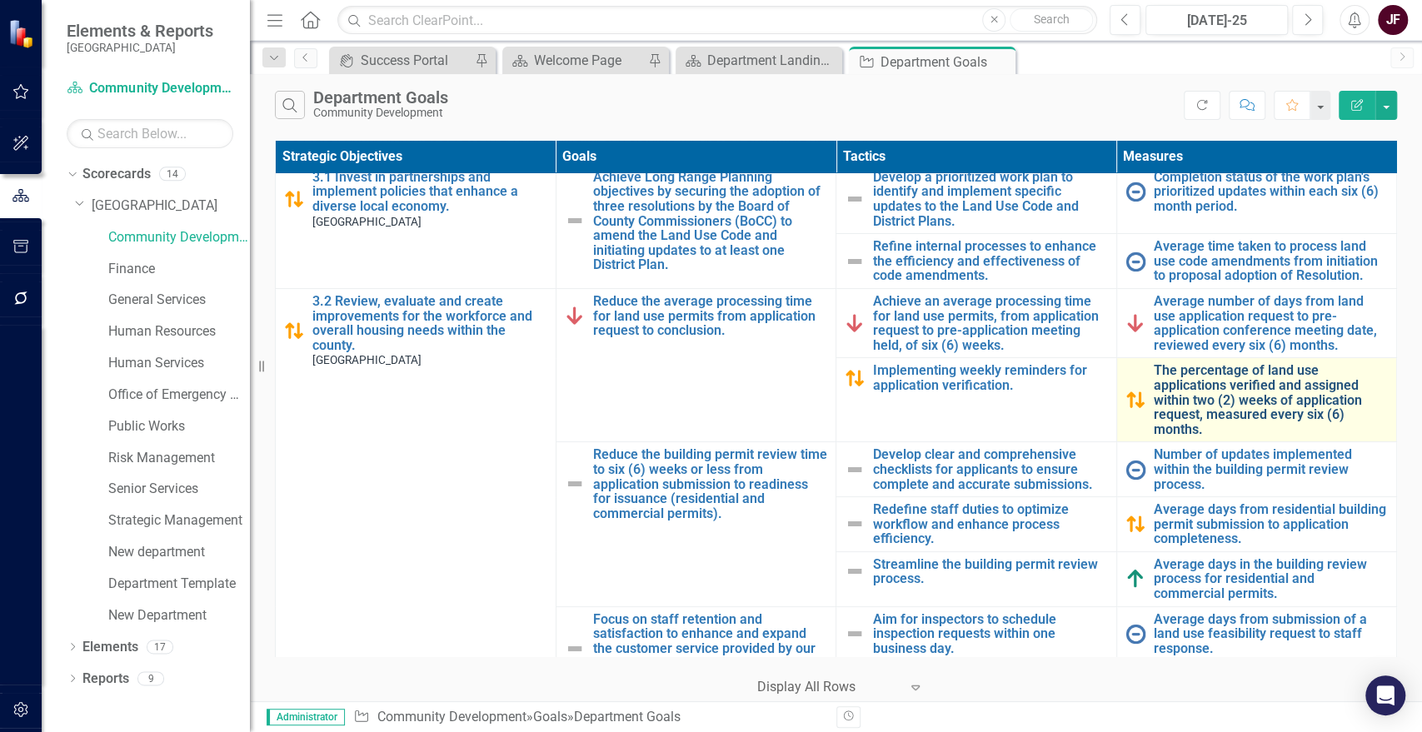
scroll to position [186, 0]
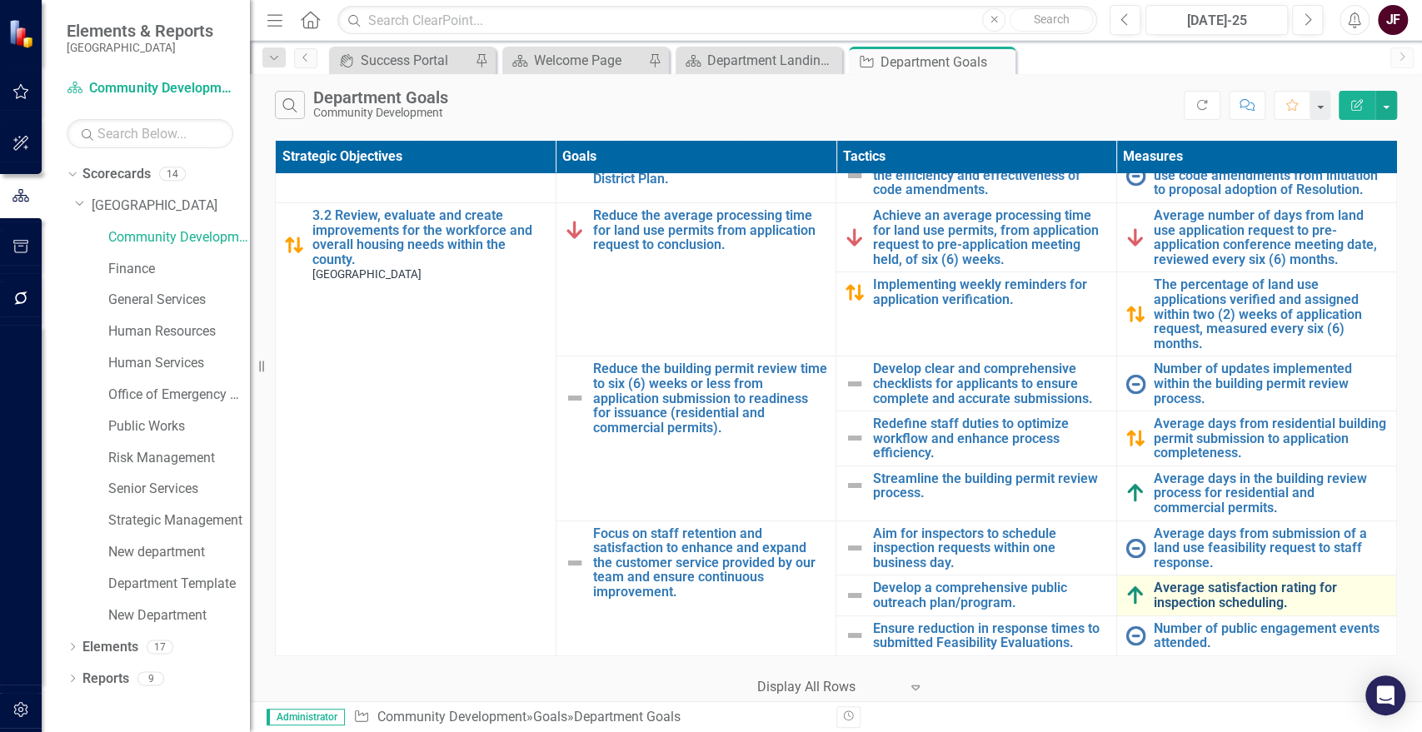
click at [1233, 584] on link "Average satisfaction rating for inspection scheduling." at bounding box center [1271, 595] width 235 height 29
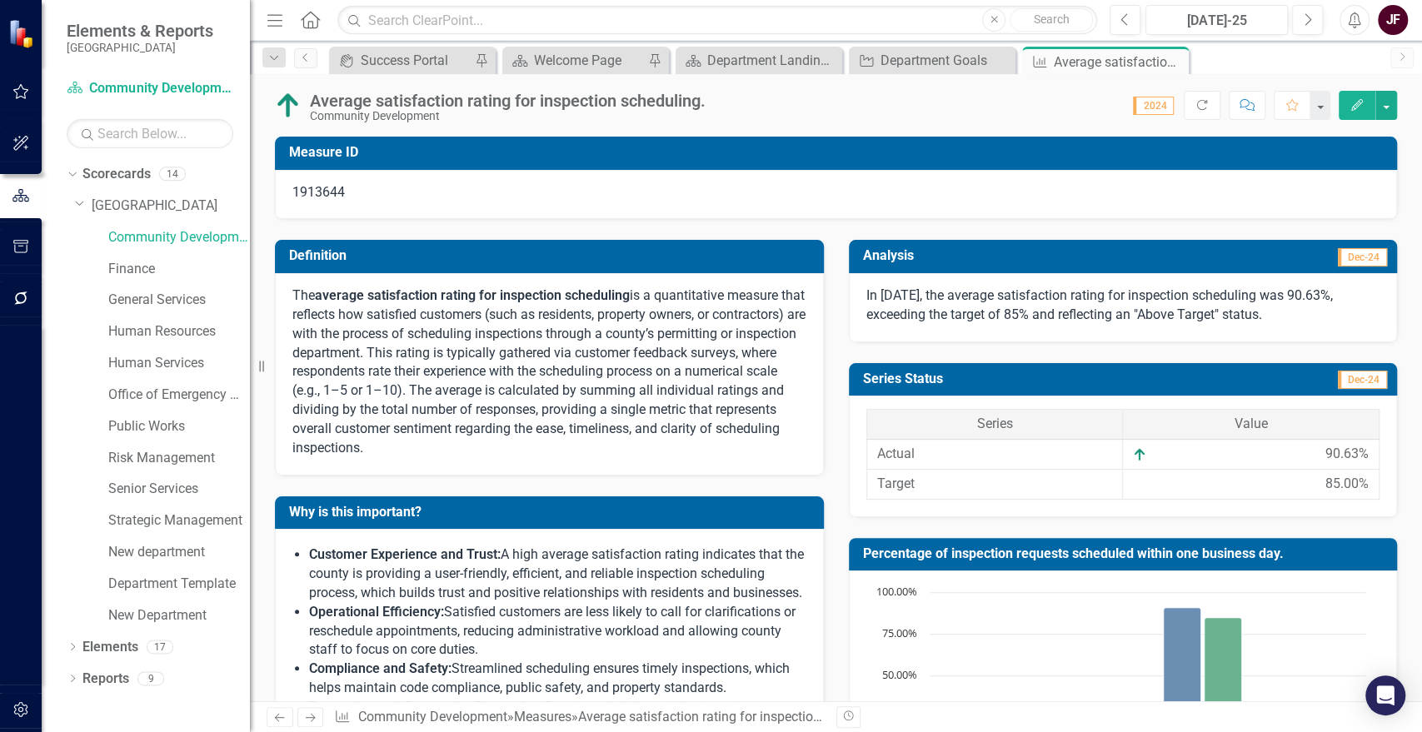
click at [345, 100] on div "Average satisfaction rating for inspection scheduling." at bounding box center [508, 101] width 396 height 18
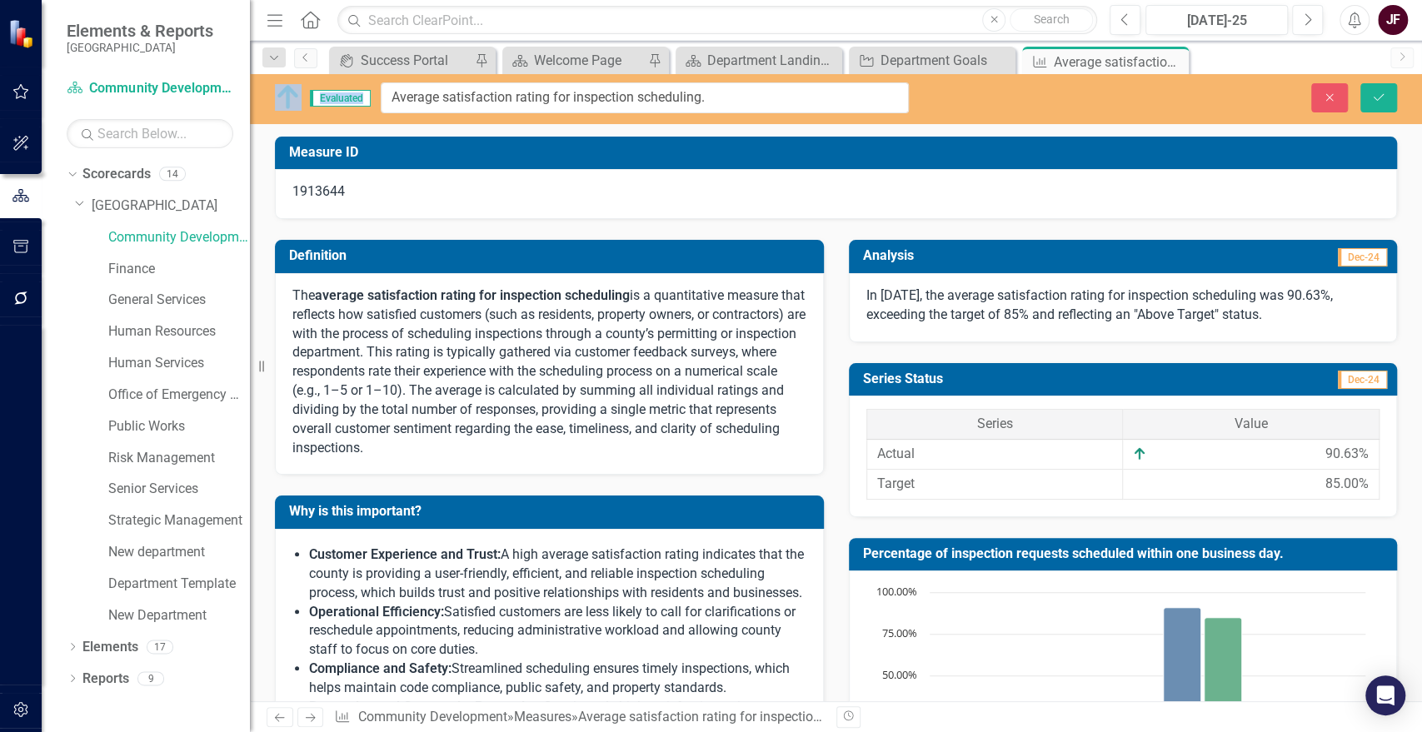
drag, startPoint x: 313, startPoint y: 101, endPoint x: 683, endPoint y: 101, distance: 369.9
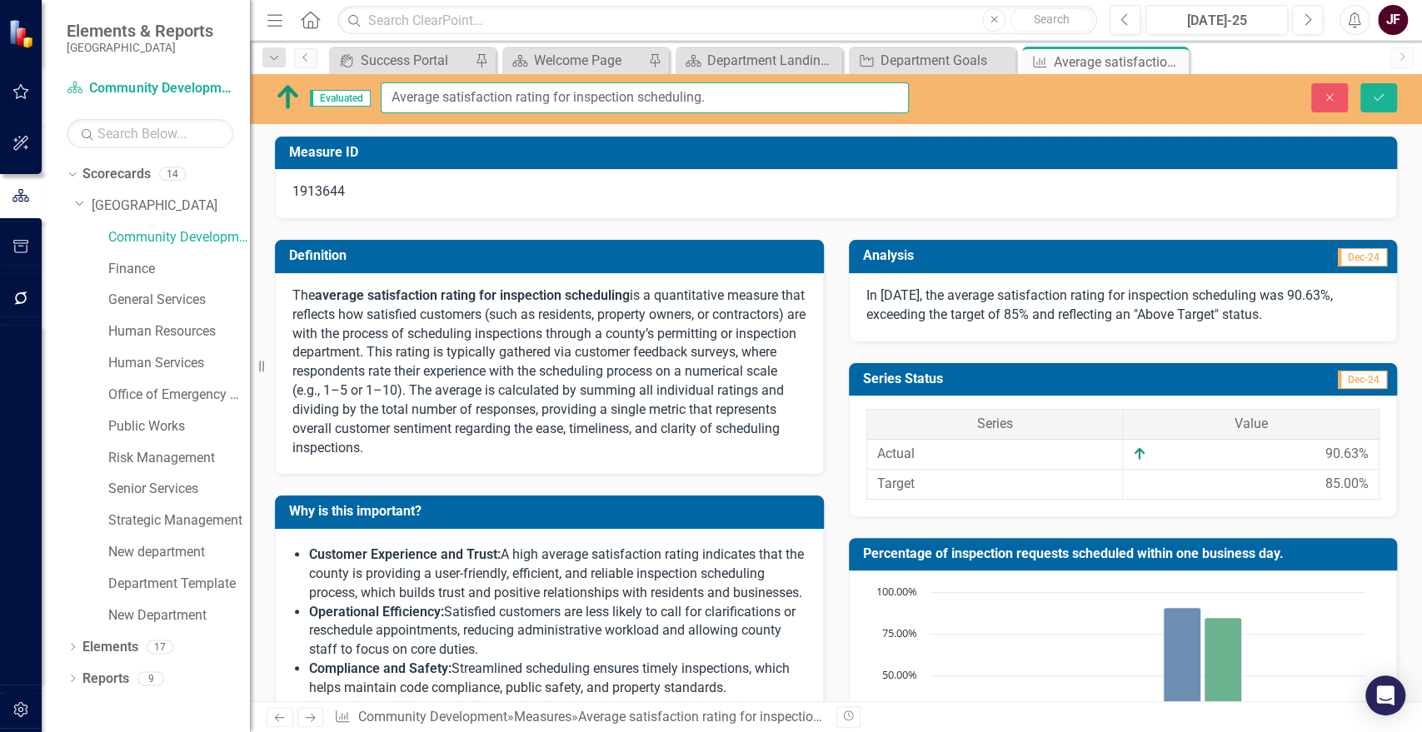
click at [734, 105] on input "Average satisfaction rating for inspection scheduling." at bounding box center [645, 97] width 528 height 31
drag, startPoint x: 733, startPoint y: 98, endPoint x: 391, endPoint y: 105, distance: 342.5
click at [391, 105] on input "Average satisfaction rating for inspection scheduling." at bounding box center [645, 97] width 528 height 31
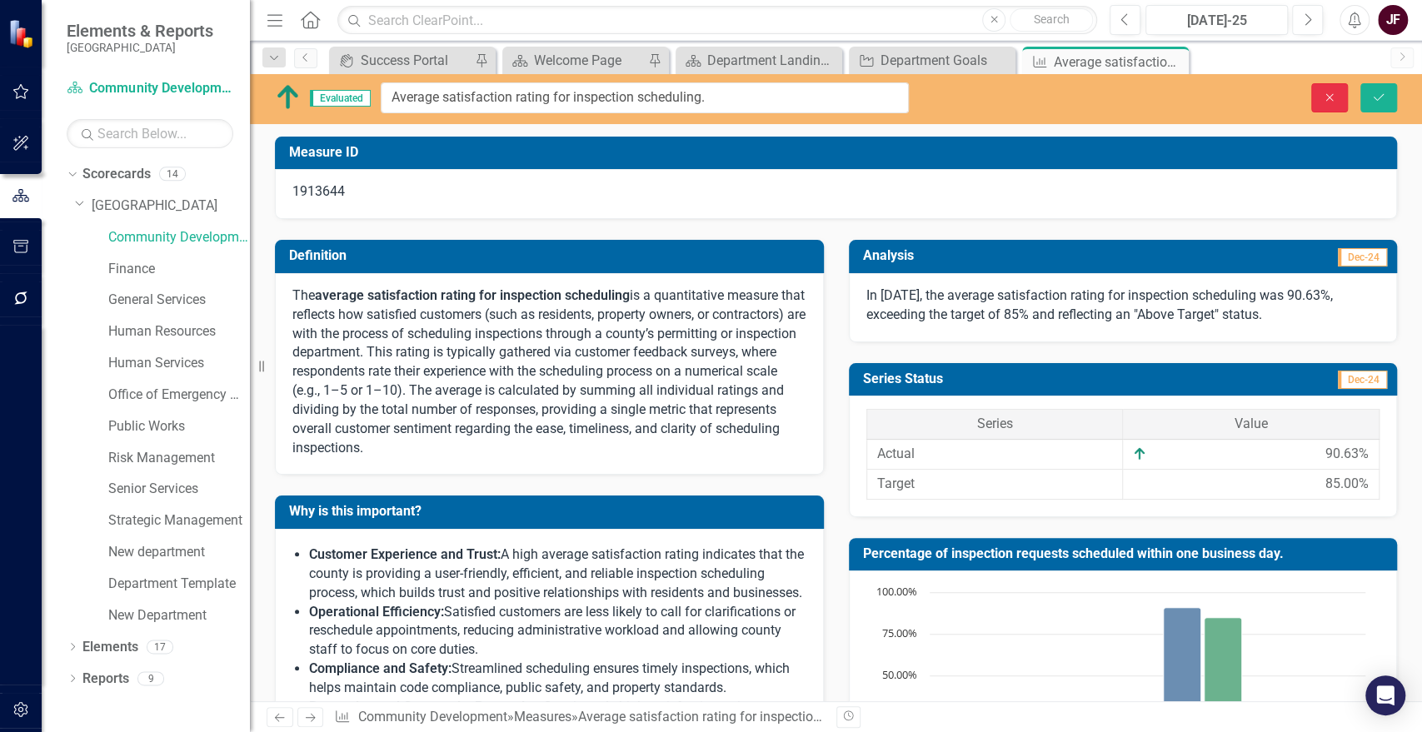
click at [1318, 98] on button "Close" at bounding box center [1329, 97] width 37 height 29
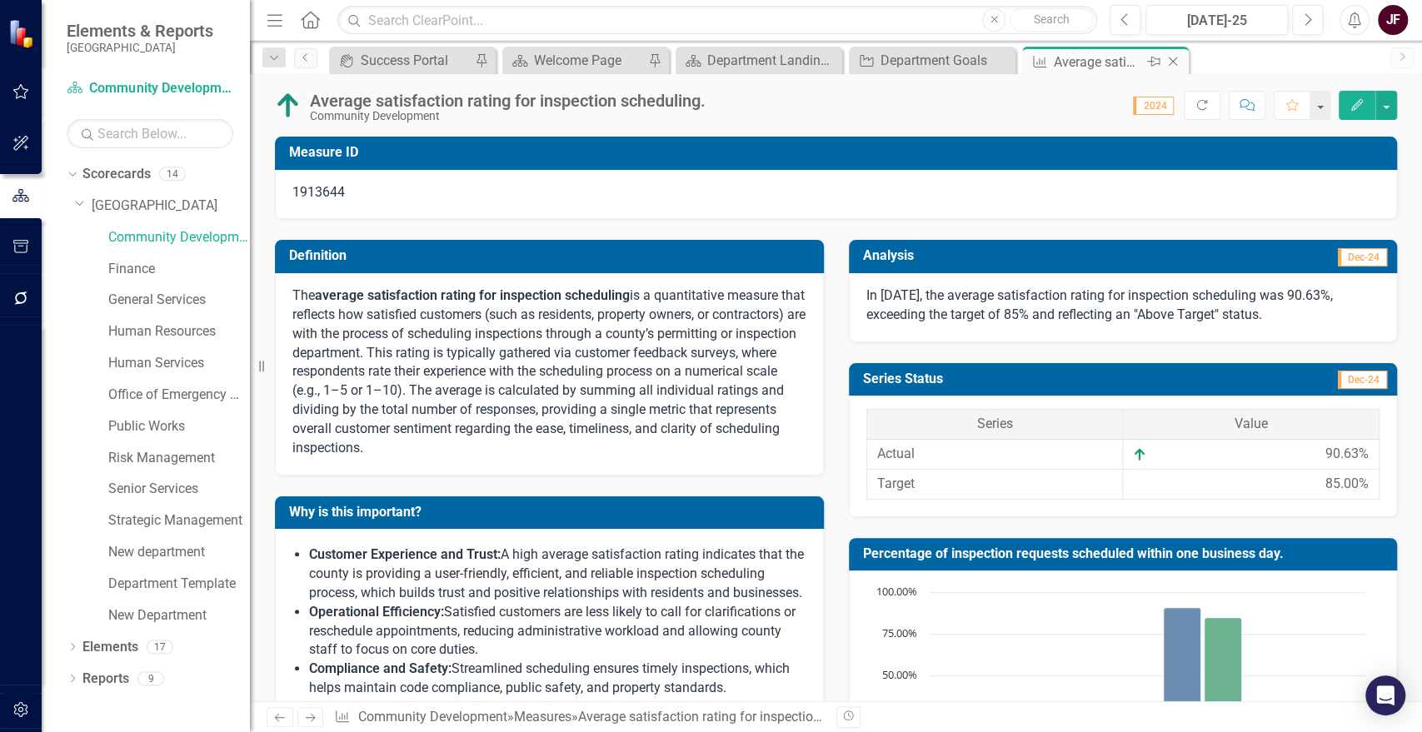
click at [1174, 64] on icon "Close" at bounding box center [1173, 61] width 17 height 13
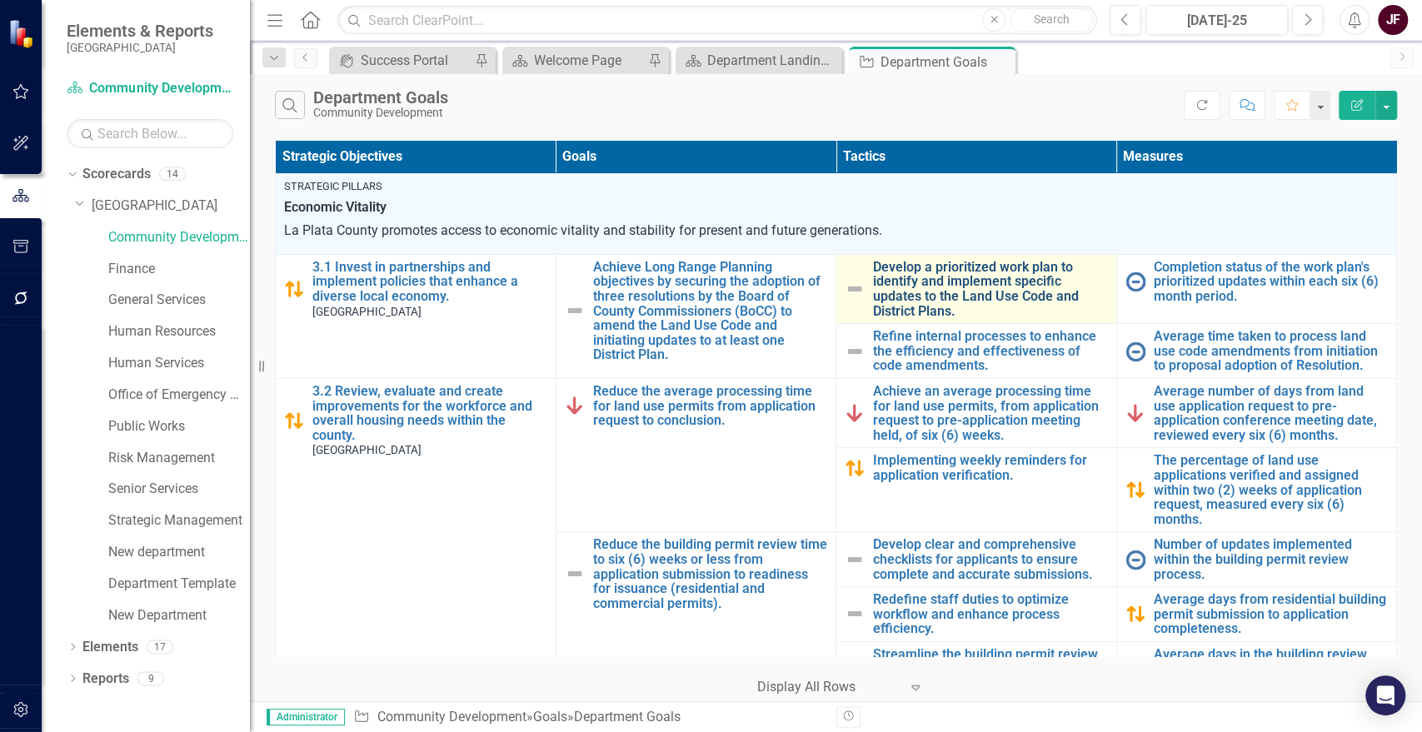
scroll to position [186, 0]
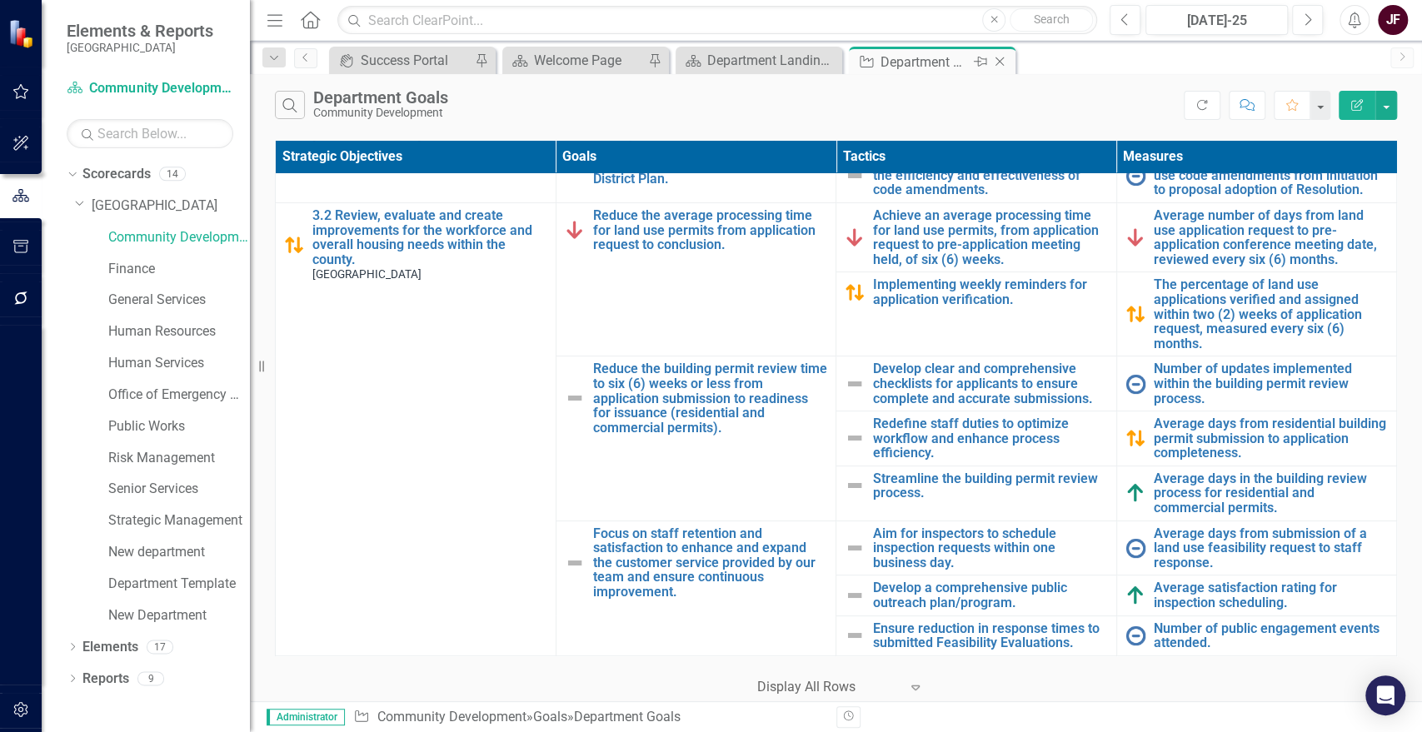
click at [1002, 59] on icon "Close" at bounding box center [999, 61] width 17 height 13
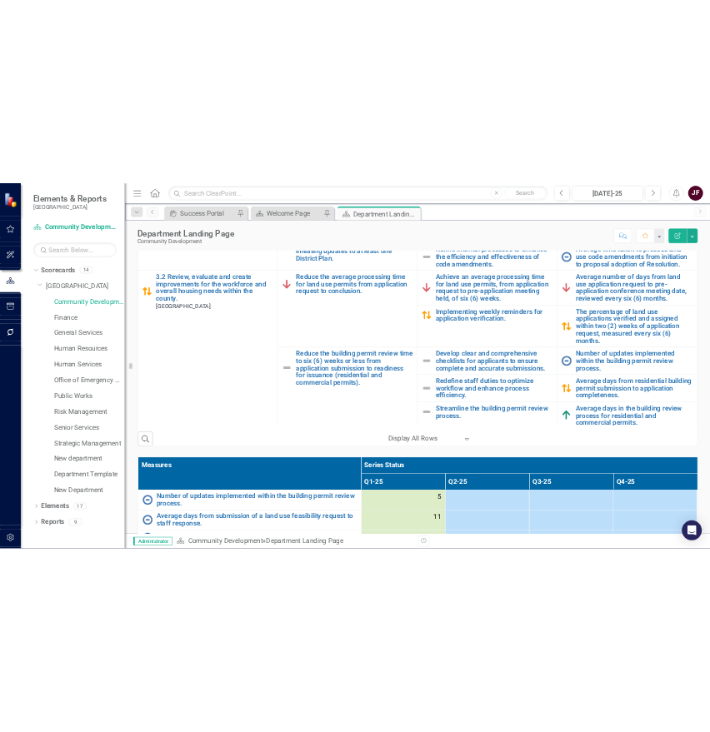
scroll to position [439, 0]
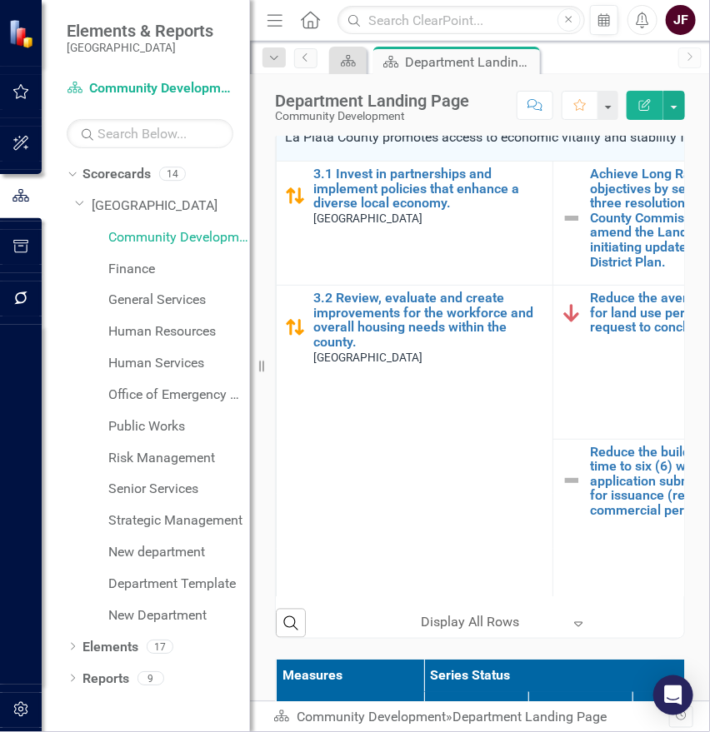
click at [273, 17] on icon "Menu" at bounding box center [275, 19] width 22 height 17
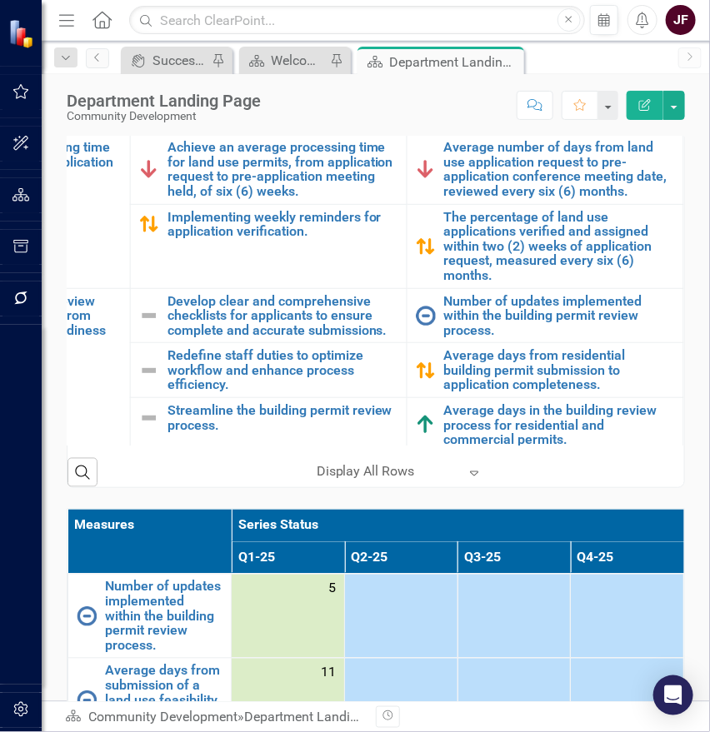
scroll to position [565, 0]
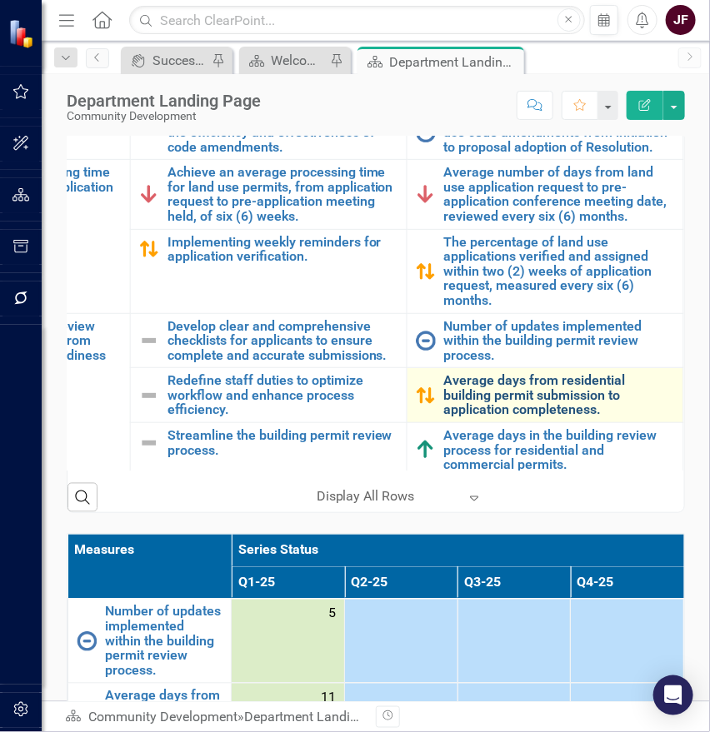
click at [482, 385] on link "Average days from residential building permit submission to application complet…" at bounding box center [559, 395] width 231 height 44
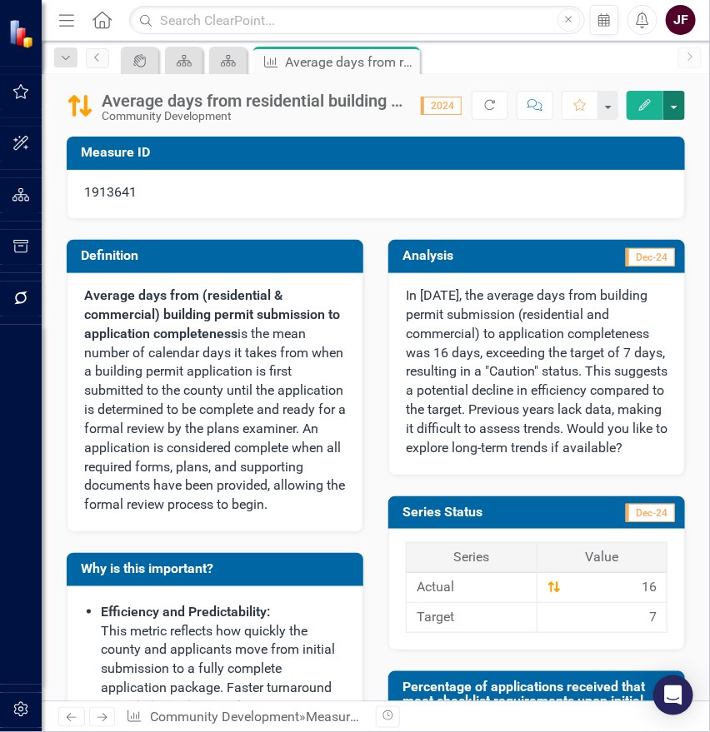
click at [672, 106] on button "button" at bounding box center [674, 105] width 22 height 29
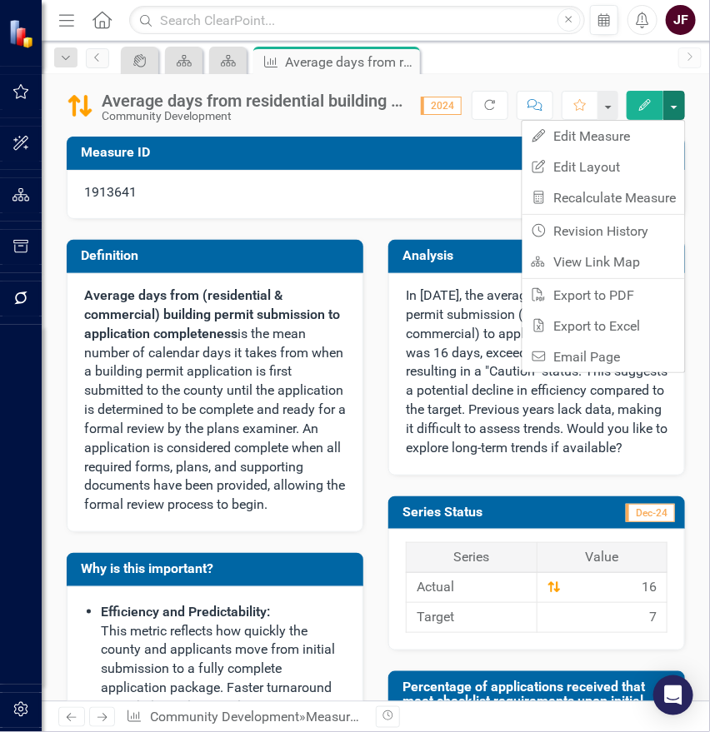
click at [685, 462] on div "Analysis Dec-24 In [DATE], the average days from building permit submission (re…" at bounding box center [537, 347] width 322 height 256
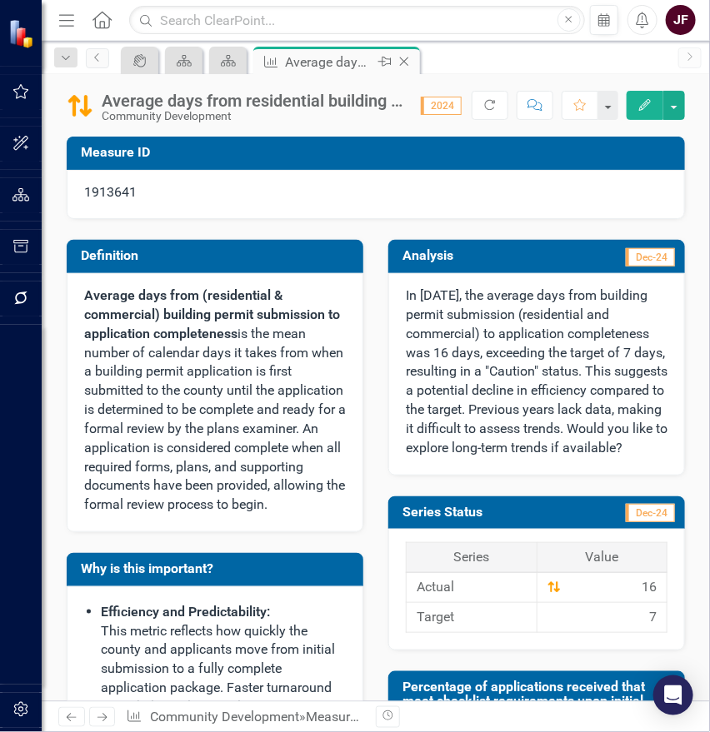
click at [399, 59] on icon "Close" at bounding box center [404, 61] width 17 height 13
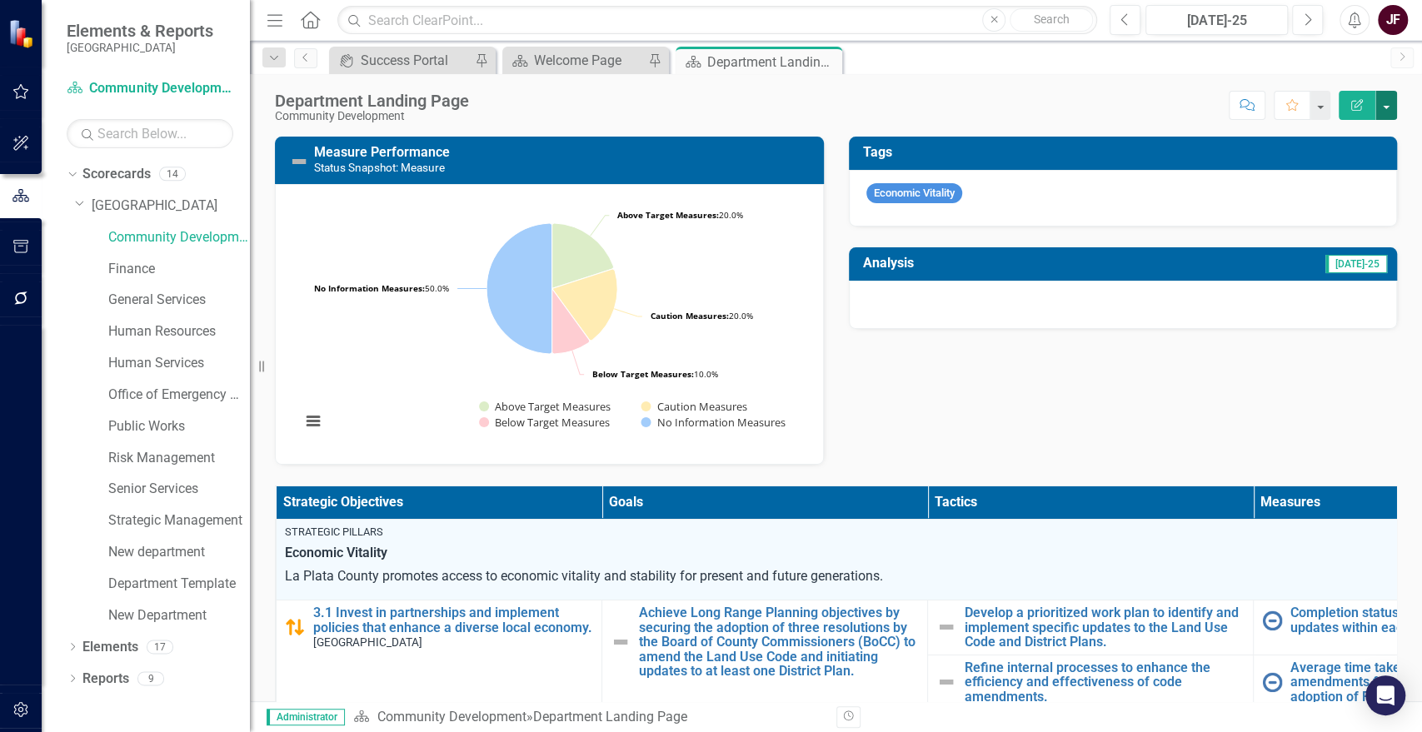
click at [1388, 108] on button "button" at bounding box center [1387, 105] width 22 height 29
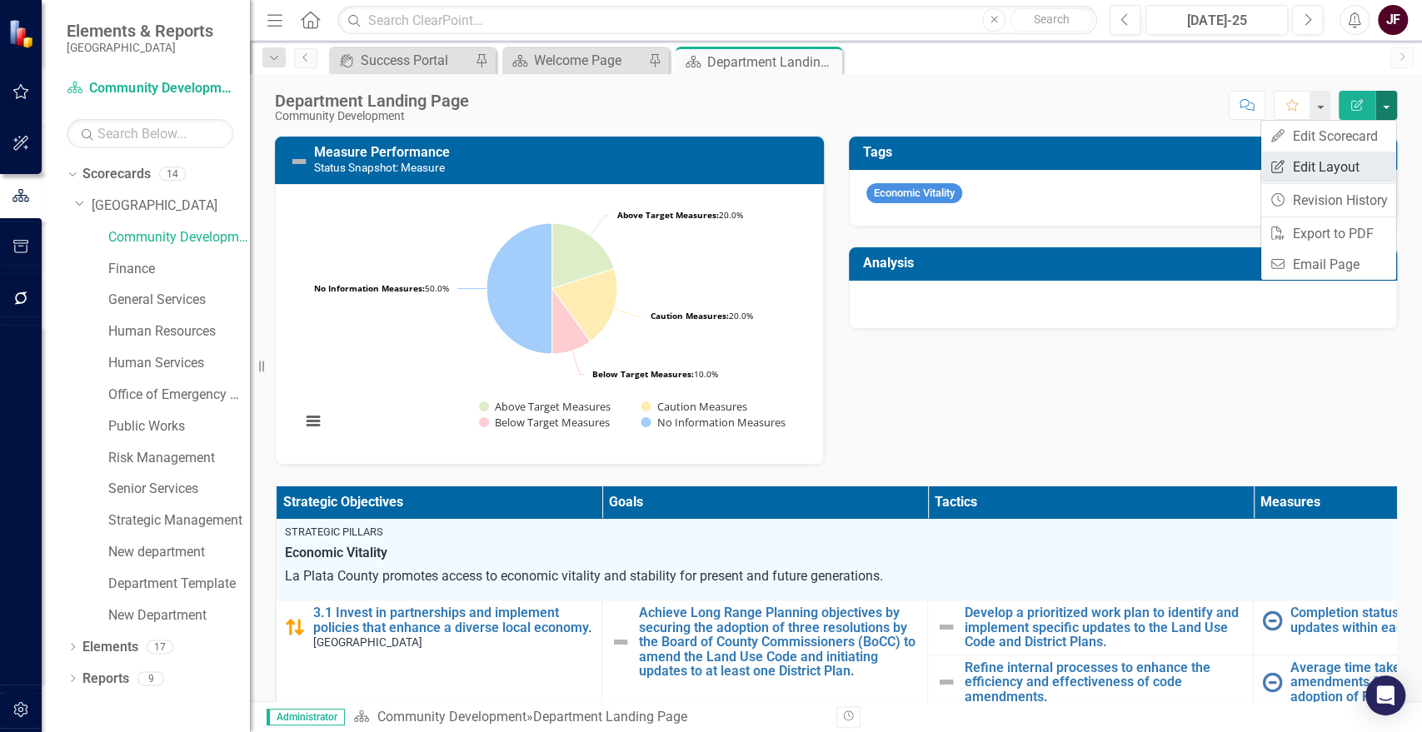
click at [1339, 167] on link "Edit Report Edit Layout" at bounding box center [1328, 167] width 135 height 31
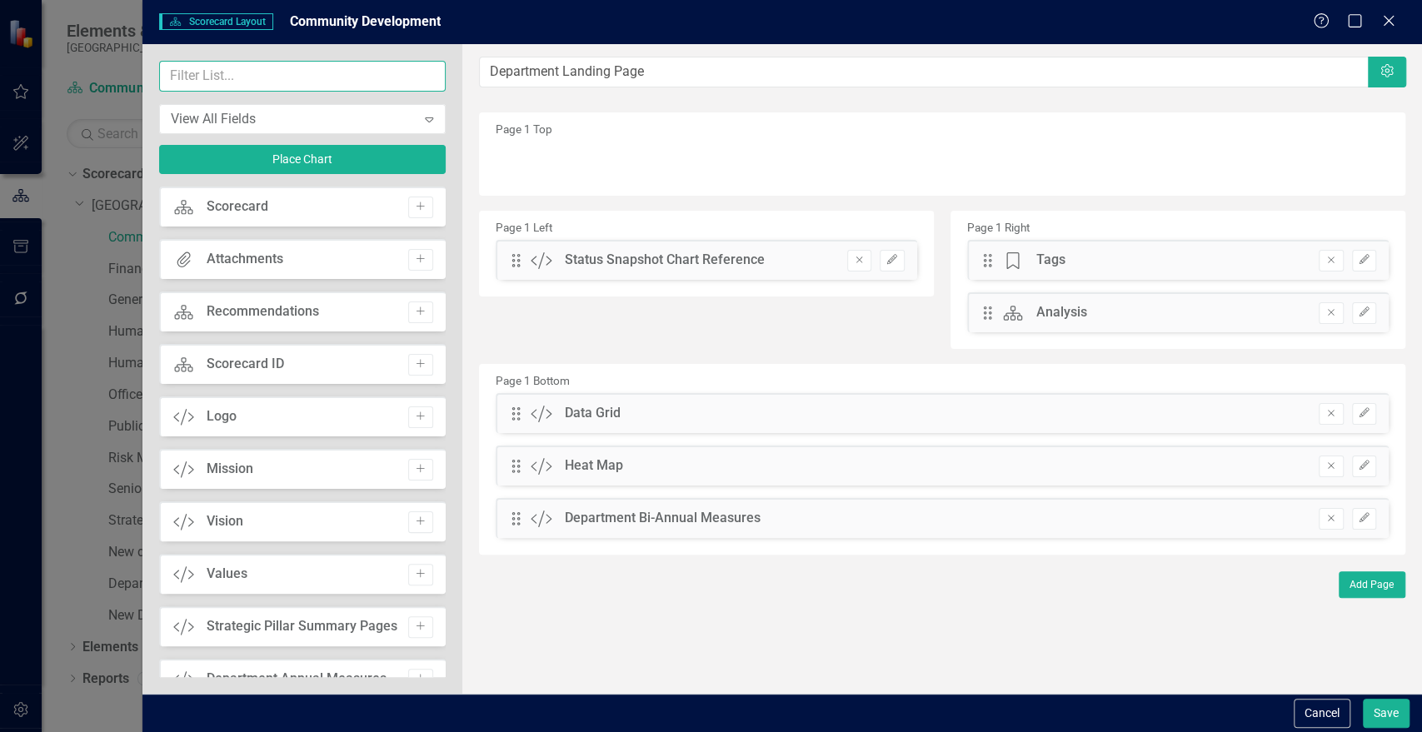
click at [214, 74] on input "text" at bounding box center [302, 76] width 287 height 31
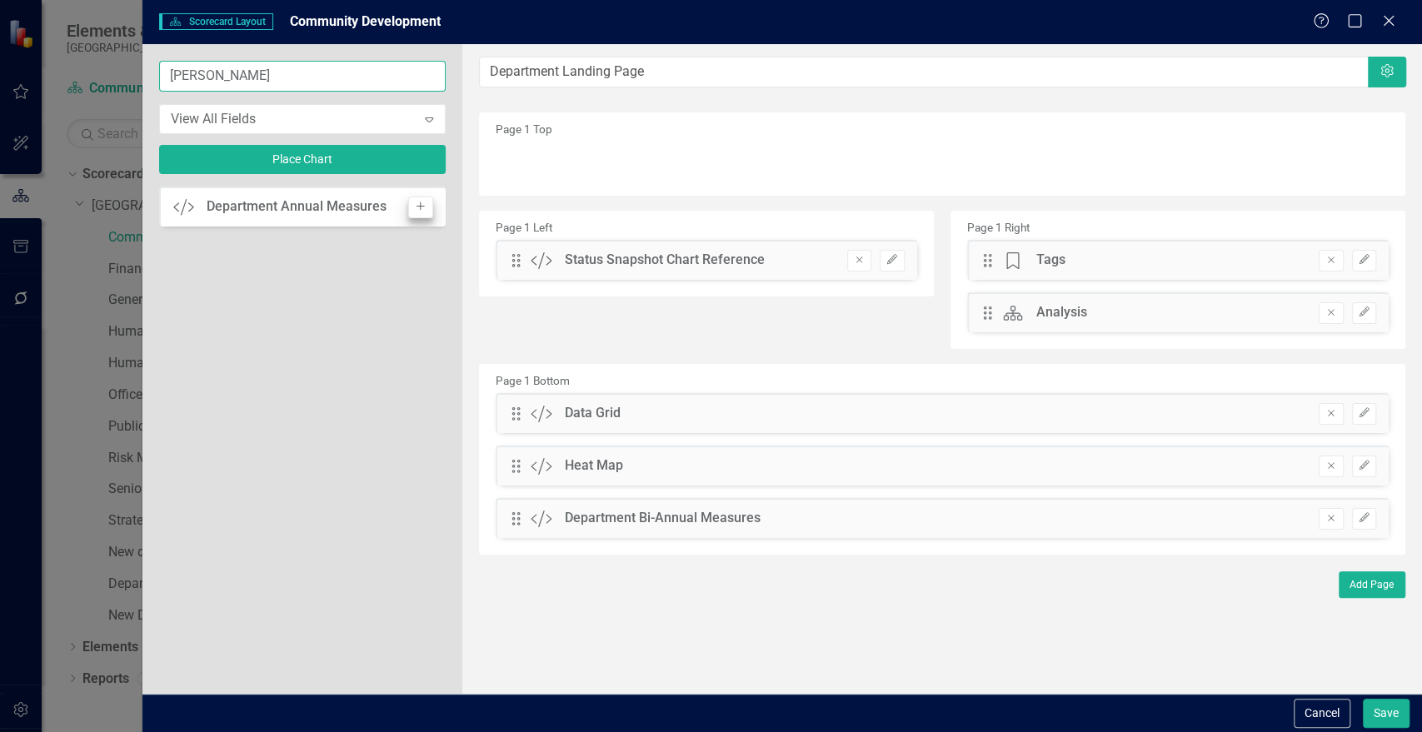
type input "[PERSON_NAME]"
click at [420, 209] on icon "button" at bounding box center [421, 206] width 8 height 8
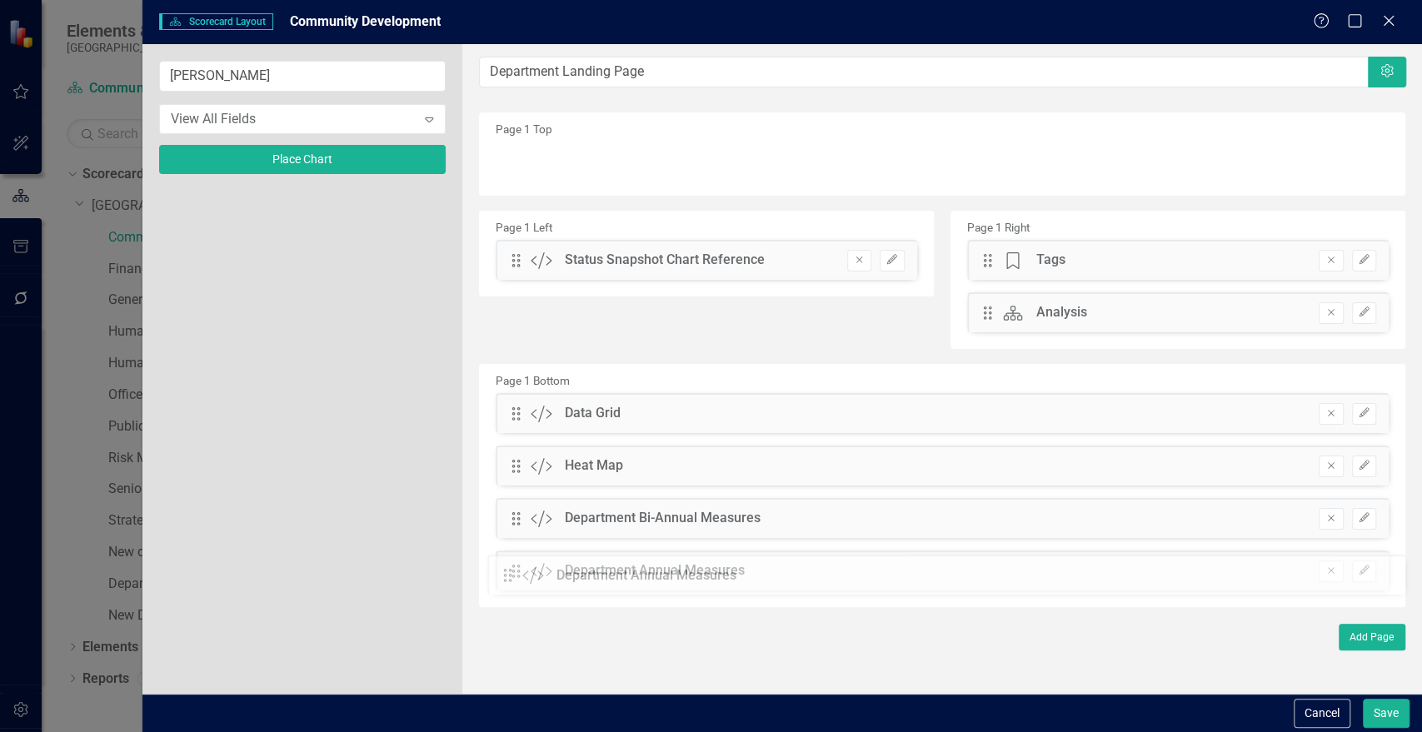
drag, startPoint x: 513, startPoint y: 163, endPoint x: 517, endPoint y: 577, distance: 414.1
click at [1360, 525] on button "Edit" at bounding box center [1364, 519] width 24 height 22
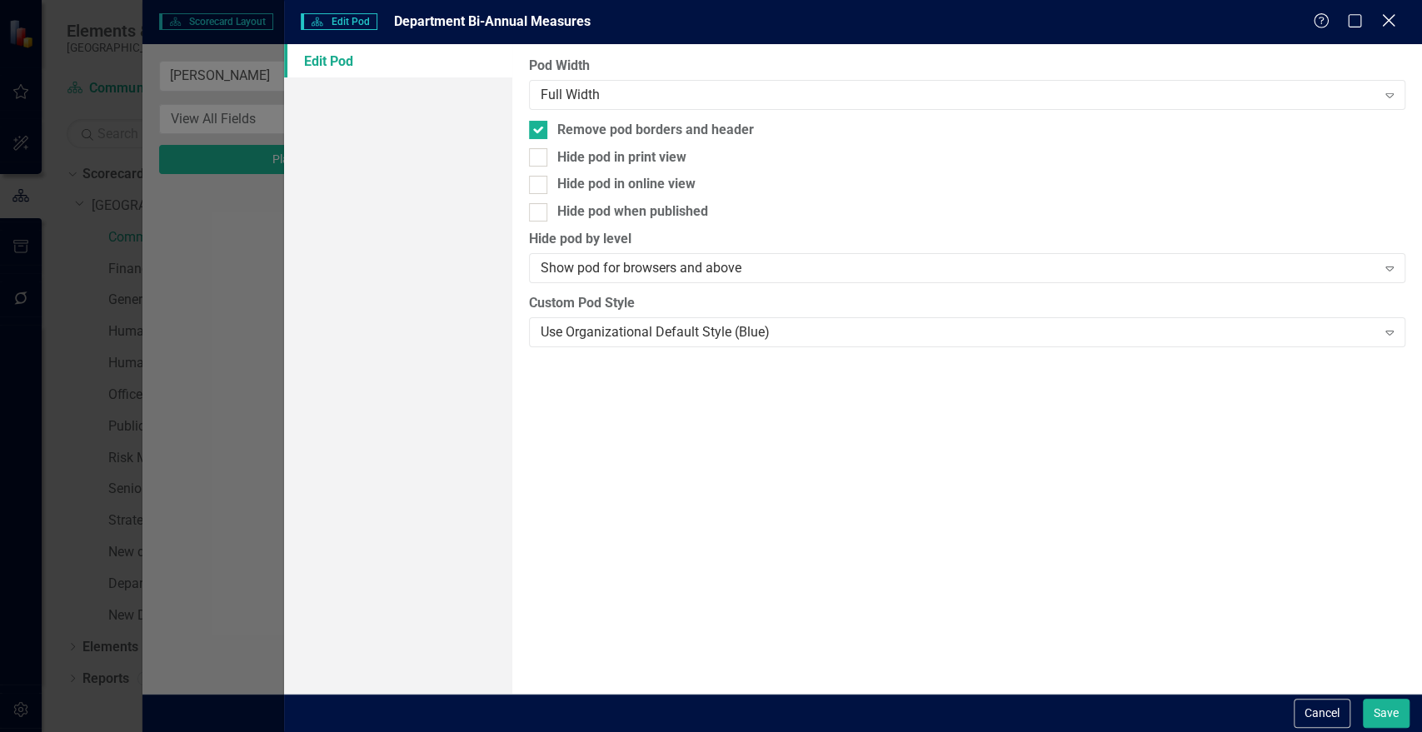
click at [1381, 21] on icon "Close" at bounding box center [1388, 20] width 21 height 16
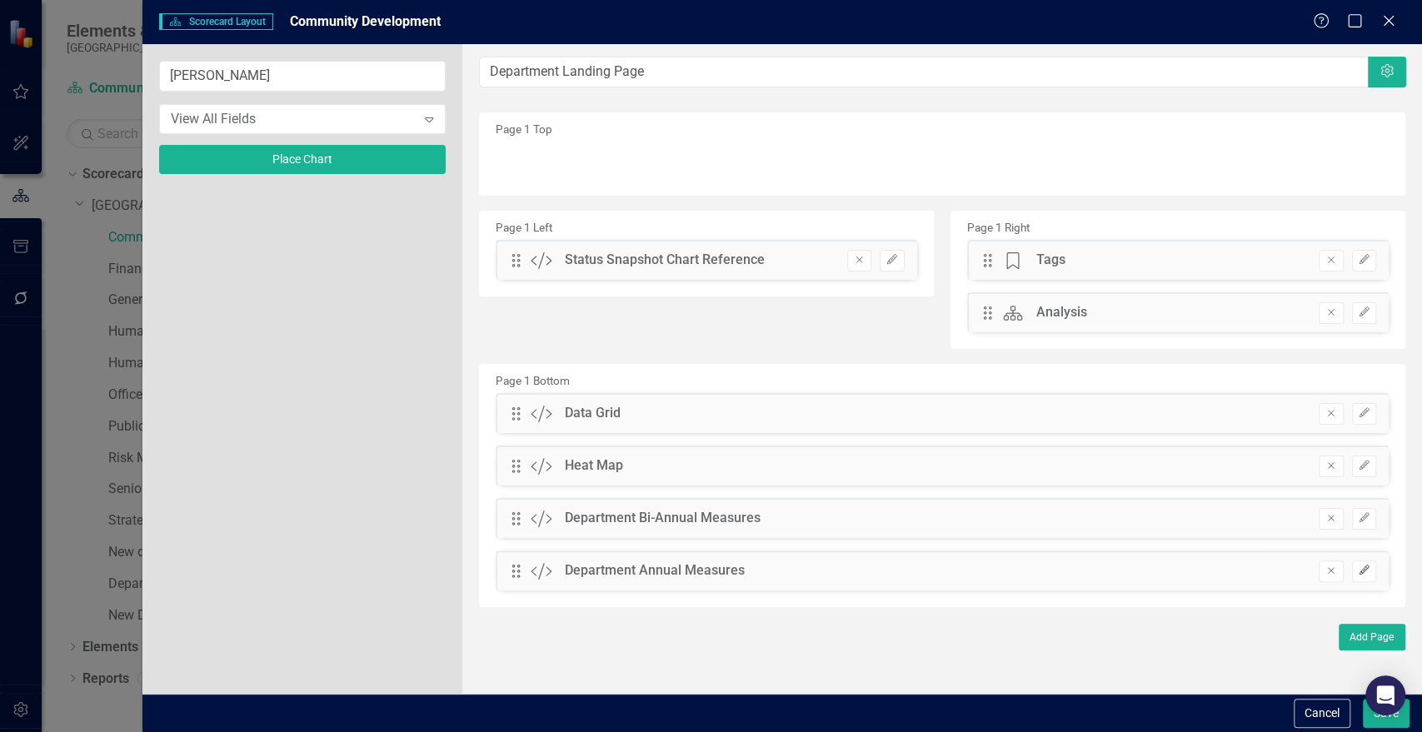
click at [1367, 575] on icon "Edit" at bounding box center [1364, 571] width 12 height 10
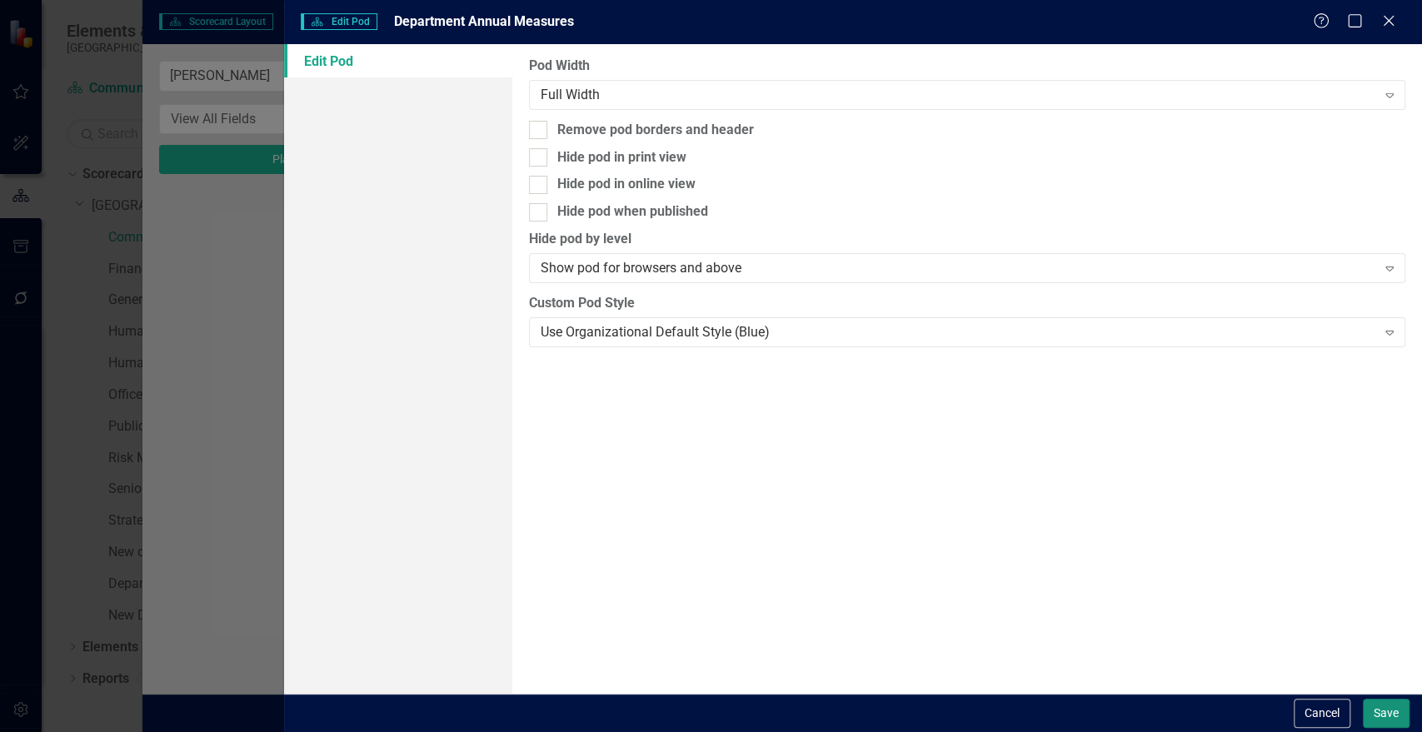
click at [1381, 716] on button "Save" at bounding box center [1386, 713] width 47 height 29
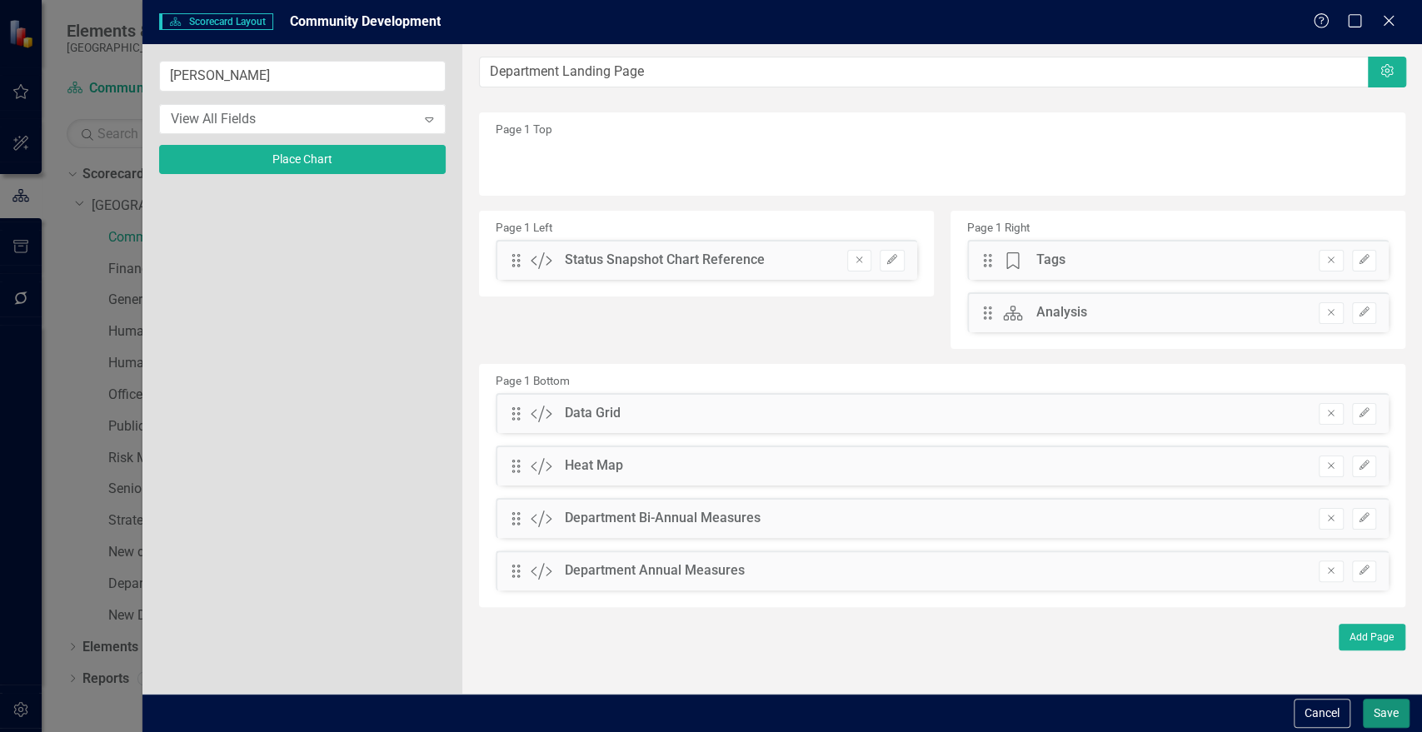
click at [1397, 712] on button "Save" at bounding box center [1386, 713] width 47 height 29
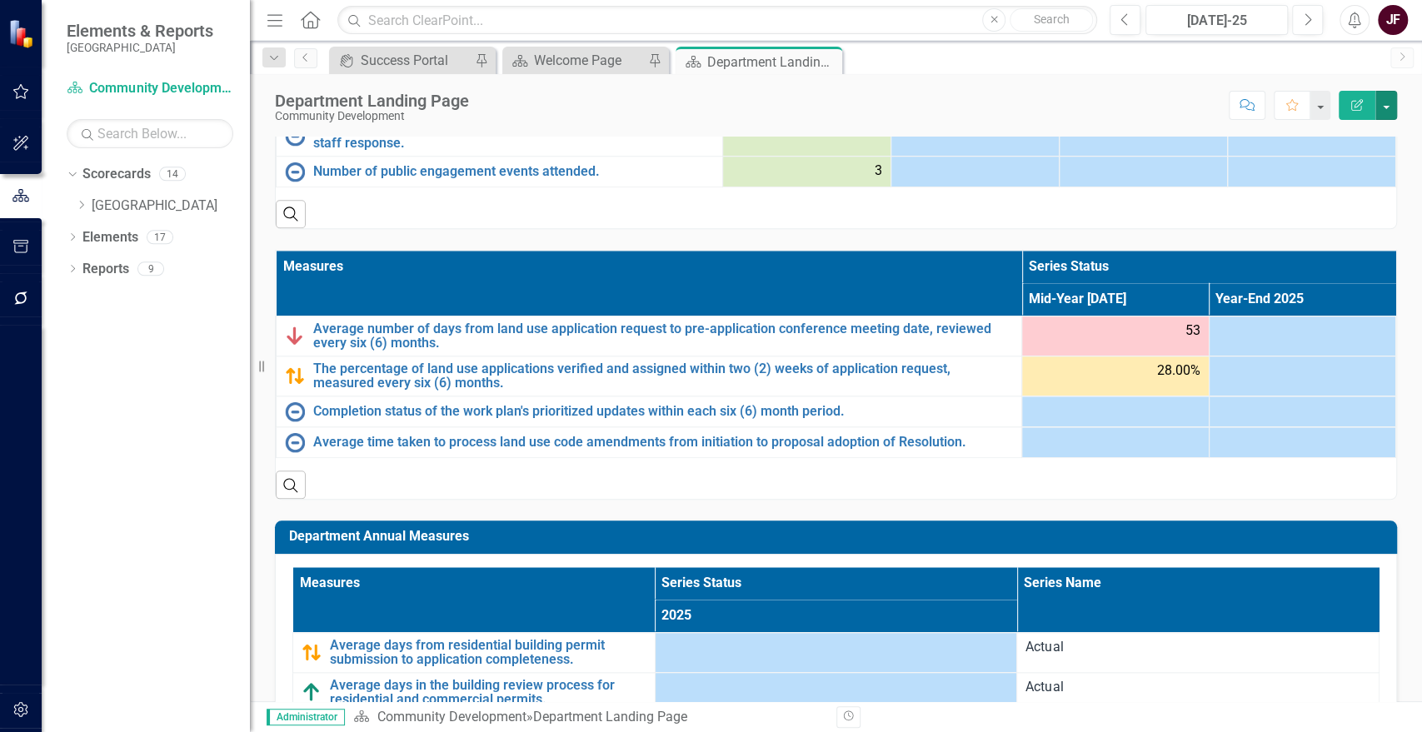
scroll to position [1213, 0]
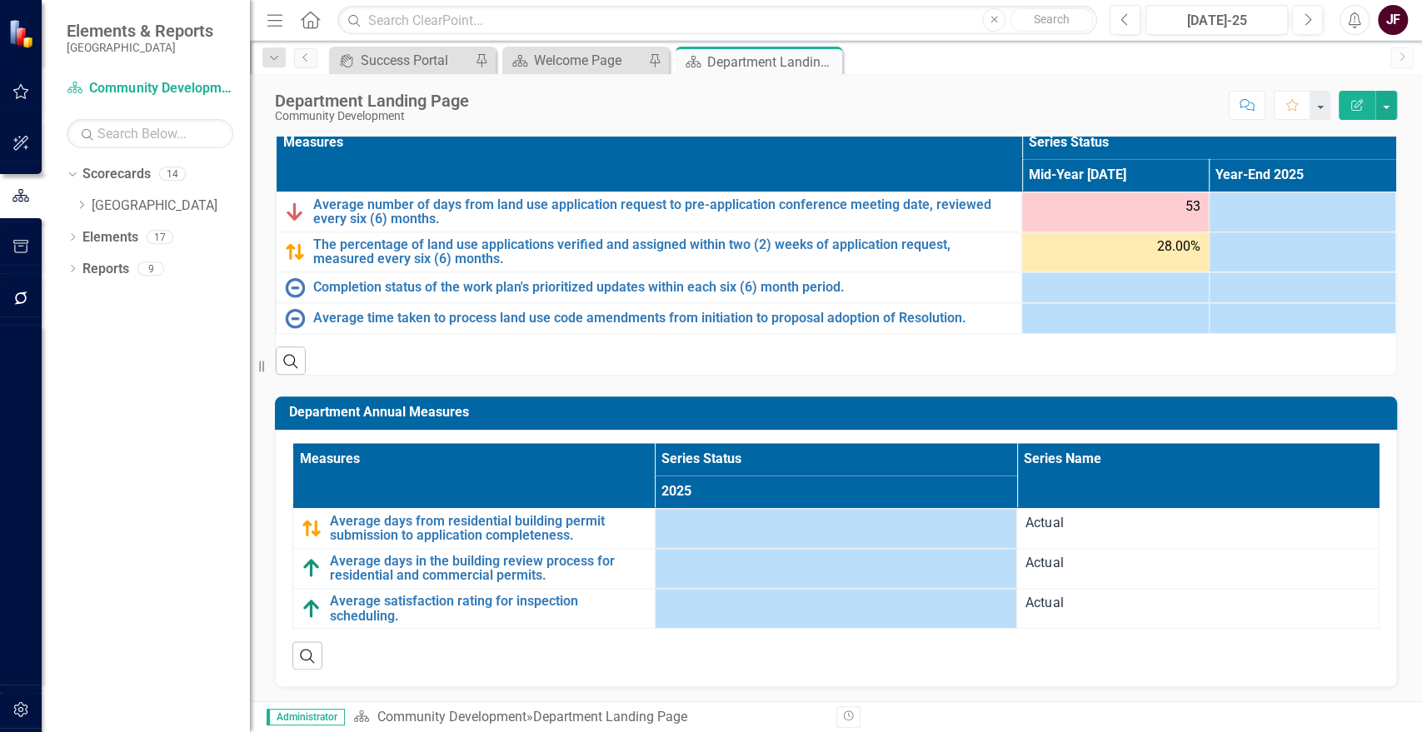
click at [1297, 407] on h3 "Department Annual Measures" at bounding box center [839, 412] width 1100 height 15
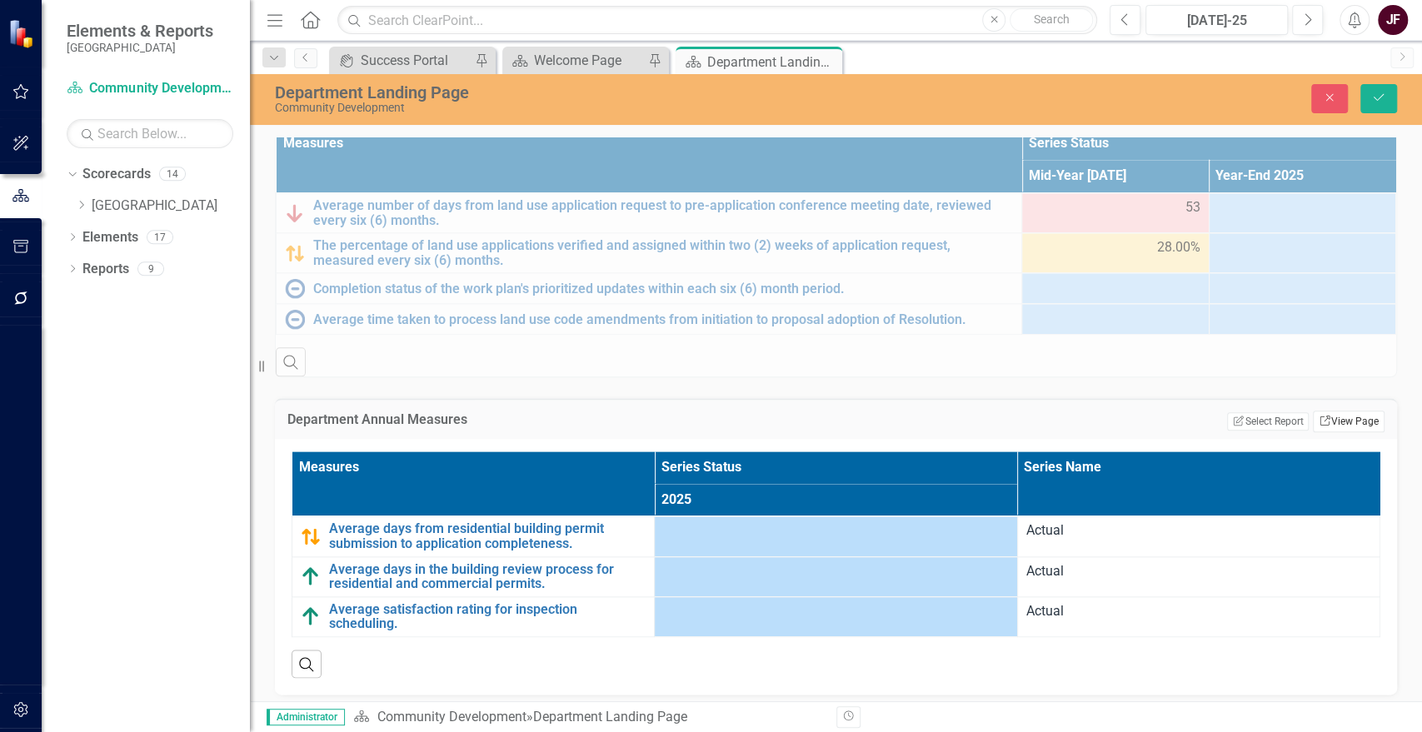
click at [1333, 418] on link "Link View Page" at bounding box center [1349, 422] width 72 height 22
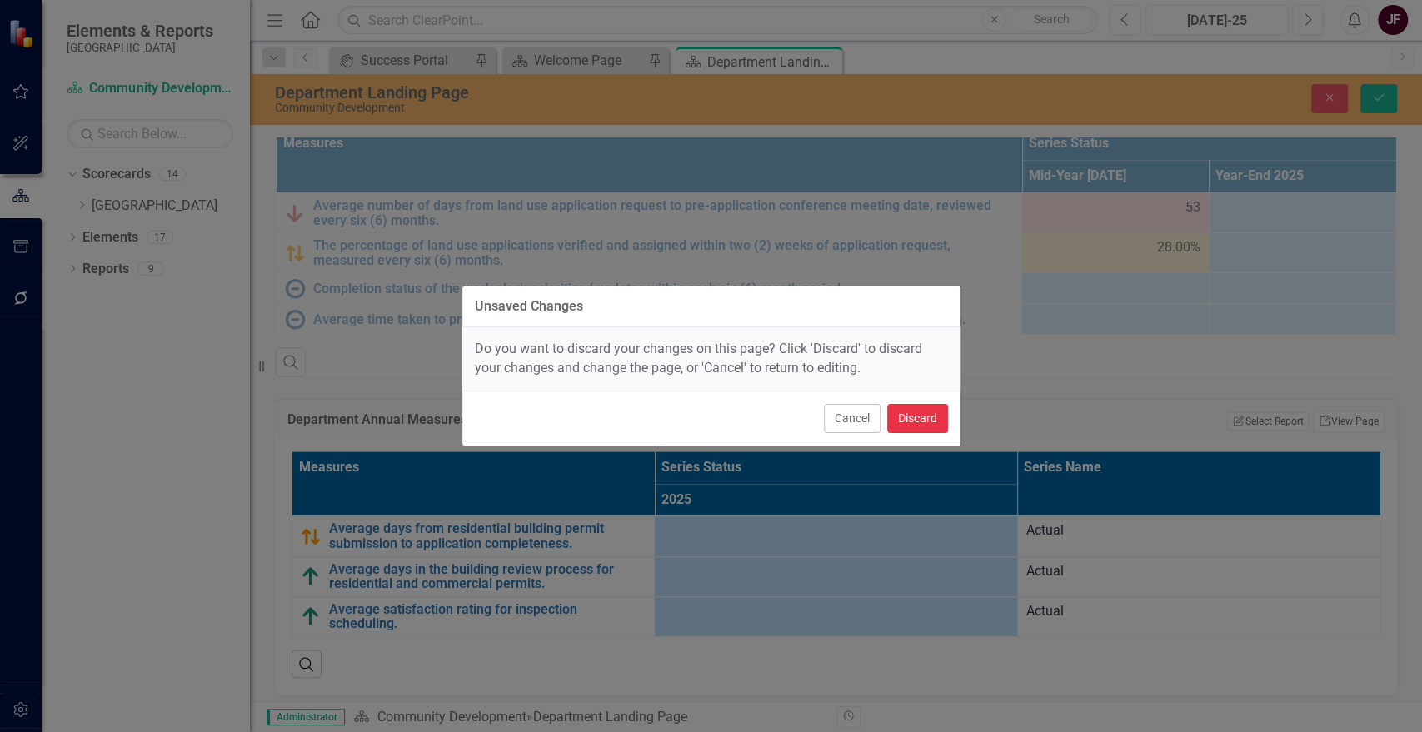
click at [908, 407] on button "Discard" at bounding box center [917, 418] width 61 height 29
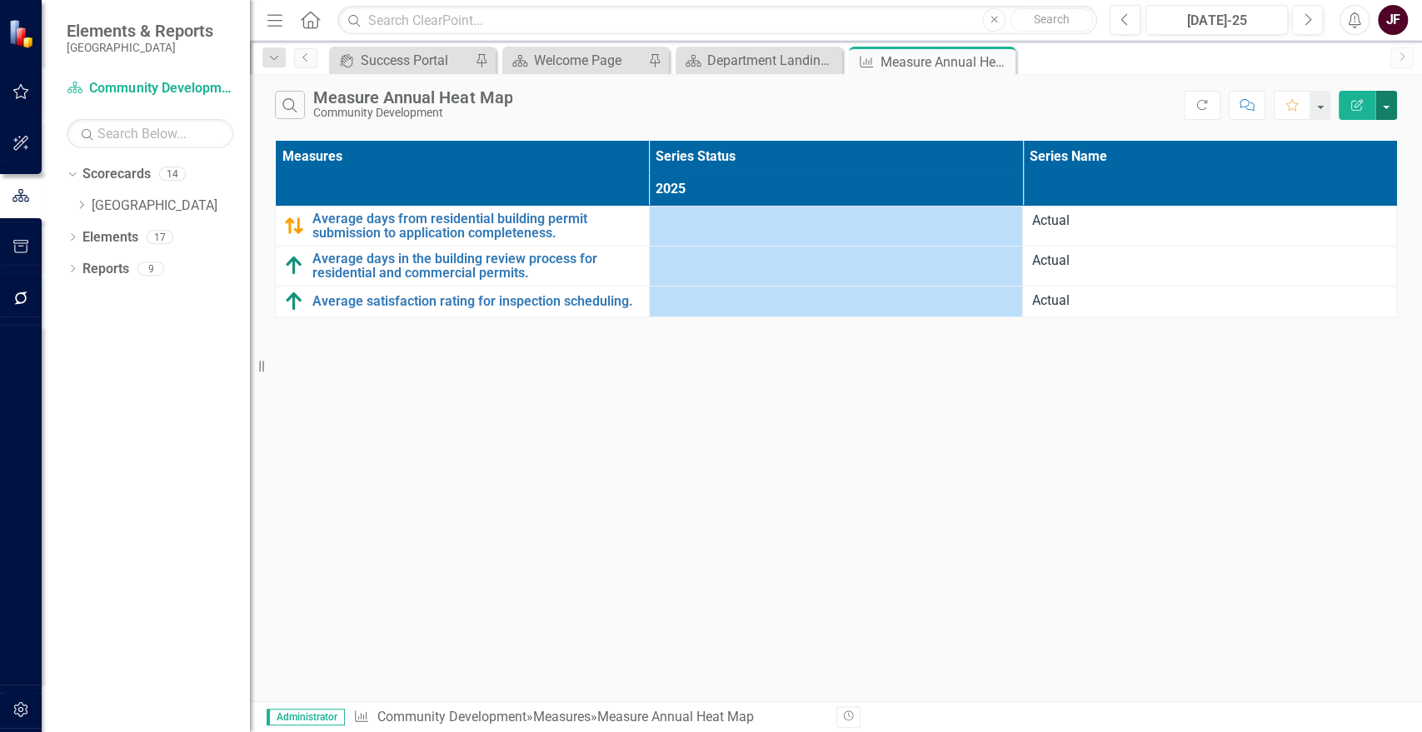
click at [1389, 112] on button "button" at bounding box center [1387, 105] width 22 height 29
click at [1382, 135] on link "Edit Report Edit Report" at bounding box center [1331, 136] width 132 height 31
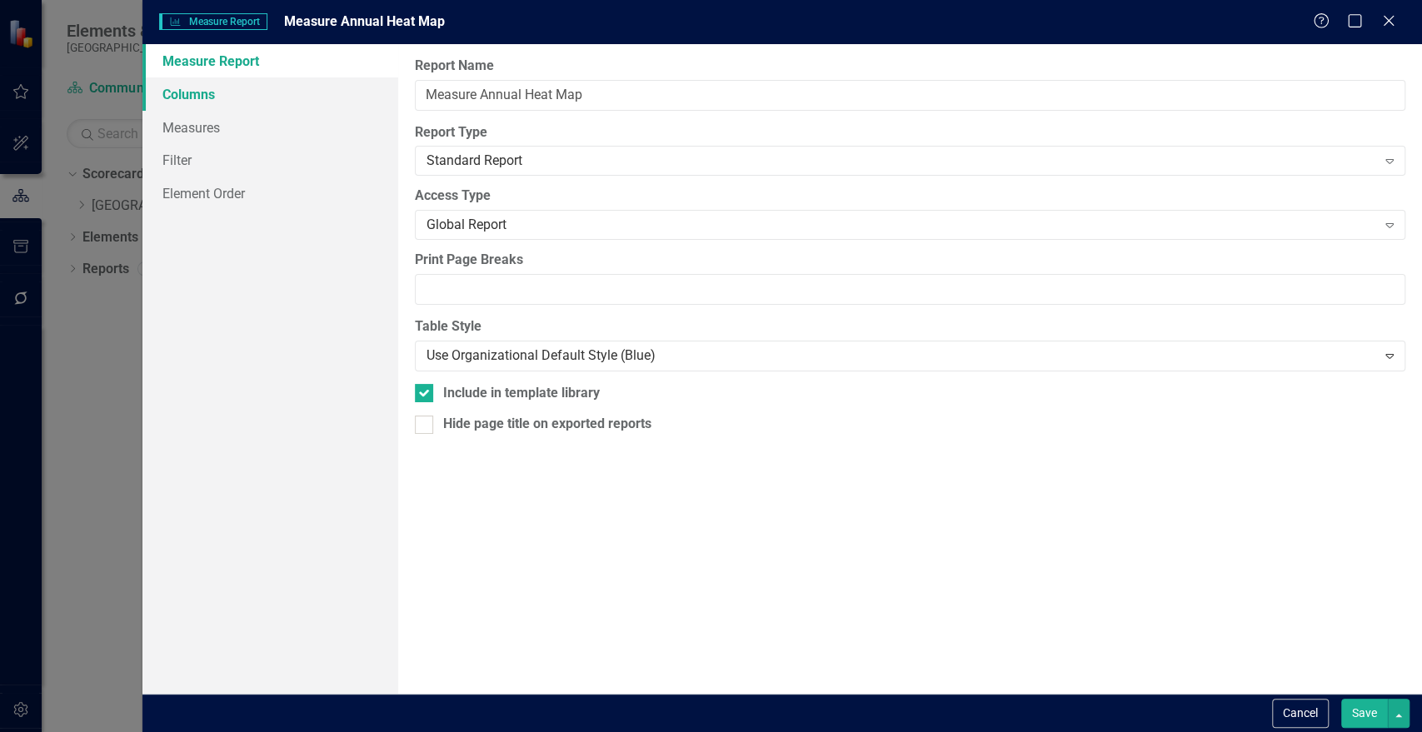
click at [194, 100] on link "Columns" at bounding box center [270, 93] width 256 height 33
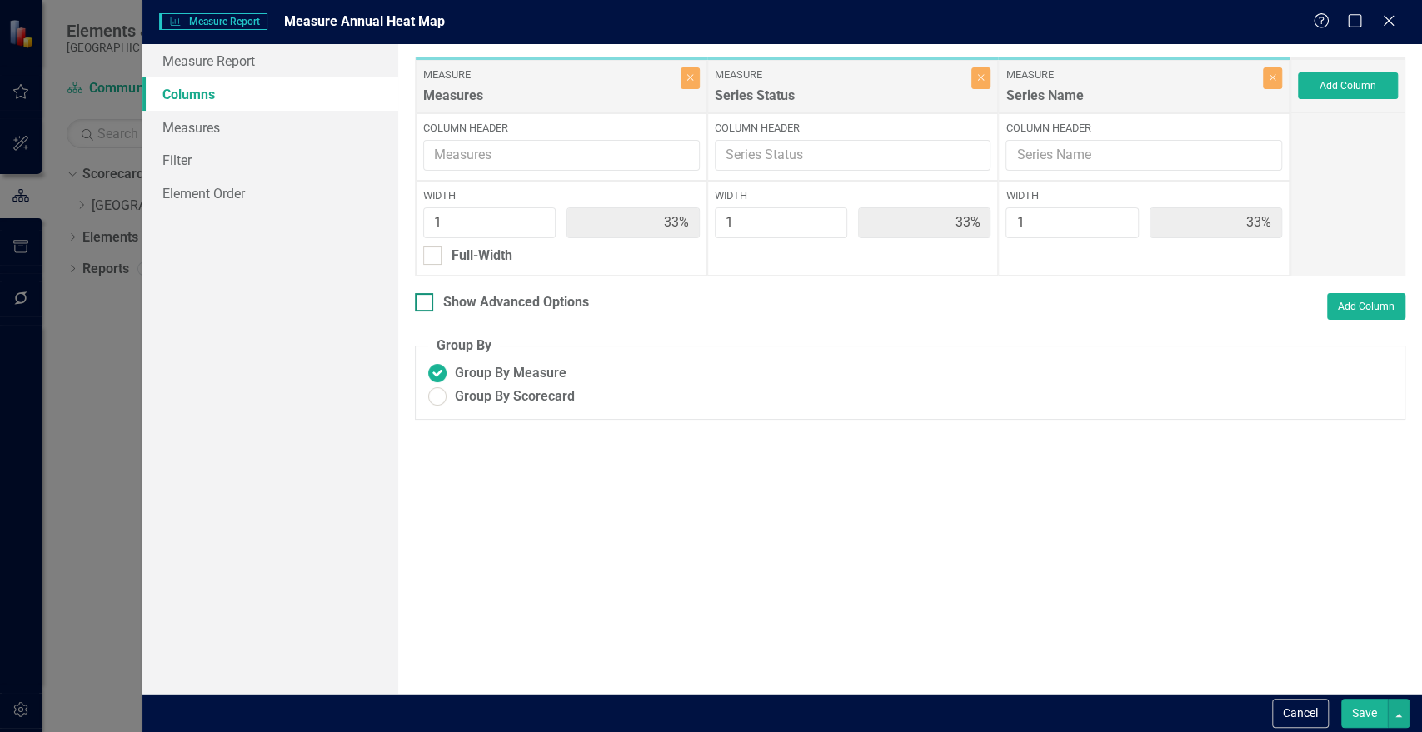
click at [425, 304] on div at bounding box center [424, 302] width 18 height 18
click at [425, 304] on input "Show Advanced Options" at bounding box center [420, 298] width 11 height 11
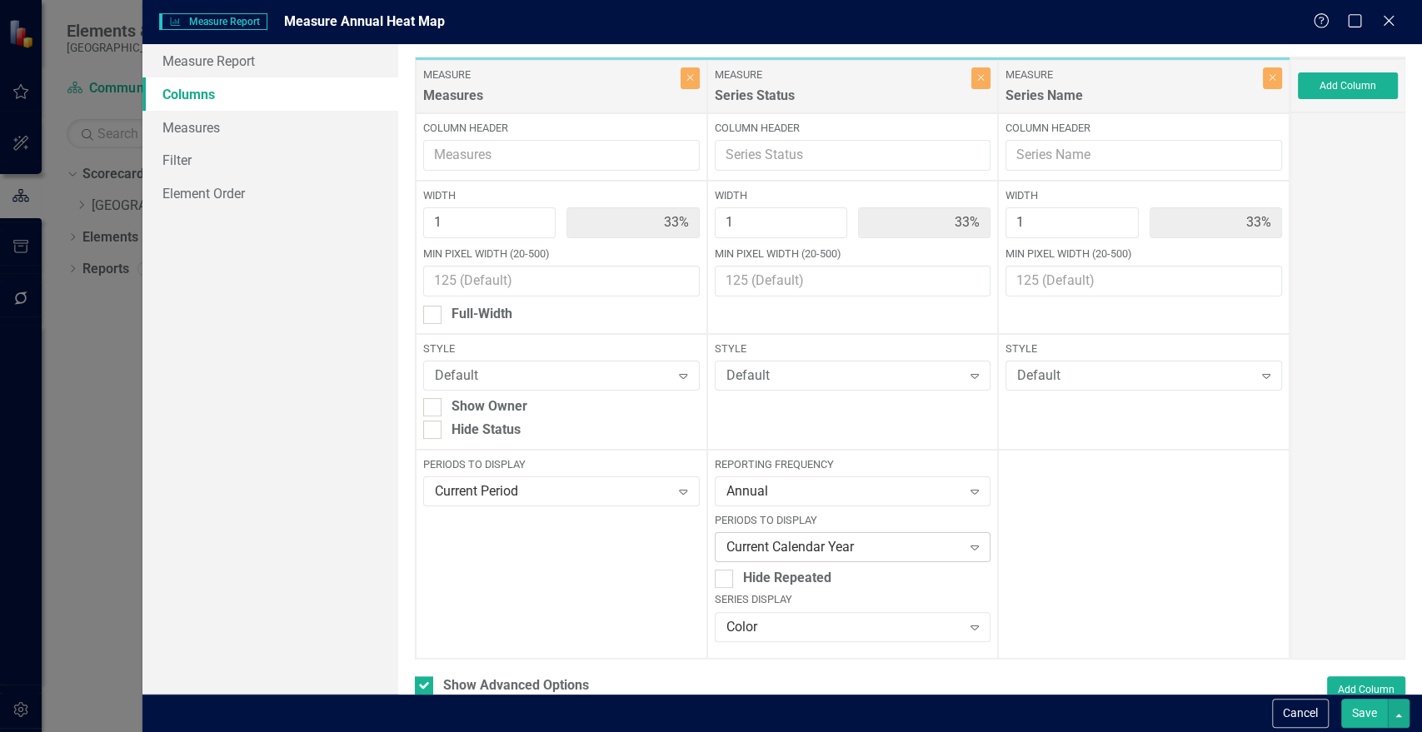
click at [971, 550] on icon "Expand" at bounding box center [974, 547] width 17 height 13
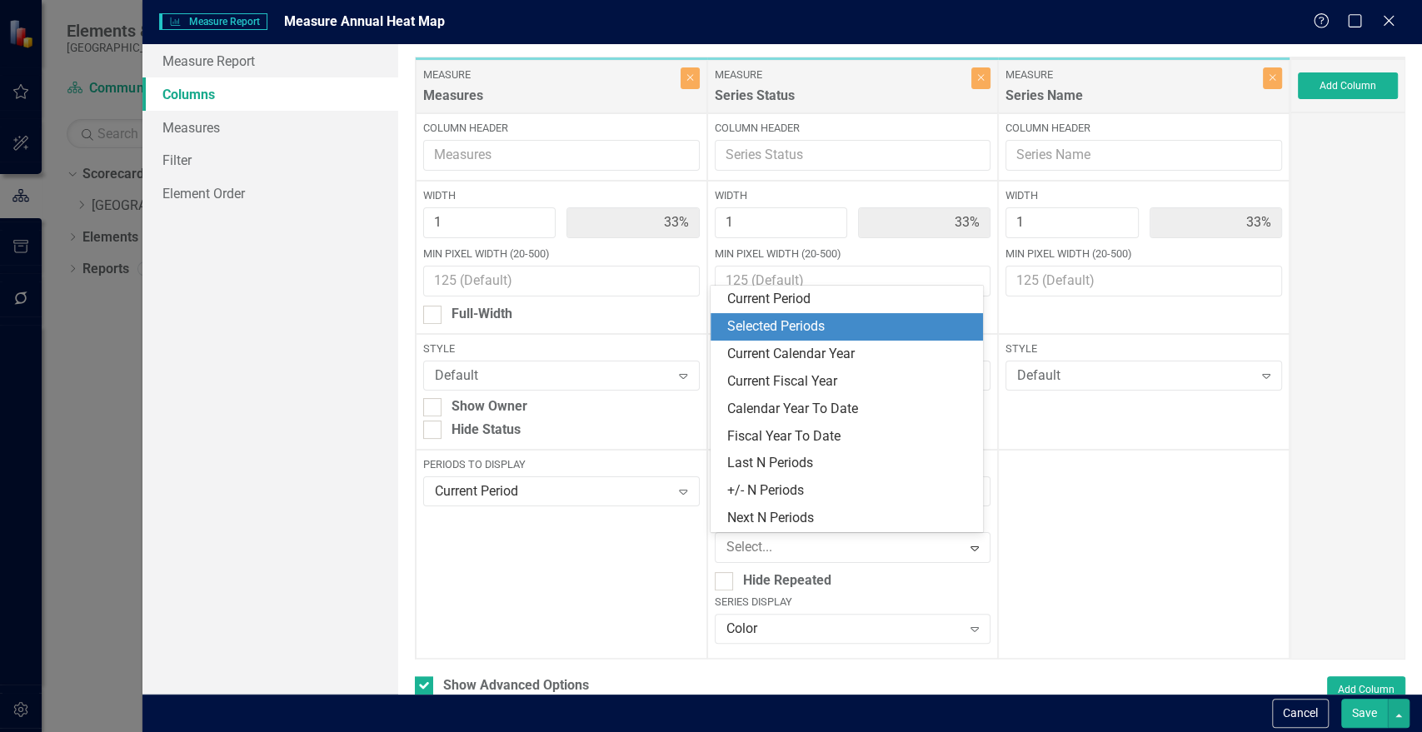
click at [778, 317] on div "Selected Periods" at bounding box center [850, 326] width 246 height 19
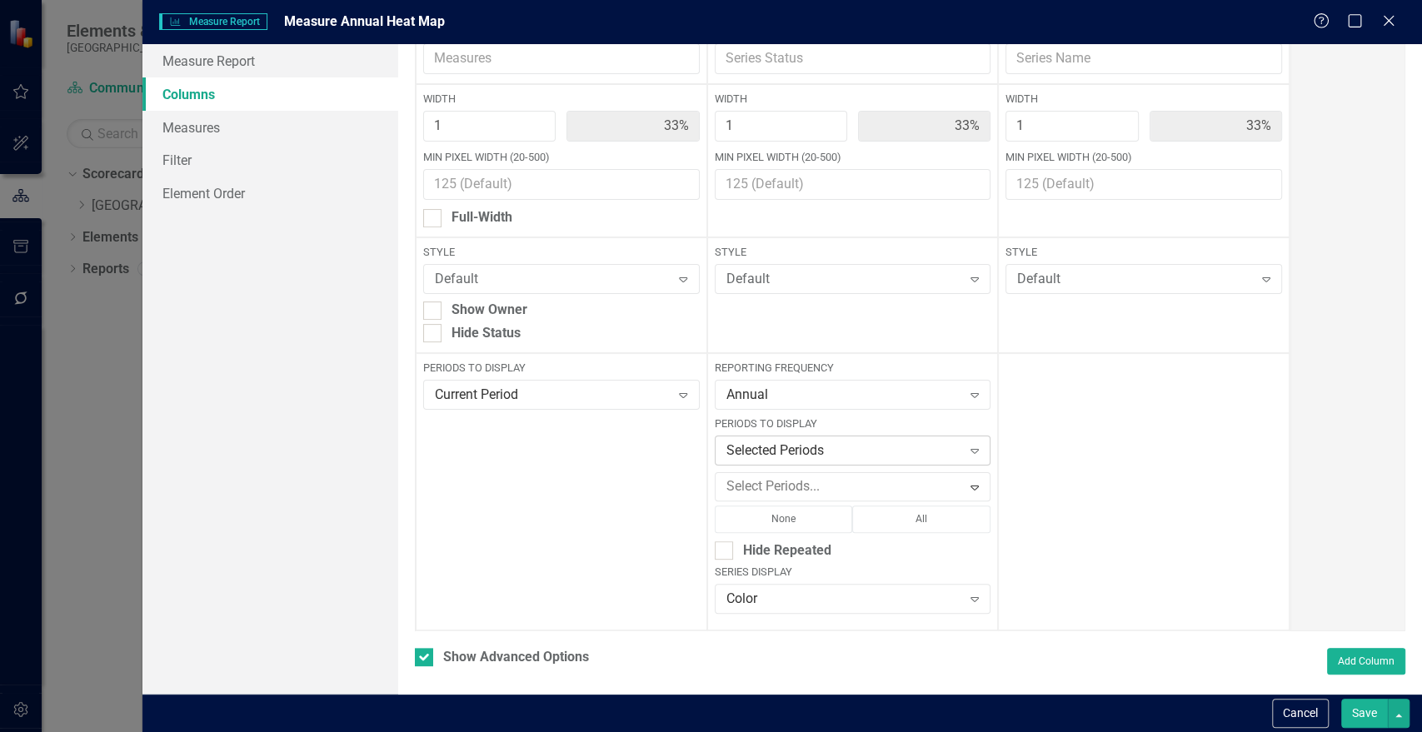
scroll to position [96, 0]
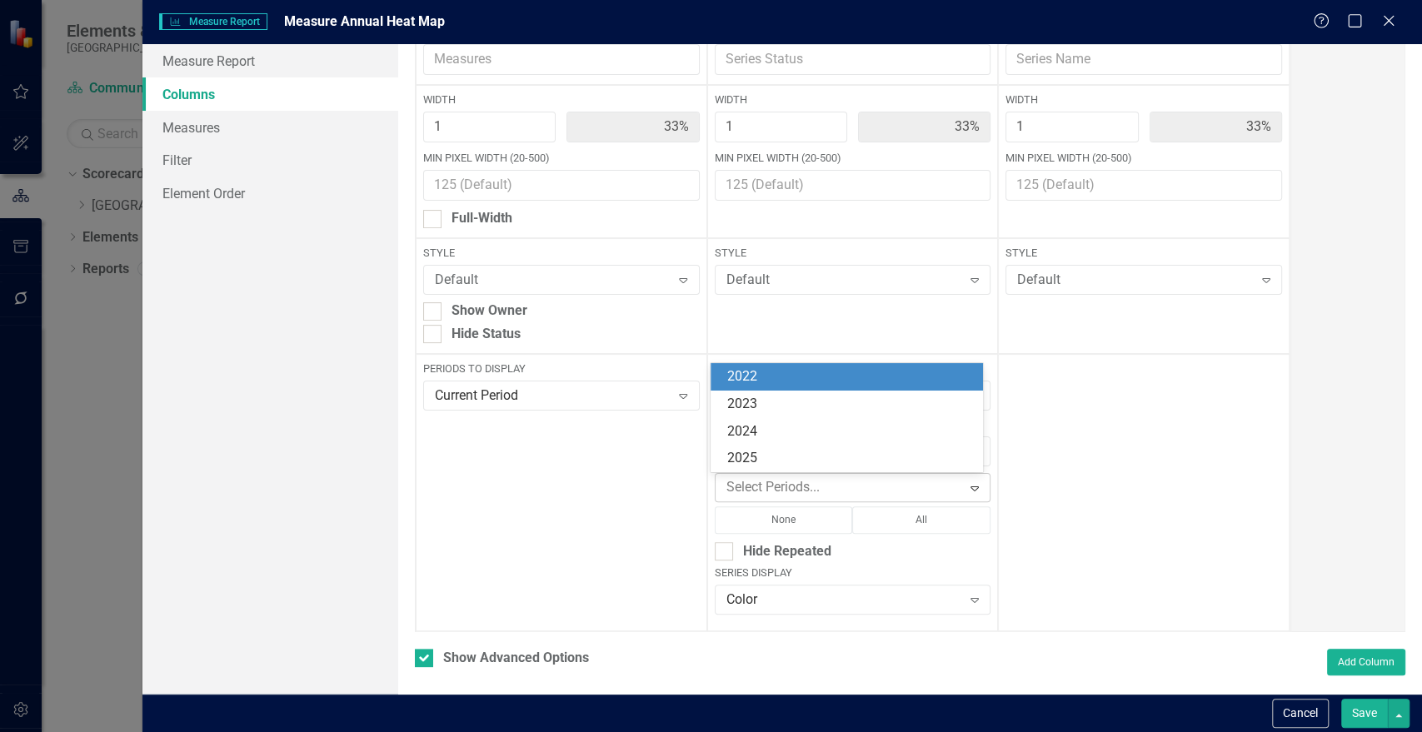
click at [839, 481] on div at bounding box center [841, 488] width 242 height 22
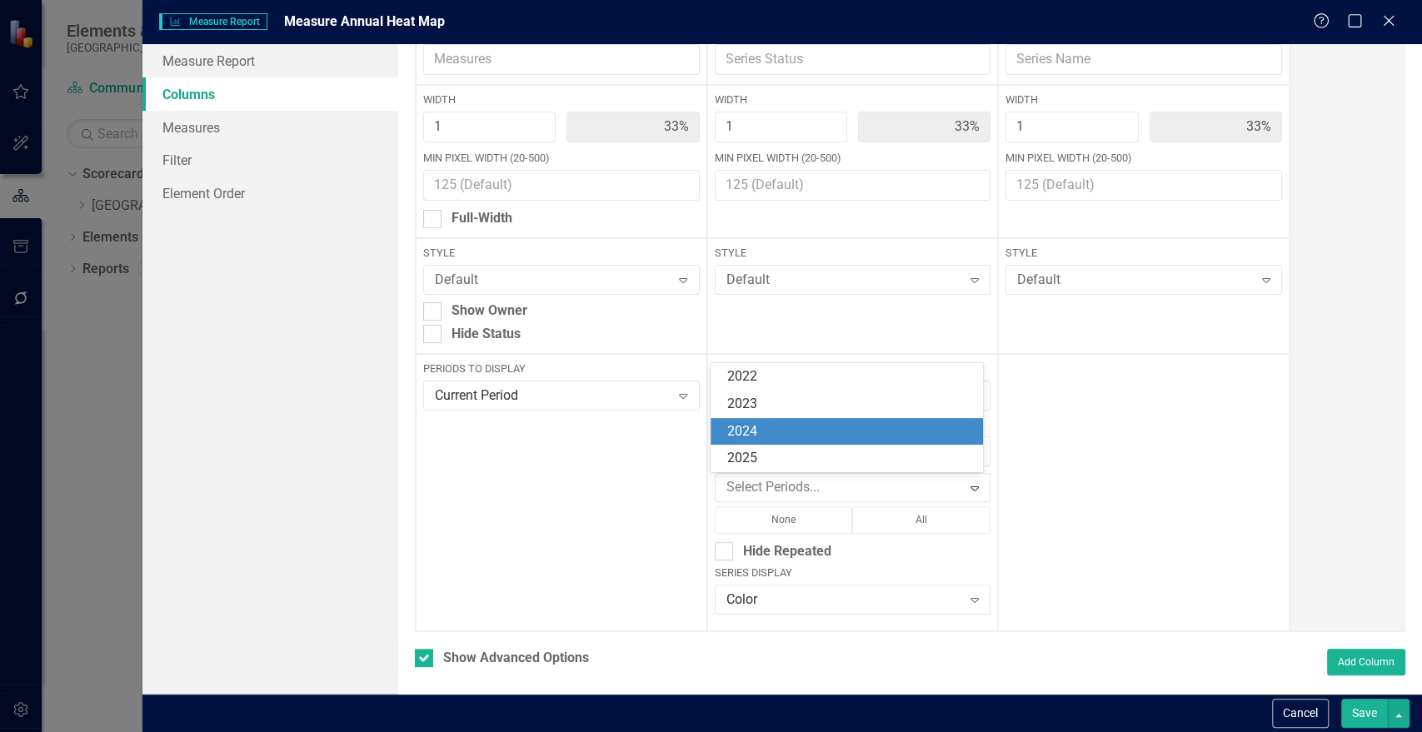
click at [807, 433] on div "2024" at bounding box center [850, 431] width 246 height 19
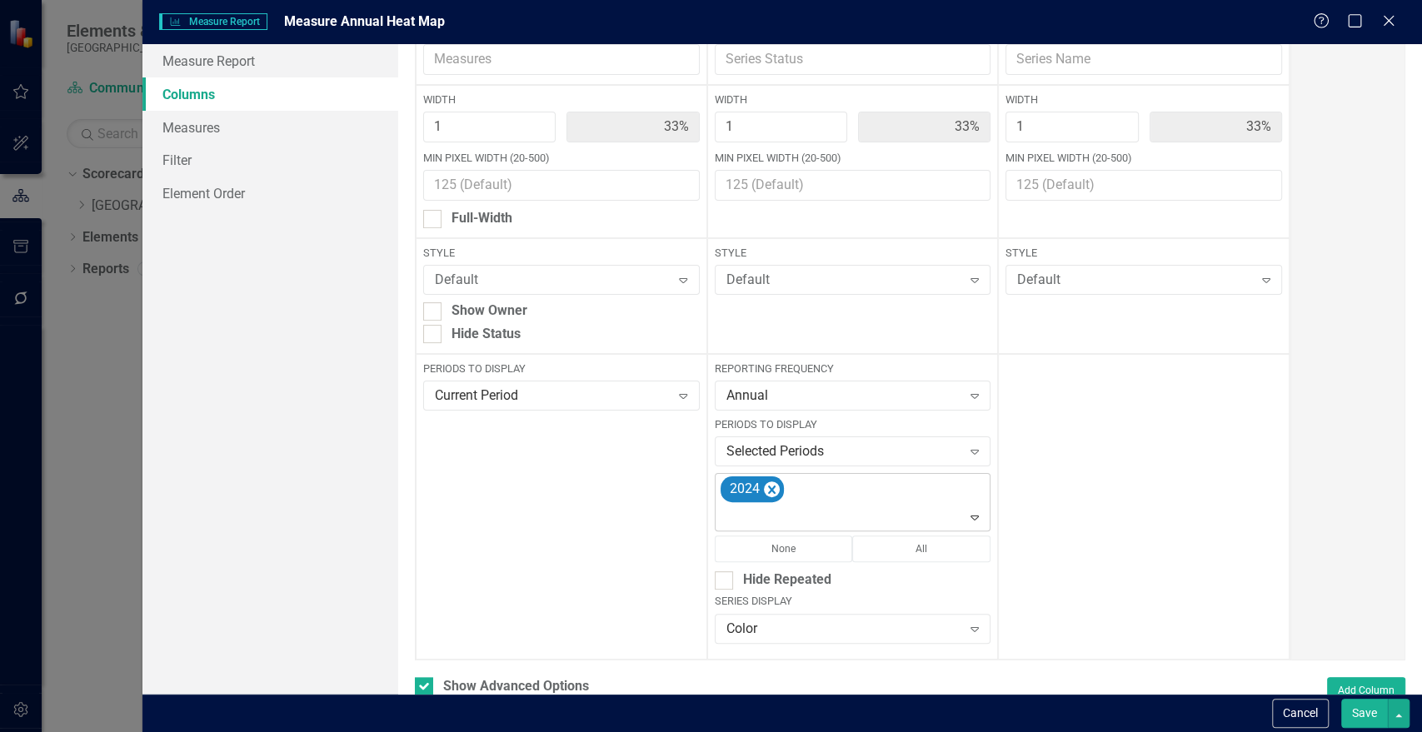
click at [822, 516] on div at bounding box center [854, 518] width 269 height 22
click at [787, 467] on div "2025" at bounding box center [850, 458] width 246 height 19
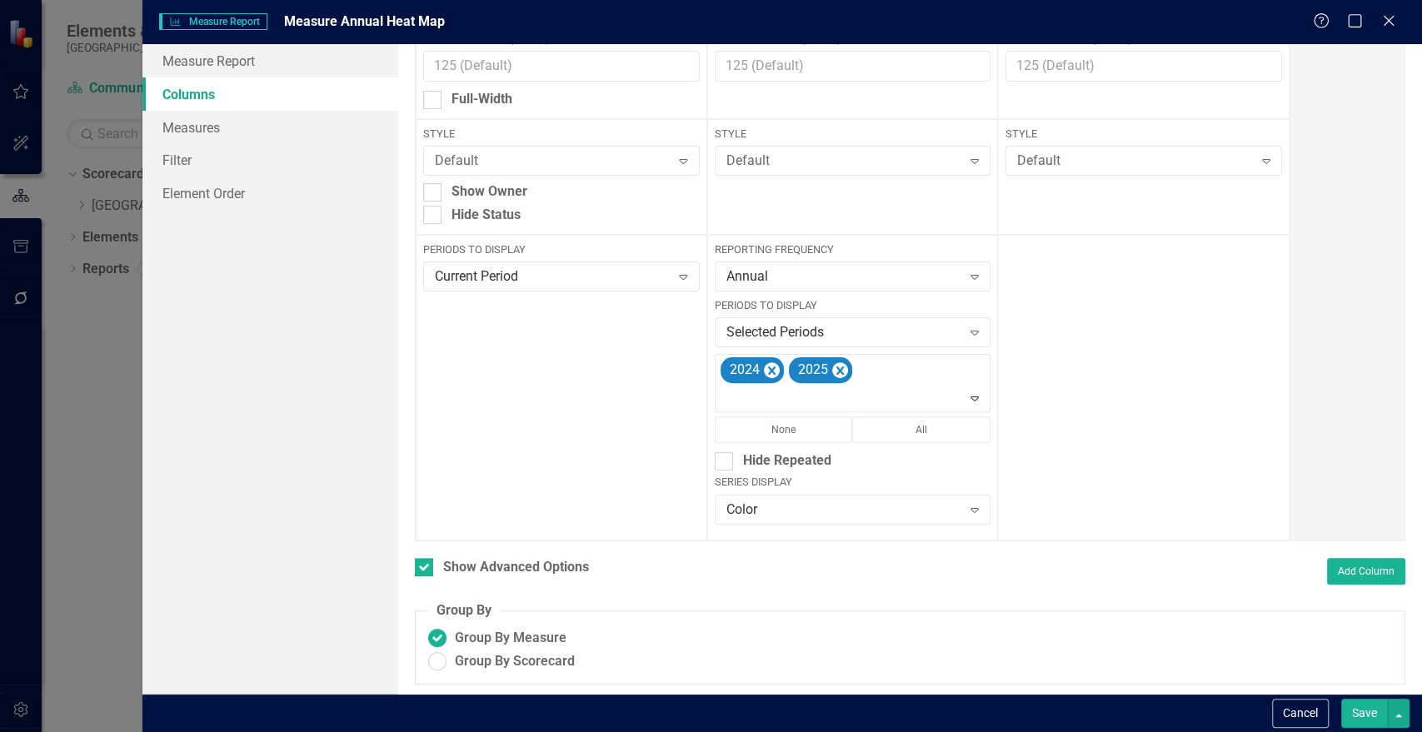
scroll to position [217, 0]
click at [1361, 718] on button "Save" at bounding box center [1364, 713] width 47 height 29
checkbox input "false"
radio input "true"
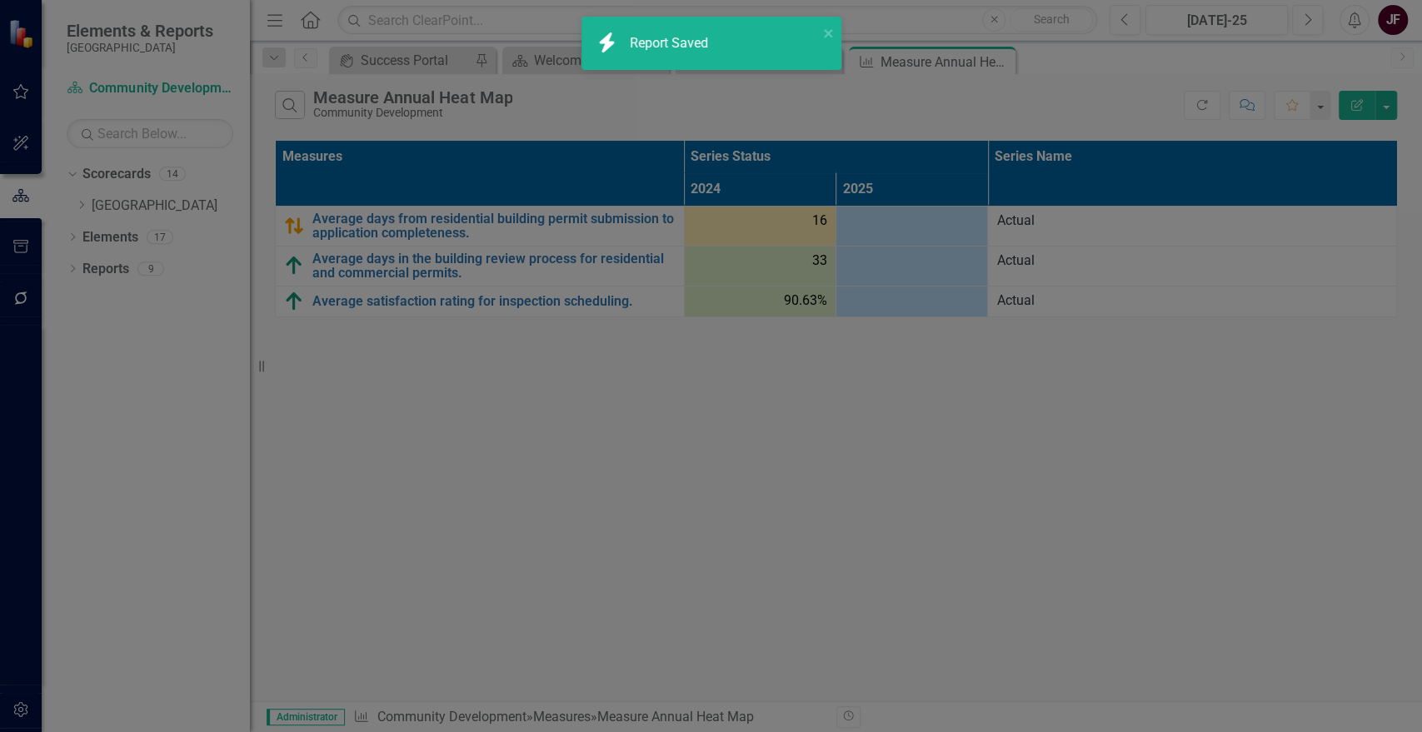
scroll to position [0, 0]
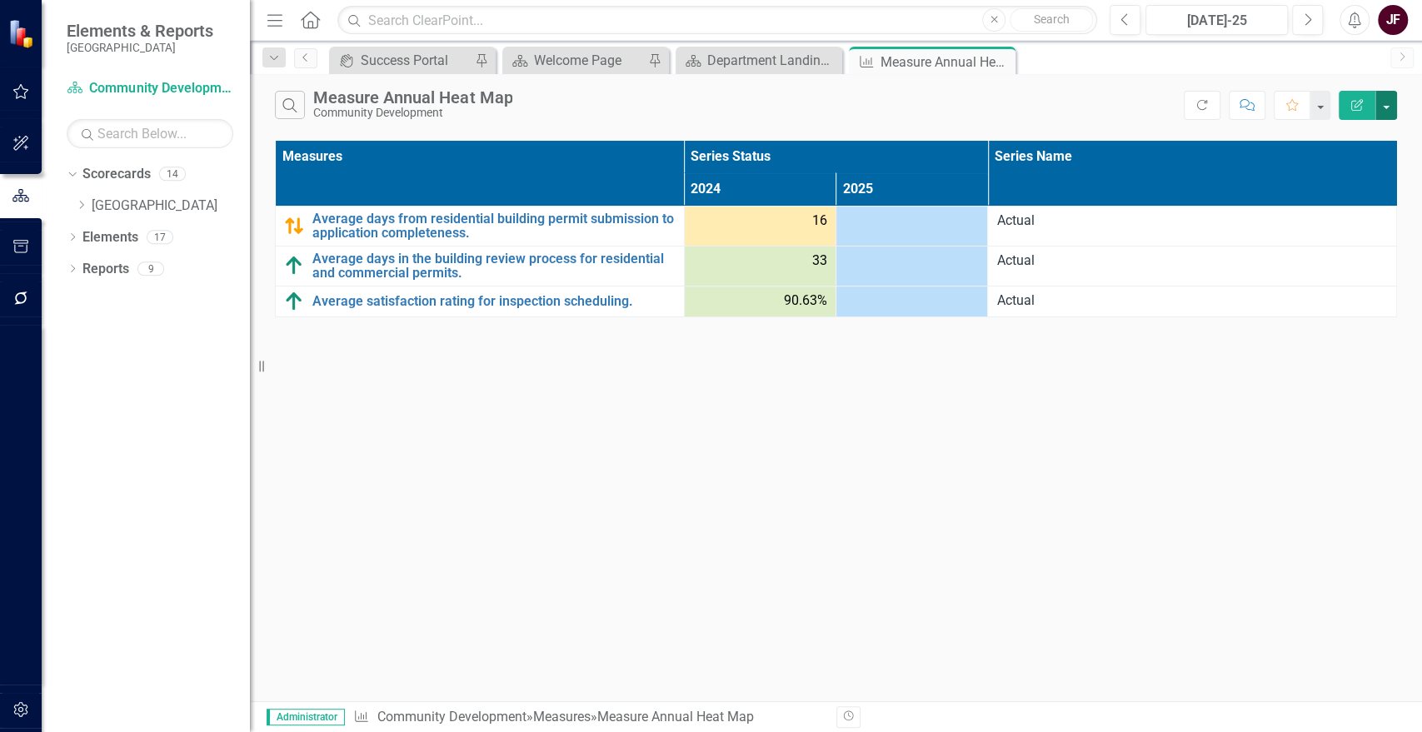
click at [1390, 99] on button "button" at bounding box center [1387, 105] width 22 height 29
click at [1366, 128] on link "Edit Report Edit Report" at bounding box center [1331, 136] width 132 height 31
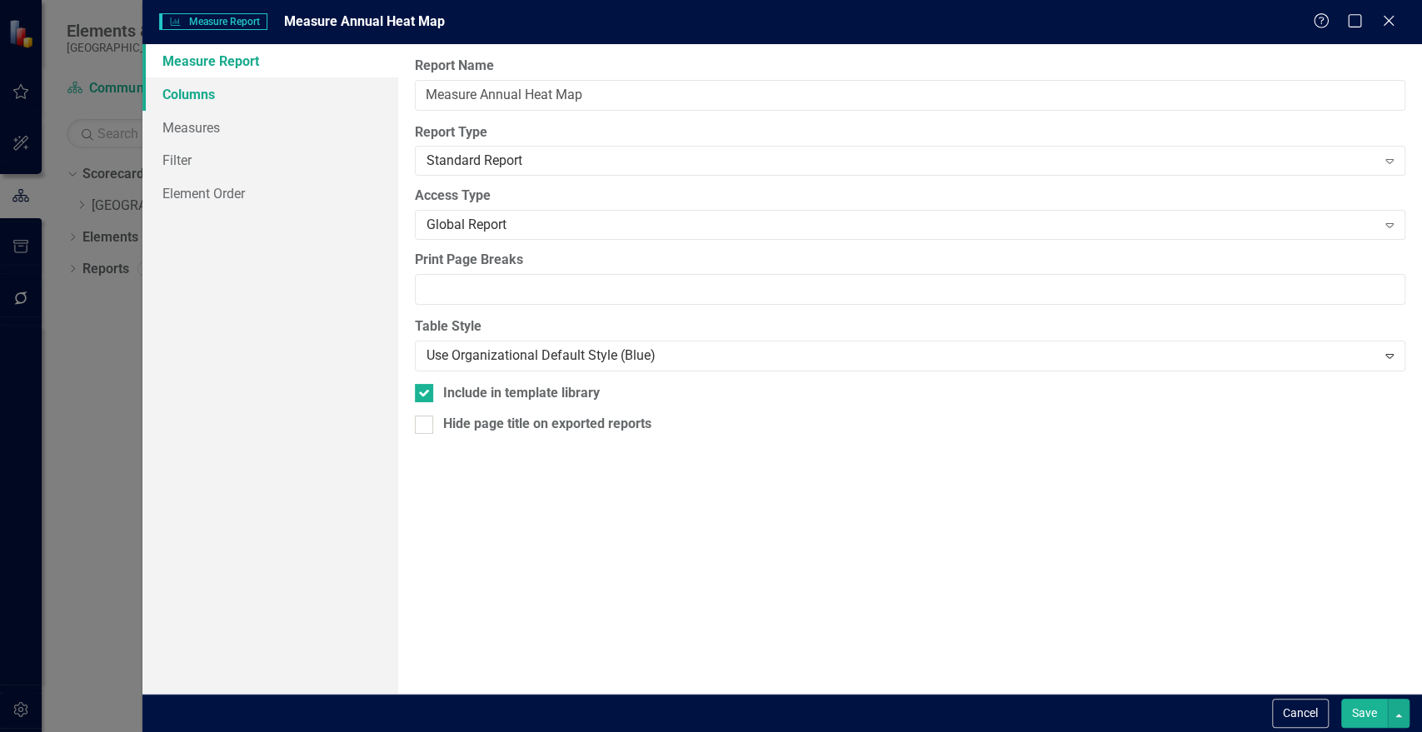
click at [188, 97] on link "Columns" at bounding box center [270, 93] width 256 height 33
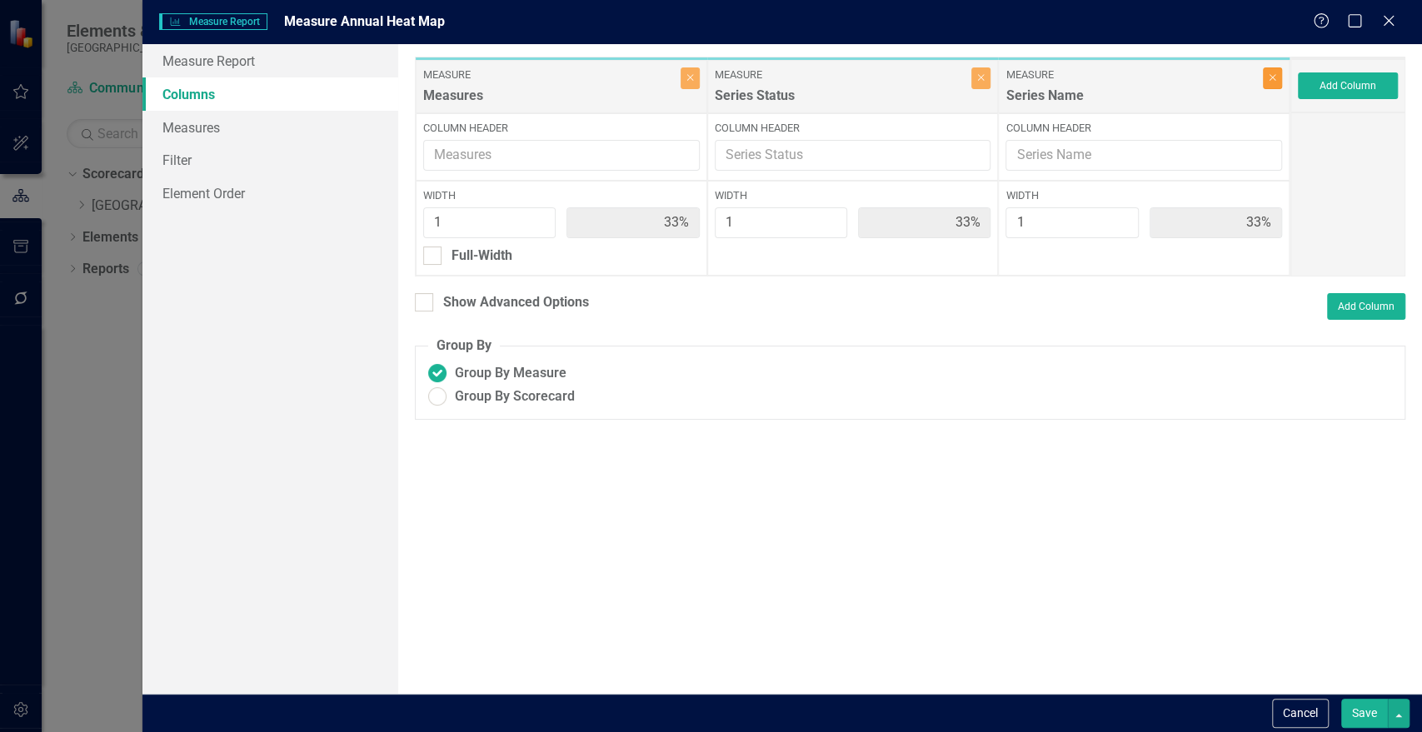
click at [1281, 76] on button "Close" at bounding box center [1272, 78] width 19 height 22
type input "50%"
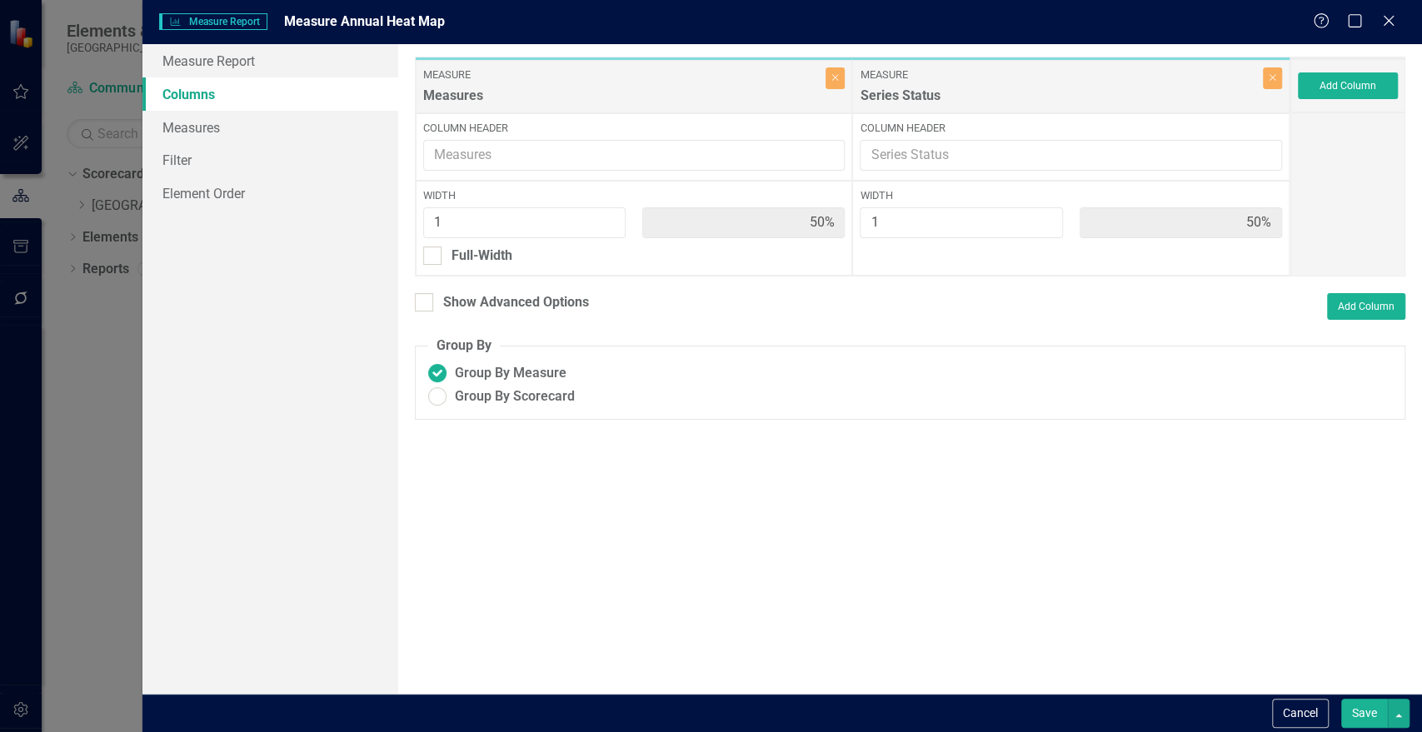
click at [1364, 713] on button "Save" at bounding box center [1364, 713] width 47 height 29
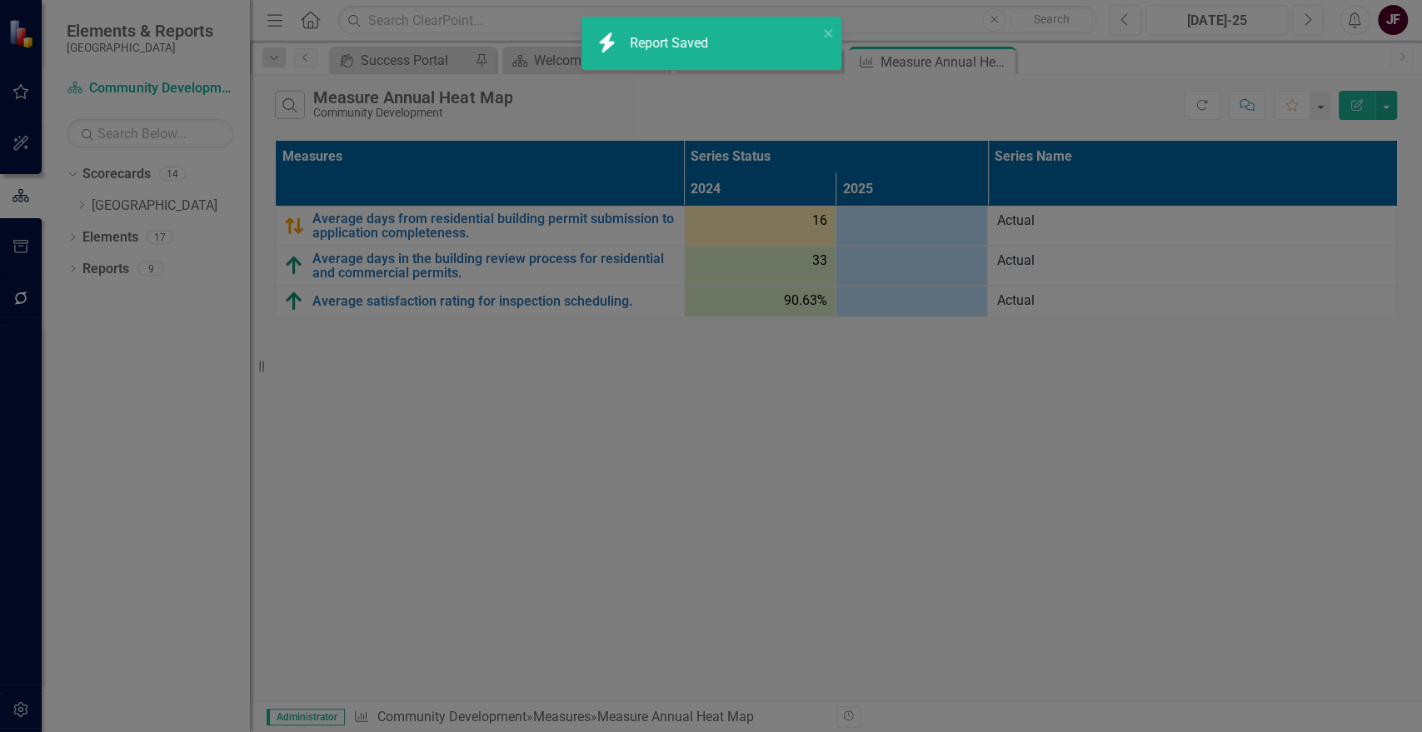
radio input "false"
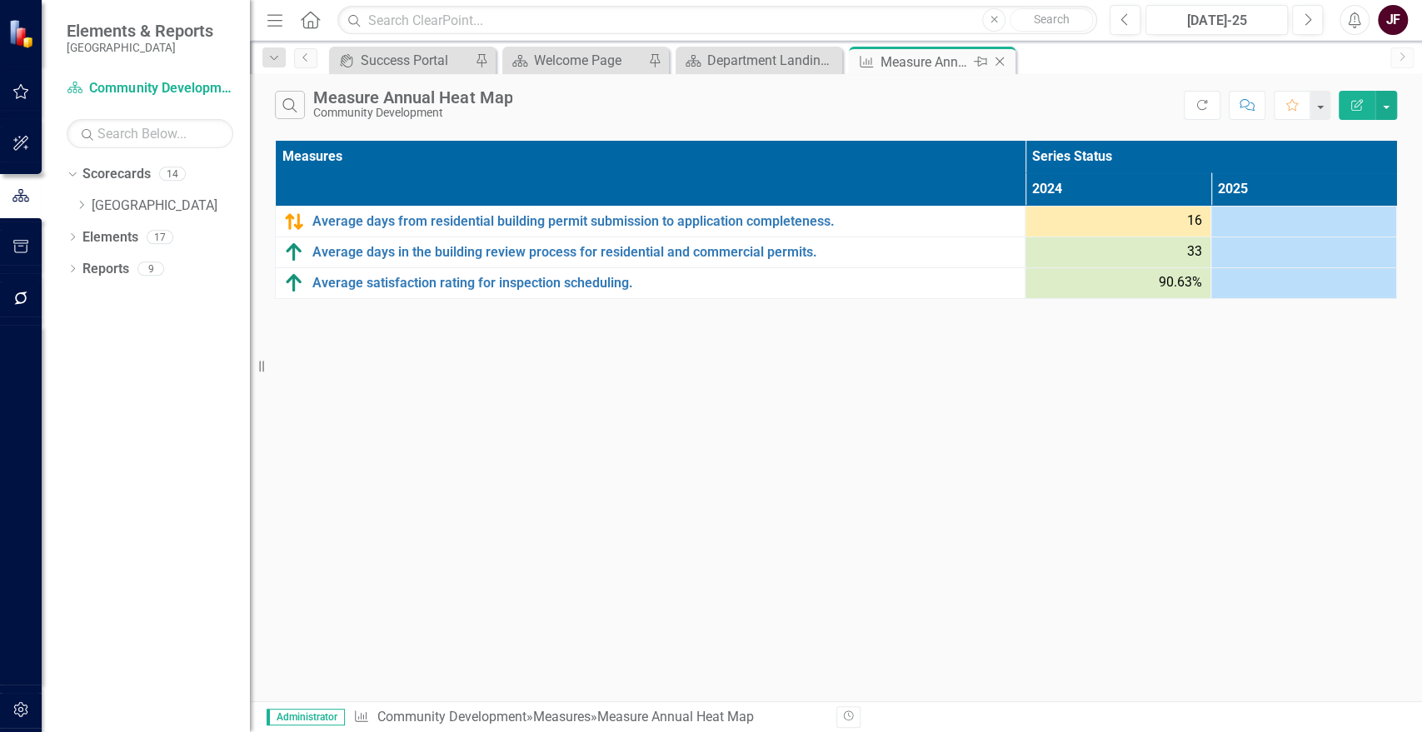
click at [1007, 58] on icon "Close" at bounding box center [999, 61] width 17 height 13
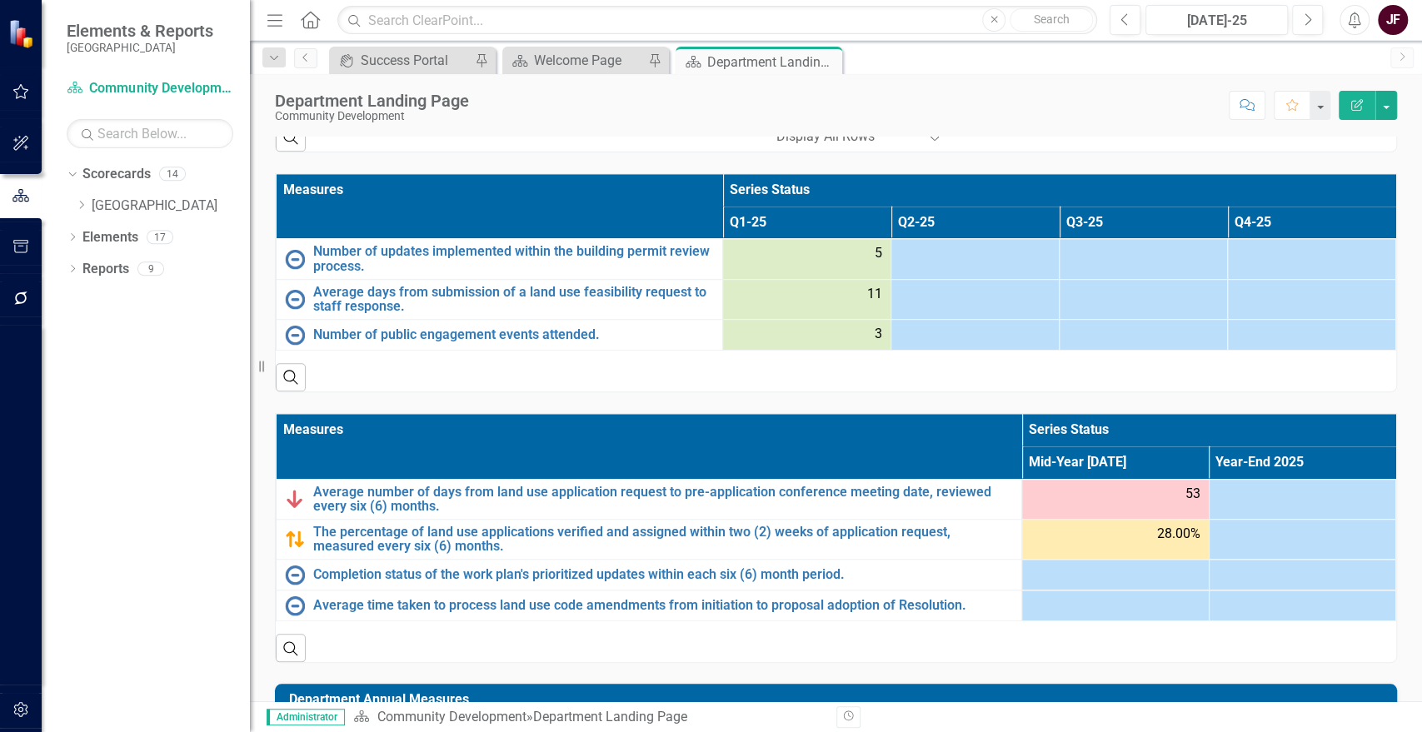
scroll to position [1185, 0]
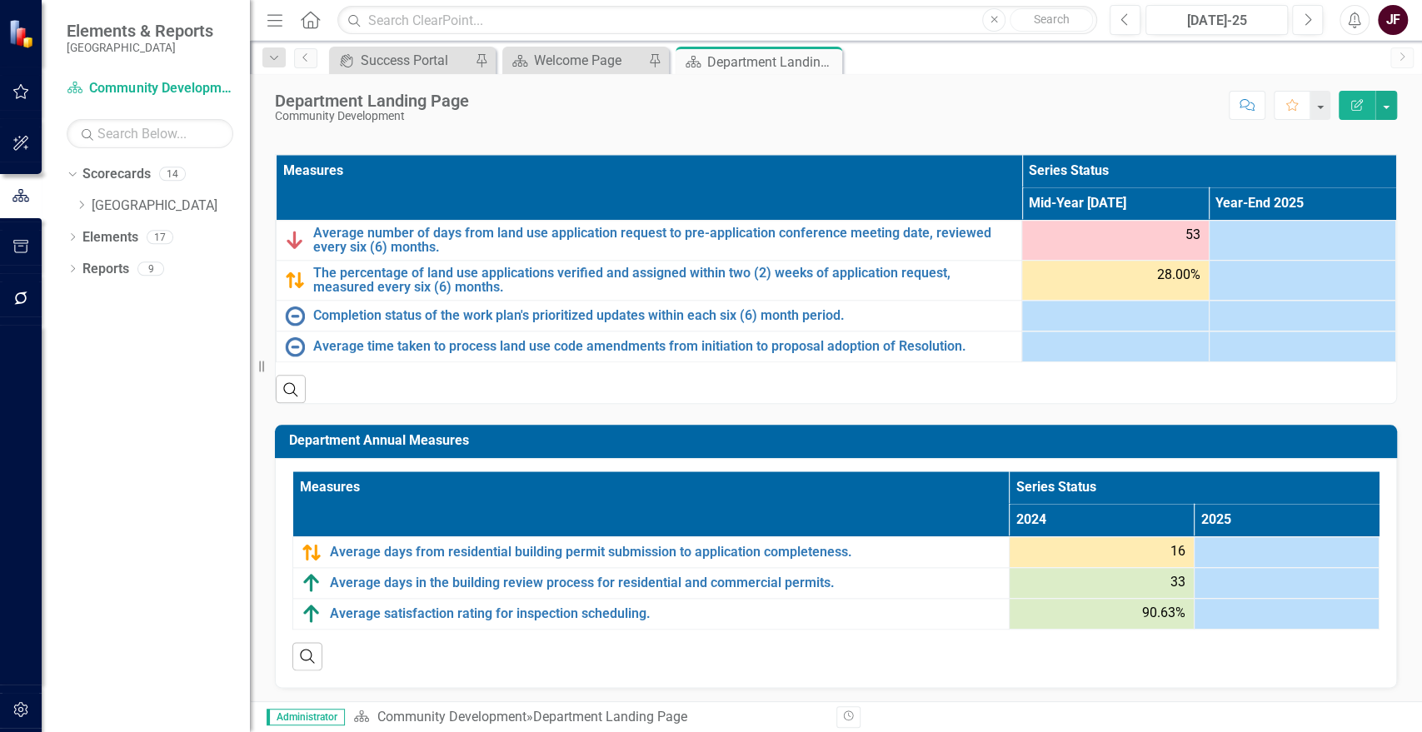
click at [1367, 441] on h3 "Department Annual Measures" at bounding box center [839, 440] width 1100 height 15
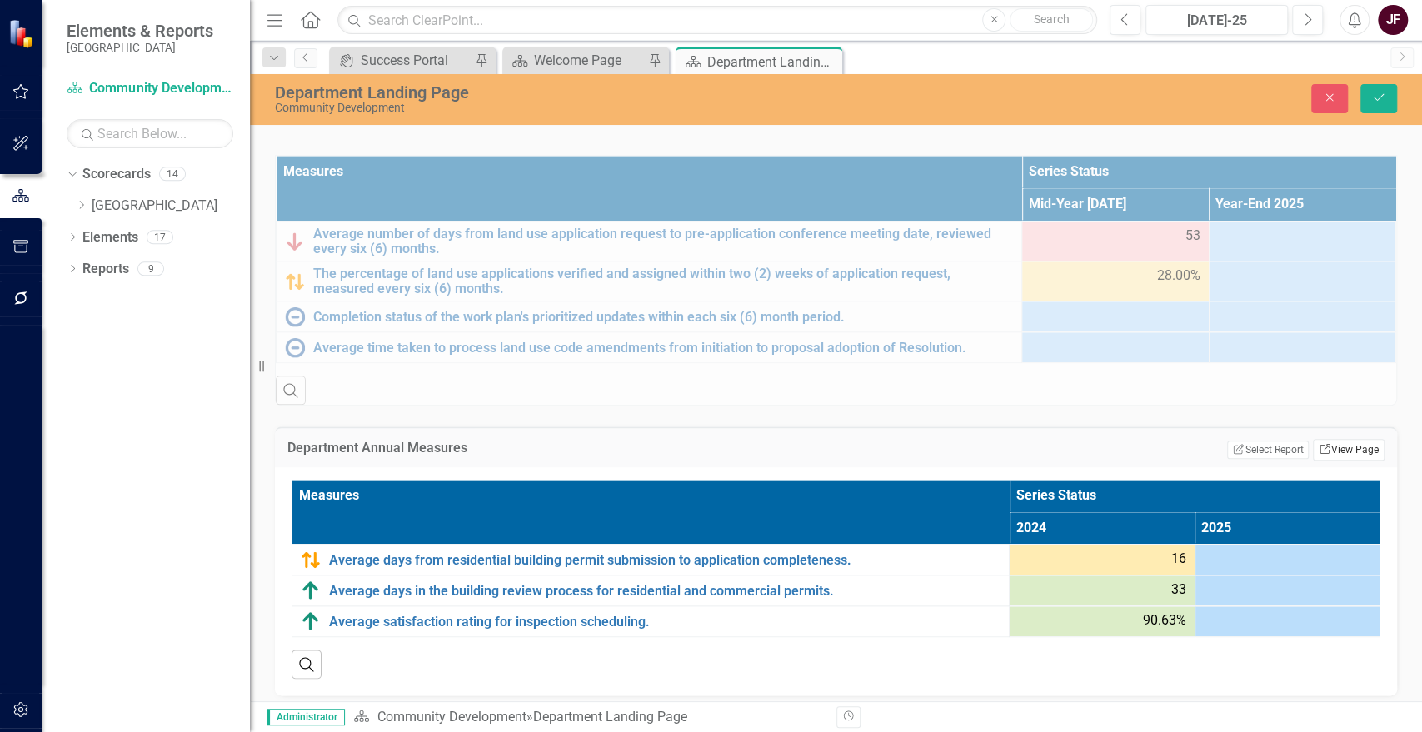
click at [1356, 448] on link "Link View Page" at bounding box center [1349, 450] width 72 height 22
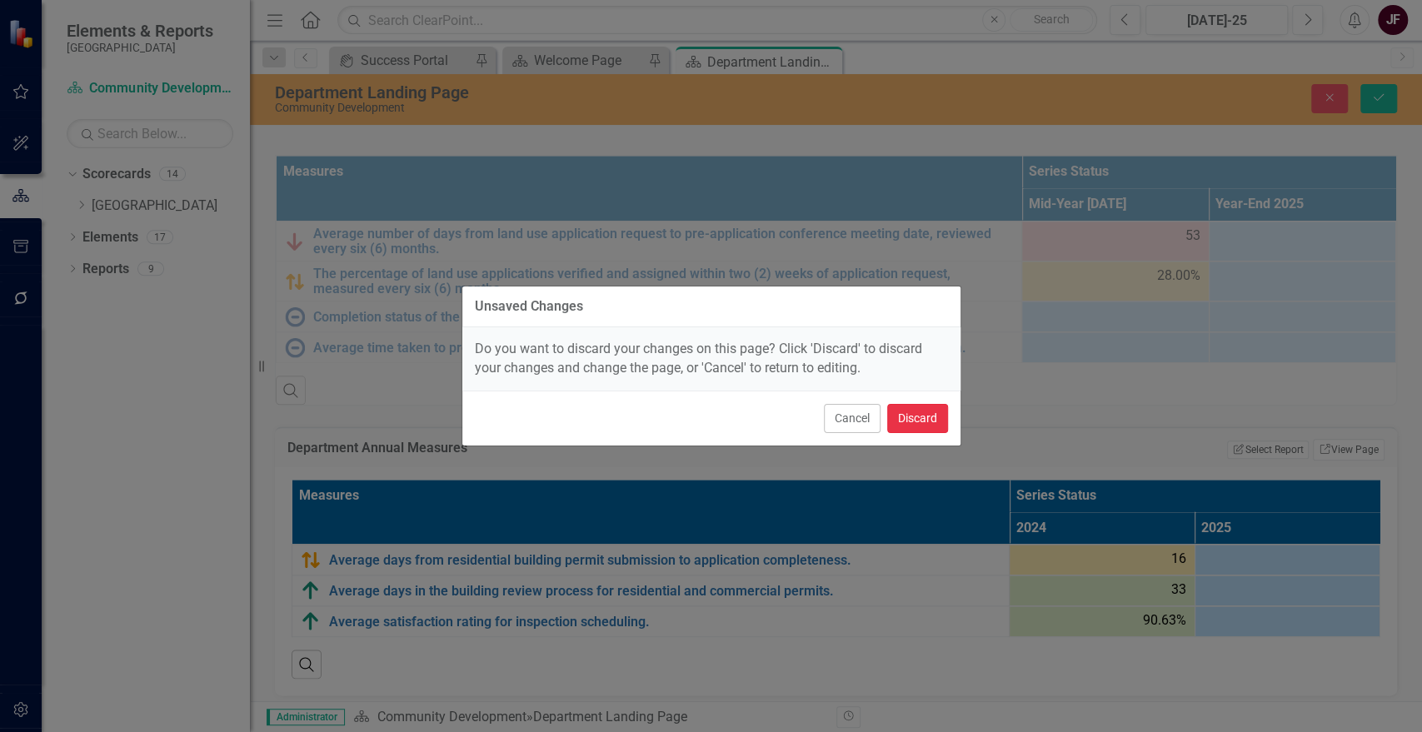
click at [920, 412] on button "Discard" at bounding box center [917, 418] width 61 height 29
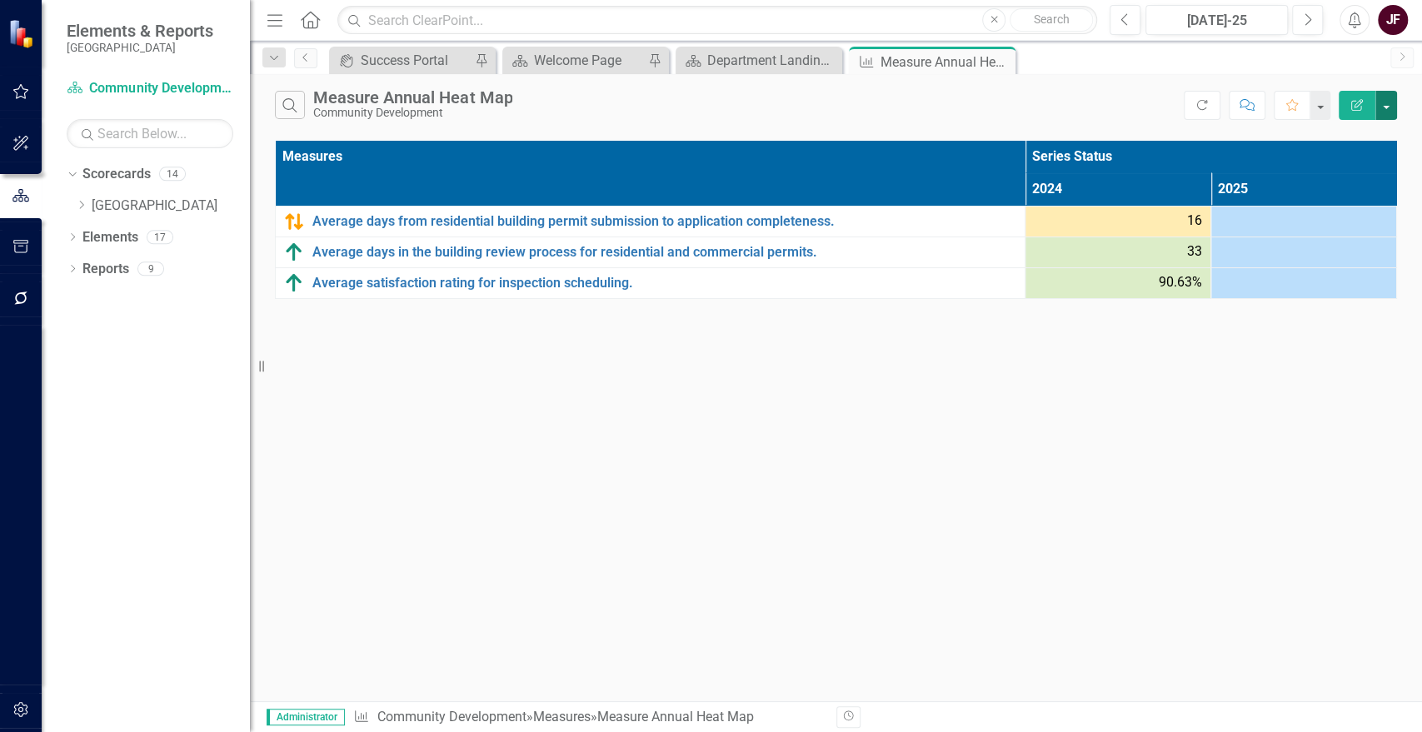
click at [1388, 111] on button "button" at bounding box center [1387, 105] width 22 height 29
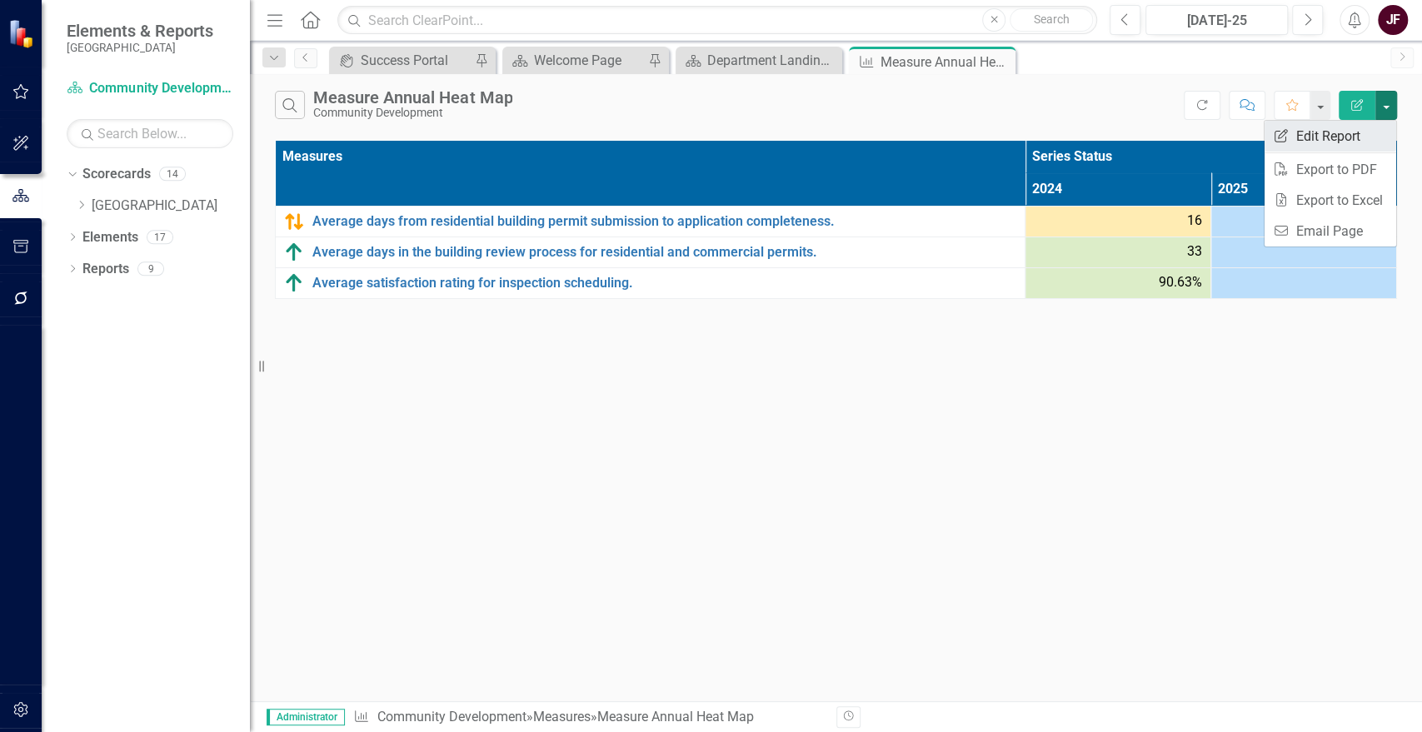
click at [1372, 134] on link "Edit Report Edit Report" at bounding box center [1331, 136] width 132 height 31
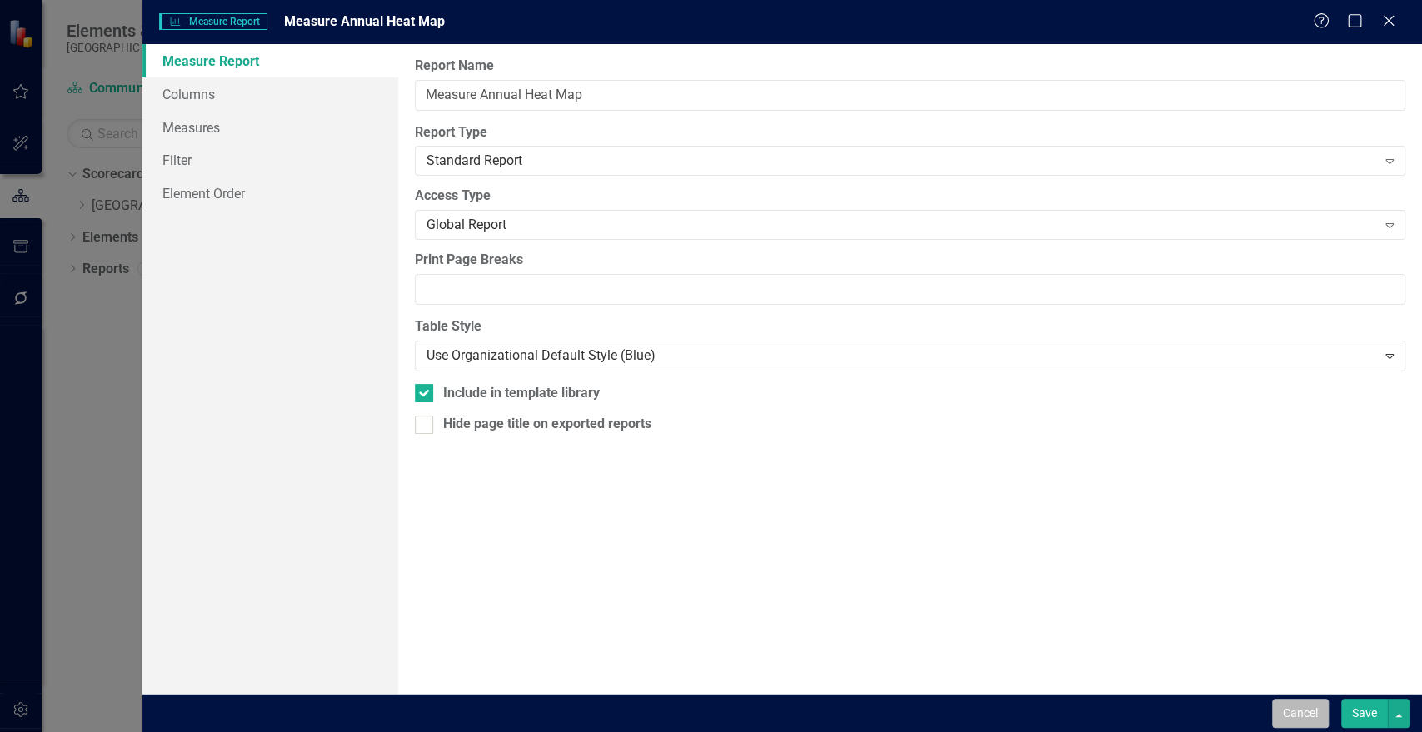
click at [1317, 712] on button "Cancel" at bounding box center [1300, 713] width 57 height 29
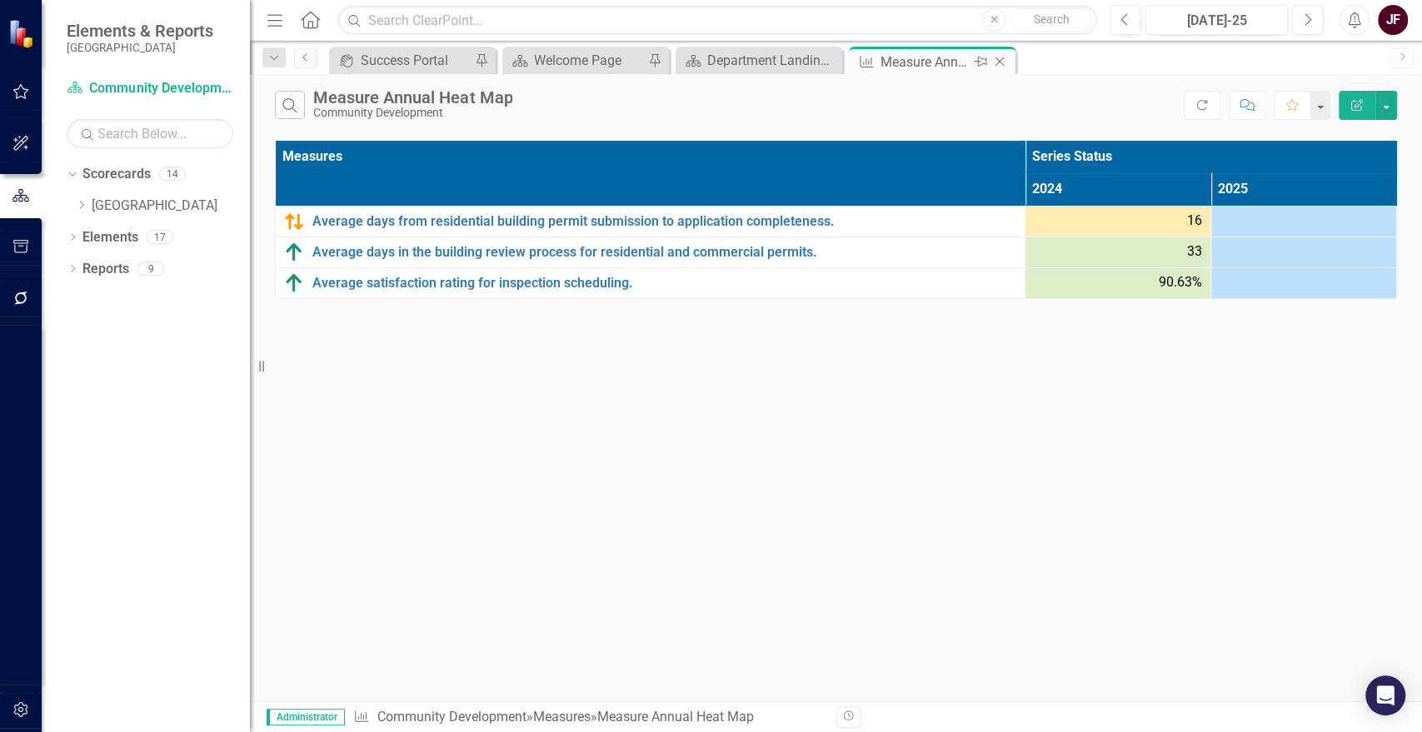
click at [999, 62] on icon at bounding box center [1000, 61] width 9 height 9
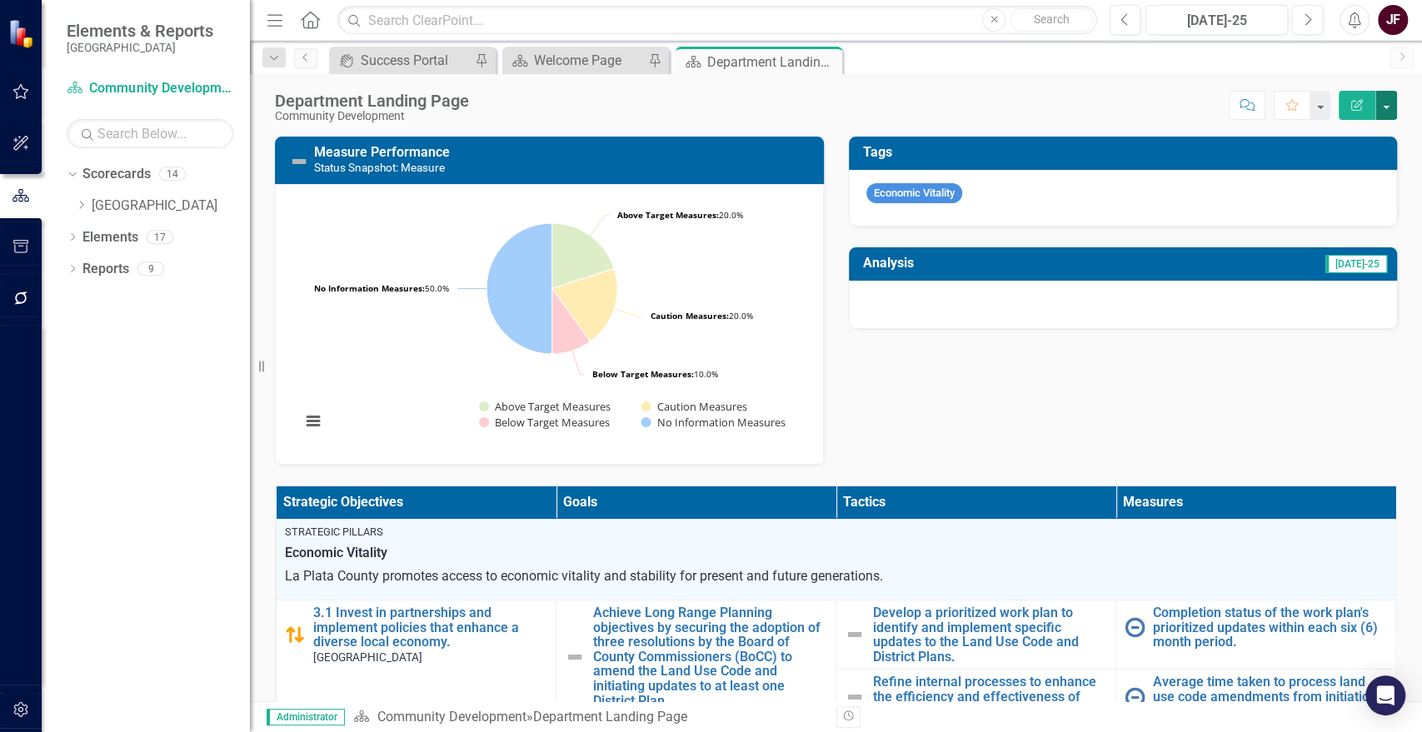
click at [1391, 111] on button "button" at bounding box center [1387, 105] width 22 height 29
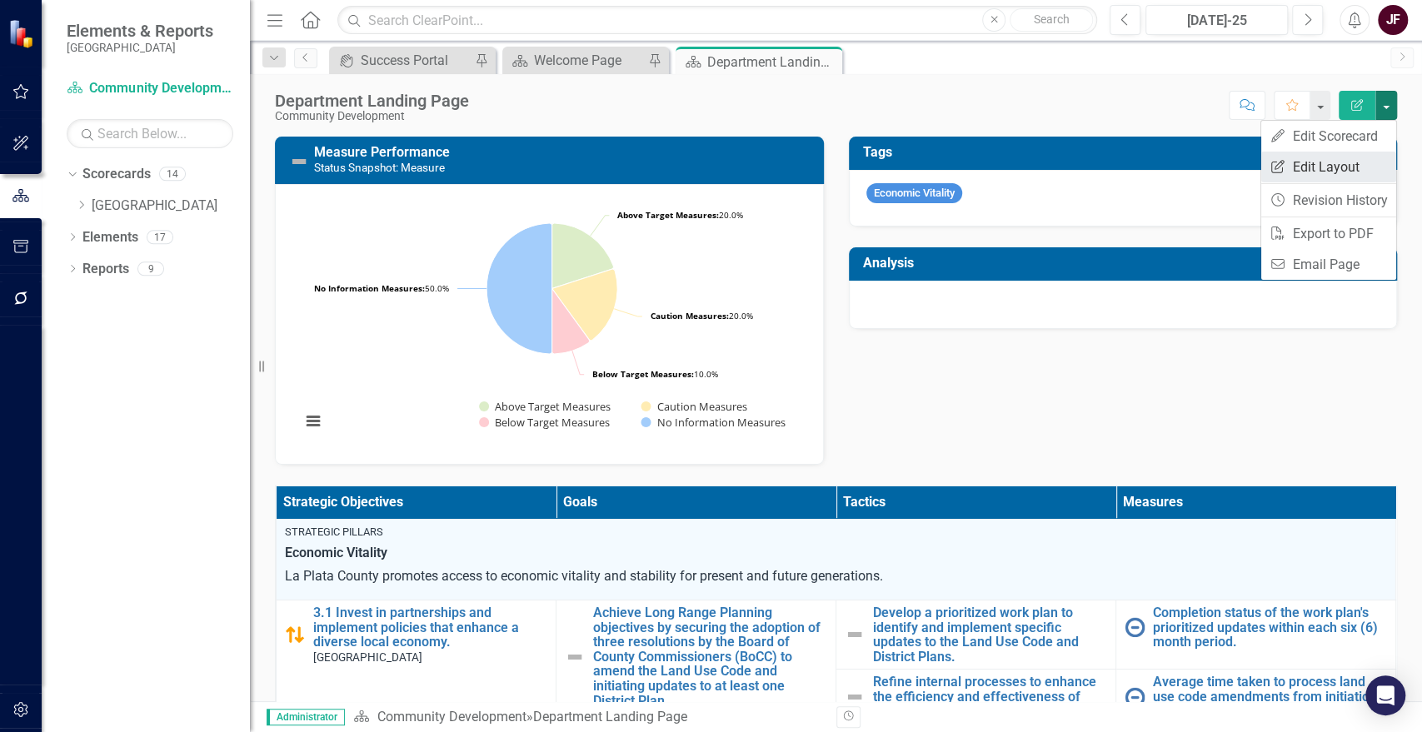
click at [1345, 158] on link "Edit Report Edit Layout" at bounding box center [1328, 167] width 135 height 31
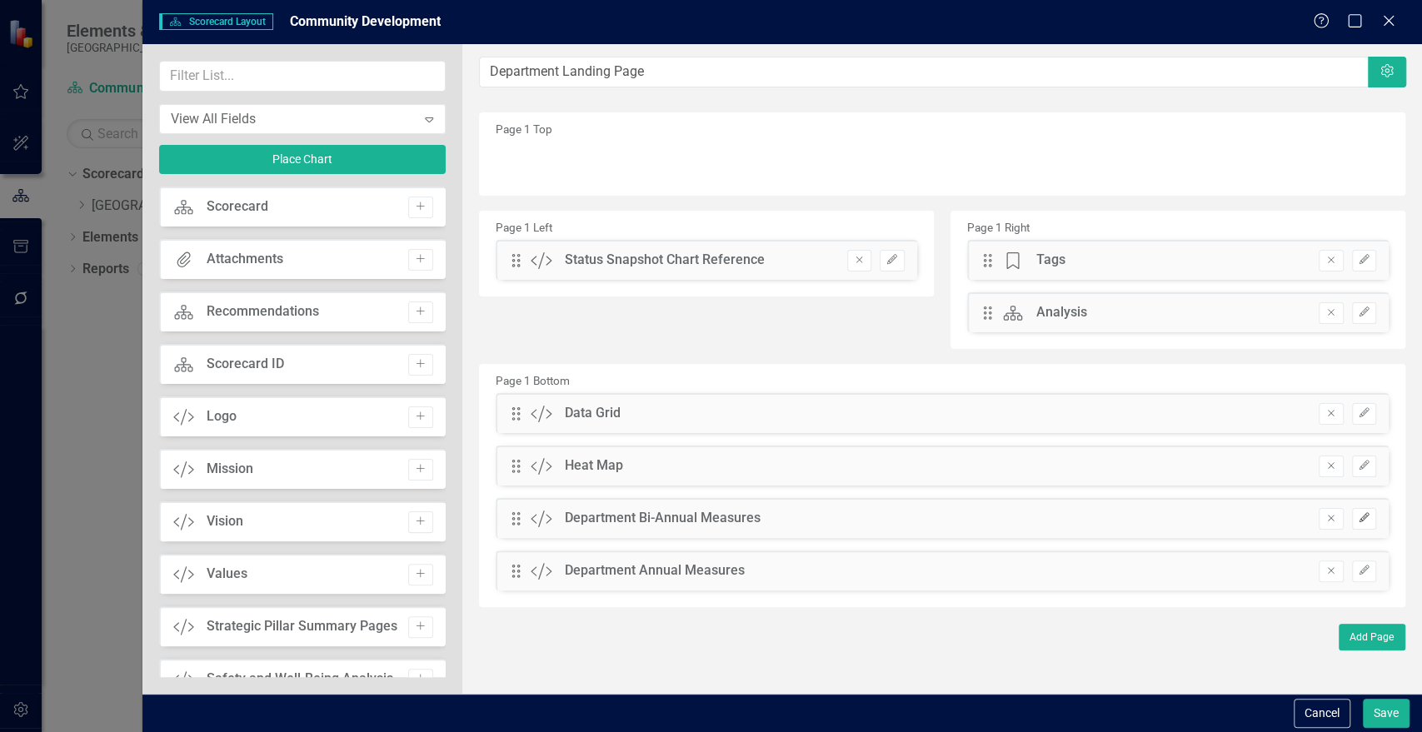
click at [1367, 522] on icon "Edit" at bounding box center [1364, 518] width 12 height 10
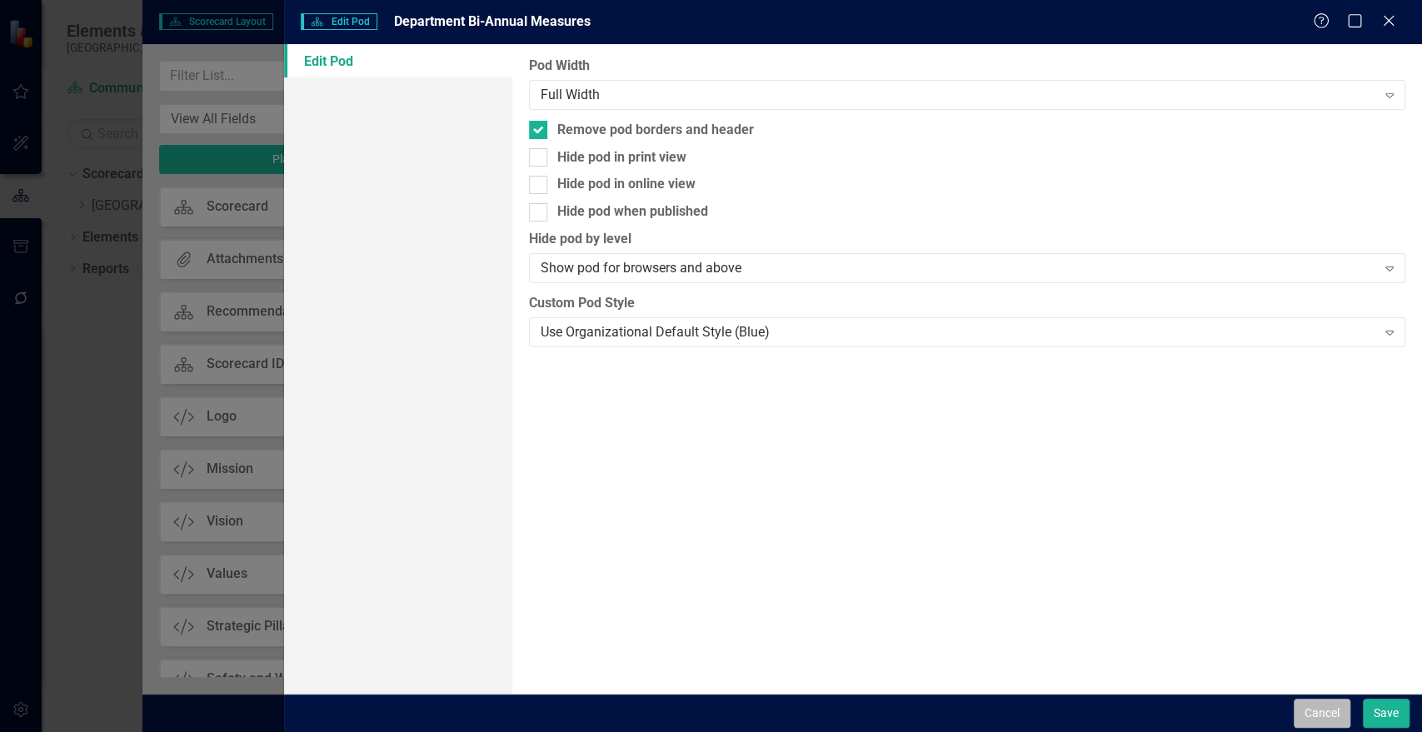
click at [1324, 714] on button "Cancel" at bounding box center [1322, 713] width 57 height 29
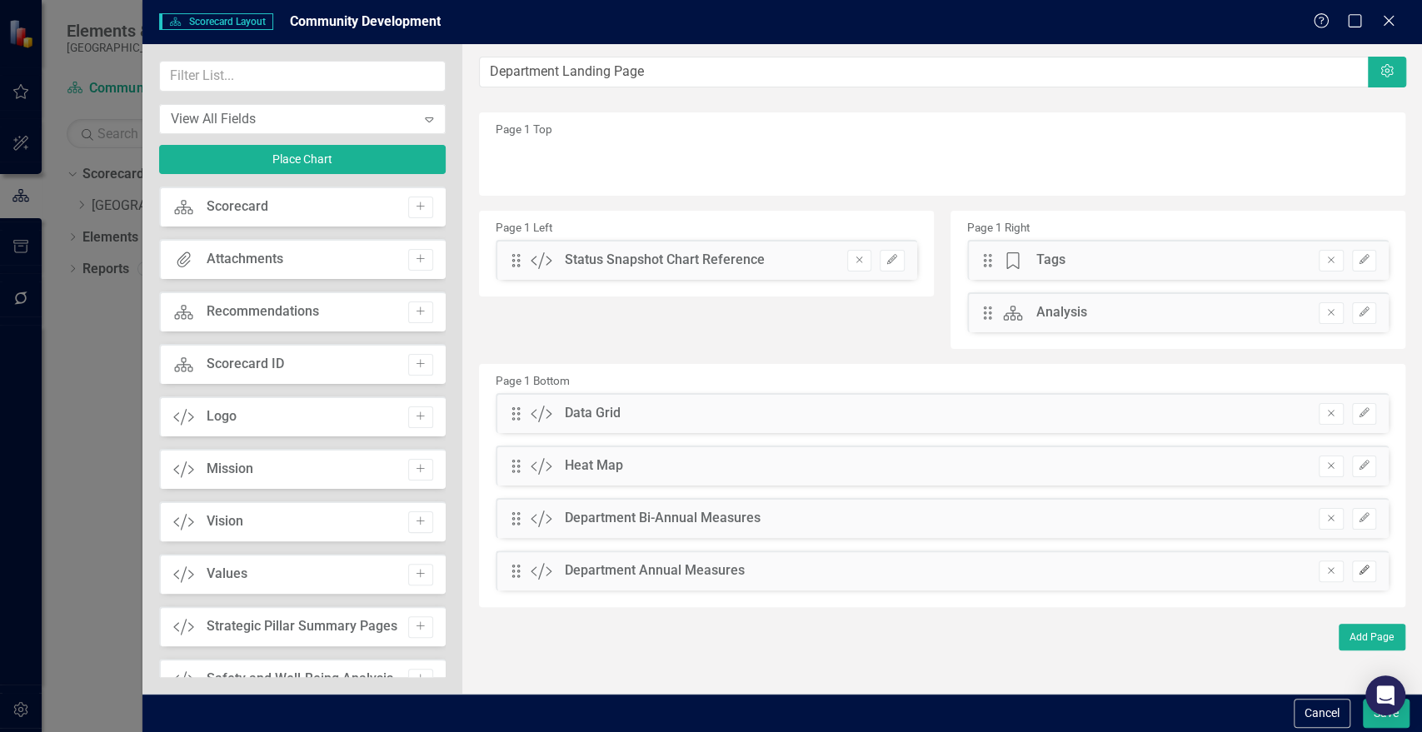
click at [1361, 571] on icon "Edit" at bounding box center [1364, 571] width 12 height 10
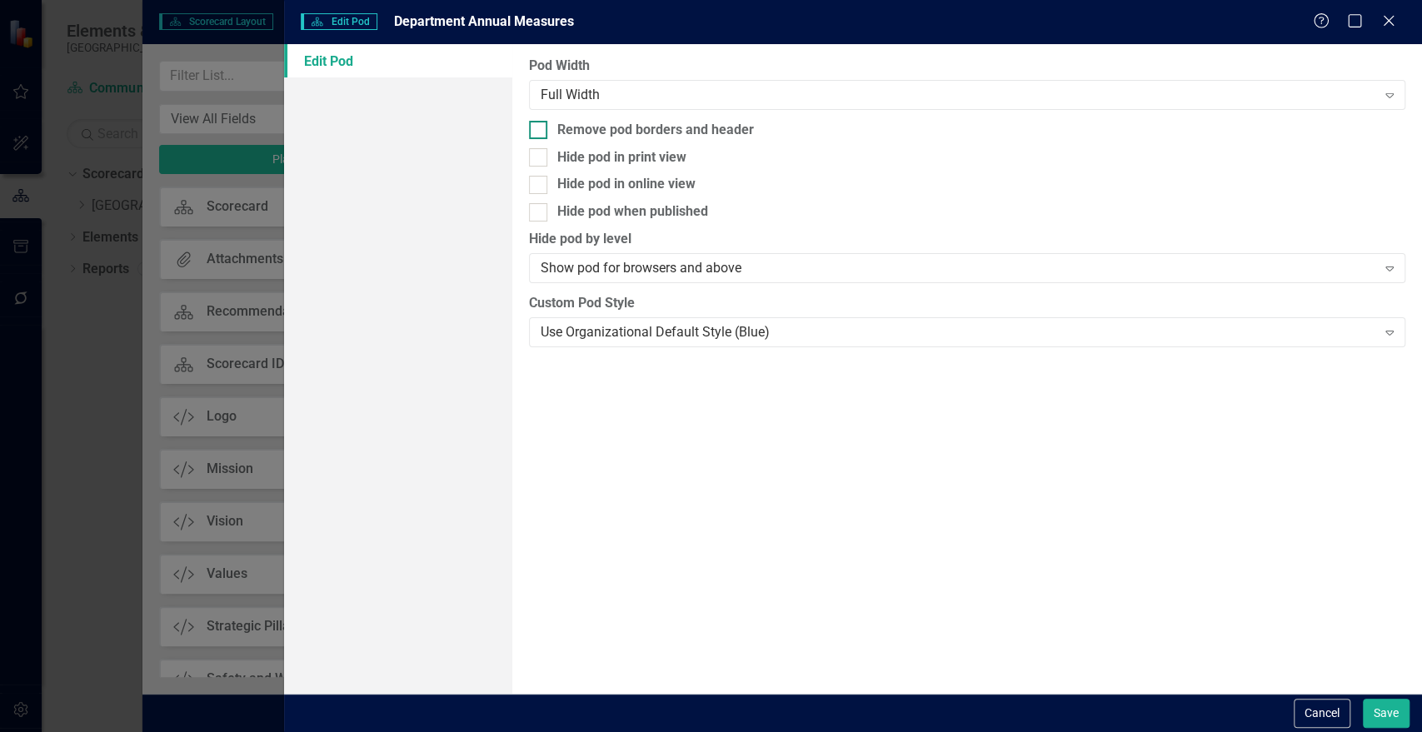
click at [601, 125] on div "Remove pod borders and header" at bounding box center [655, 130] width 197 height 19
click at [540, 125] on input "Remove pod borders and header" at bounding box center [534, 126] width 11 height 11
checkbox input "true"
click at [1376, 712] on button "Save" at bounding box center [1386, 713] width 47 height 29
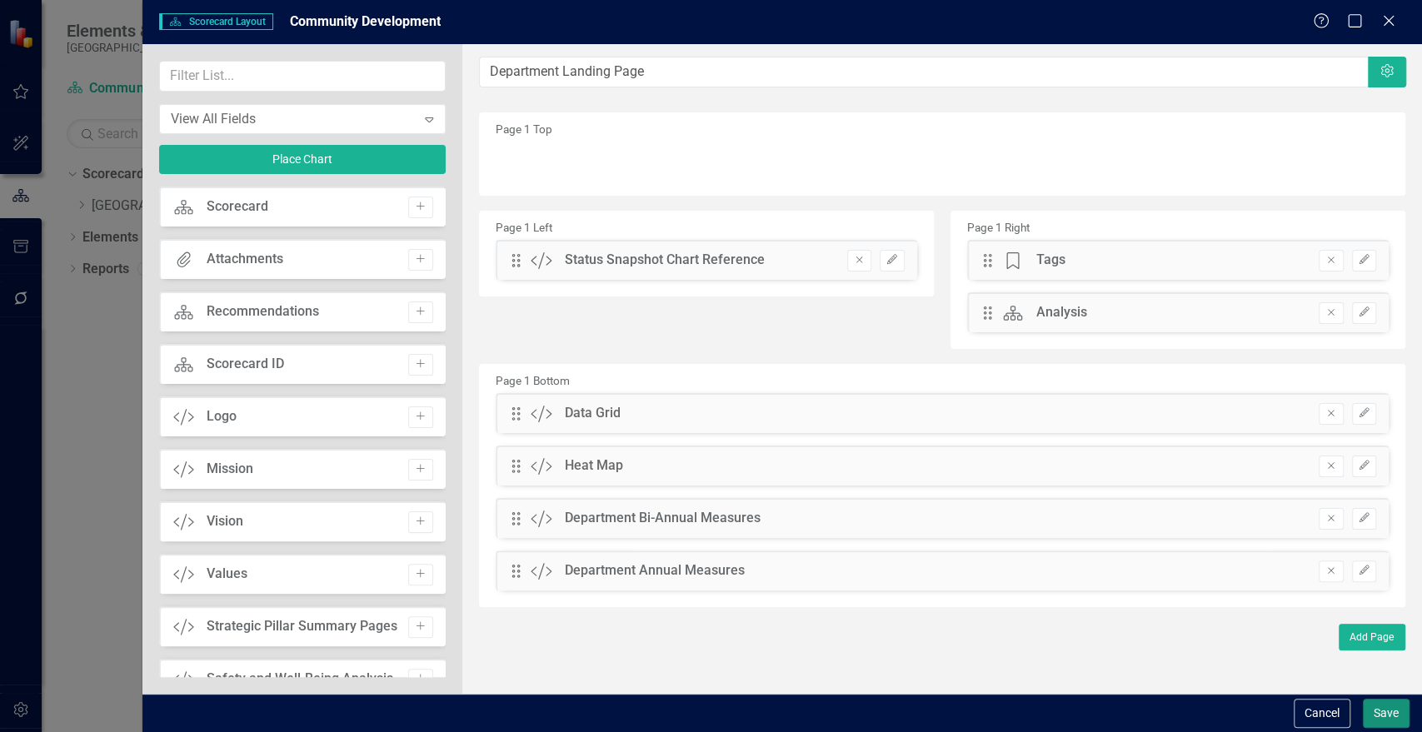
click at [1376, 712] on button "Save" at bounding box center [1386, 713] width 47 height 29
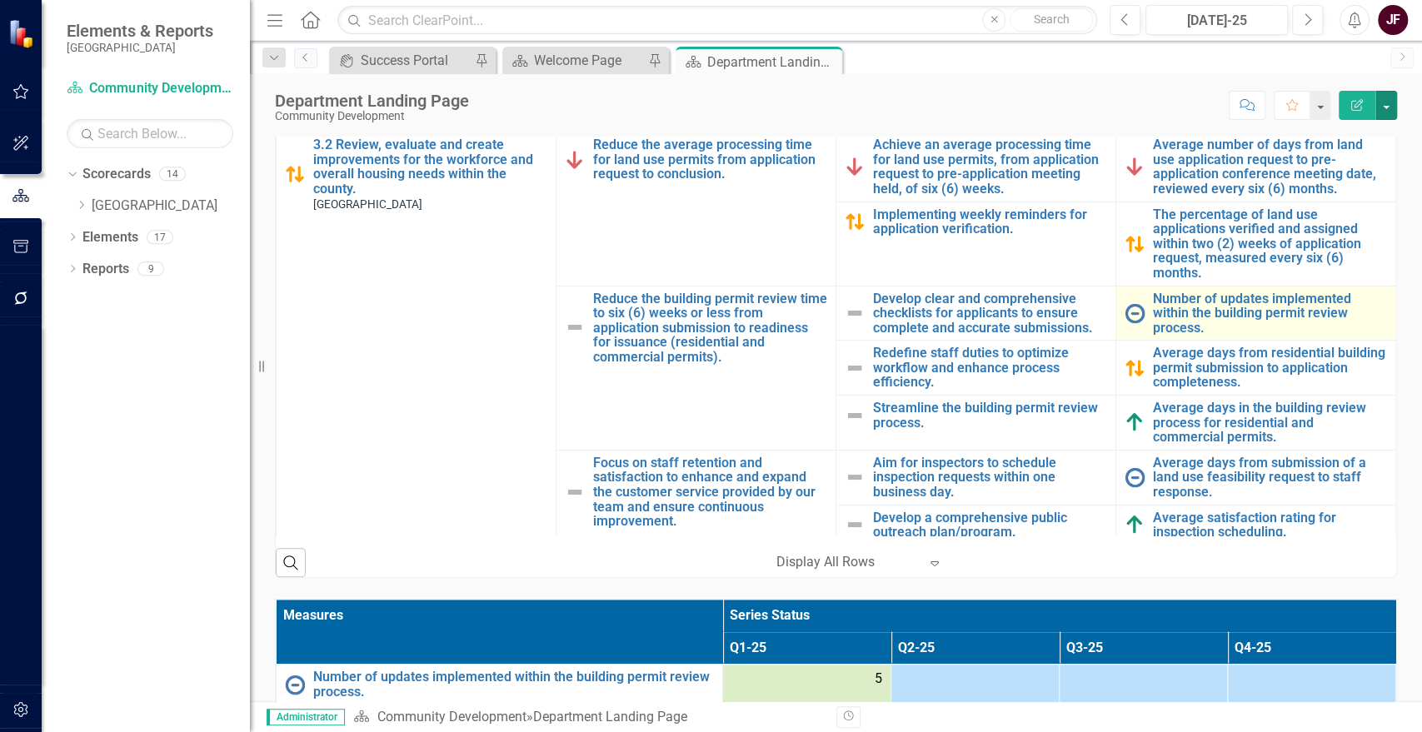
scroll to position [140, 0]
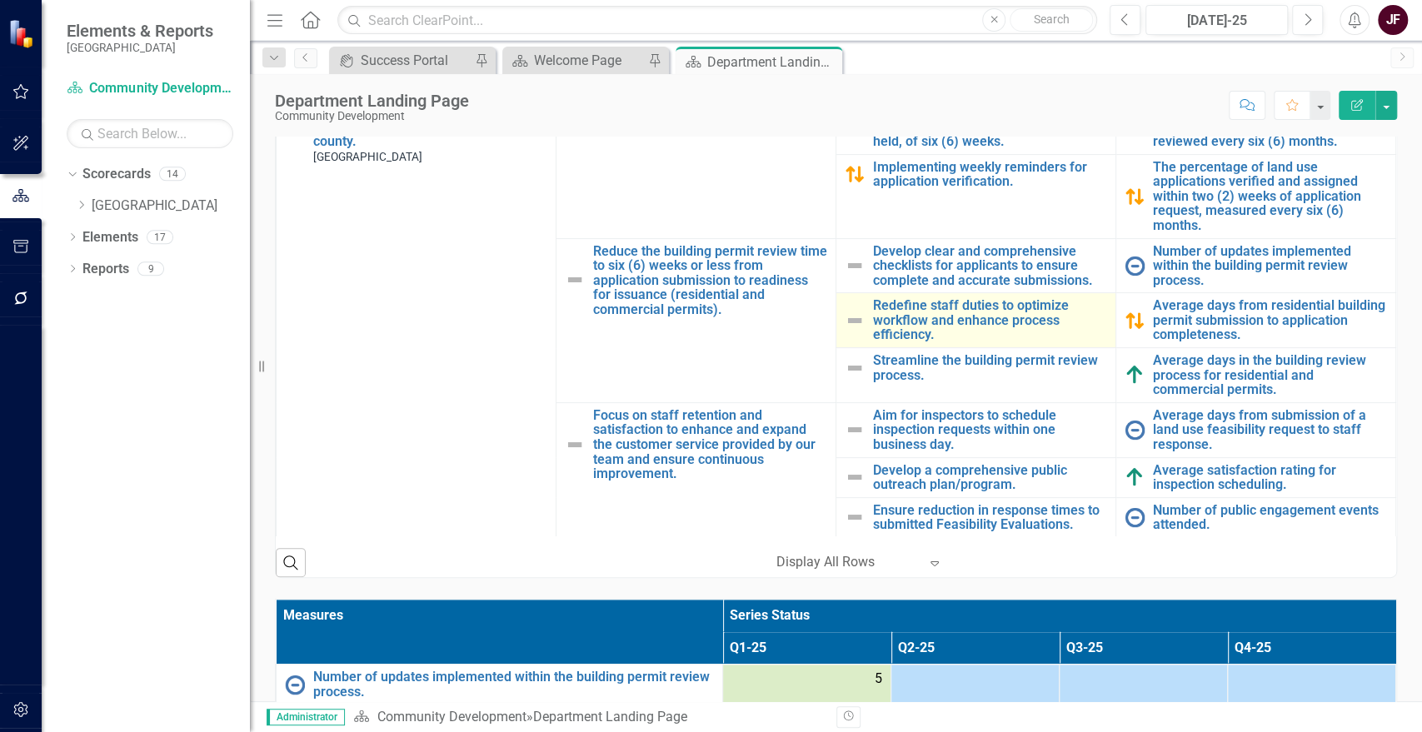
click at [849, 318] on img at bounding box center [855, 321] width 20 height 20
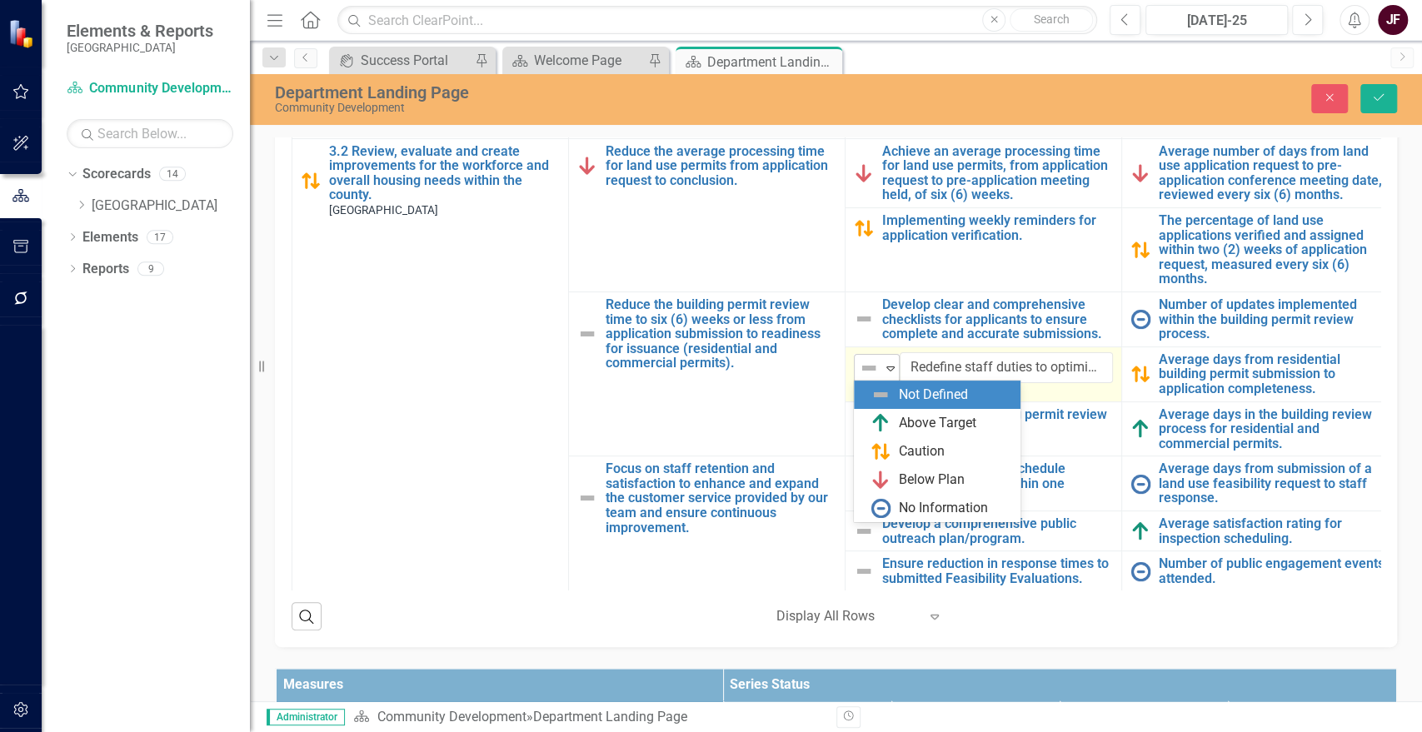
click at [893, 367] on icon "Expand" at bounding box center [890, 368] width 17 height 13
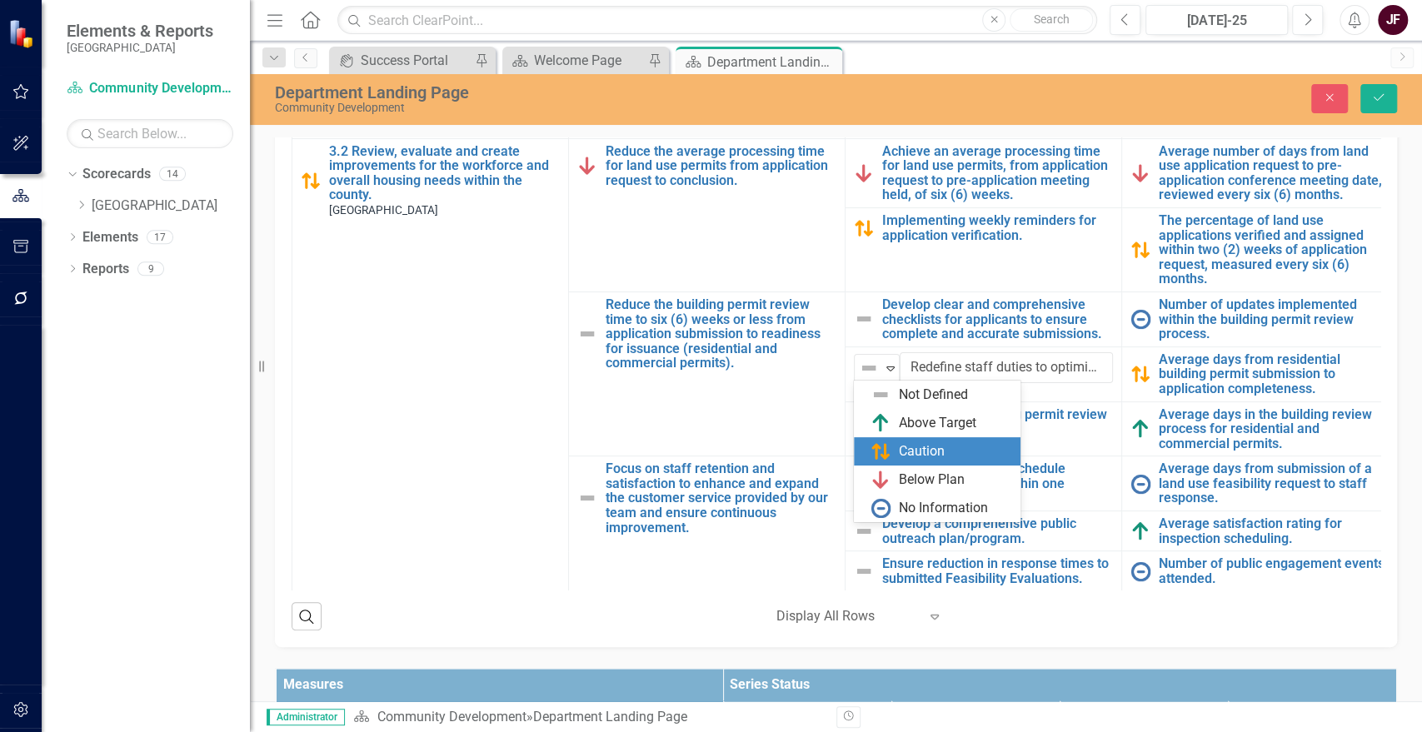
click at [886, 447] on img at bounding box center [881, 452] width 20 height 20
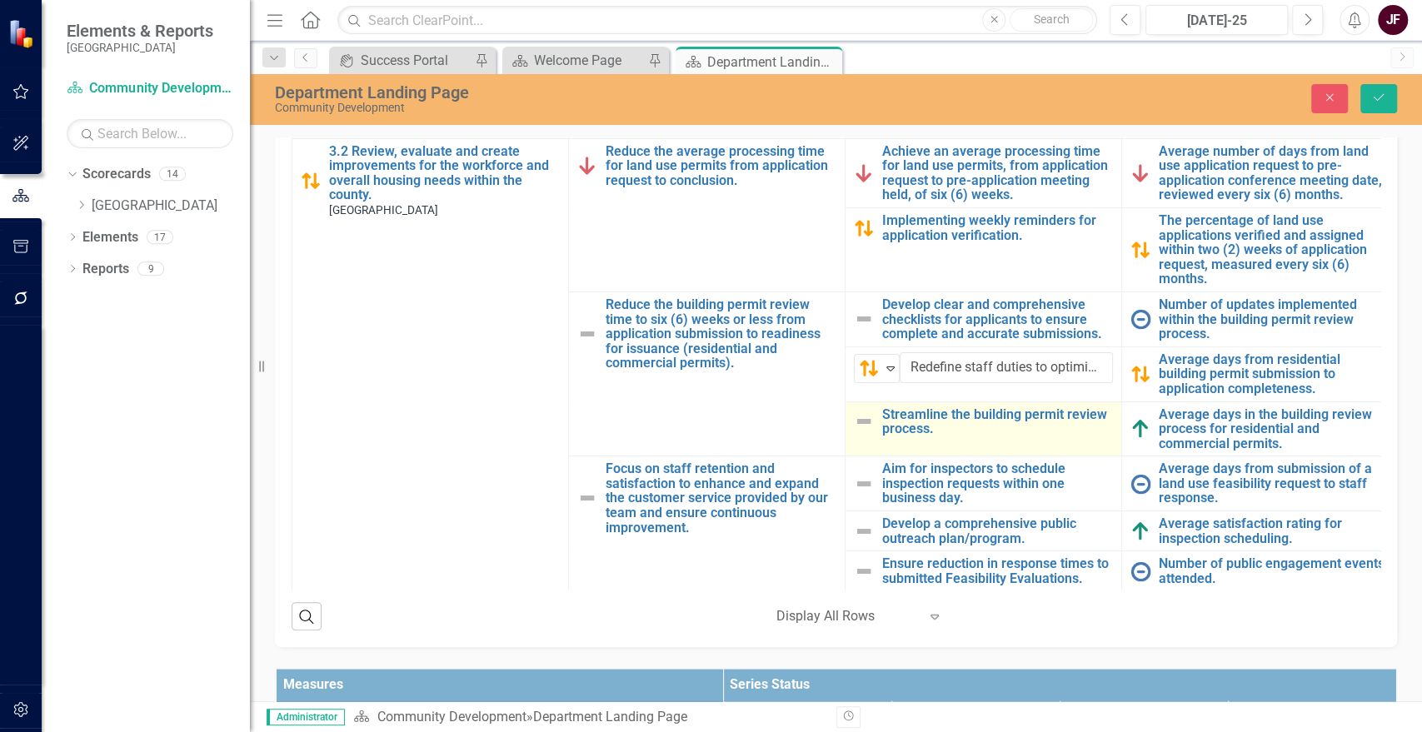
click at [874, 432] on div "Streamline the building permit review process." at bounding box center [983, 421] width 259 height 29
click at [890, 424] on icon at bounding box center [890, 424] width 8 height 5
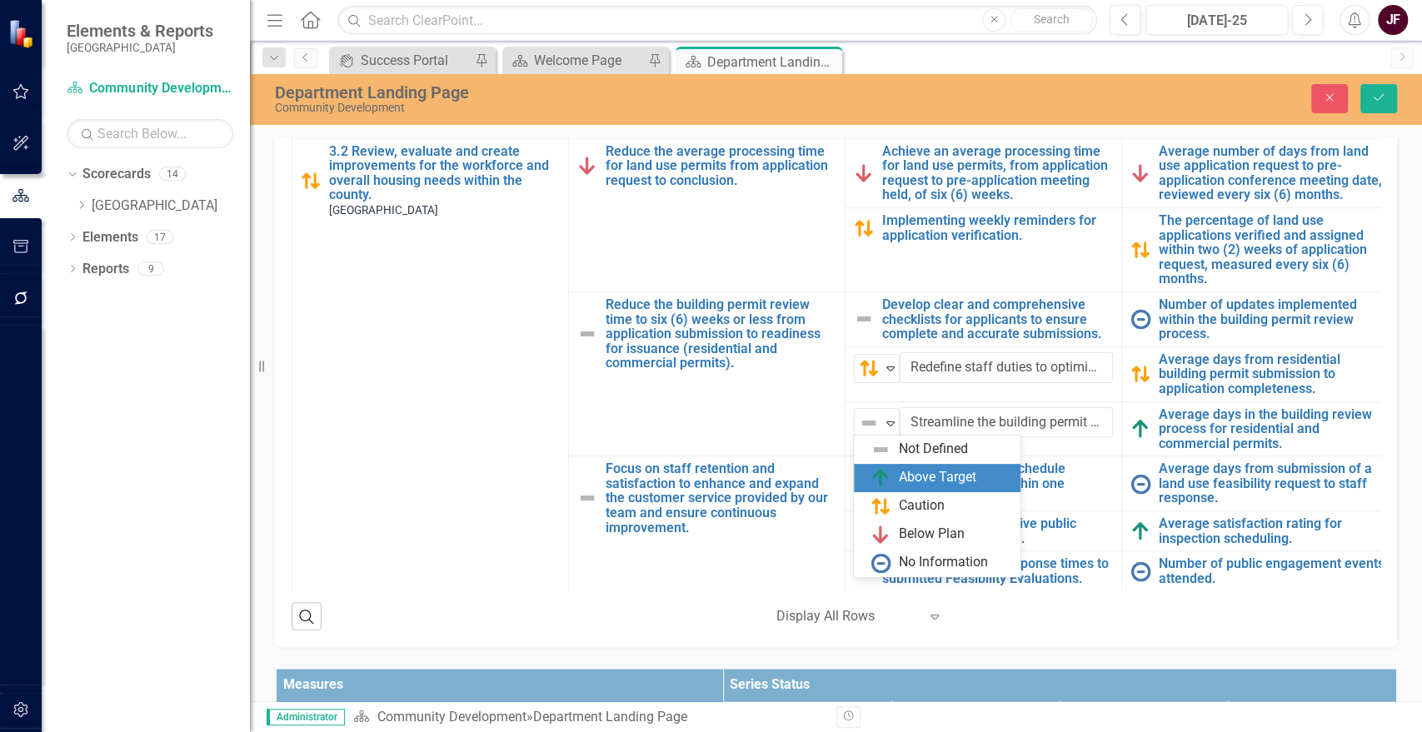
click at [887, 472] on img at bounding box center [881, 478] width 20 height 20
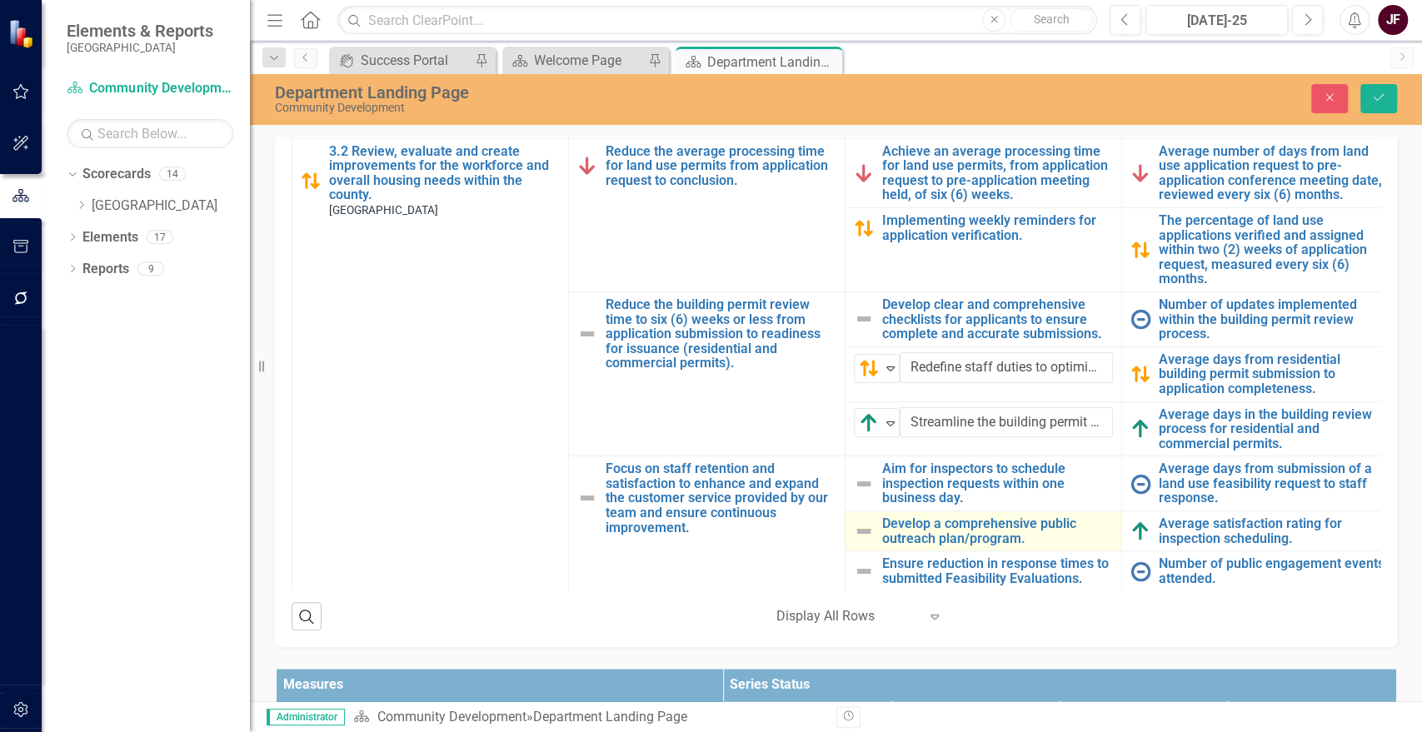
click at [868, 530] on img at bounding box center [864, 532] width 20 height 20
click at [888, 527] on icon "Expand" at bounding box center [890, 533] width 17 height 13
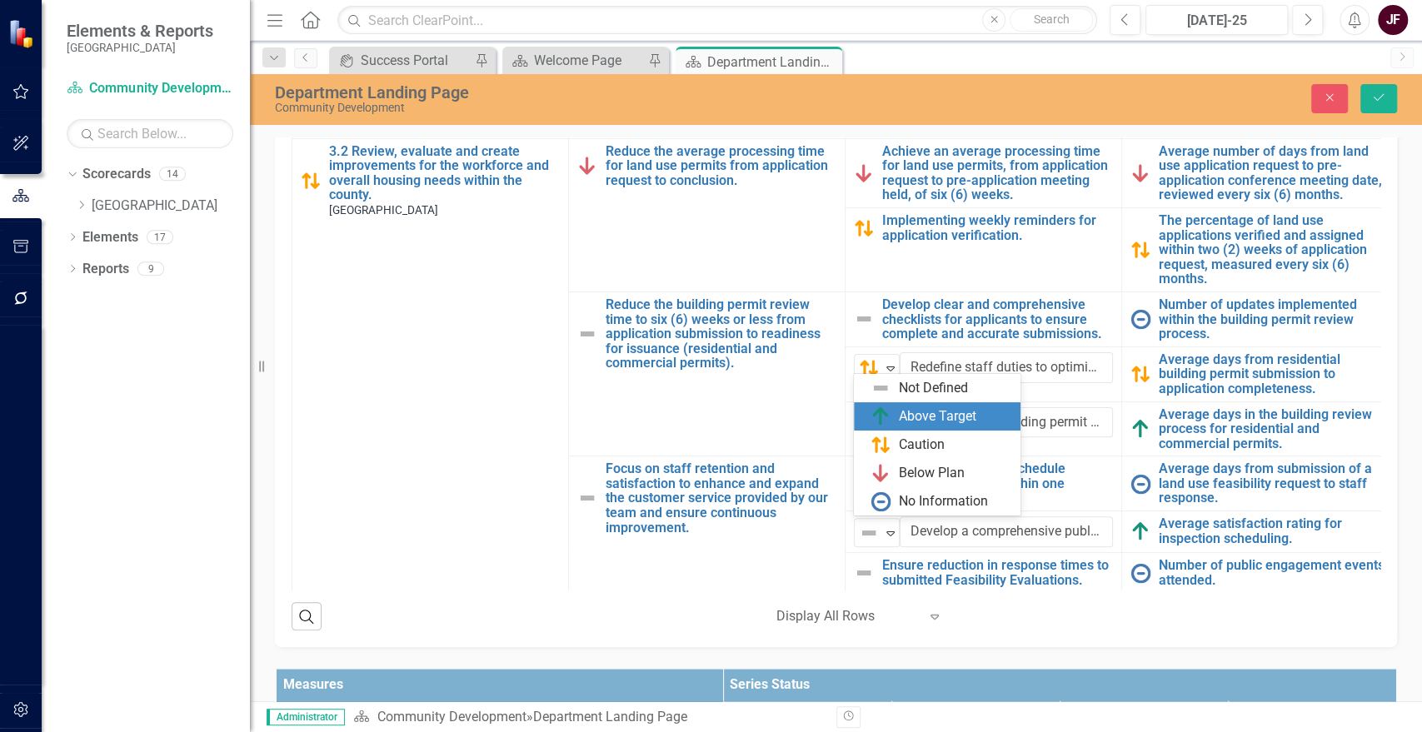
click at [899, 421] on div "Above Target" at bounding box center [937, 416] width 77 height 19
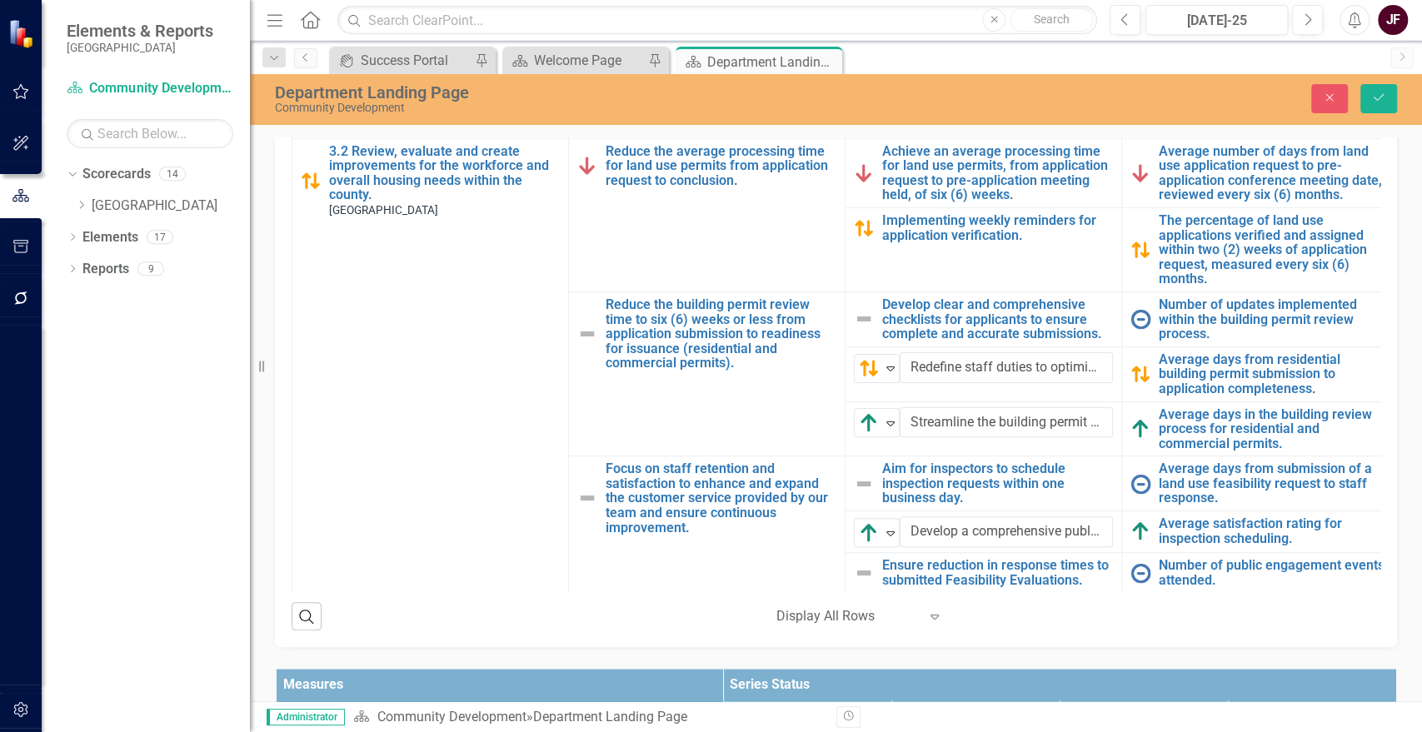
scroll to position [153, 0]
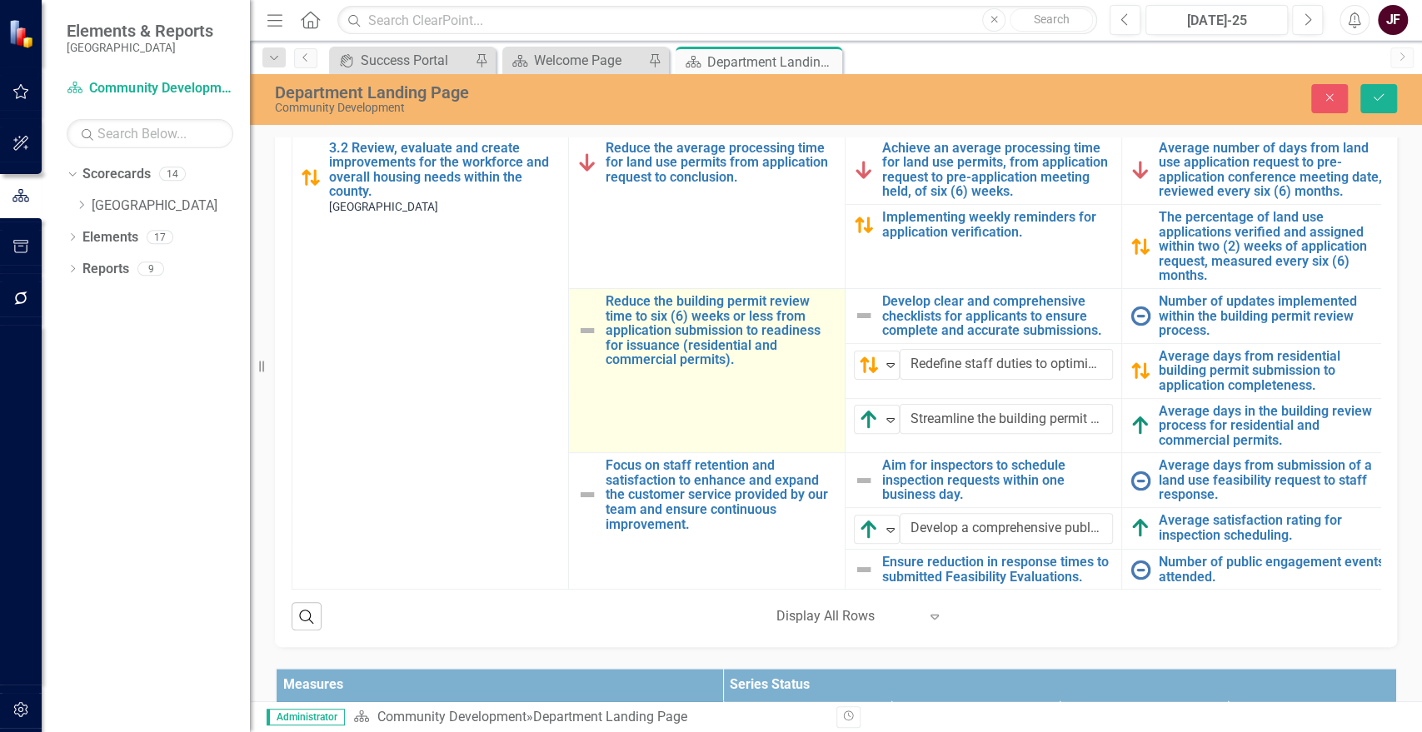
click at [593, 321] on img at bounding box center [587, 331] width 20 height 20
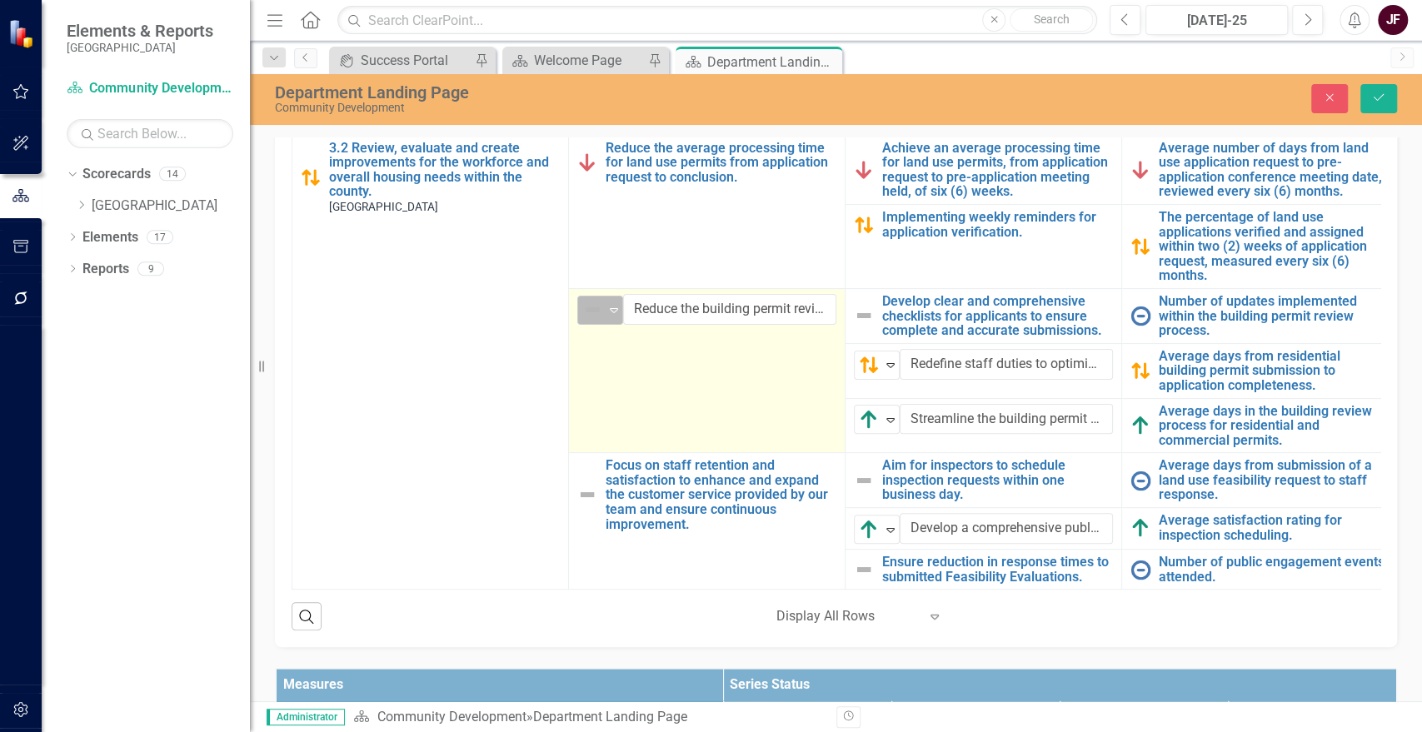
click at [616, 303] on icon "Expand" at bounding box center [614, 309] width 17 height 13
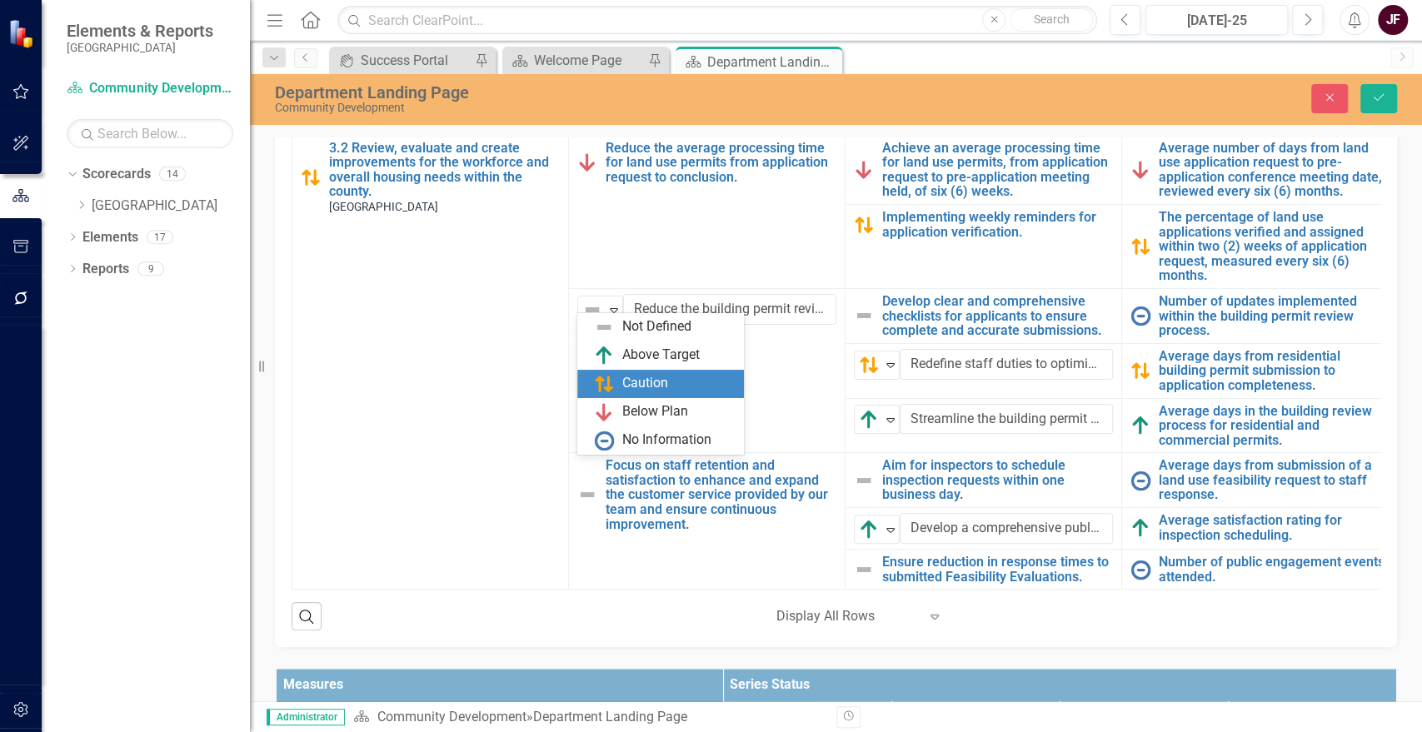
click at [608, 382] on img at bounding box center [604, 384] width 20 height 20
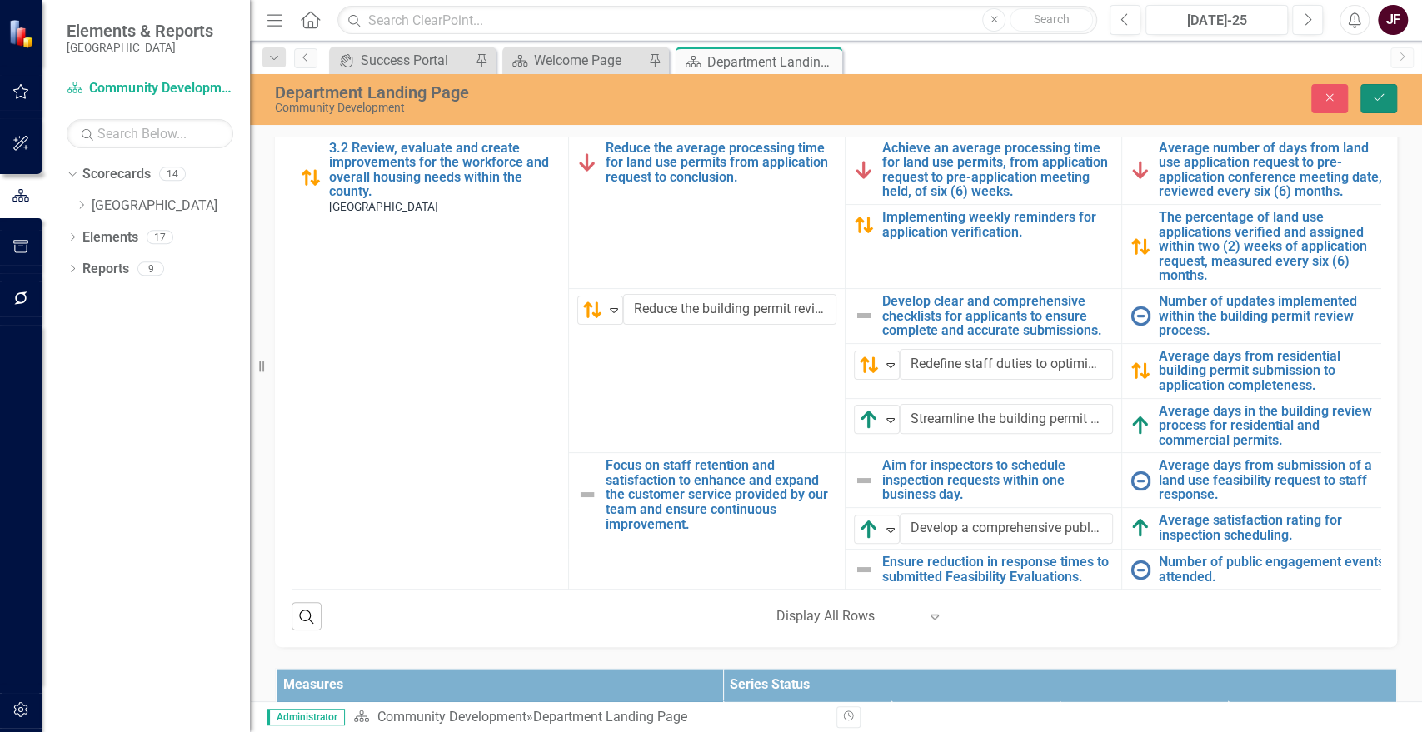
click at [1381, 95] on icon "Save" at bounding box center [1378, 98] width 15 height 12
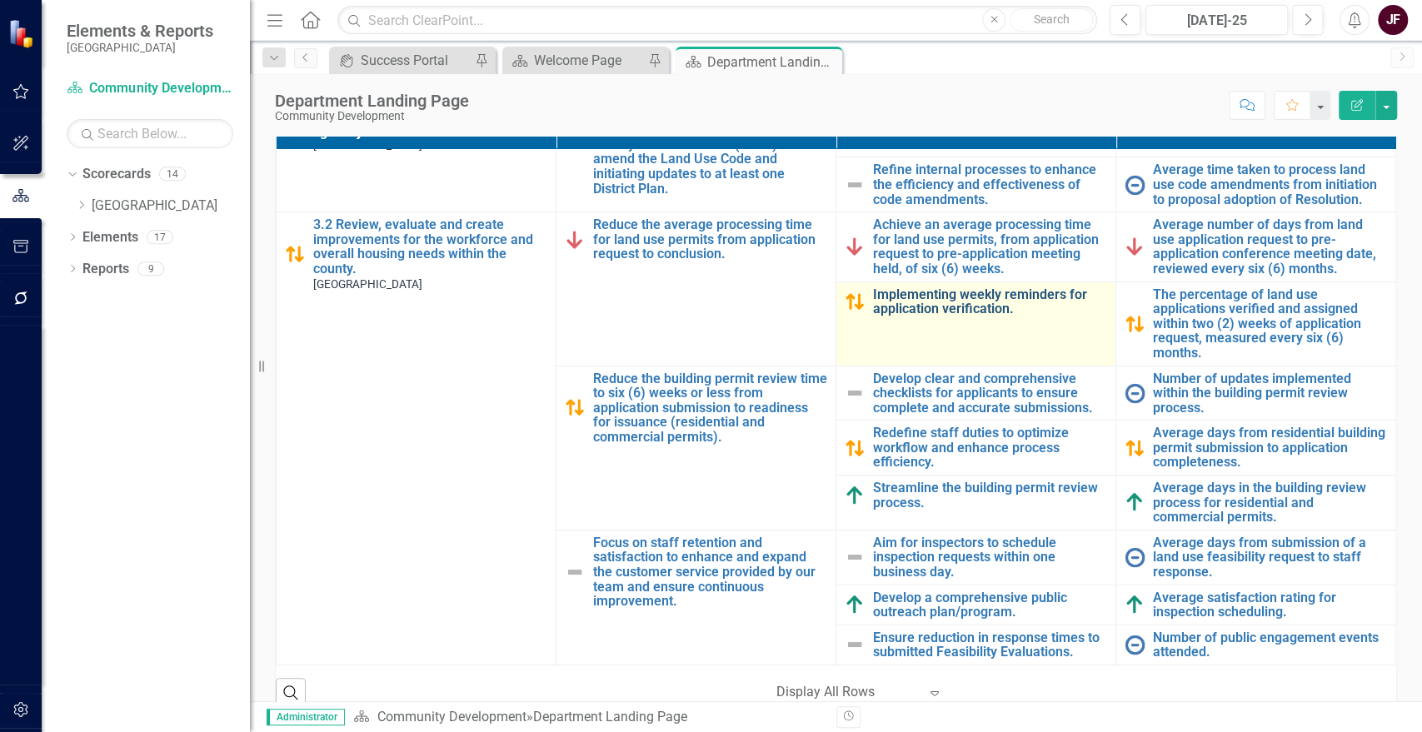
scroll to position [462, 0]
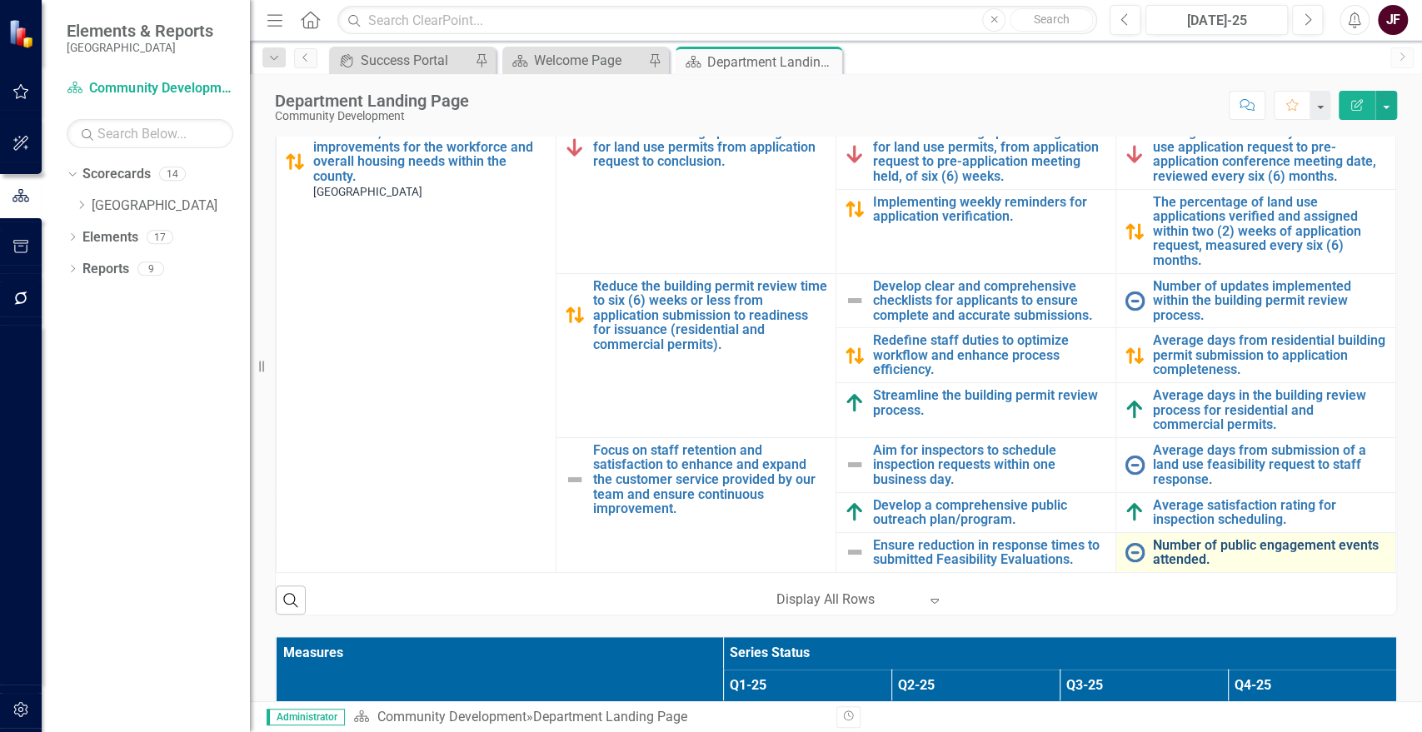
click at [1158, 541] on link "Number of public engagement events attended." at bounding box center [1270, 552] width 234 height 29
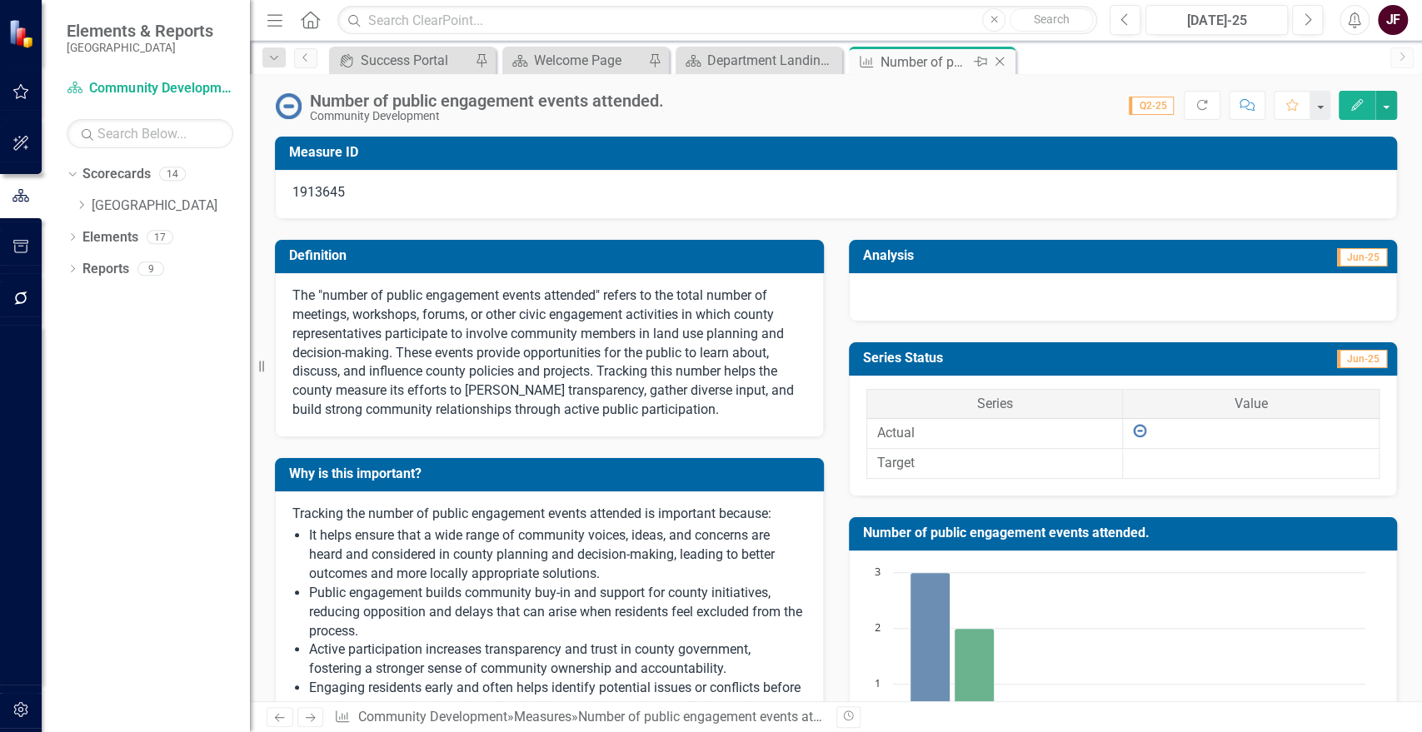
click at [1002, 57] on icon "Close" at bounding box center [999, 61] width 17 height 13
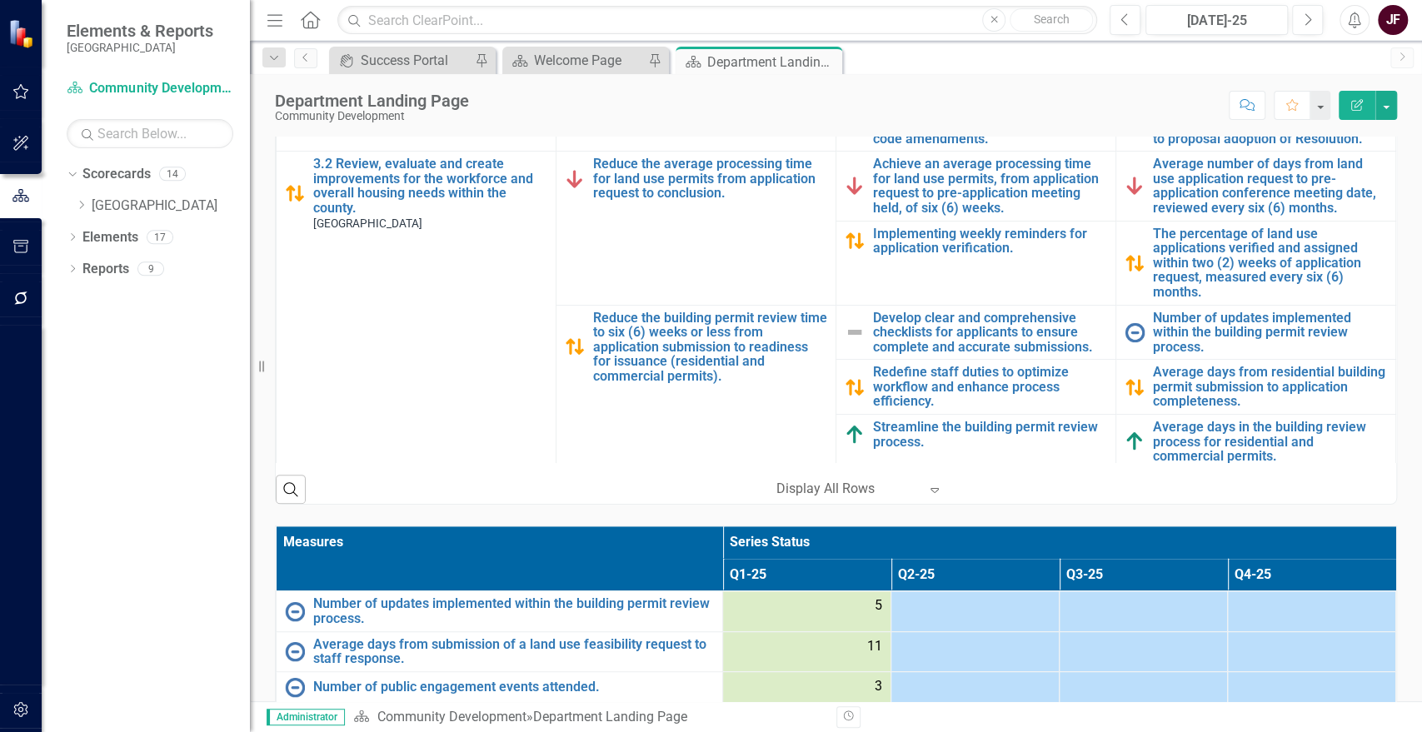
scroll to position [555, 0]
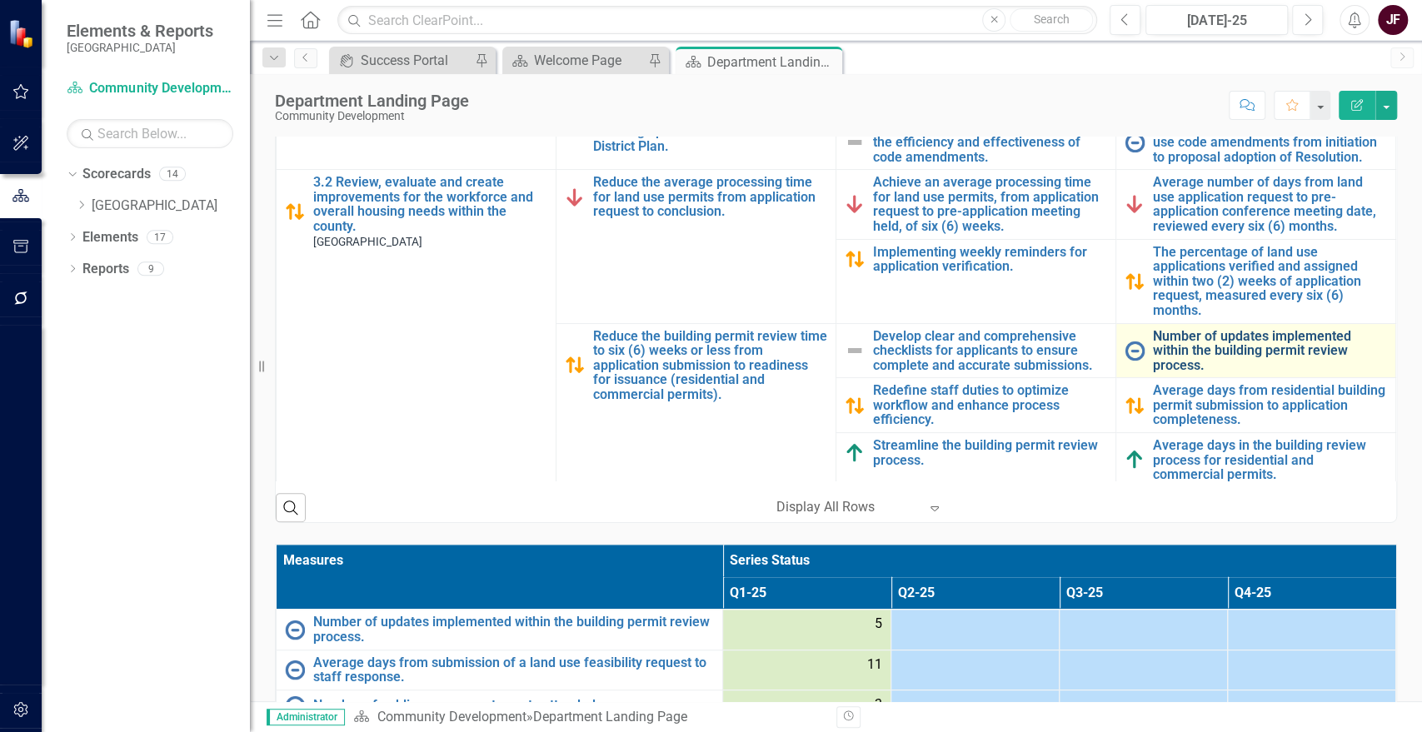
click at [1183, 343] on link "Number of updates implemented within the building permit review process." at bounding box center [1270, 351] width 234 height 44
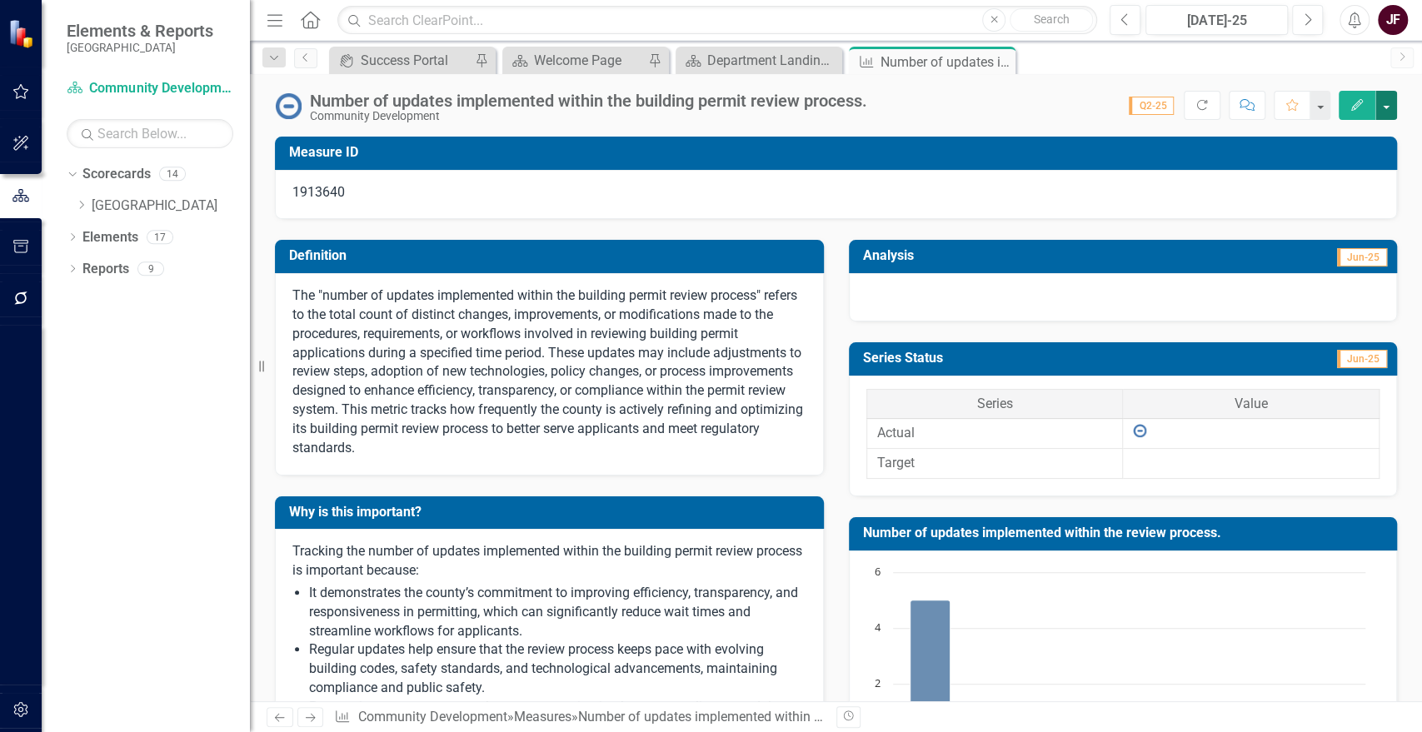
click at [1380, 109] on button "button" at bounding box center [1387, 105] width 22 height 29
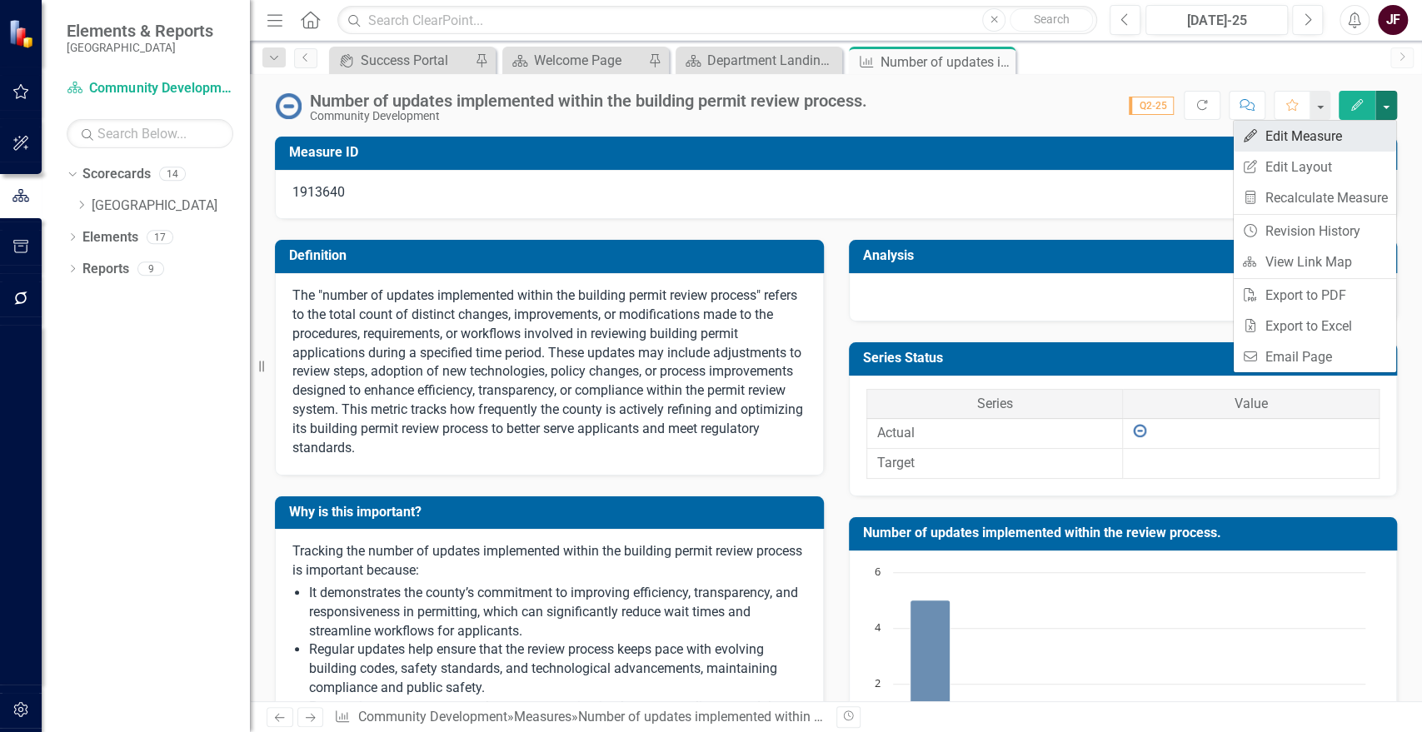
click at [1344, 136] on link "Edit Edit Measure" at bounding box center [1315, 136] width 162 height 31
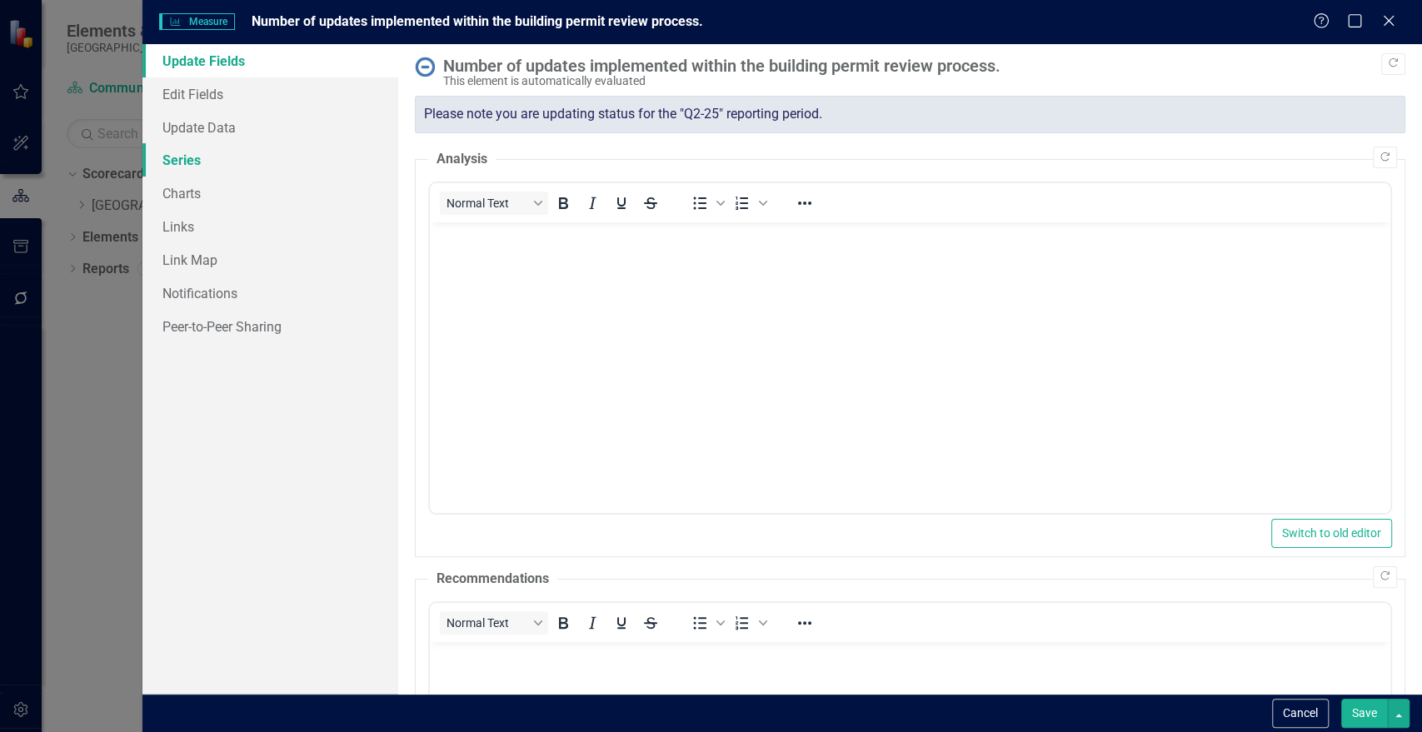
click at [225, 156] on link "Series" at bounding box center [270, 159] width 256 height 33
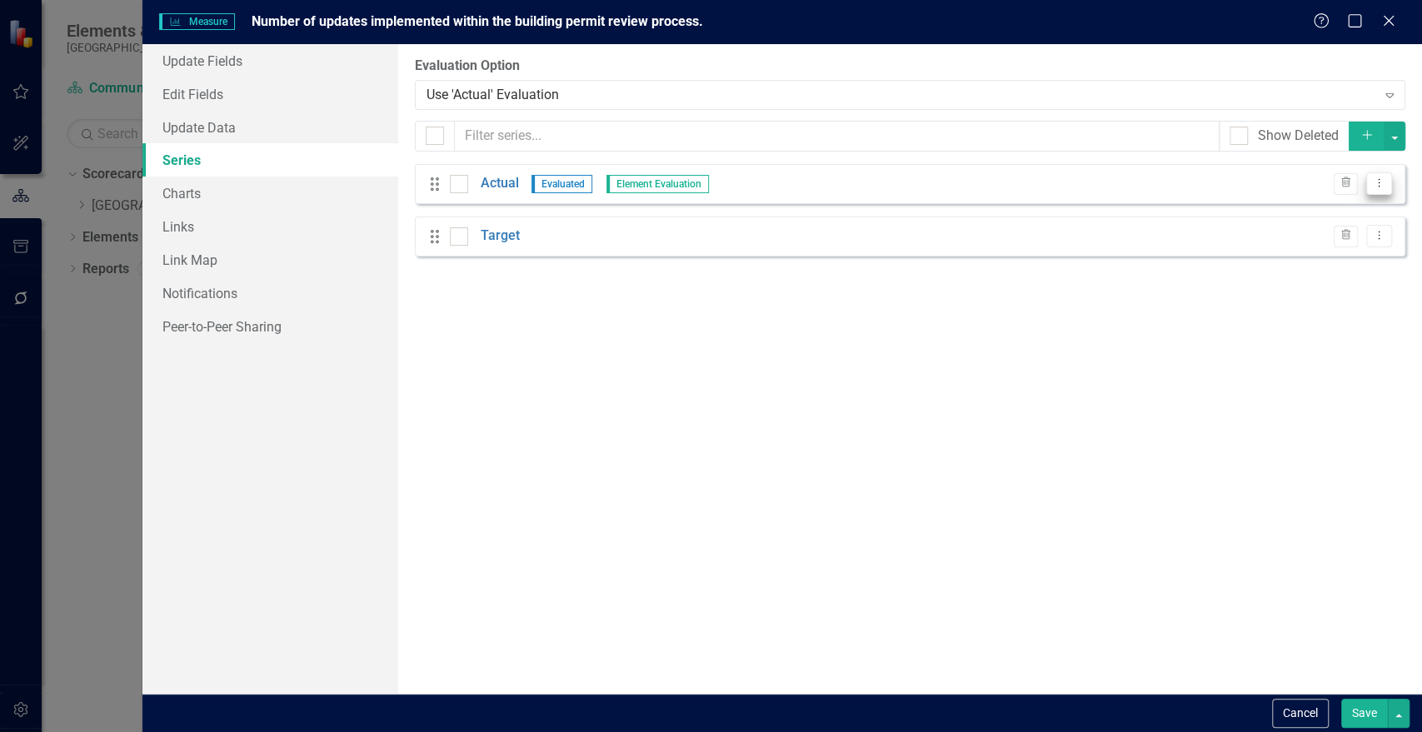
click at [1369, 187] on button "Dropdown Menu" at bounding box center [1379, 183] width 26 height 22
click at [1329, 217] on link "Edit Edit Measure Series" at bounding box center [1296, 211] width 189 height 31
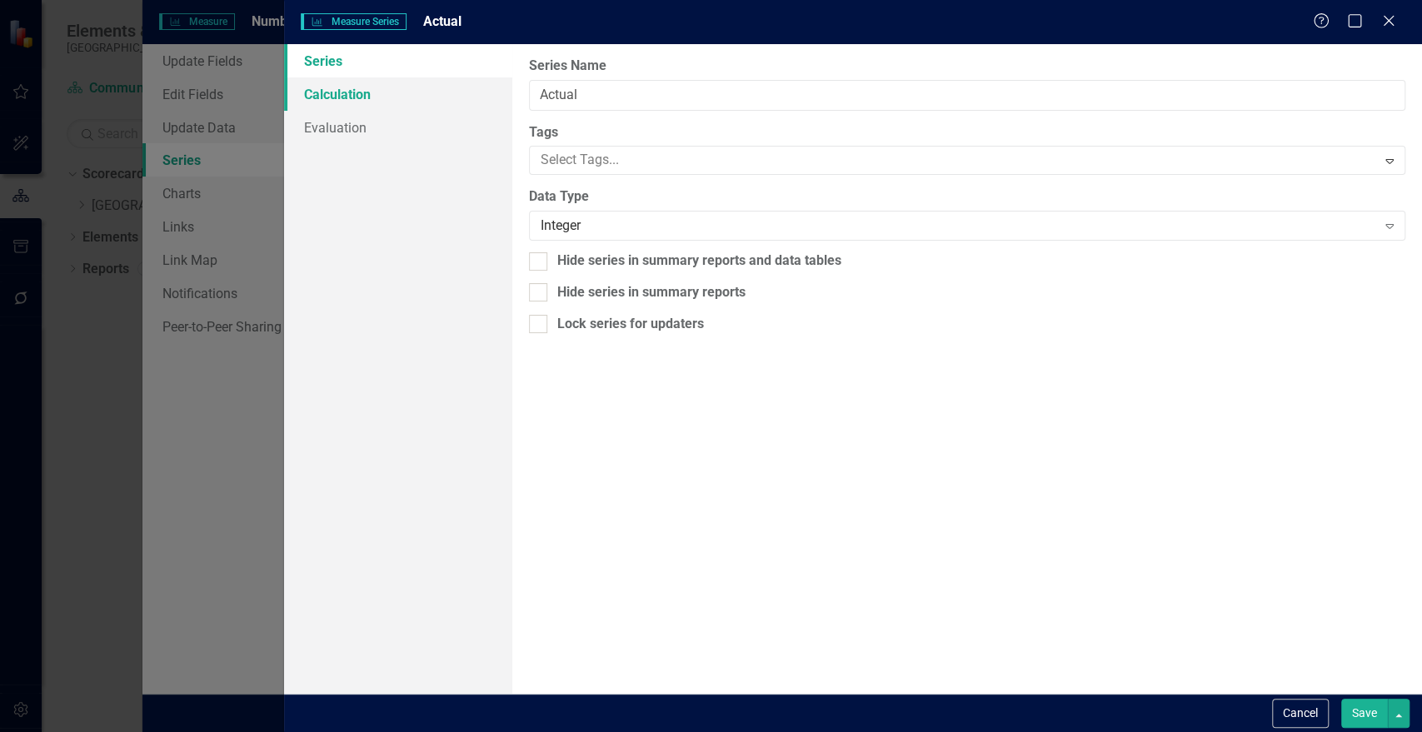
click at [364, 92] on link "Calculation" at bounding box center [397, 93] width 227 height 33
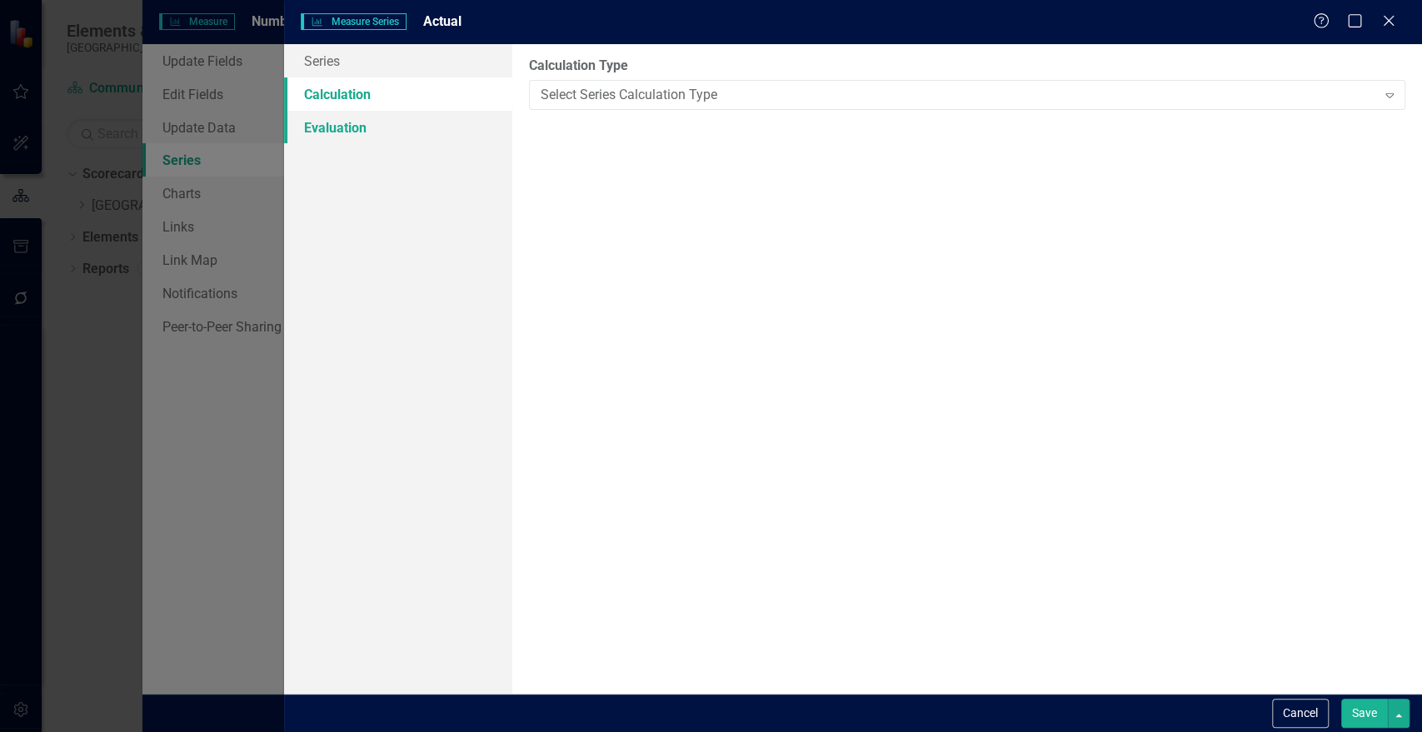
click at [362, 124] on link "Evaluation" at bounding box center [397, 127] width 227 height 33
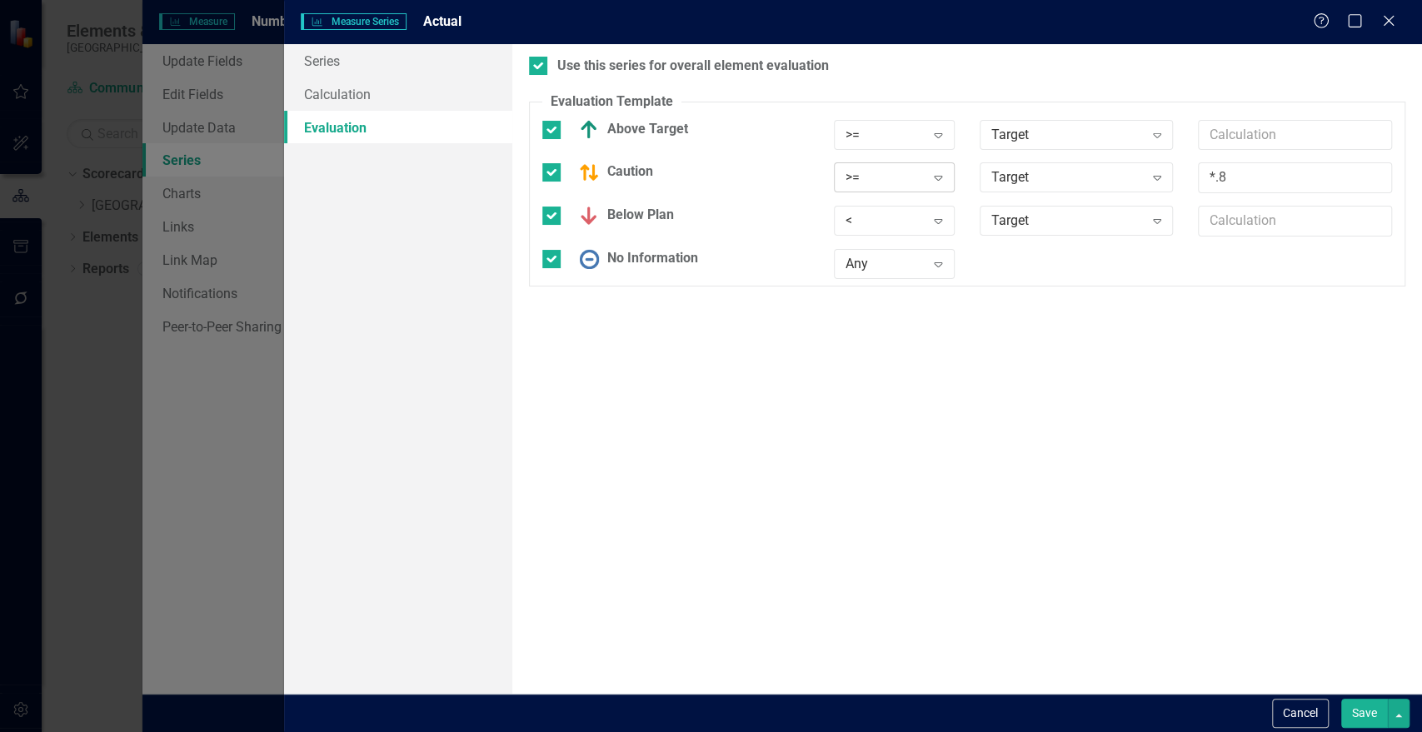
click at [936, 178] on icon at bounding box center [939, 178] width 8 height 5
click at [1300, 719] on button "Cancel" at bounding box center [1300, 713] width 57 height 29
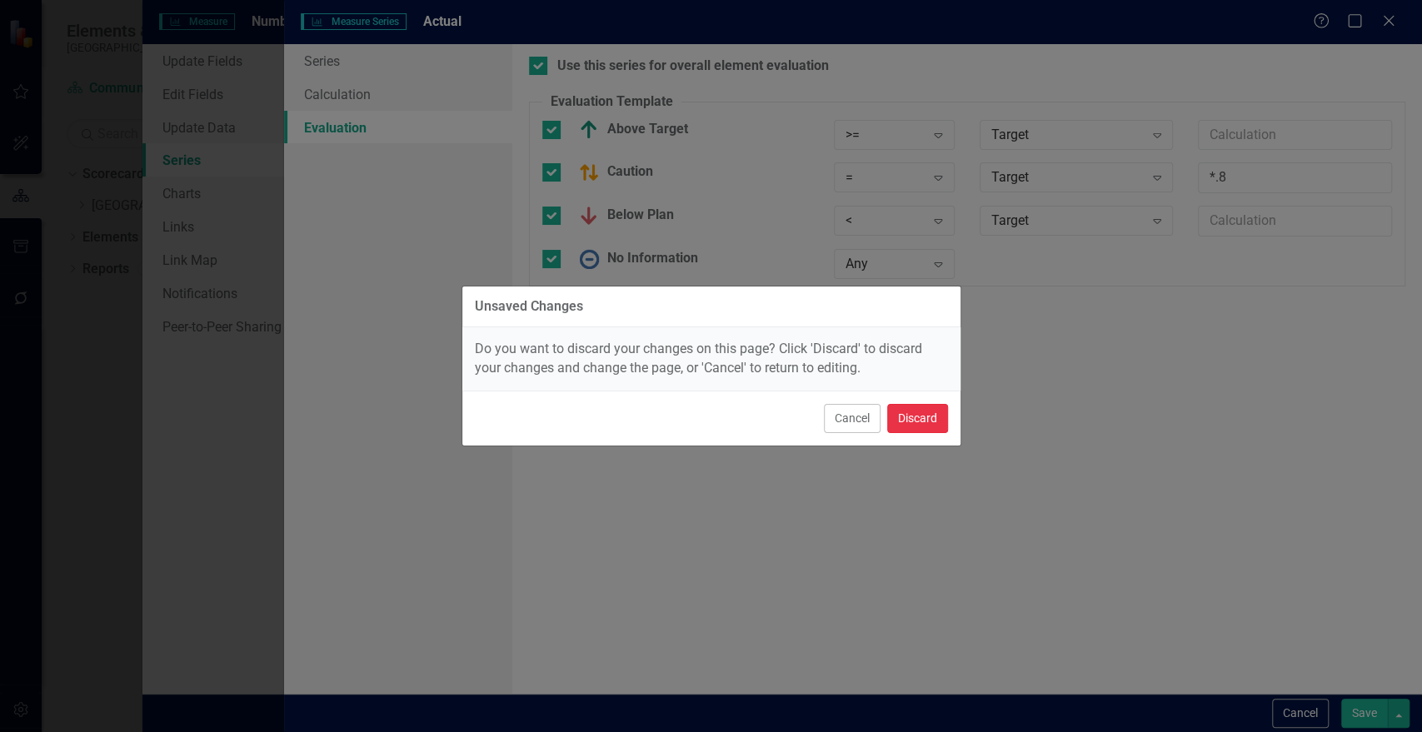
click at [917, 431] on button "Discard" at bounding box center [917, 418] width 61 height 29
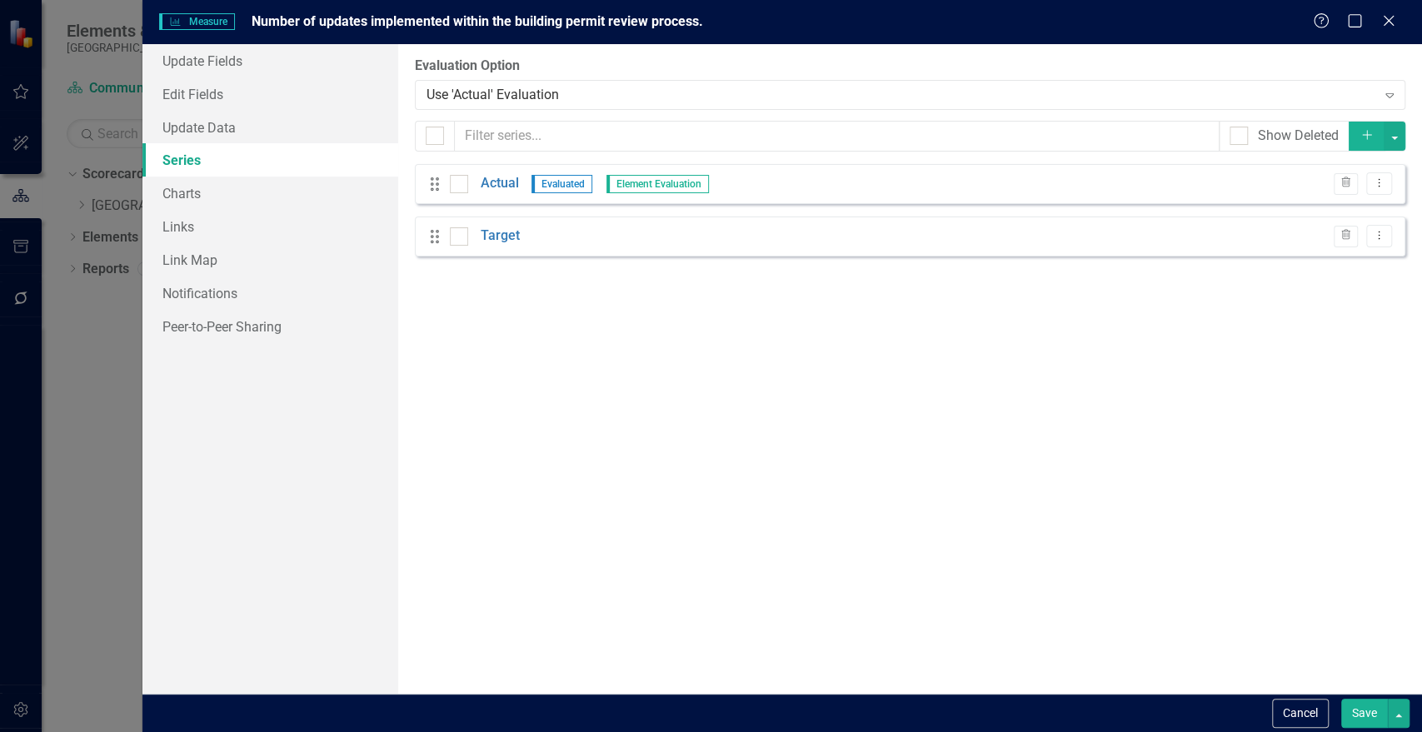
click at [1366, 716] on button "Save" at bounding box center [1364, 713] width 47 height 29
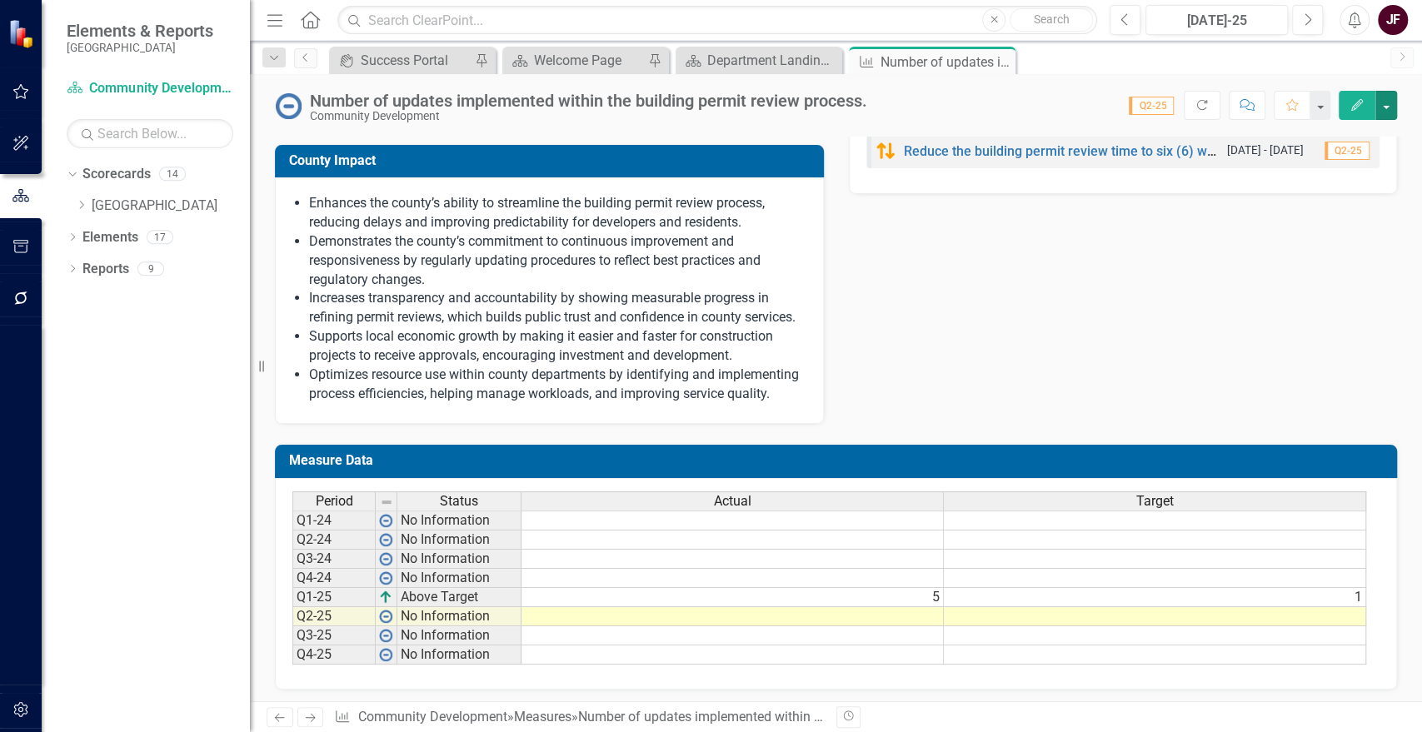
scroll to position [807, 0]
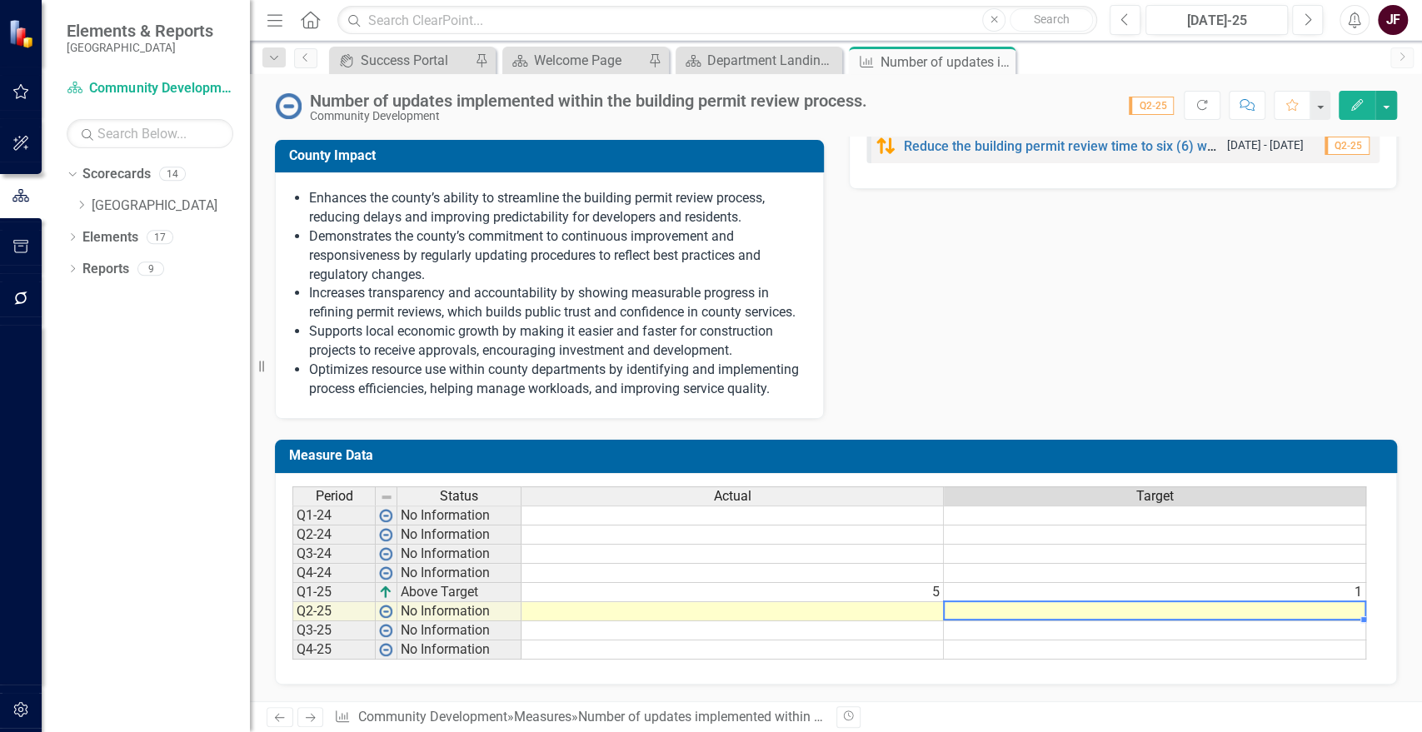
click at [986, 616] on td at bounding box center [1155, 611] width 422 height 19
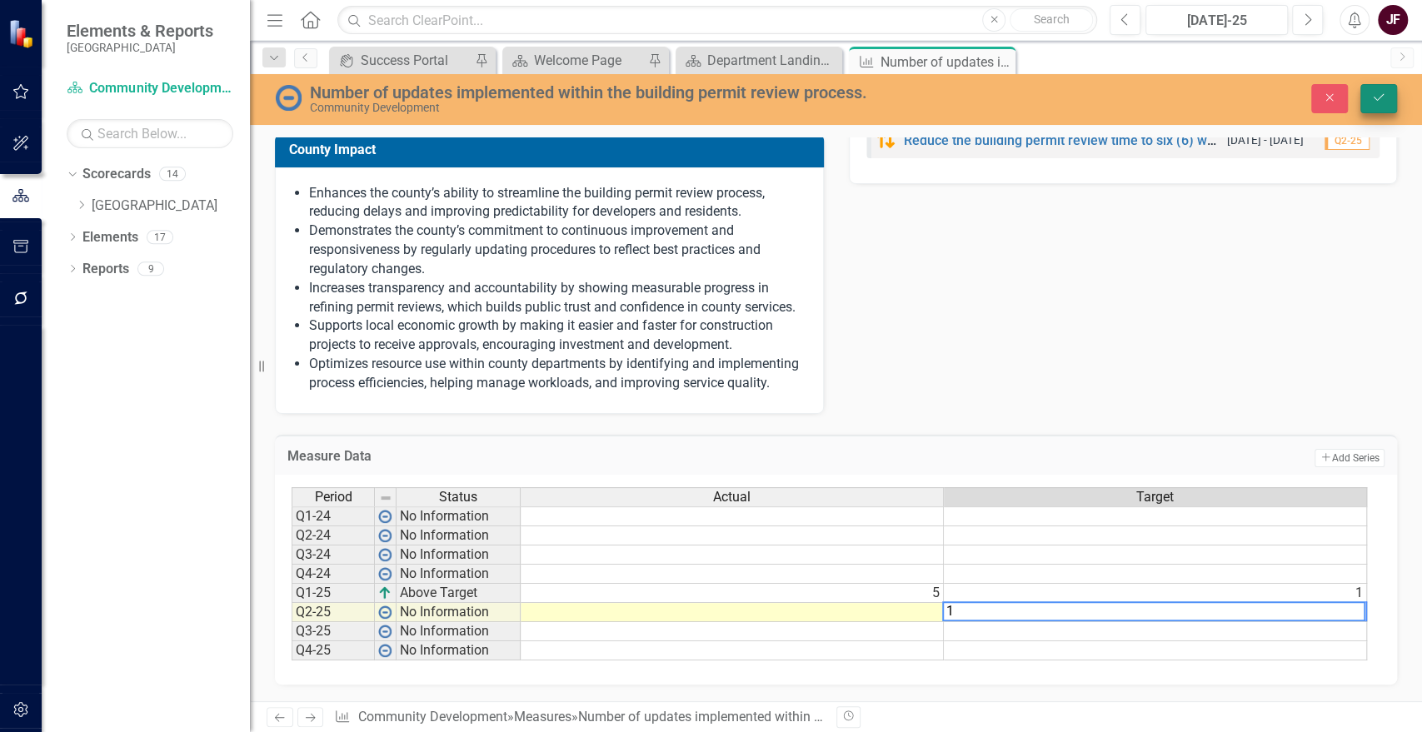
type textarea "1"
click at [1364, 98] on button "Save" at bounding box center [1379, 98] width 37 height 29
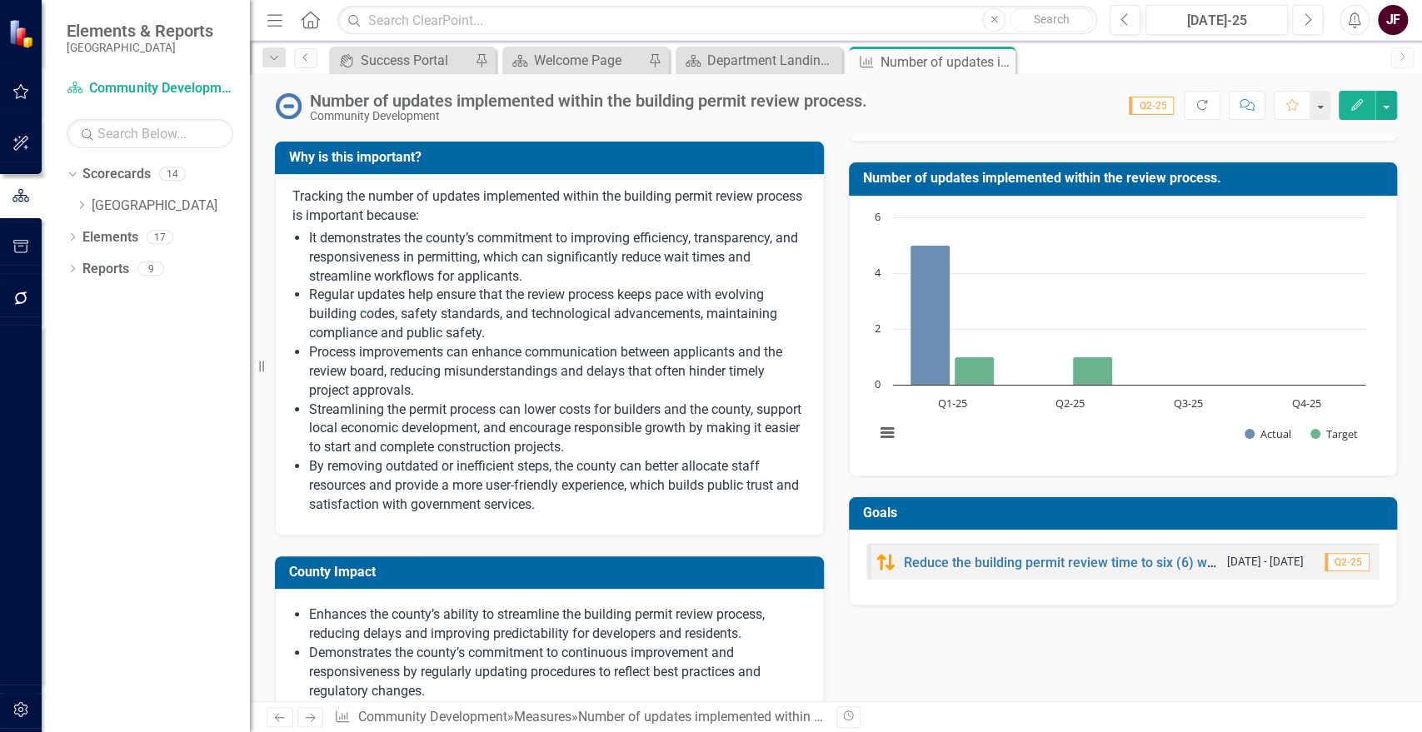
scroll to position [370, 0]
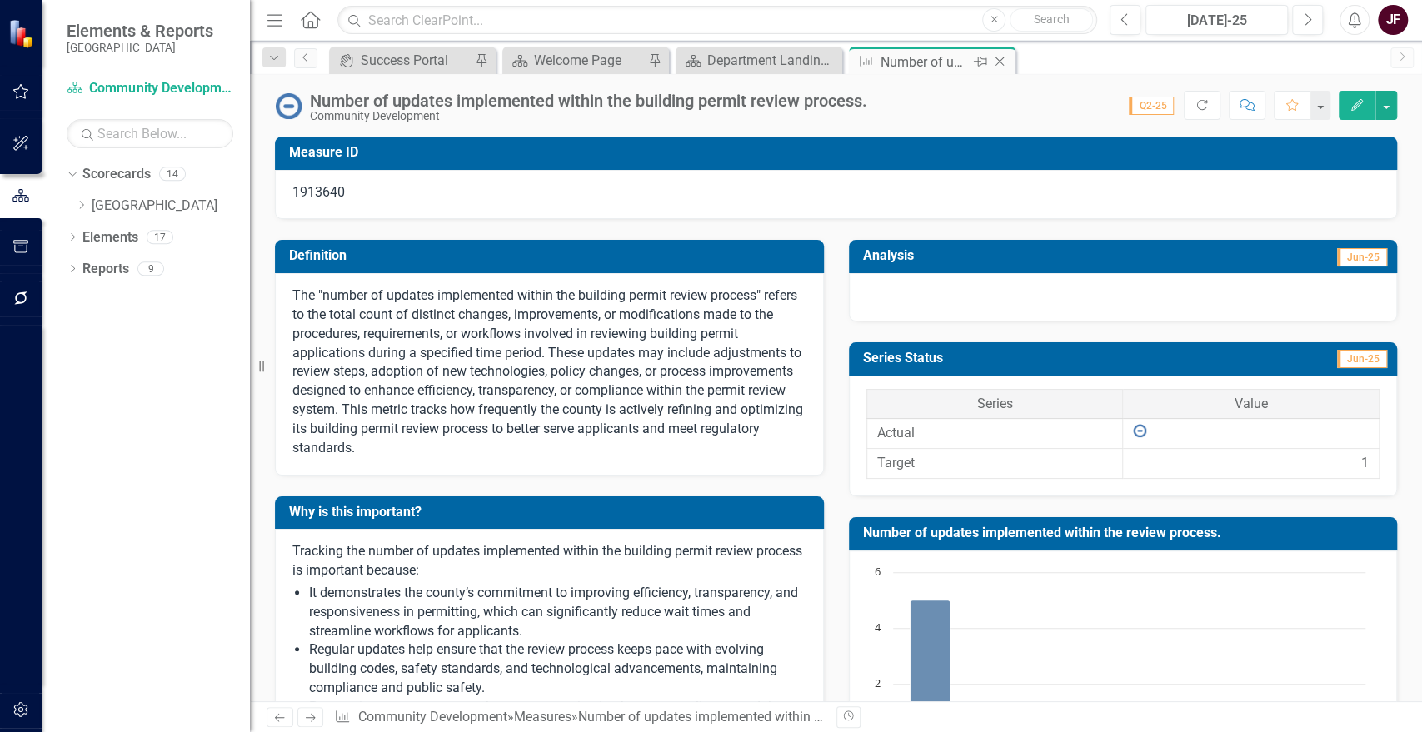
click at [1003, 59] on icon "Close" at bounding box center [999, 61] width 17 height 13
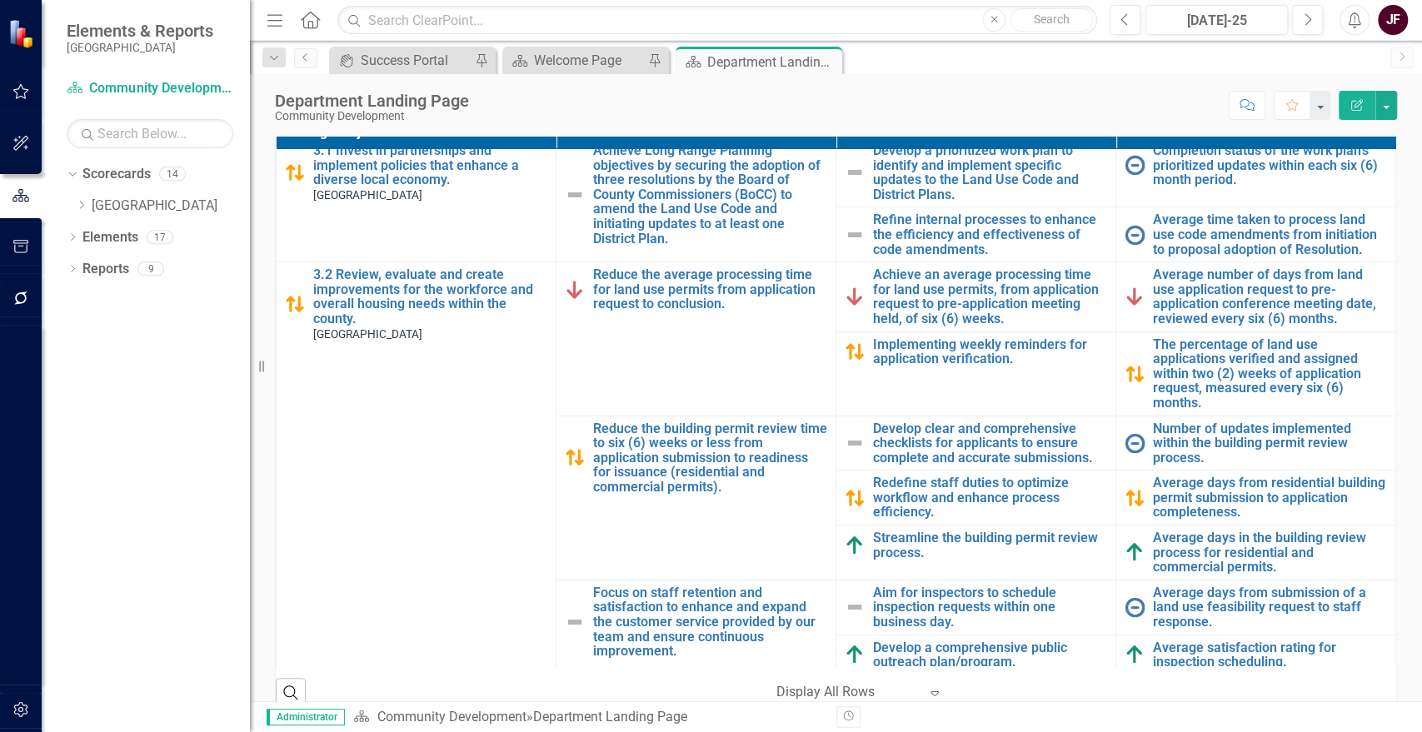
scroll to position [140, 0]
